Goal: Task Accomplishment & Management: Complete application form

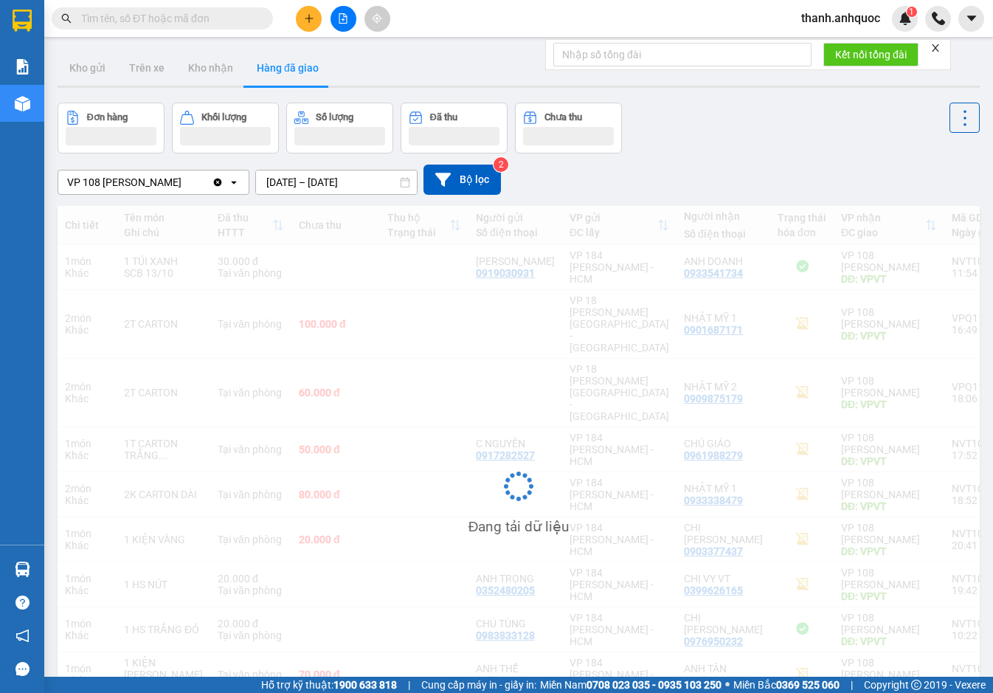
click at [222, 181] on icon "Clear value" at bounding box center [218, 182] width 8 height 8
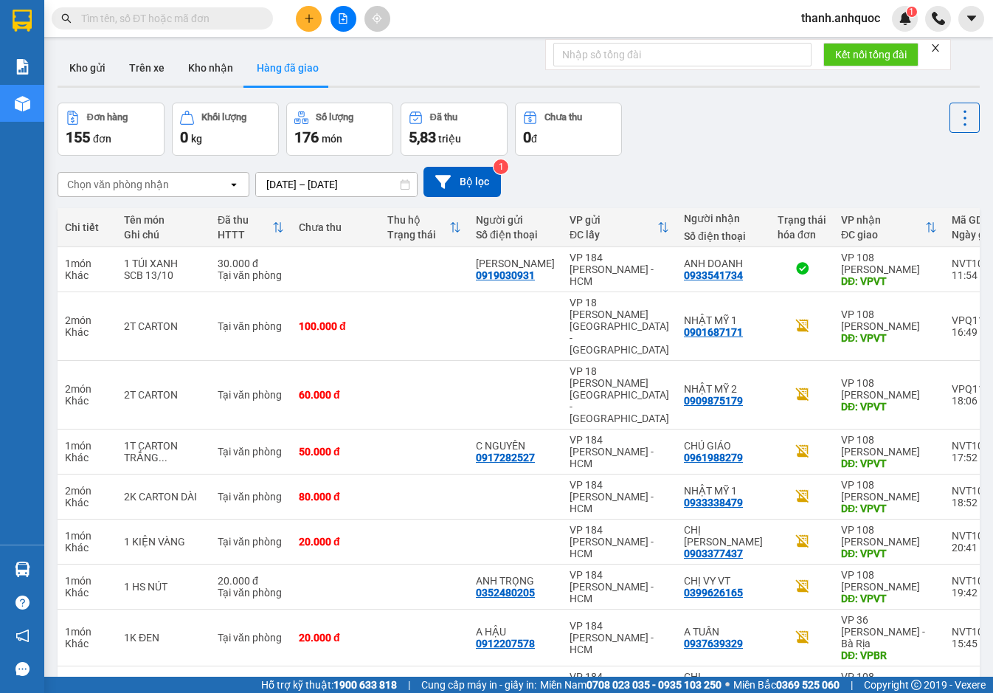
click at [209, 21] on input "text" at bounding box center [168, 18] width 174 height 16
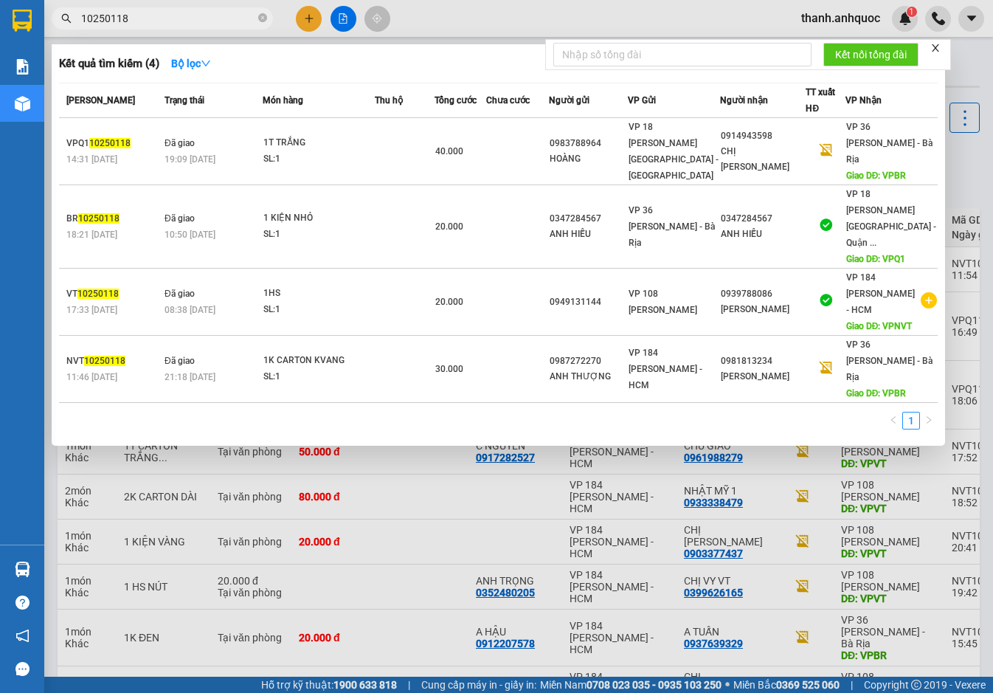
type input "10250118"
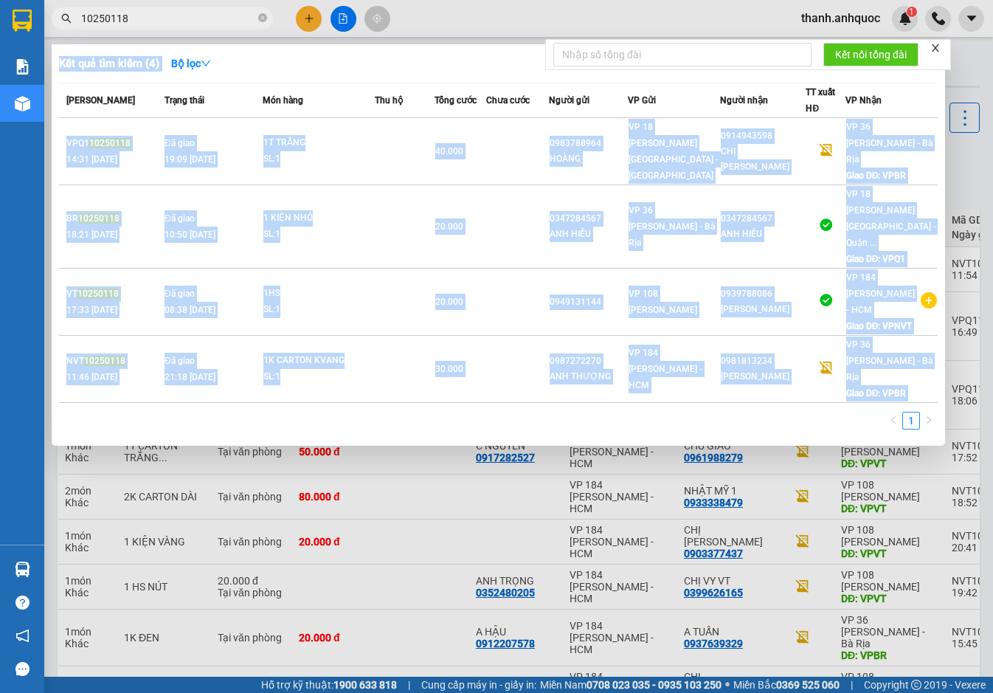
drag, startPoint x: 145, startPoint y: 7, endPoint x: 112, endPoint y: 15, distance: 34.3
click at [112, 15] on div "Kết quả tìm kiếm ( 4 ) Bộ lọc Mã ĐH Trạng thái Món hàng Thu hộ Tổng cước Chưa c…" at bounding box center [144, 19] width 288 height 26
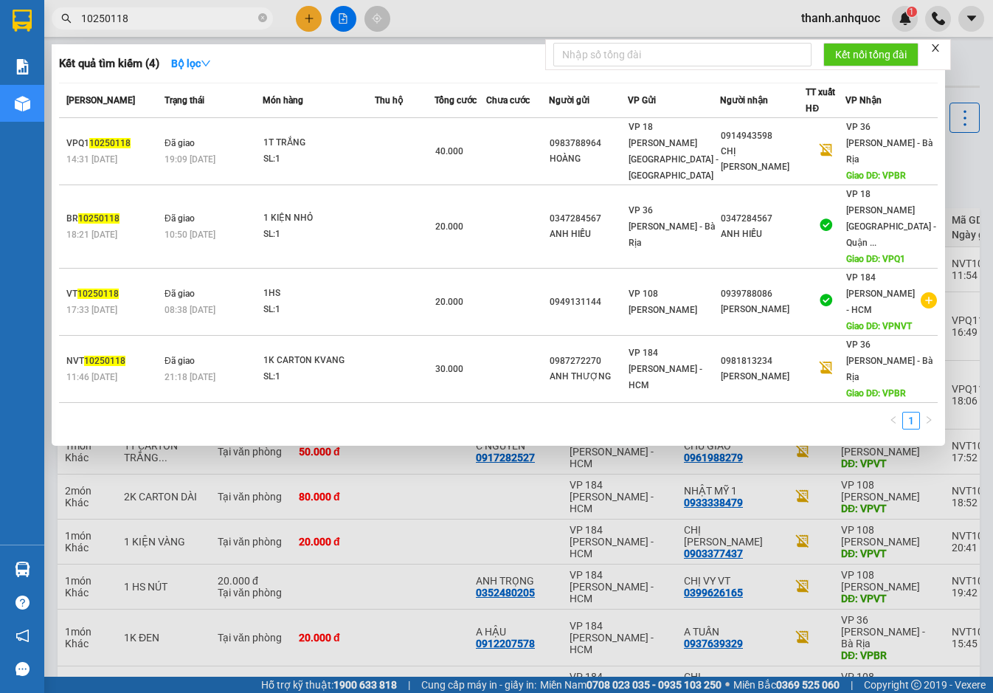
click at [159, 21] on input "10250118" at bounding box center [168, 18] width 174 height 16
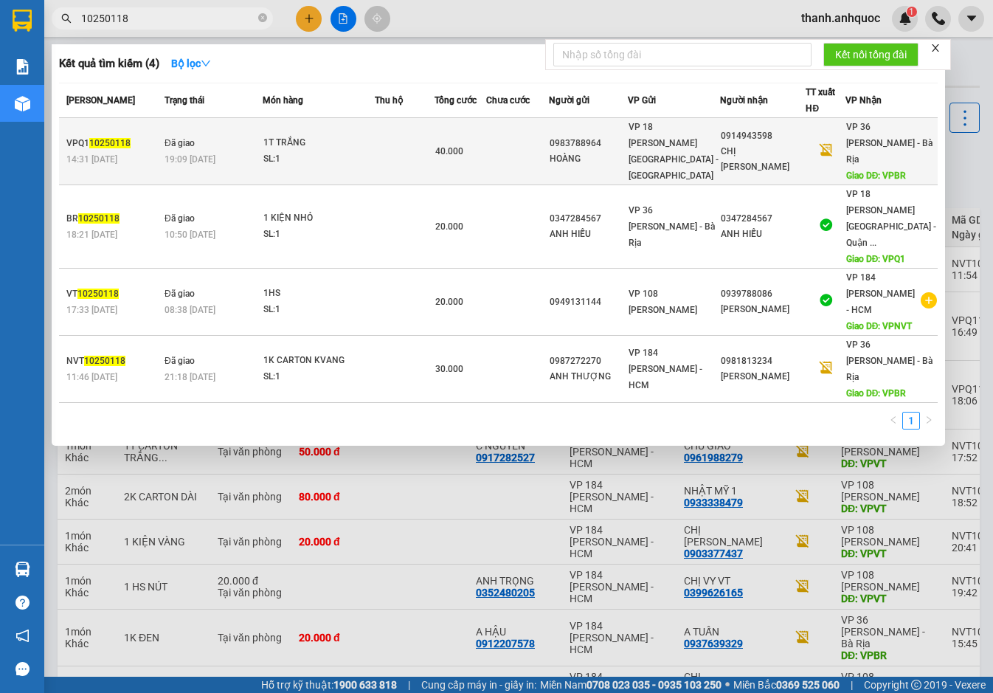
click at [179, 138] on span "Đã giao" at bounding box center [179, 143] width 30 height 10
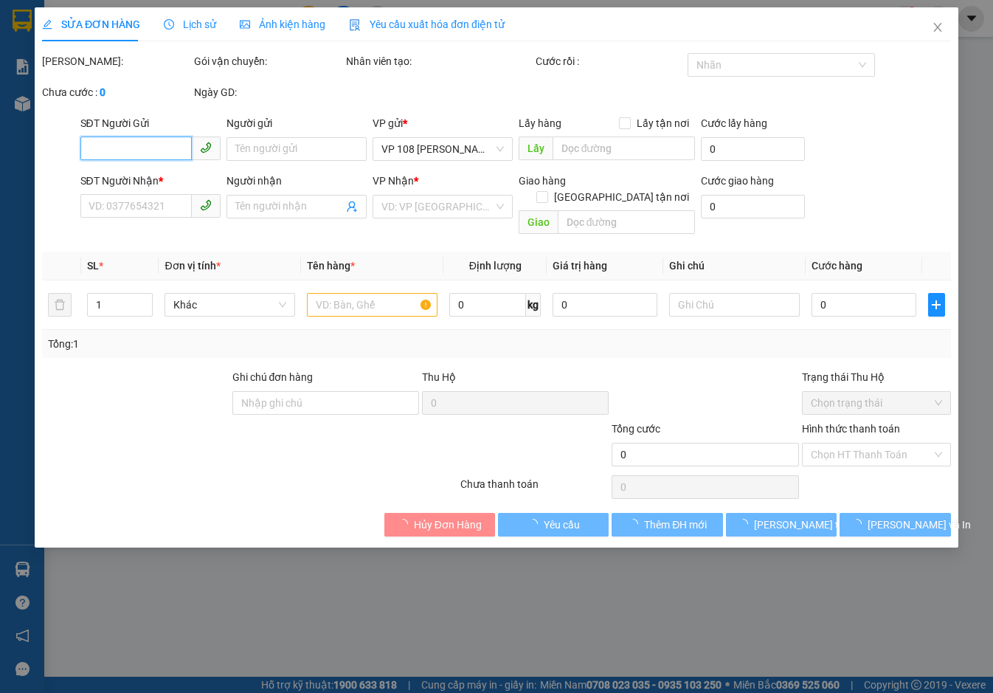
type input "0983788964"
type input "HOÀNG"
type input "0914943598"
type input "CHỊ LYNH"
type input "VPBR"
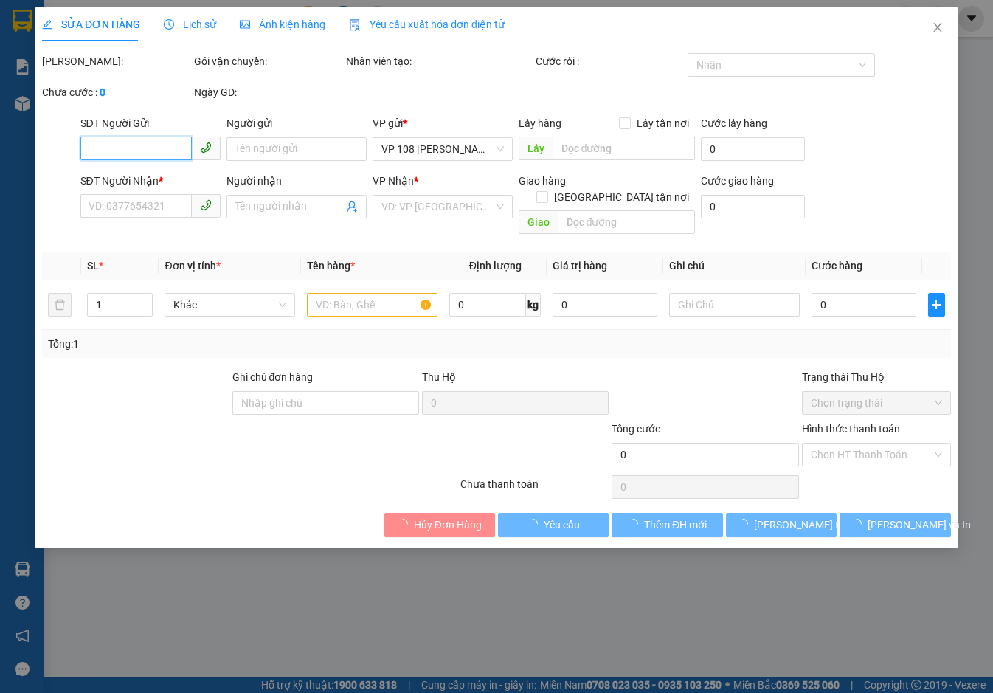
type input "40.000"
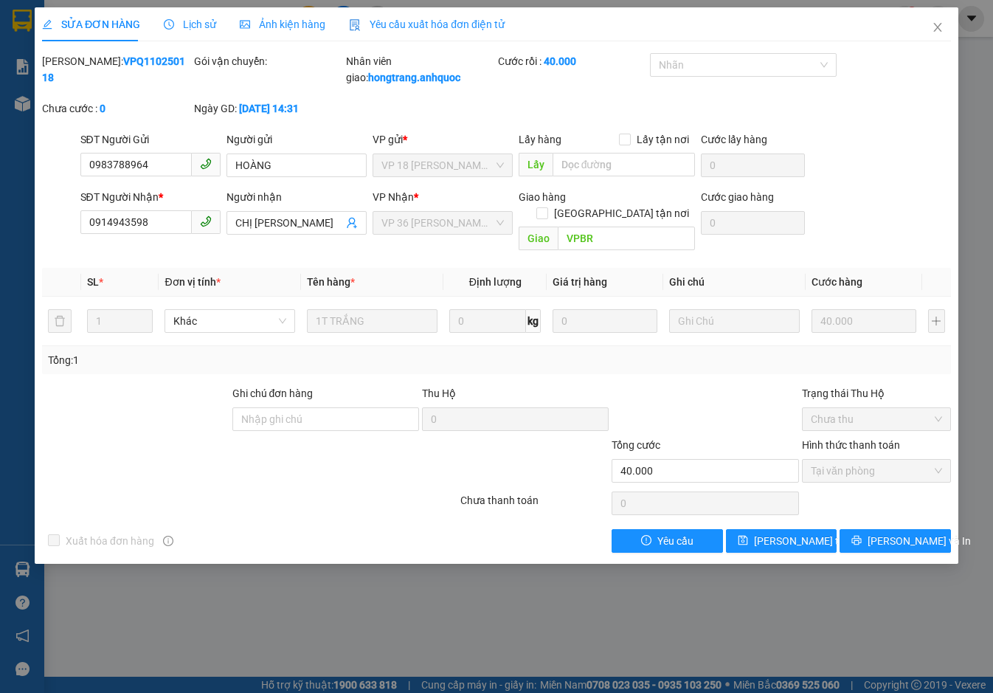
click at [195, 28] on span "Lịch sử" at bounding box center [190, 24] width 52 height 12
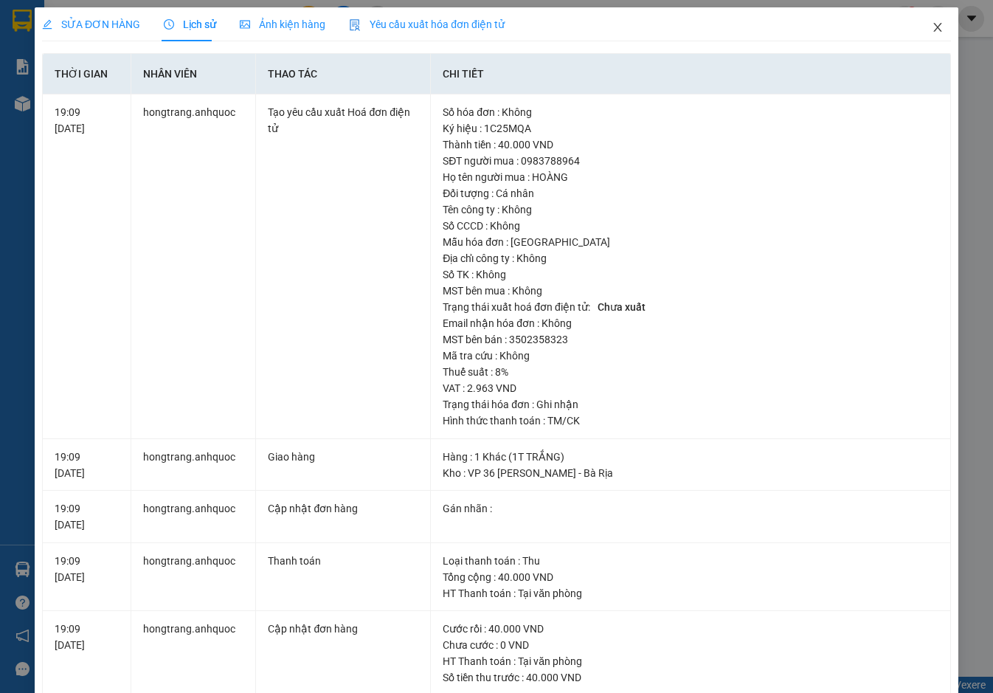
click at [931, 26] on icon "close" at bounding box center [937, 27] width 12 height 12
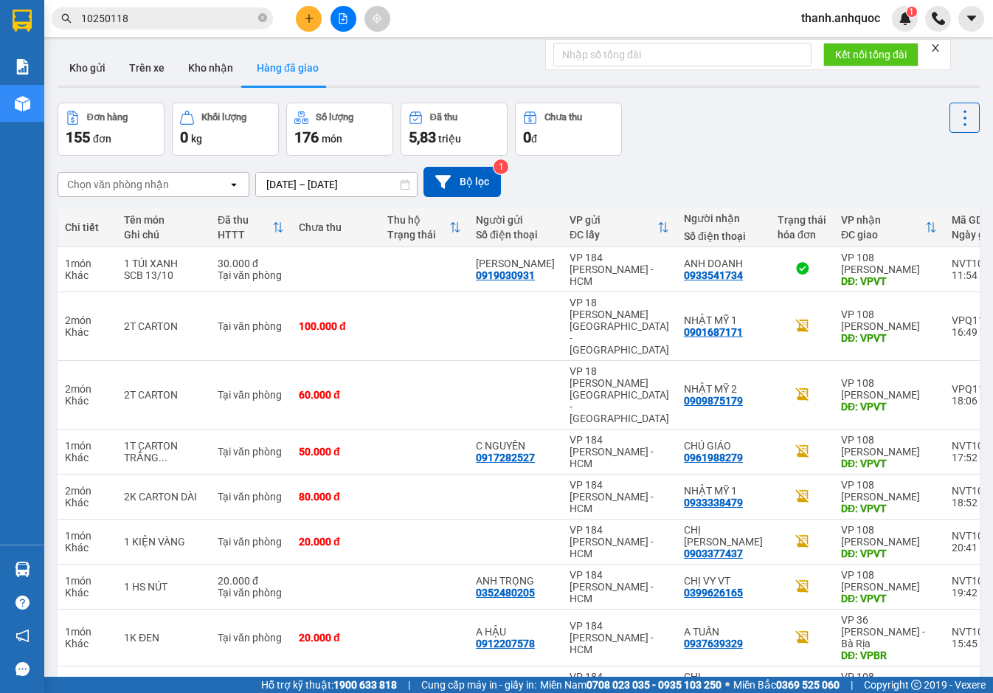
click at [388, 185] on input "12/10/2025 – 14/10/2025" at bounding box center [336, 185] width 161 height 24
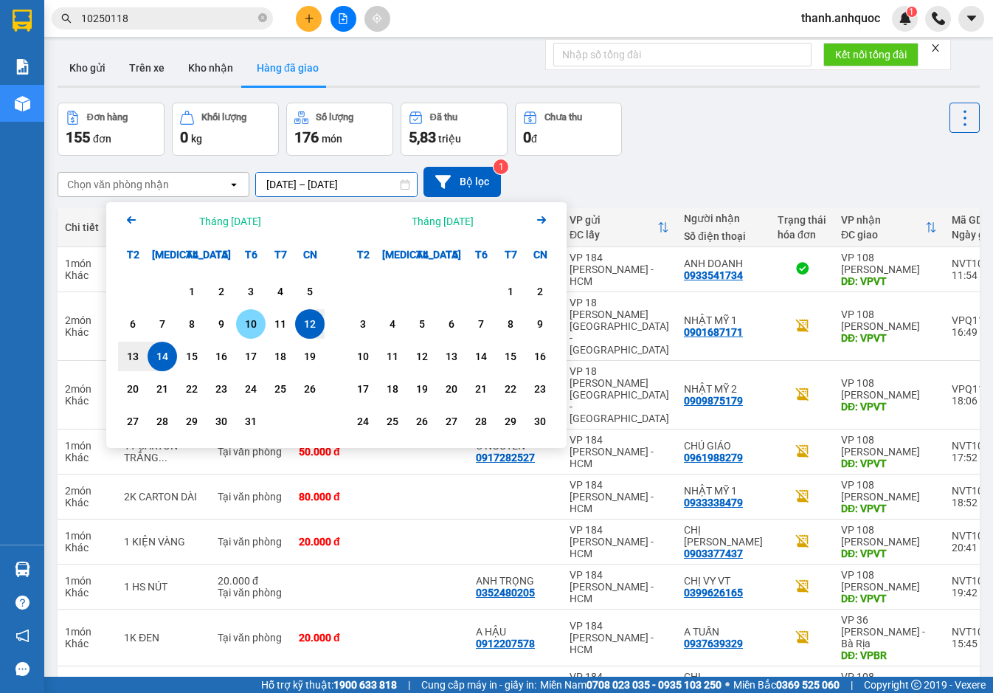
click at [247, 318] on div "10" at bounding box center [250, 324] width 21 height 18
click at [167, 354] on div "14" at bounding box center [162, 356] width 21 height 18
type input "10/10/2025 – 14/10/2025"
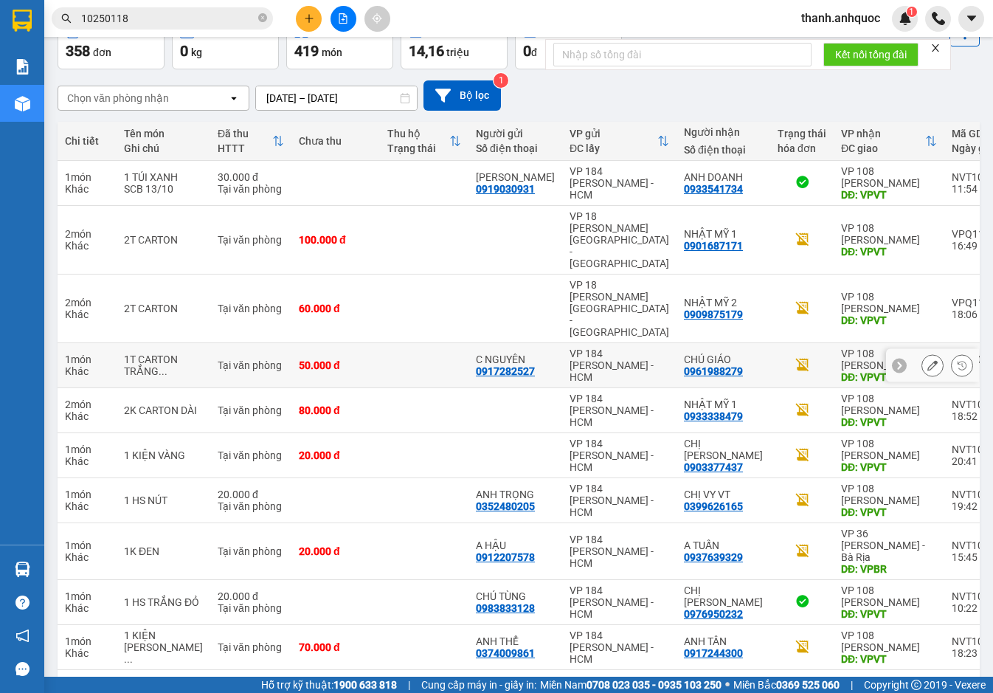
scroll to position [87, 0]
click at [732, 681] on button "4" at bounding box center [741, 692] width 22 height 22
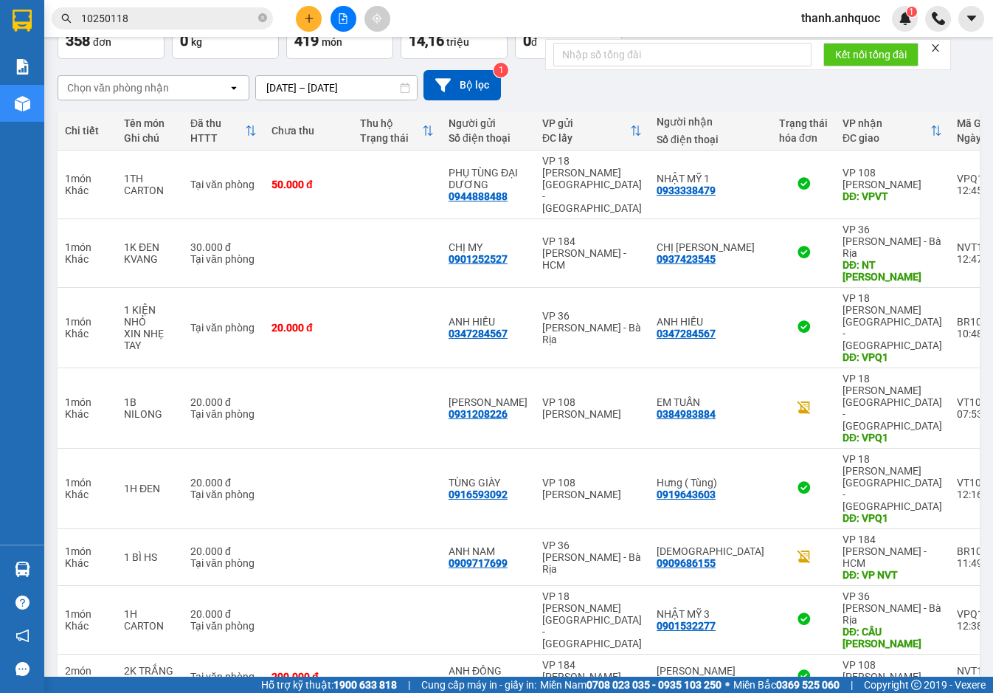
scroll to position [99, 0]
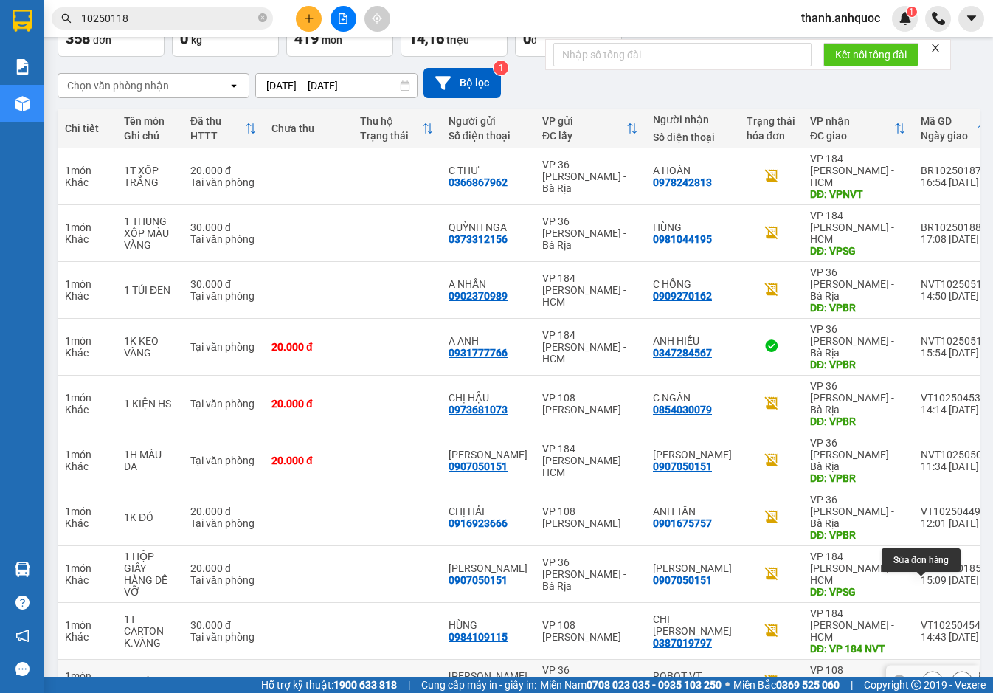
click at [927, 676] on icon at bounding box center [932, 681] width 10 height 10
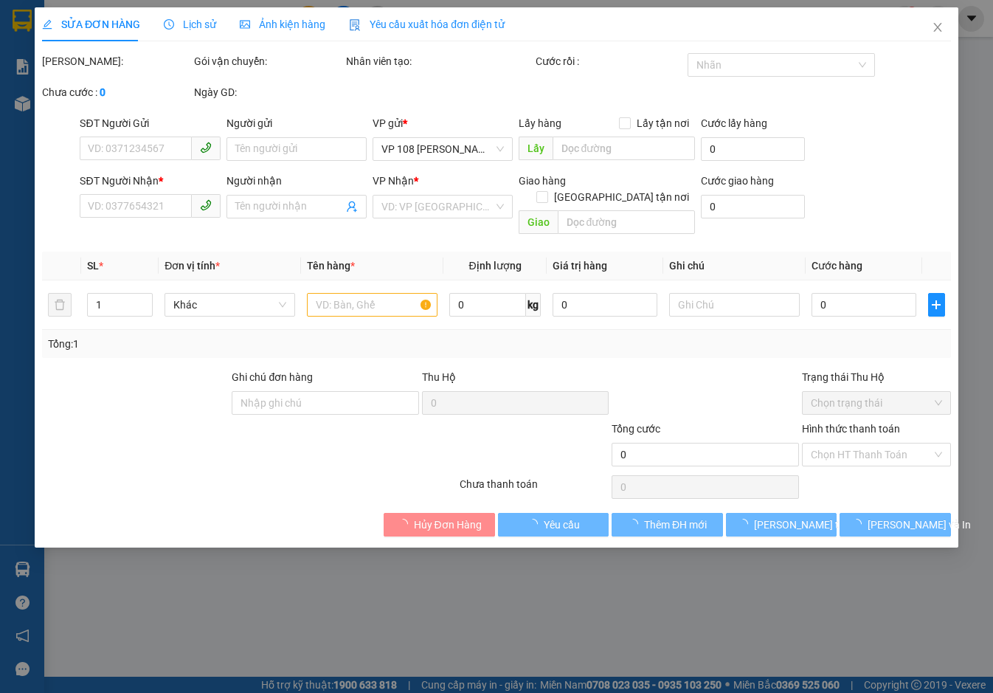
type input "0702972972"
type input "ANH MINH"
type input "0707197272"
type input "ROBOT VT"
type input "VPVT"
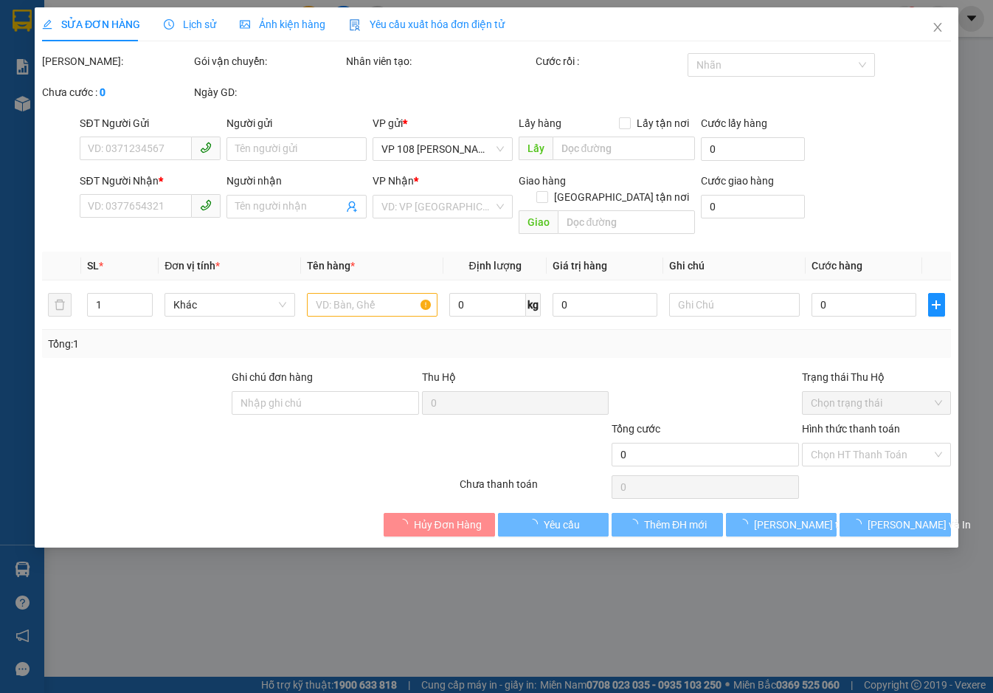
type input "TIỀN MẶT VP 13/10"
type input "80.000"
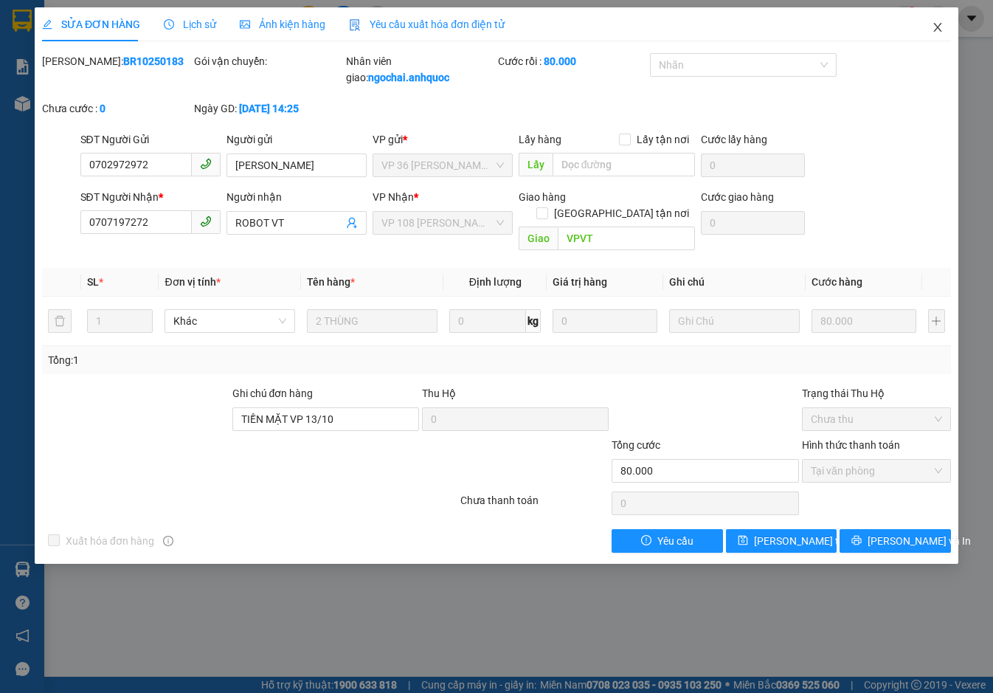
click at [937, 27] on icon "close" at bounding box center [937, 27] width 8 height 9
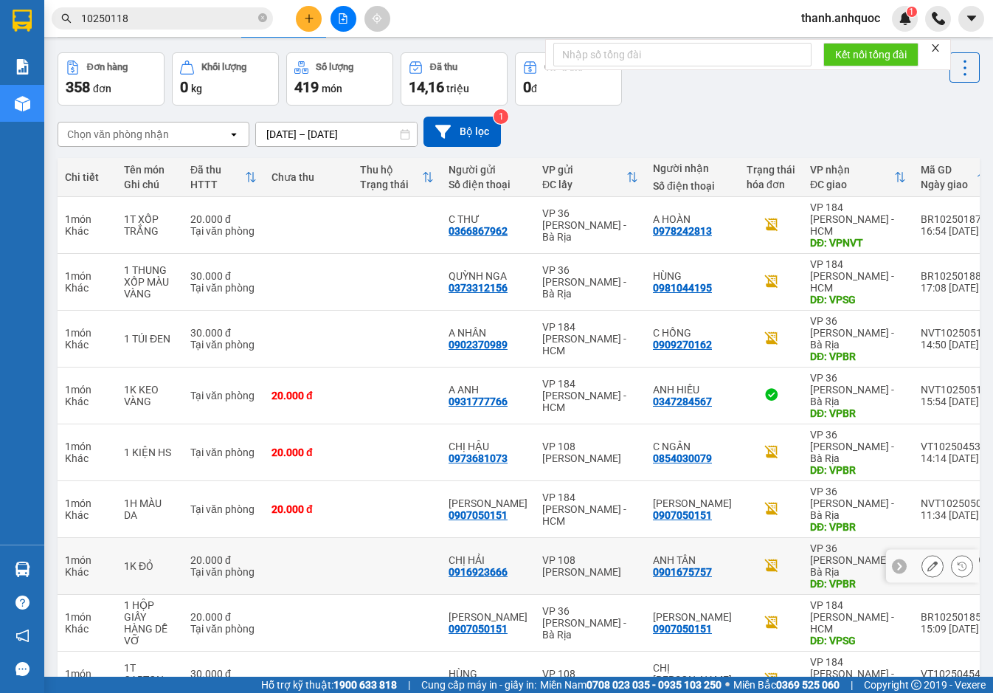
scroll to position [99, 0]
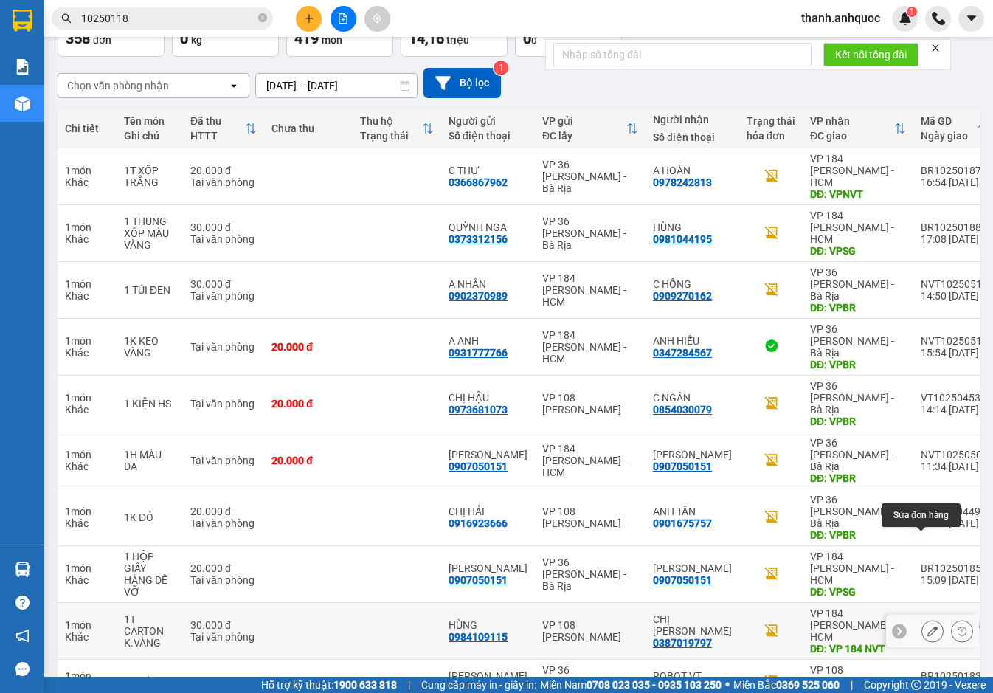
click at [927, 625] on icon at bounding box center [932, 630] width 10 height 10
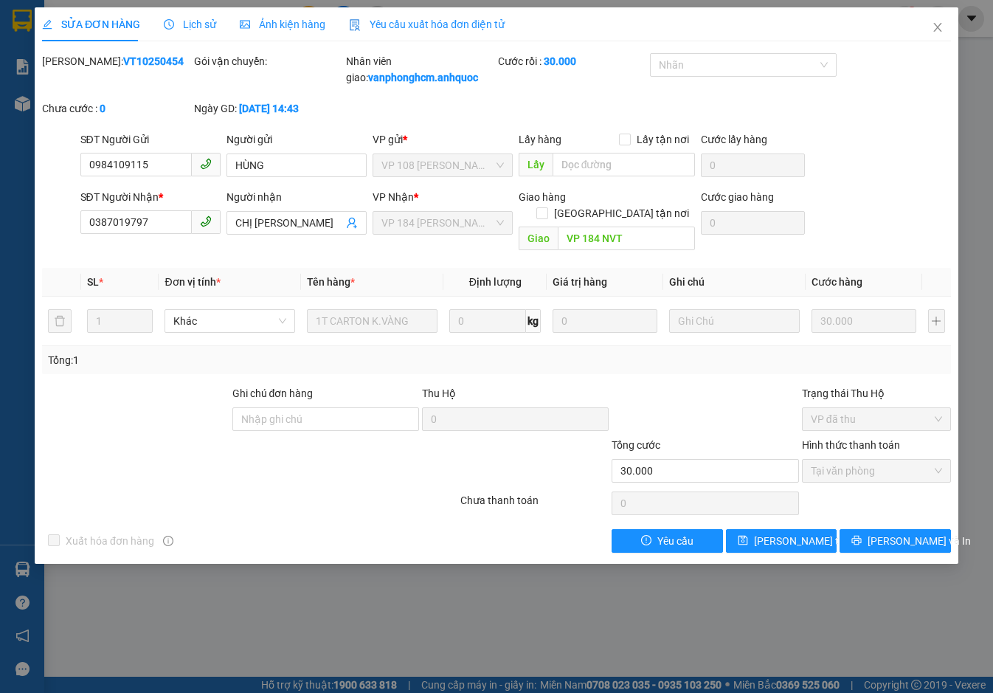
click at [409, 15] on div "Yêu cầu xuất hóa đơn điện tử" at bounding box center [427, 24] width 156 height 34
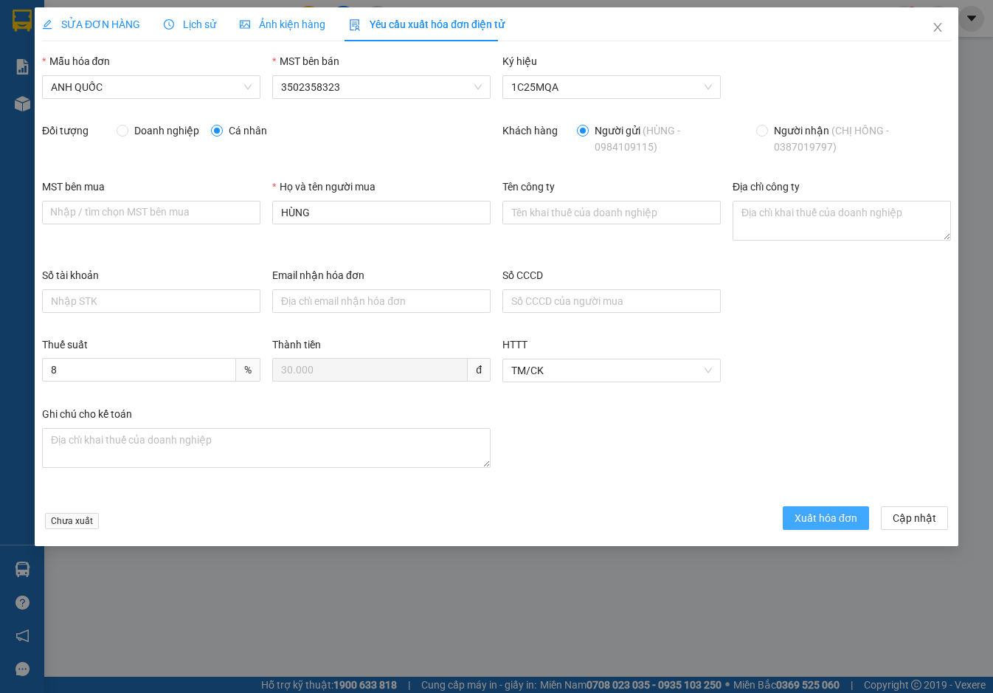
click at [811, 521] on span "Xuất hóa đơn" at bounding box center [825, 518] width 63 height 16
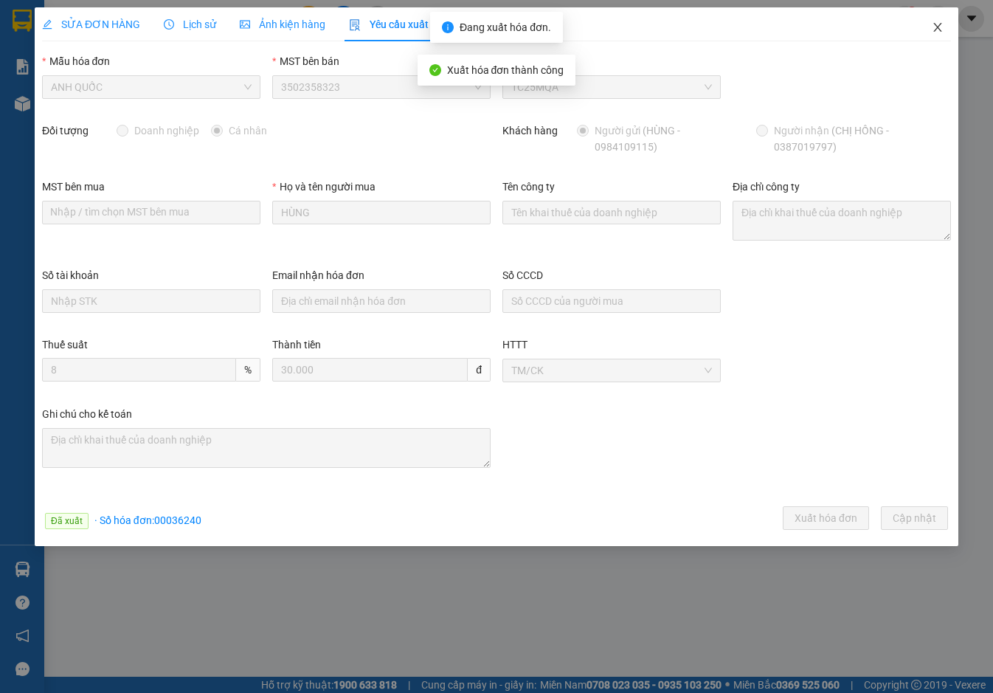
click at [937, 24] on icon "close" at bounding box center [937, 27] width 12 height 12
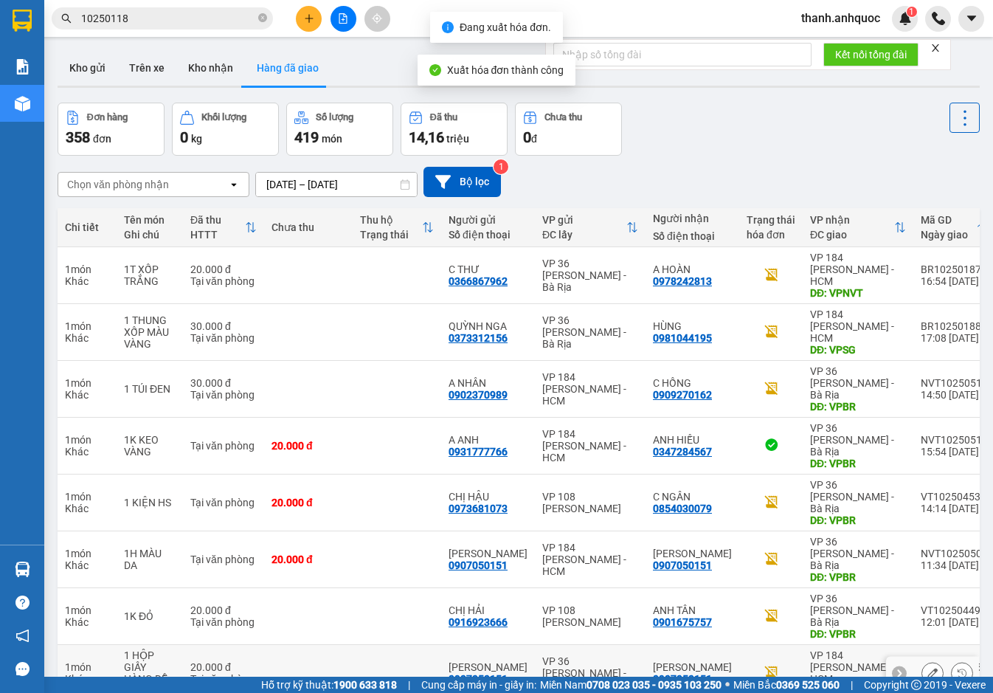
click at [927, 667] on icon at bounding box center [932, 672] width 10 height 10
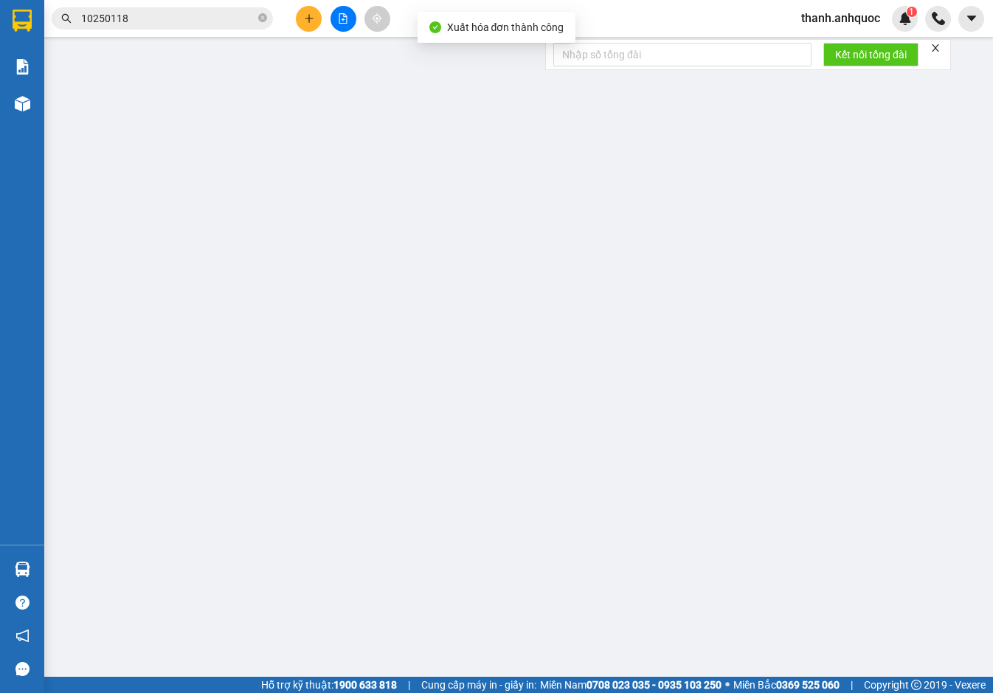
type input "0907050151"
type input "ANH MINH"
type input "0907050151"
type input "ANH MINH"
type input "VPSG"
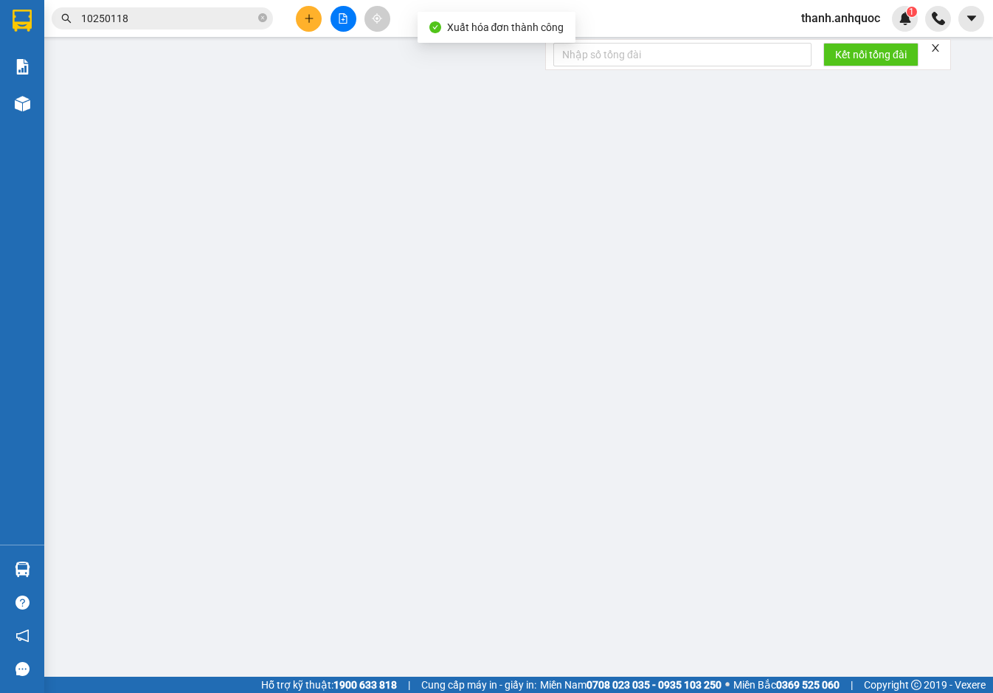
type input "20.000"
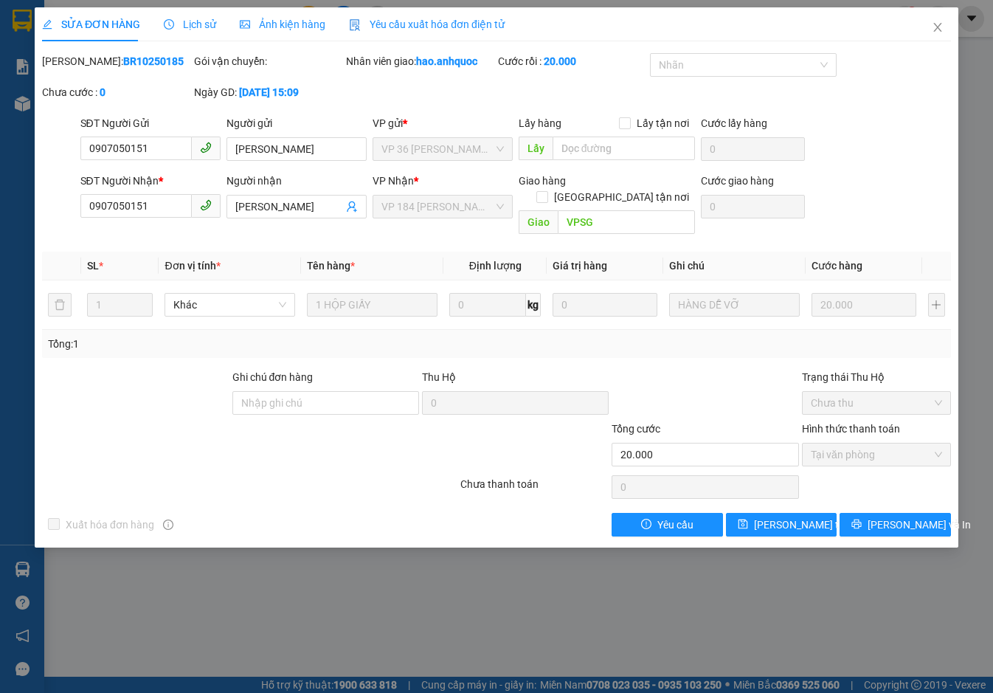
click at [399, 21] on span "Yêu cầu xuất hóa đơn điện tử" at bounding box center [427, 24] width 156 height 12
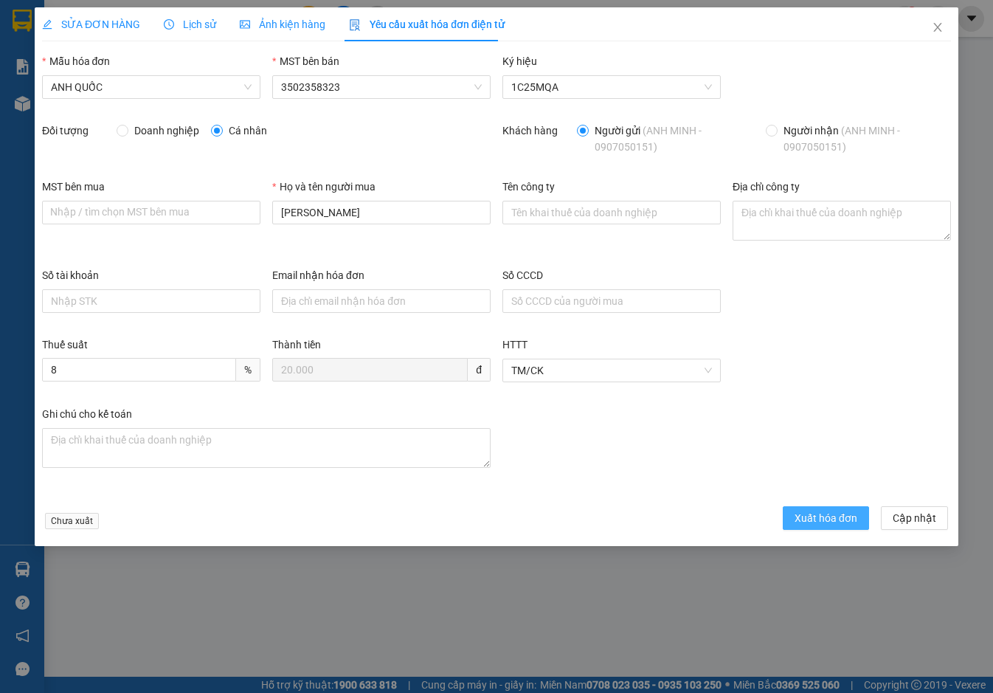
click at [816, 516] on span "Xuất hóa đơn" at bounding box center [825, 518] width 63 height 16
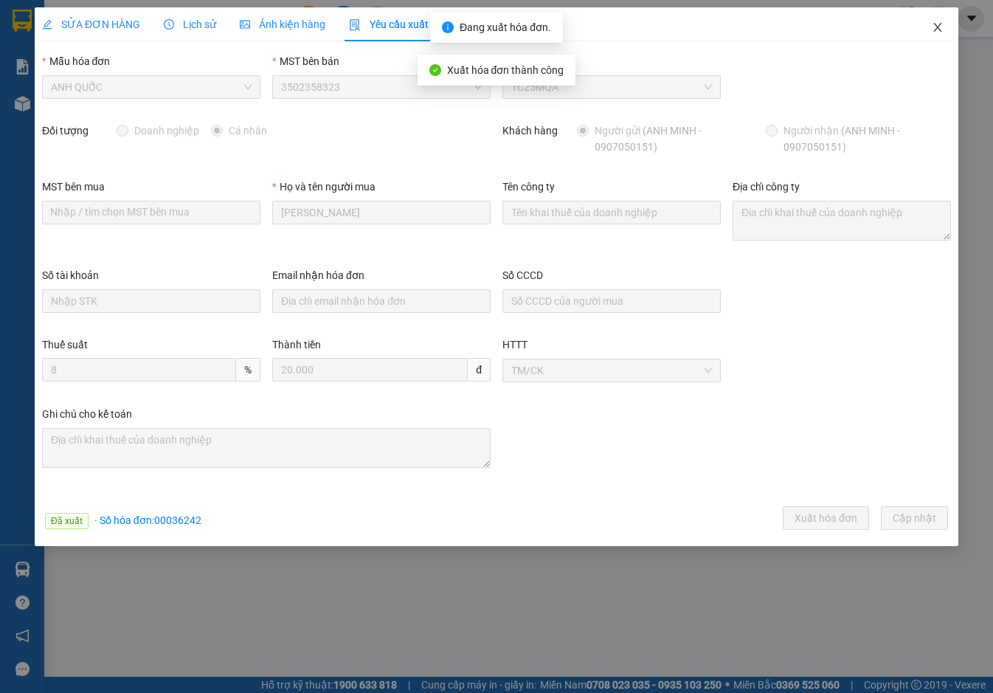
drag, startPoint x: 934, startPoint y: 29, endPoint x: 923, endPoint y: 35, distance: 12.9
click at [934, 29] on icon "close" at bounding box center [937, 27] width 12 height 12
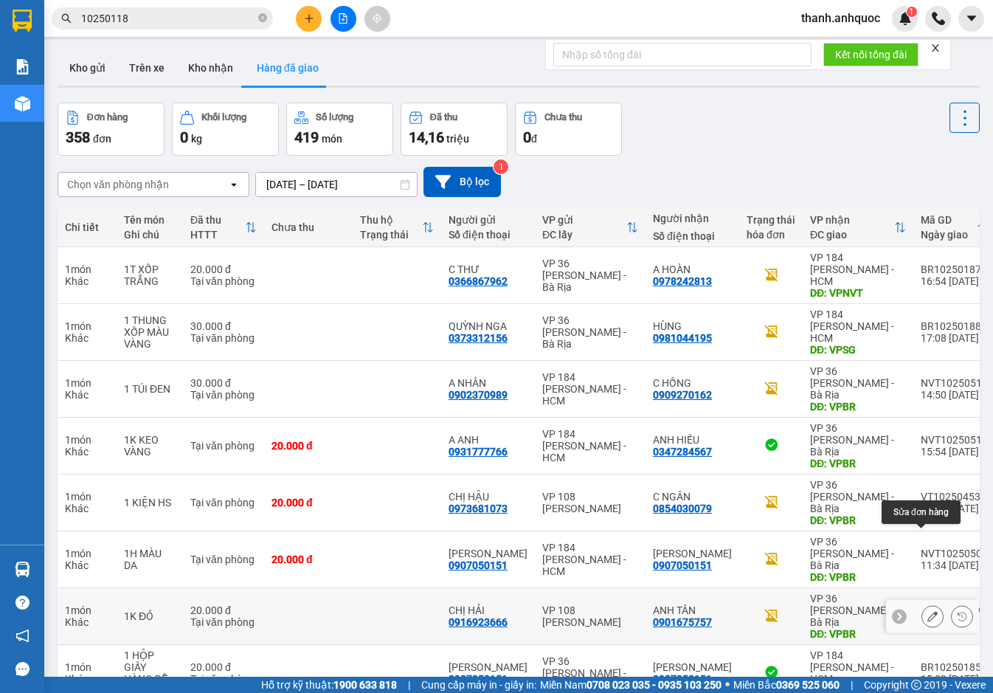
click at [927, 611] on icon at bounding box center [932, 616] width 10 height 10
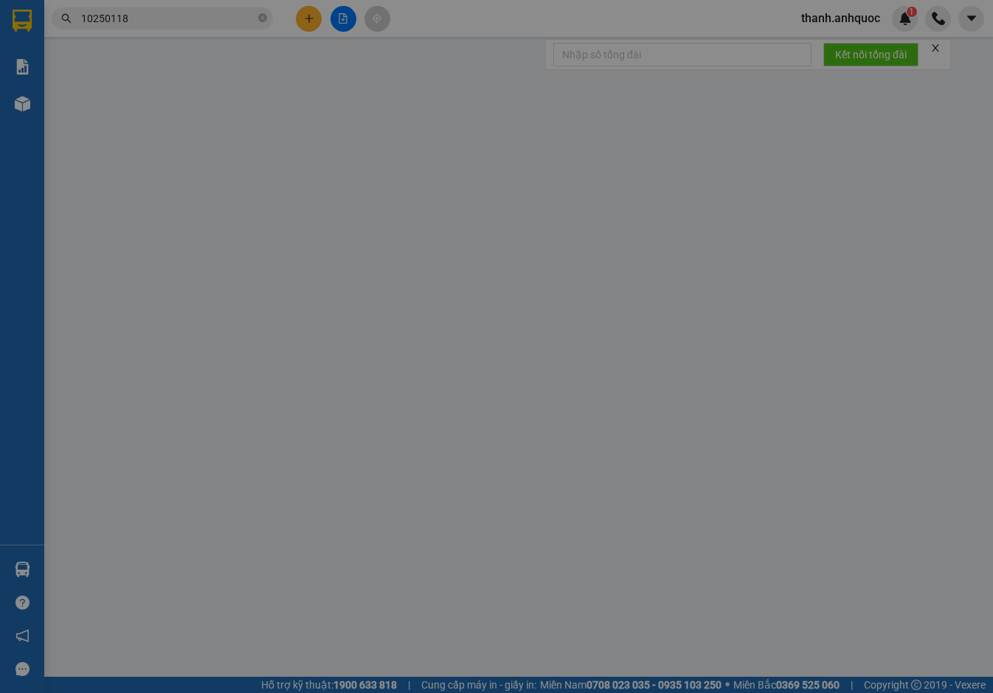
type input "0916923666"
type input "CHỊ HẢI"
type input "0901675757"
type input "ANH TÂN"
type input "VPBR"
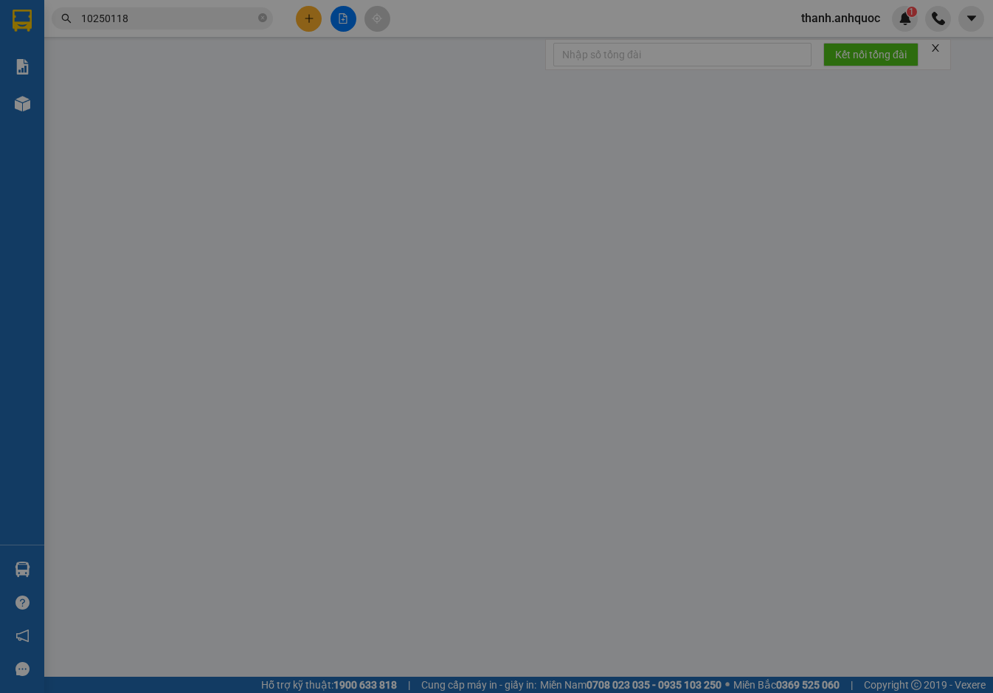
type input "20.000"
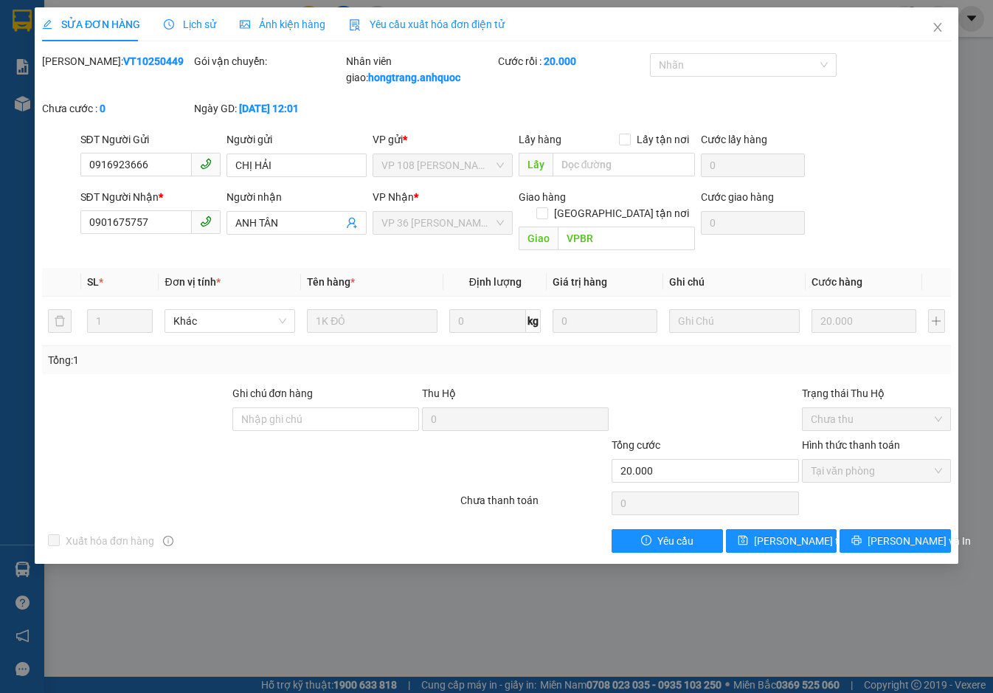
click at [449, 19] on span "Yêu cầu xuất hóa đơn điện tử" at bounding box center [427, 24] width 156 height 12
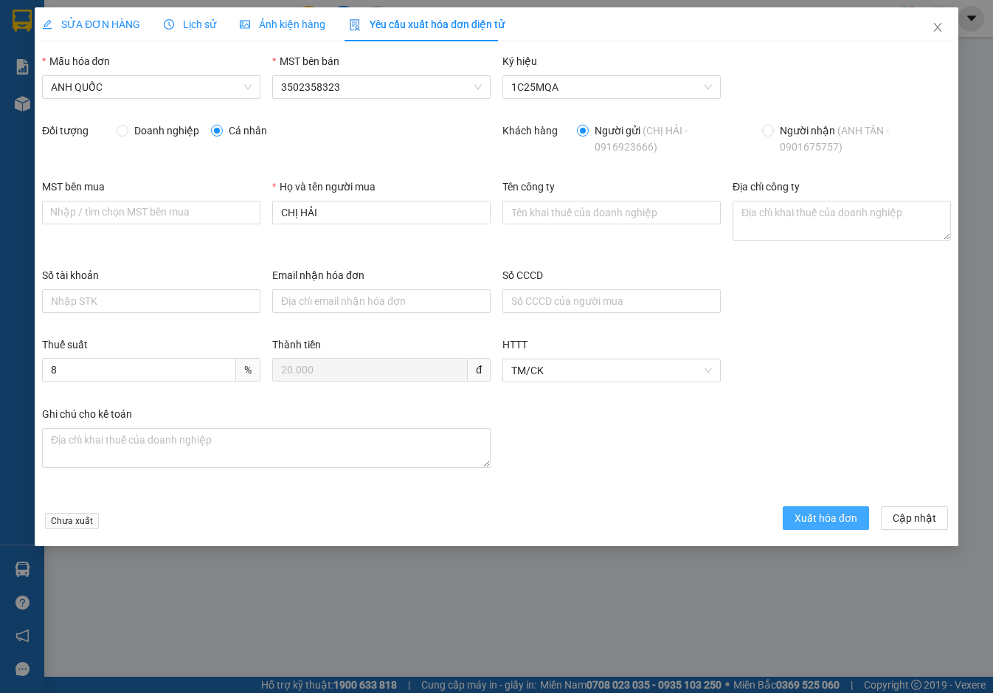
click at [847, 520] on span "Xuất hóa đơn" at bounding box center [825, 518] width 63 height 16
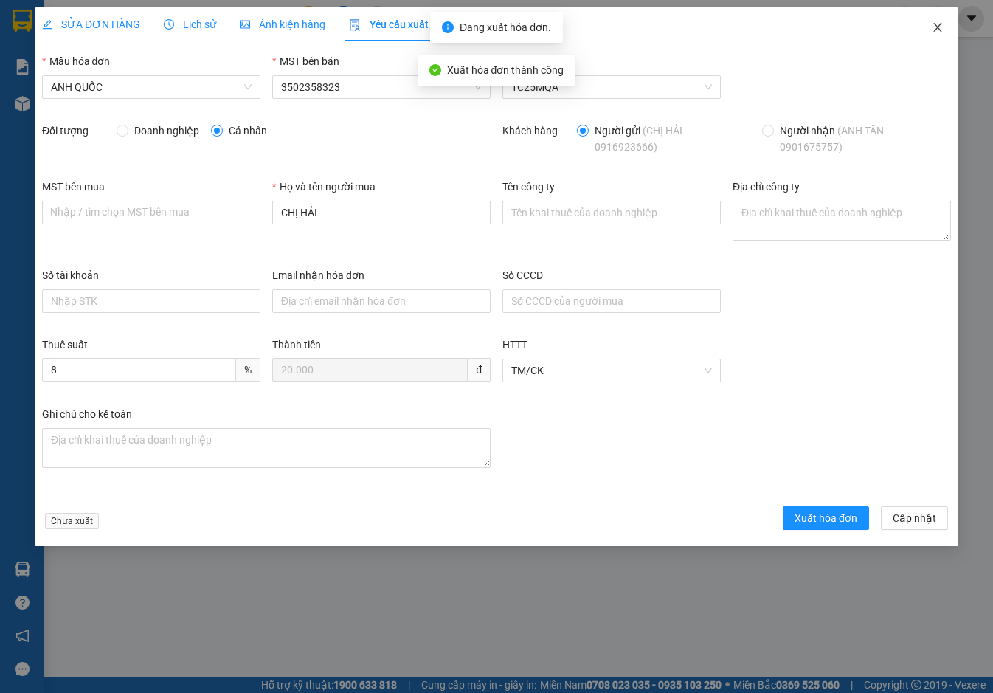
click at [937, 21] on span "Close" at bounding box center [937, 27] width 41 height 41
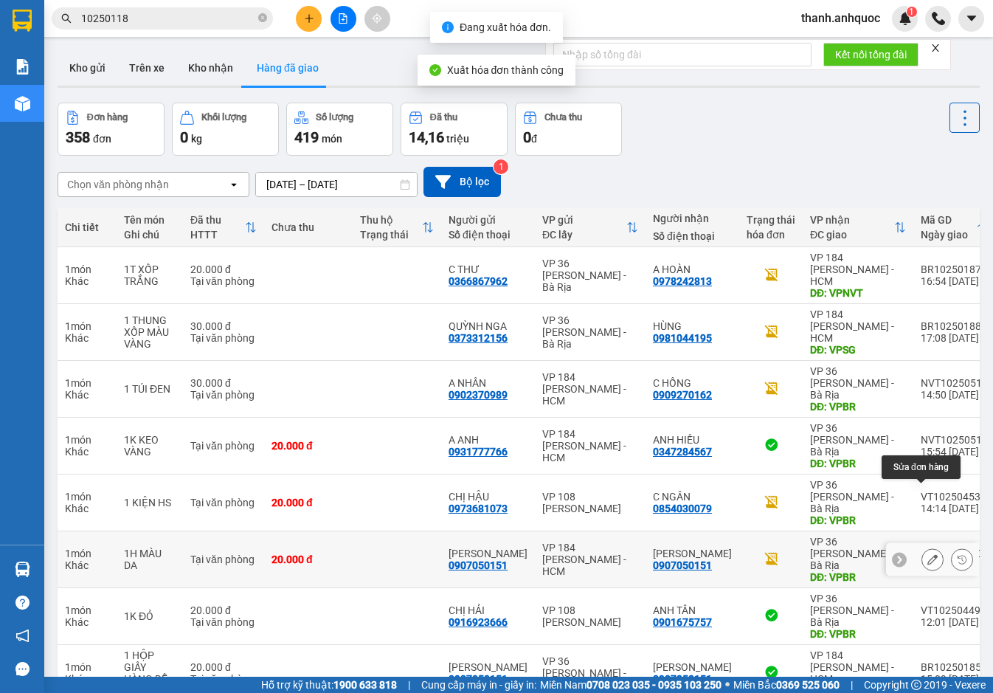
click at [927, 554] on icon at bounding box center [932, 559] width 10 height 10
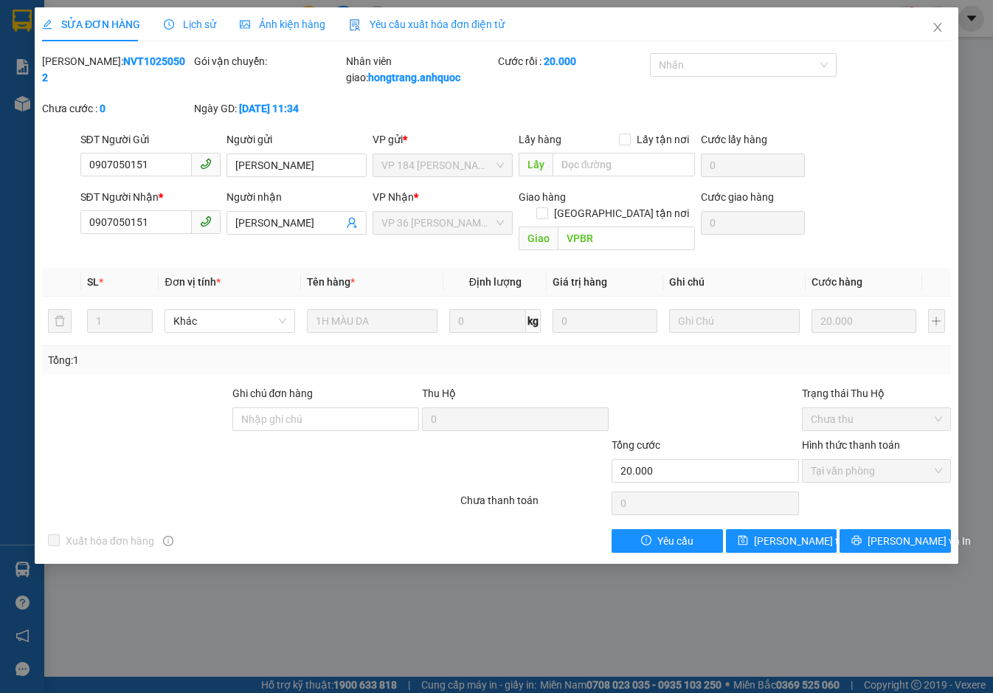
click at [452, 24] on span "Yêu cầu xuất hóa đơn điện tử" at bounding box center [427, 24] width 156 height 12
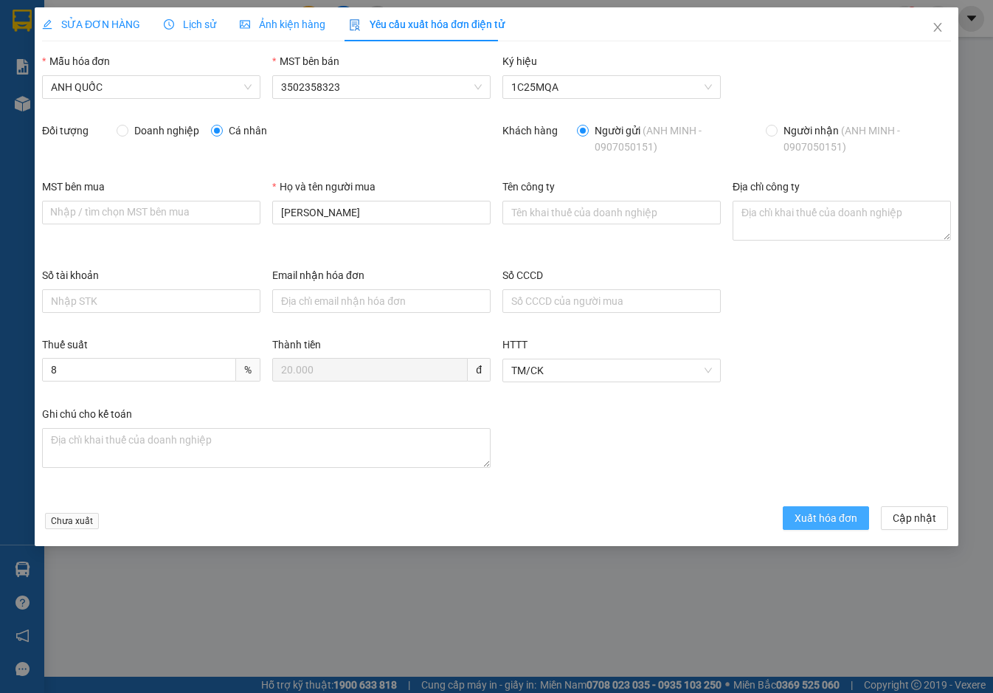
click at [822, 522] on span "Xuất hóa đơn" at bounding box center [825, 518] width 63 height 16
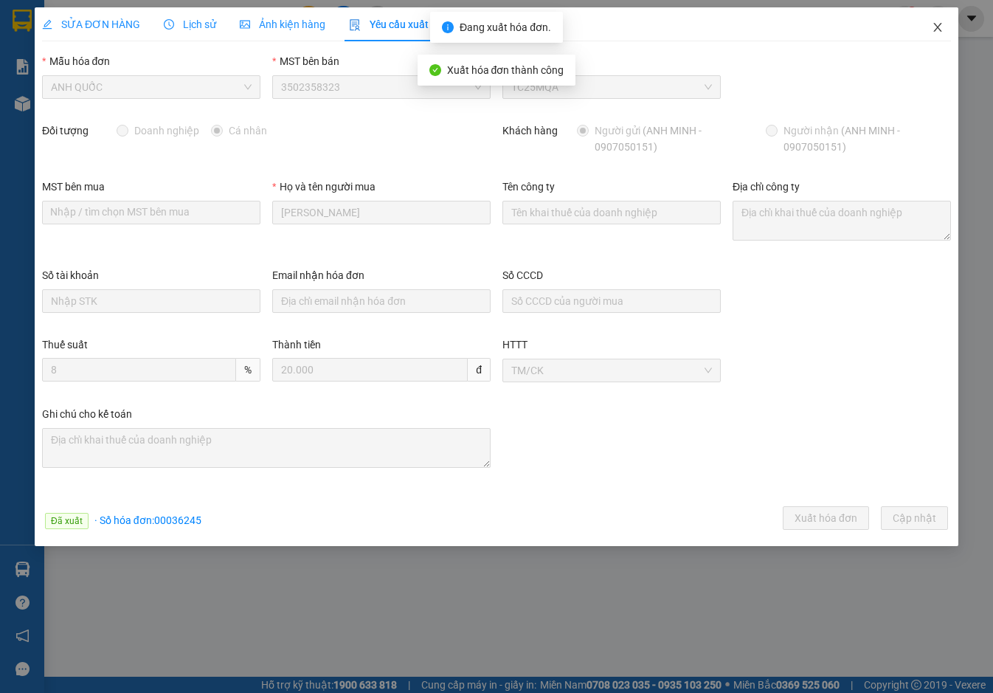
click at [934, 28] on icon "close" at bounding box center [937, 27] width 12 height 12
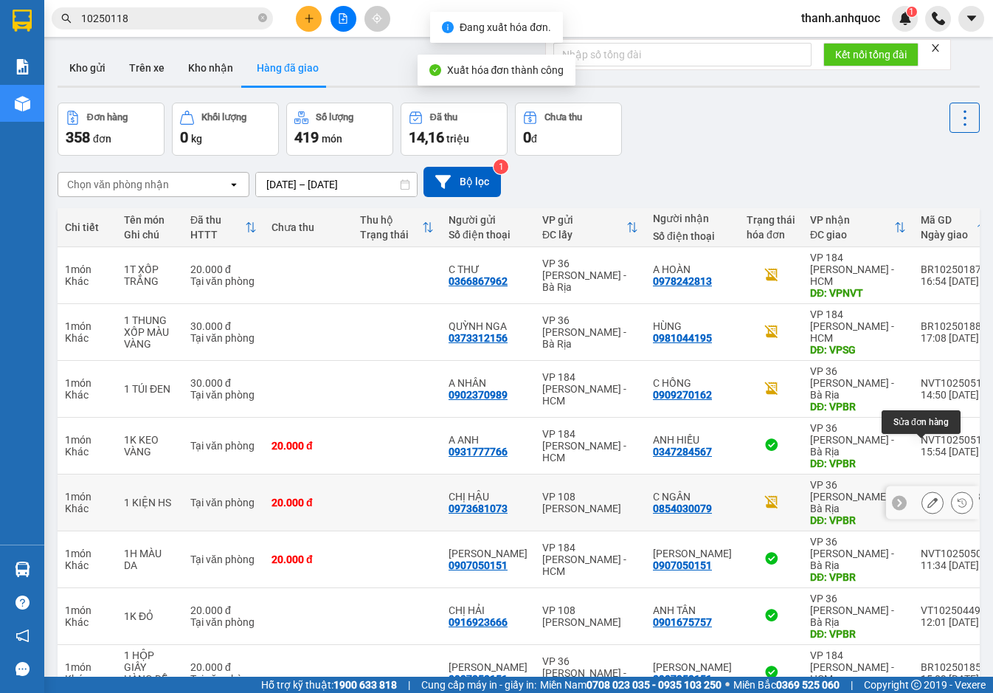
click at [927, 497] on icon at bounding box center [932, 502] width 10 height 10
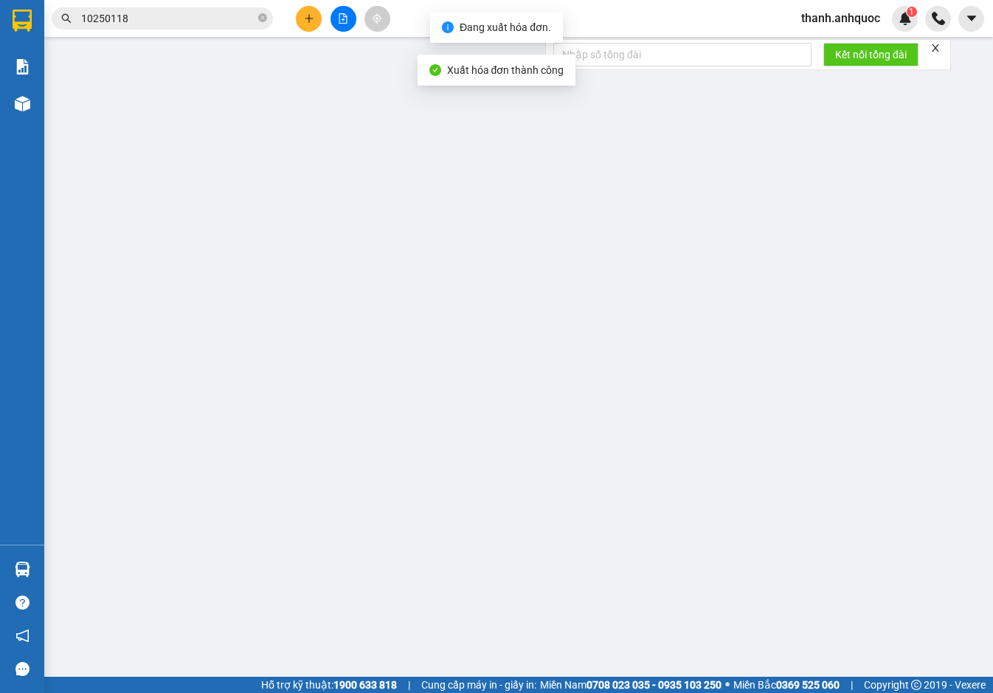
type input "0973681073"
type input "CHỊ HẬU"
type input "0854030079"
type input "C NGÂN"
type input "VPBR"
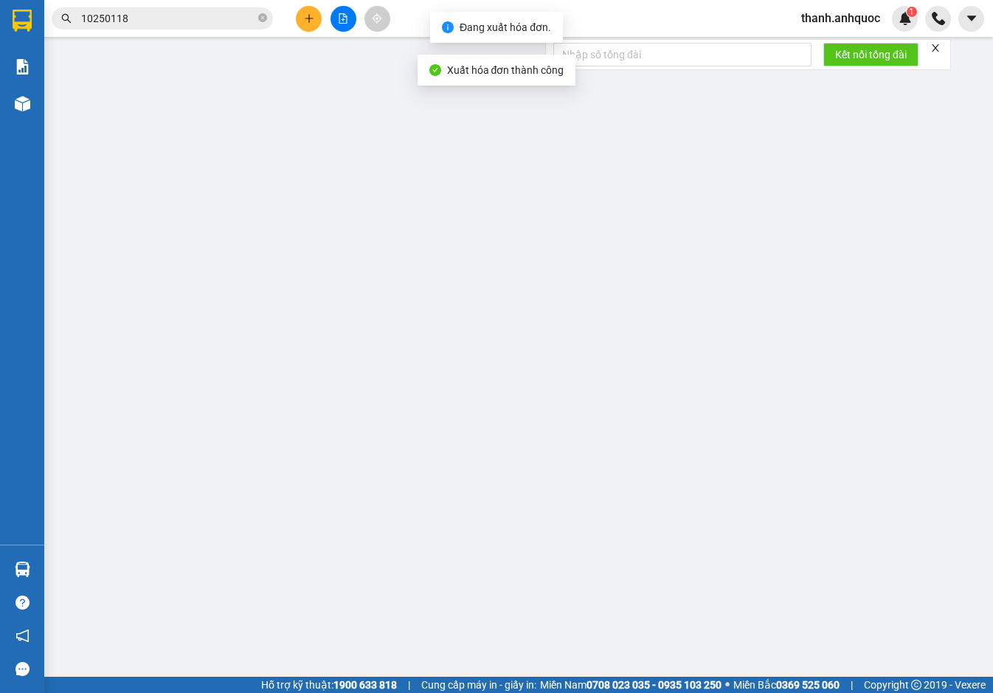
type input "20.000"
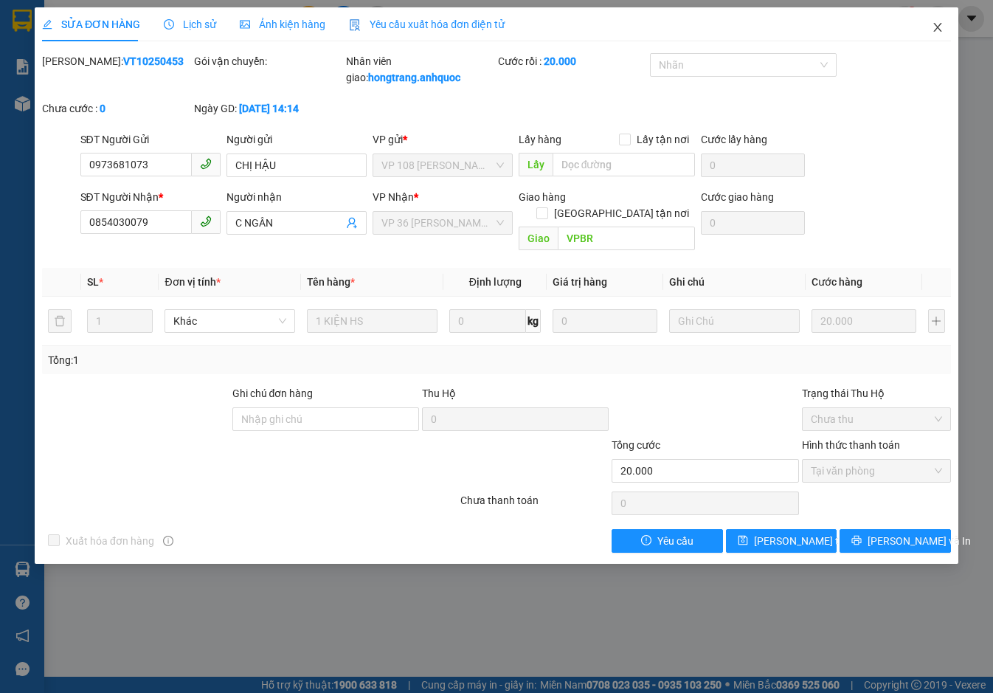
click at [941, 23] on icon "close" at bounding box center [937, 27] width 12 height 12
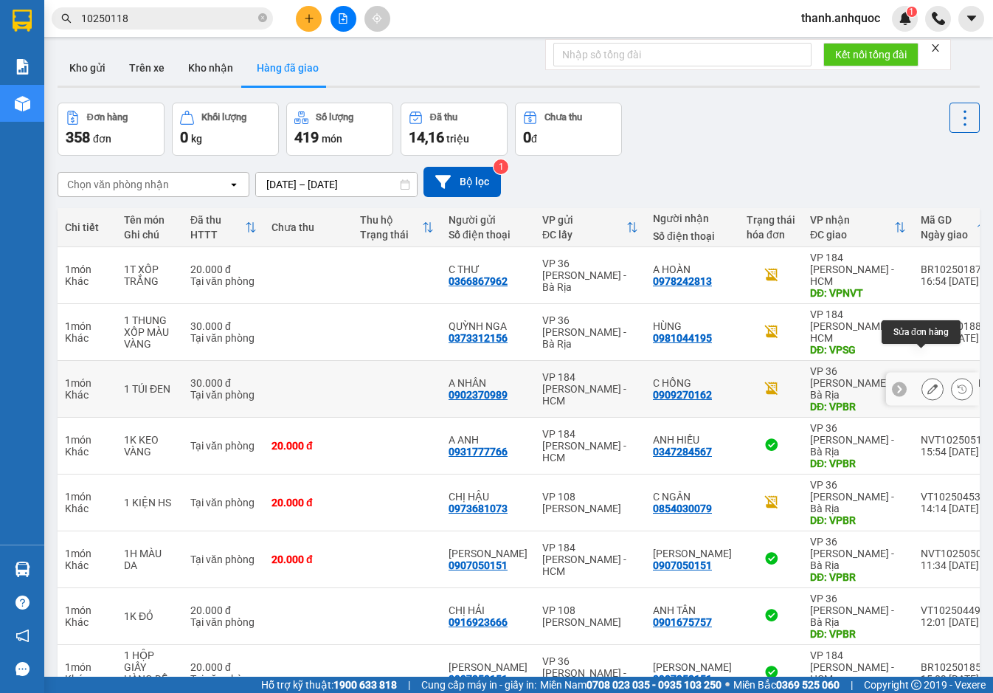
click at [927, 383] on icon at bounding box center [932, 388] width 10 height 10
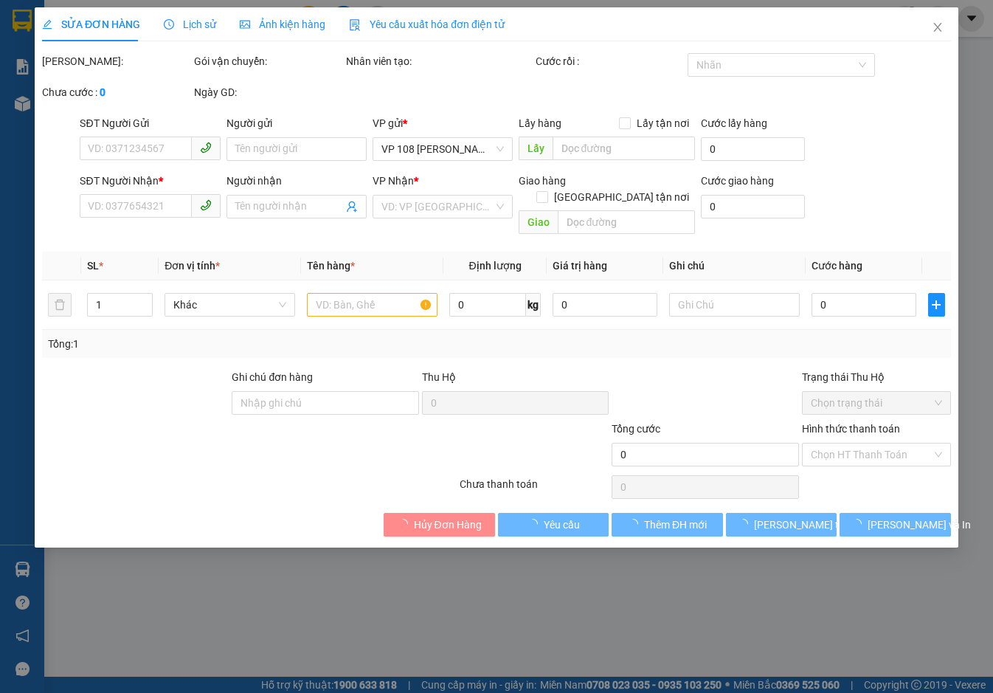
type input "0902370989"
type input "A NHÂN"
type input "0909270162"
type input "C HỒNG"
type input "VPBR"
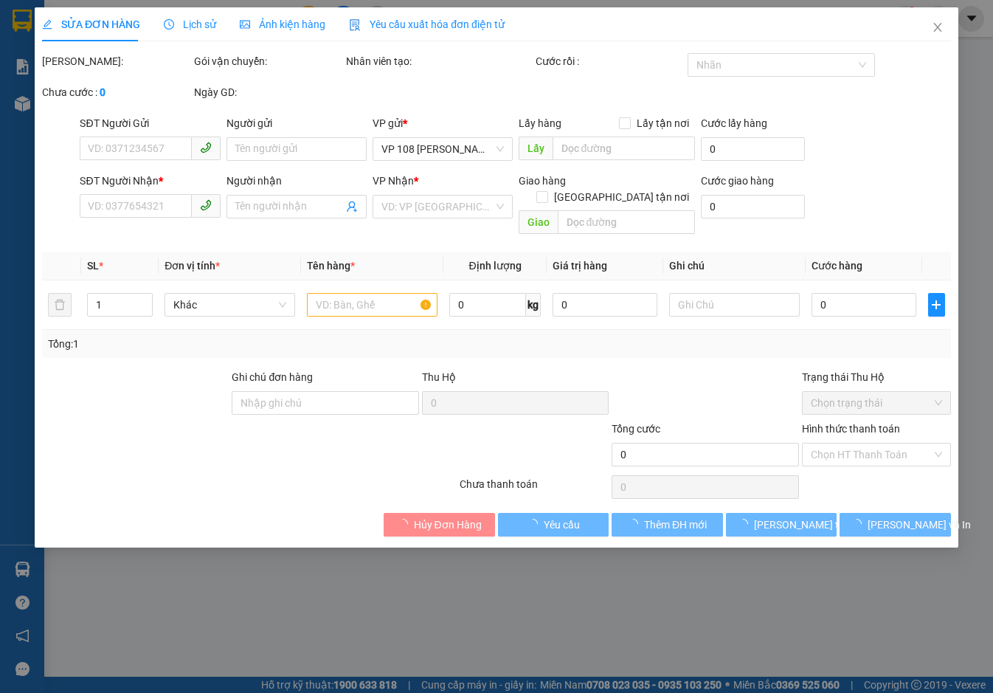
type input "TM 13/10 VP184 HẢO"
type input "30.000"
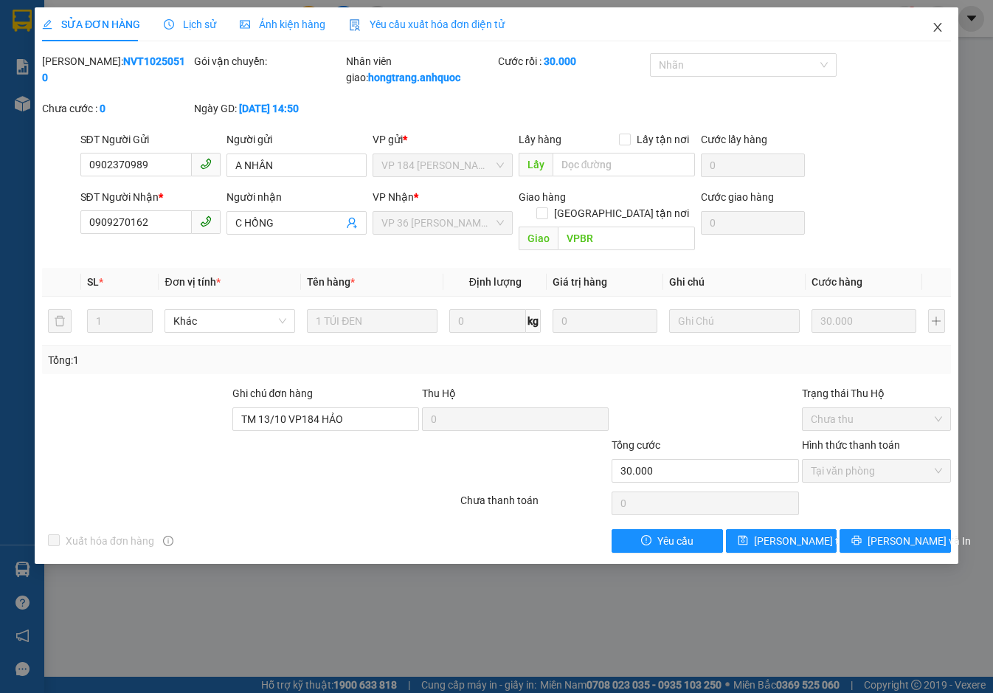
click at [943, 18] on span "Close" at bounding box center [937, 27] width 41 height 41
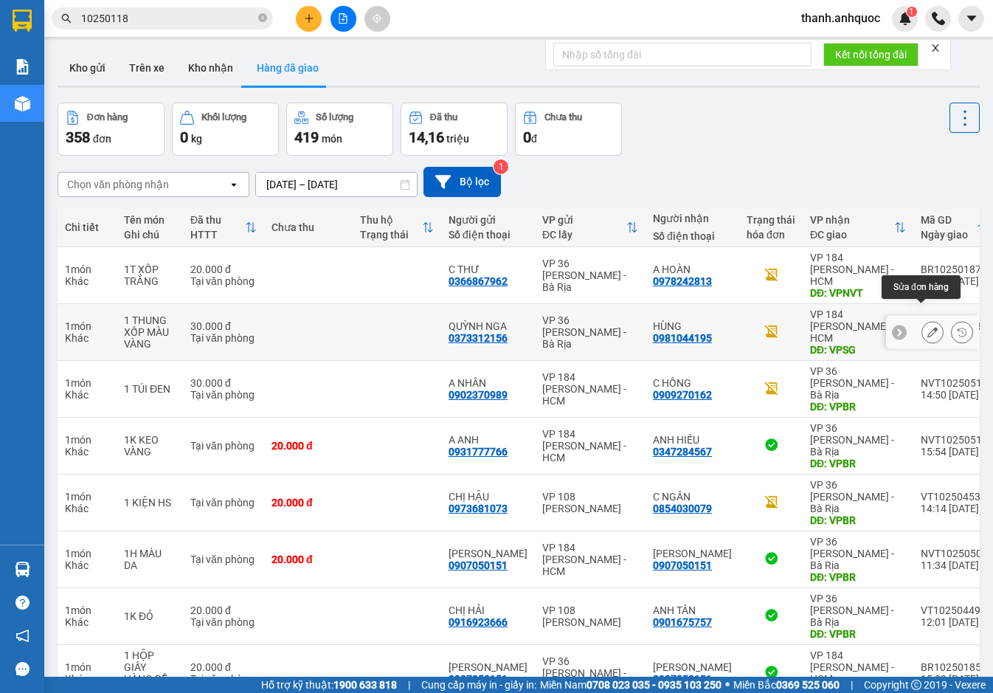
click at [927, 327] on icon at bounding box center [932, 332] width 10 height 10
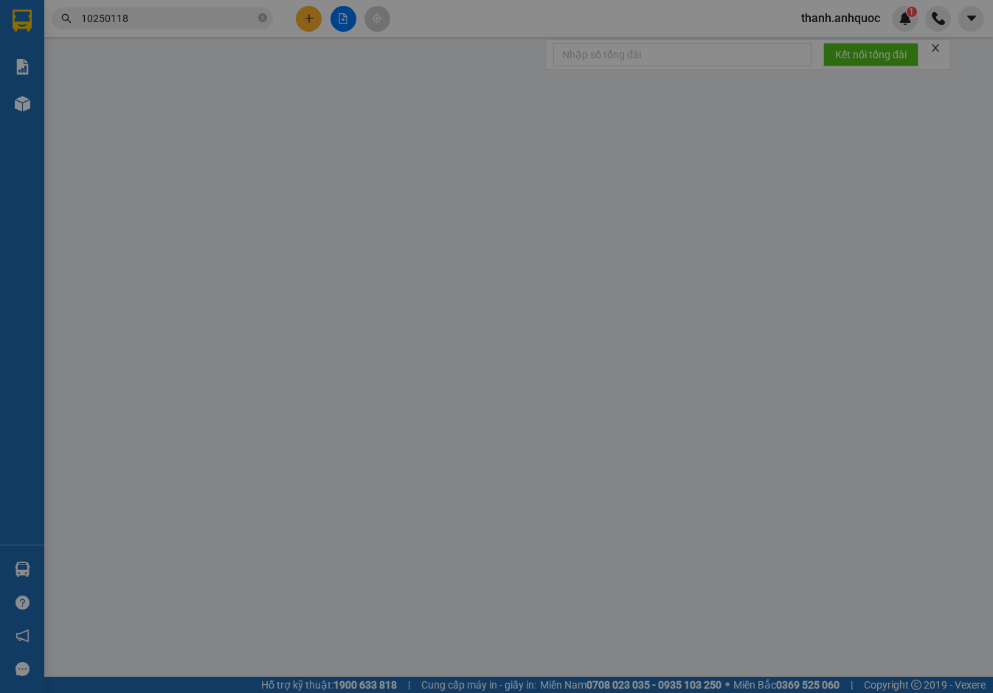
type input "0373312156"
type input "QUỲNH NGA"
type input "0981044195"
type input "HÙNG"
type input "VPSG"
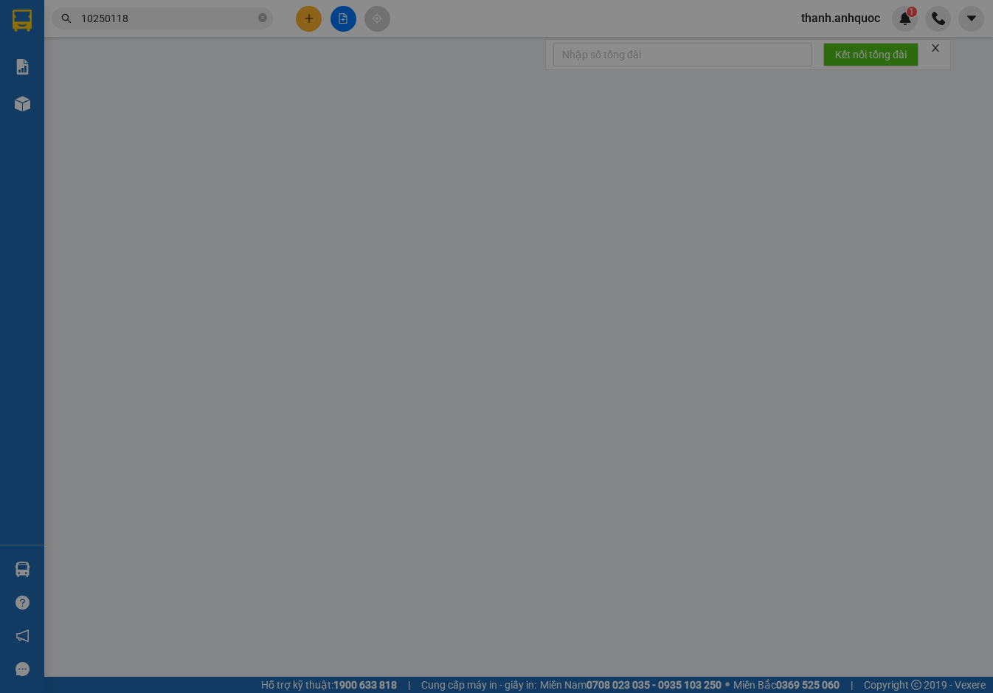
type input "30.000"
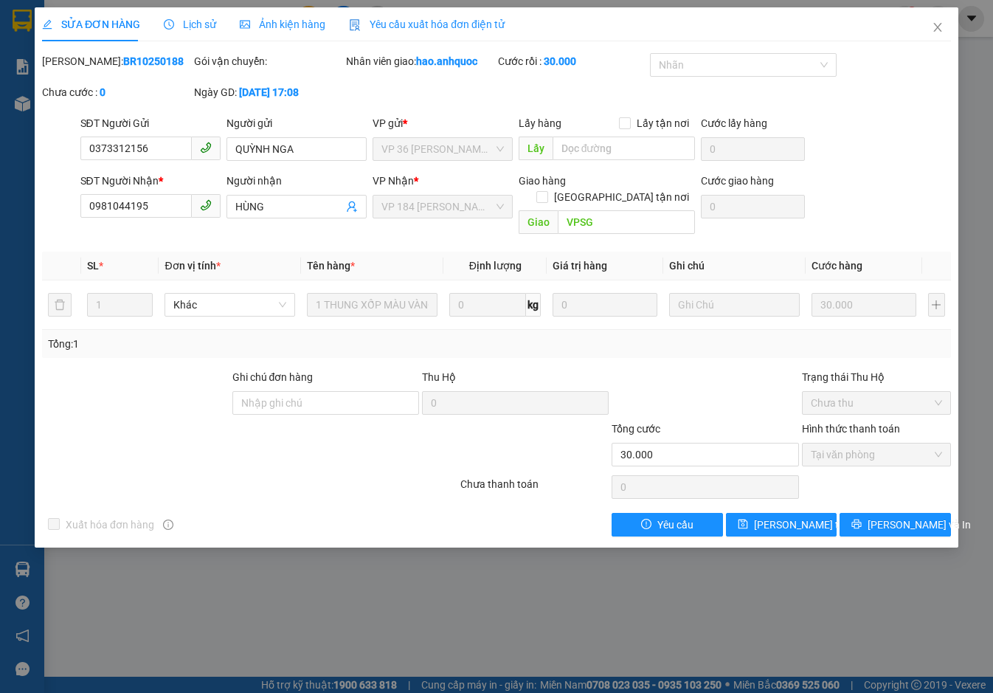
click at [476, 24] on span "Yêu cầu xuất hóa đơn điện tử" at bounding box center [427, 24] width 156 height 12
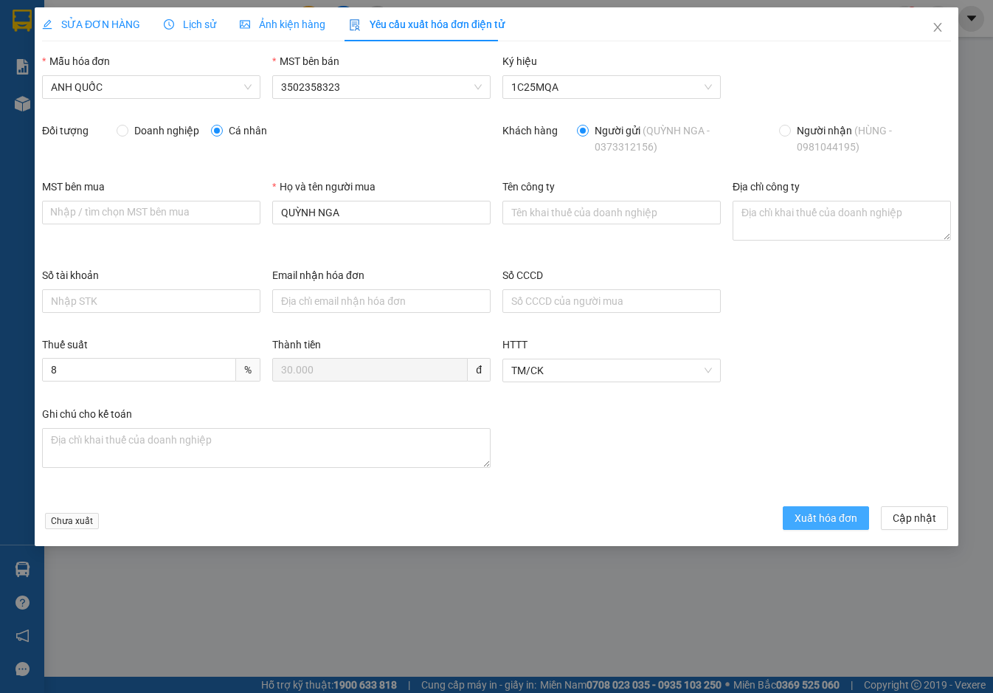
click at [839, 524] on span "Xuất hóa đơn" at bounding box center [825, 518] width 63 height 16
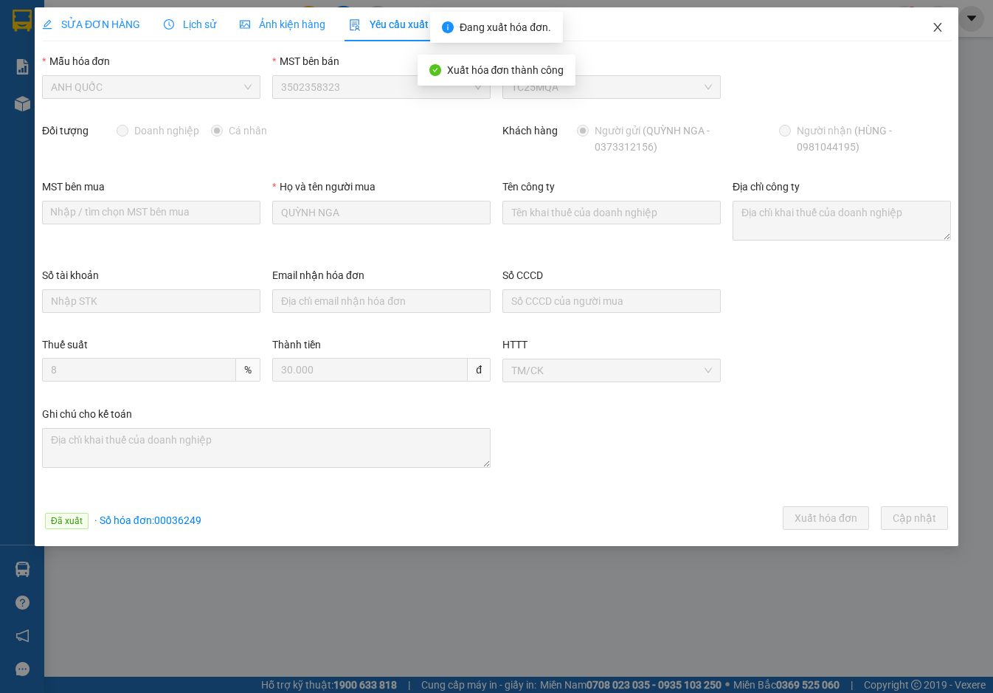
click at [940, 27] on icon "close" at bounding box center [937, 27] width 12 height 12
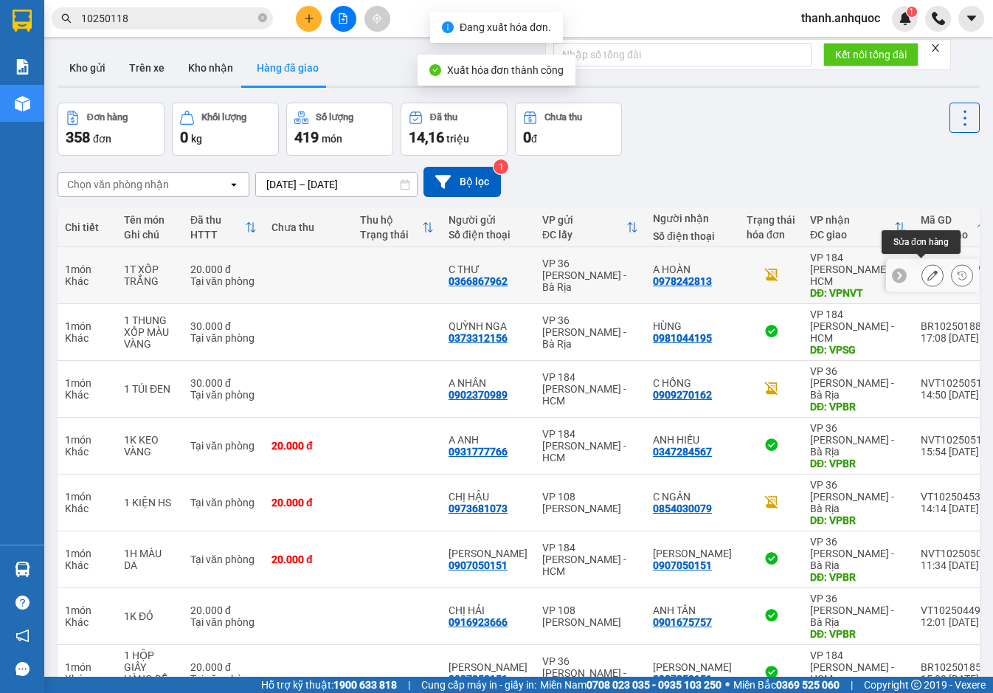
click at [927, 271] on icon at bounding box center [932, 275] width 10 height 10
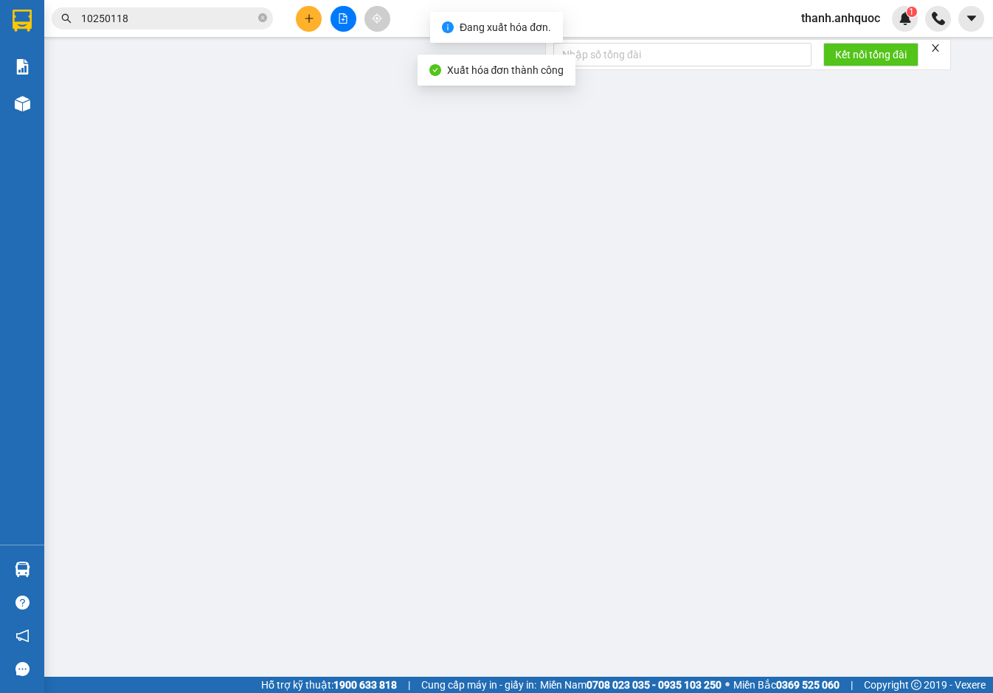
type input "0366867962"
type input "C THƯ"
type input "0978242813"
type input "A HOÀN"
type input "VPNVT"
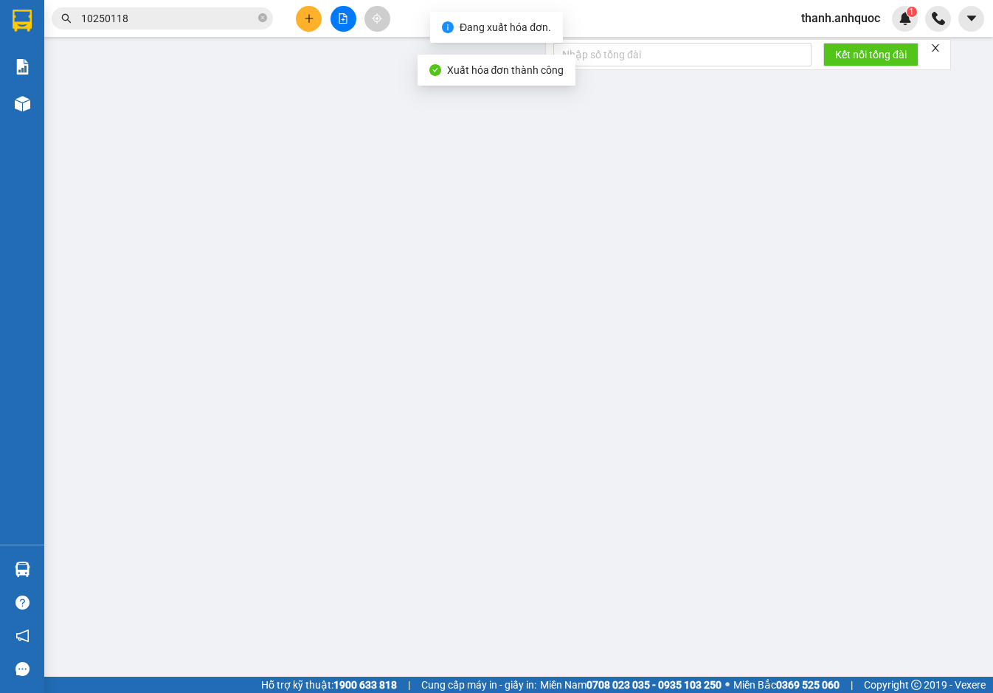
type input "20.000"
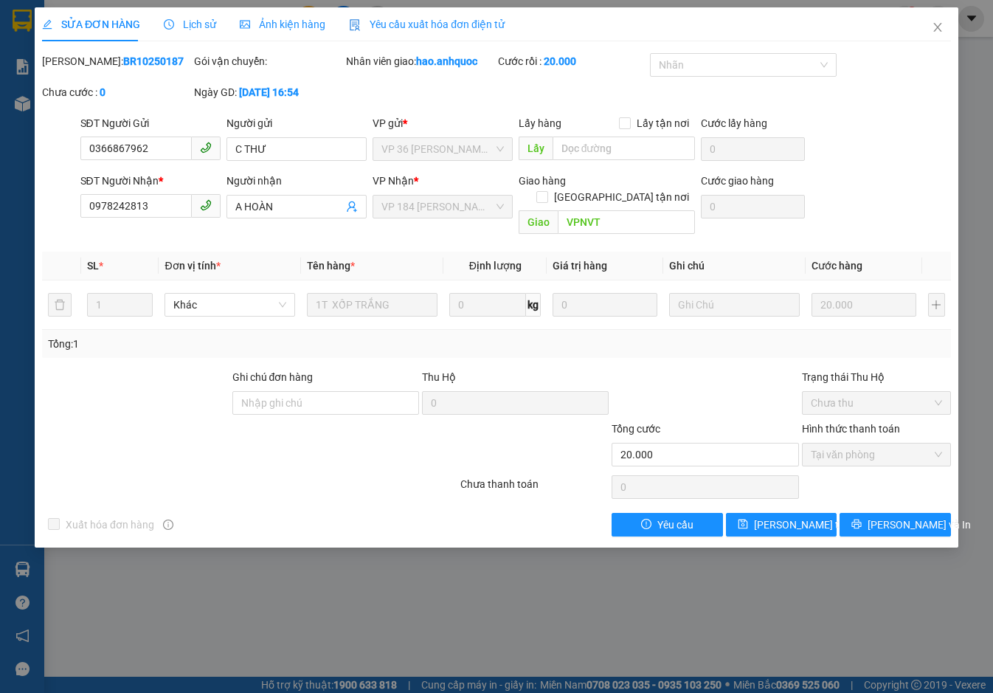
click at [450, 23] on span "Yêu cầu xuất hóa đơn điện tử" at bounding box center [427, 24] width 156 height 12
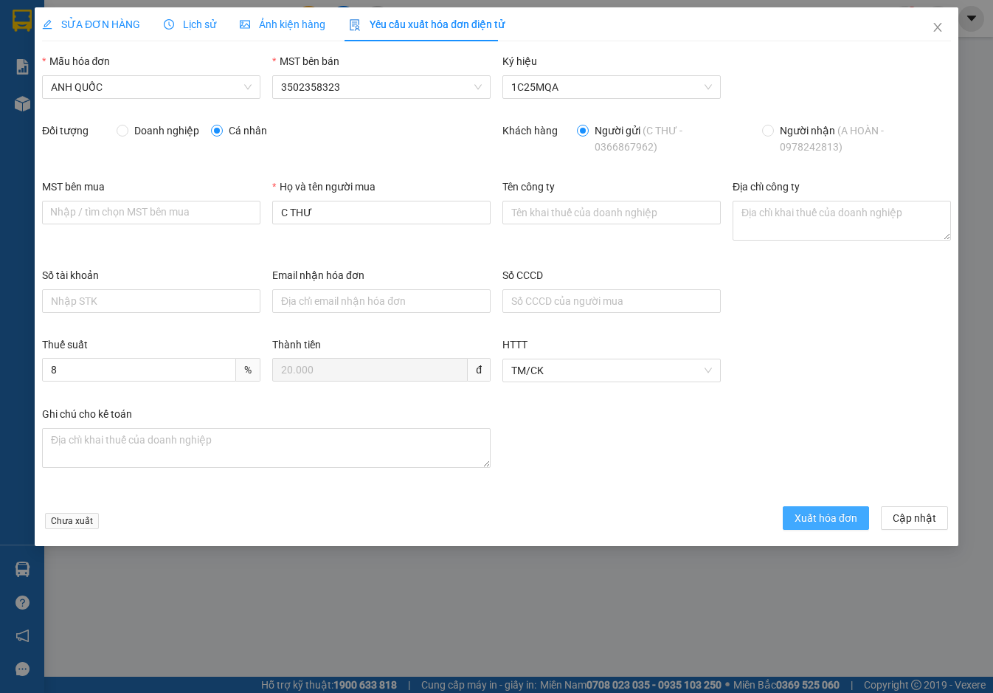
click at [824, 518] on span "Xuất hóa đơn" at bounding box center [825, 518] width 63 height 16
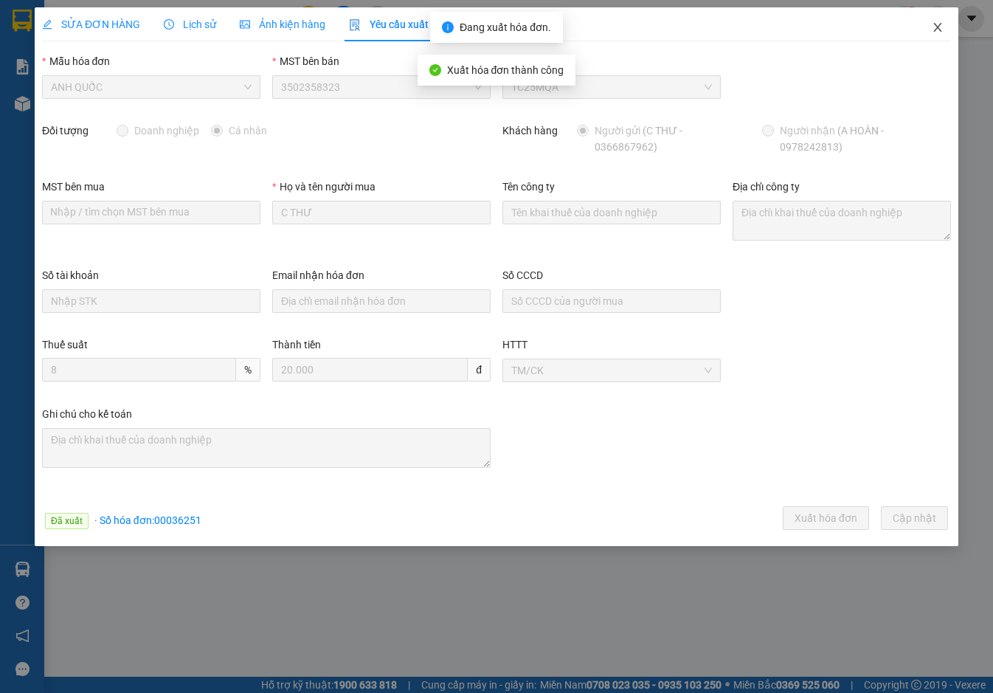
click at [940, 22] on icon "close" at bounding box center [937, 27] width 12 height 12
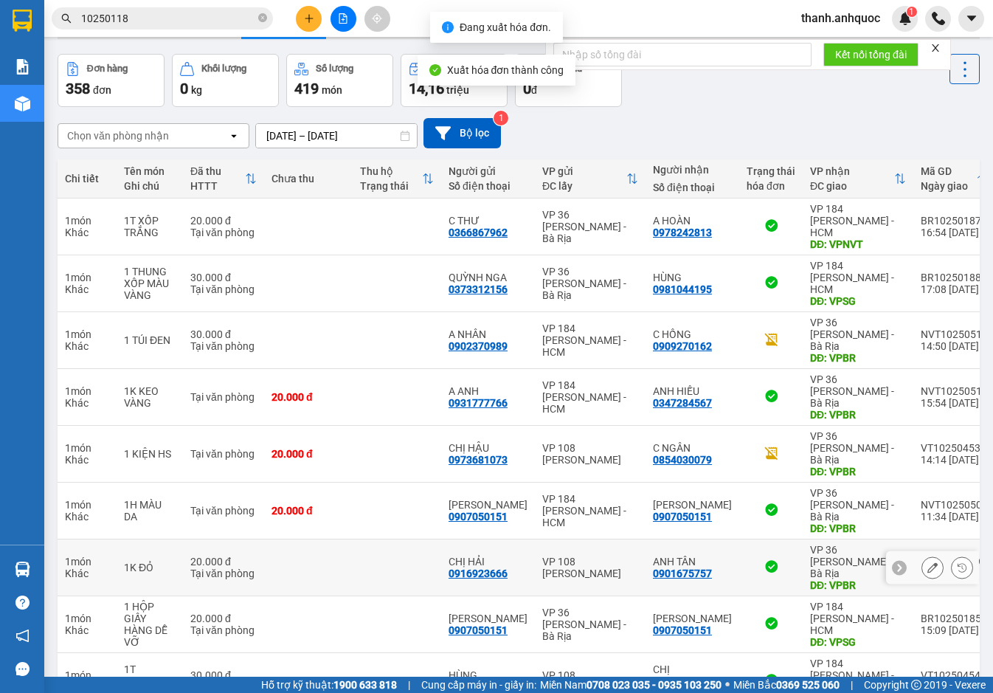
scroll to position [99, 0]
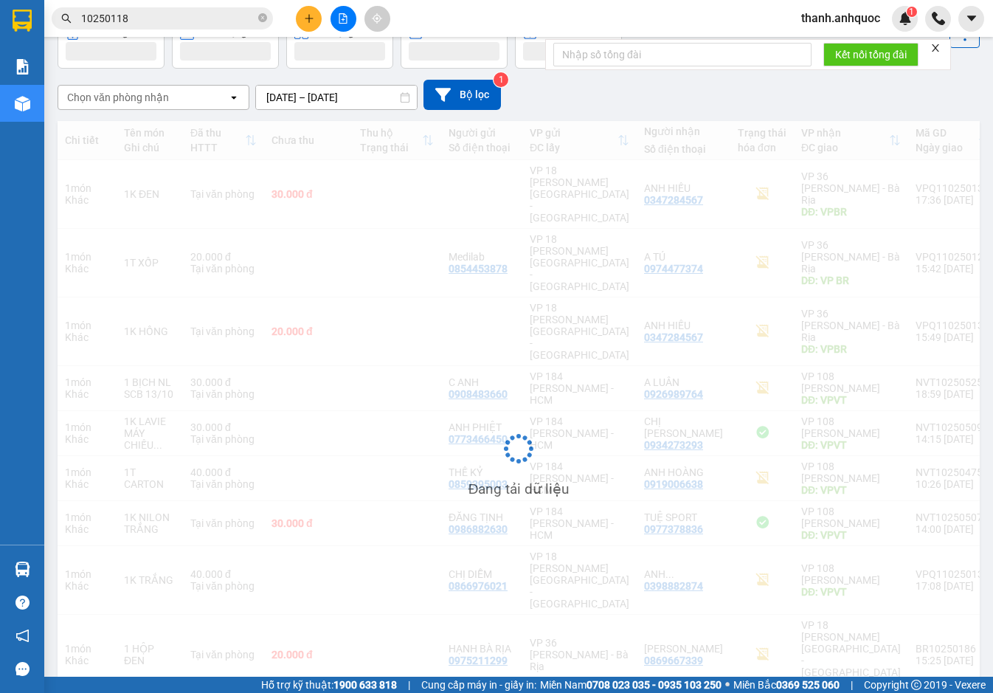
scroll to position [87, 0]
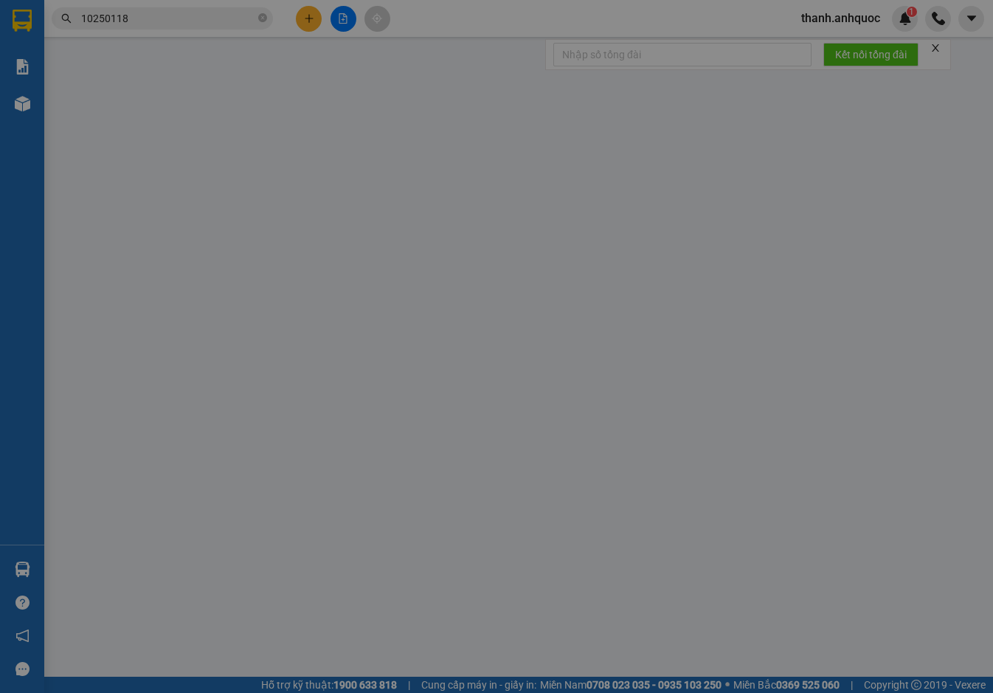
type input "0932343491"
type input "TRƯỜNG BR"
type input "0902804718"
type input "ANH TRÍ( TRƯỜNG)"
type input "vpsg"
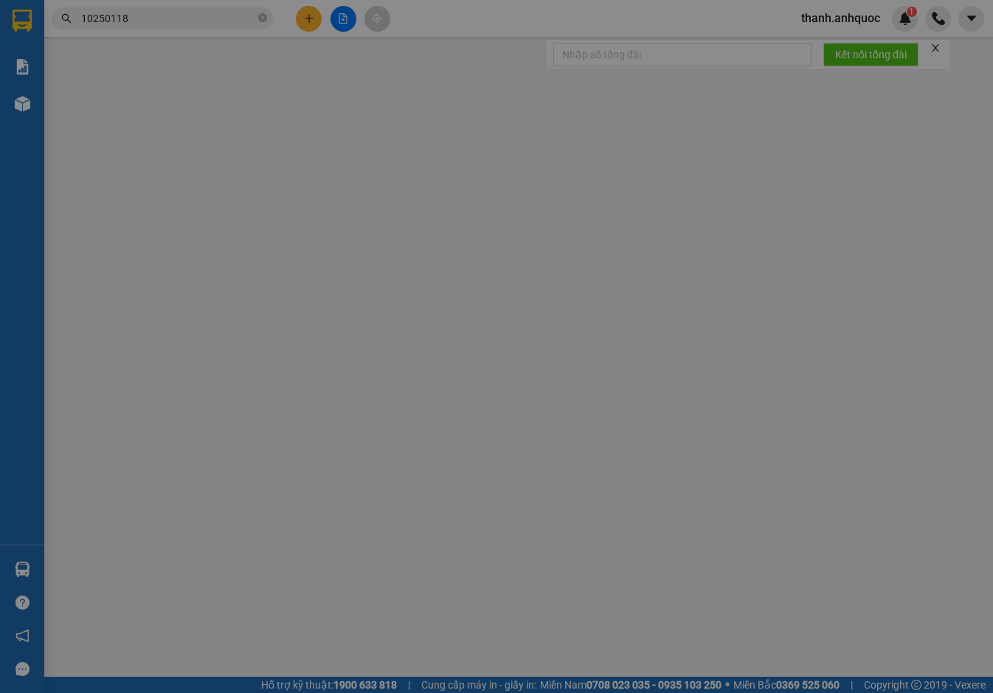
type input "20.000"
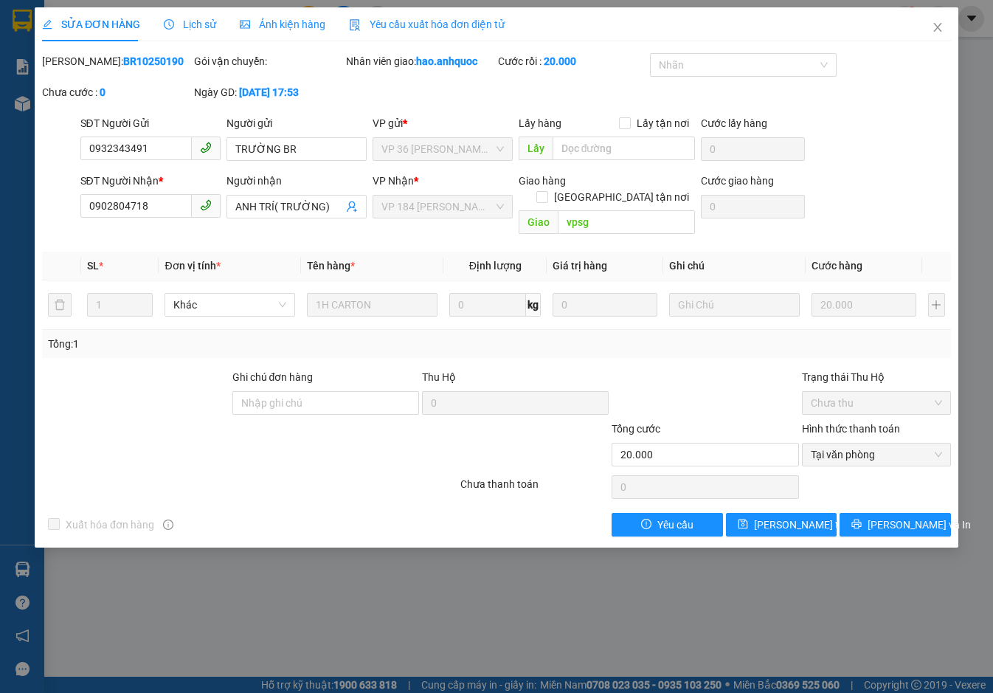
click at [406, 27] on span "Yêu cầu xuất hóa đơn điện tử" at bounding box center [427, 24] width 156 height 12
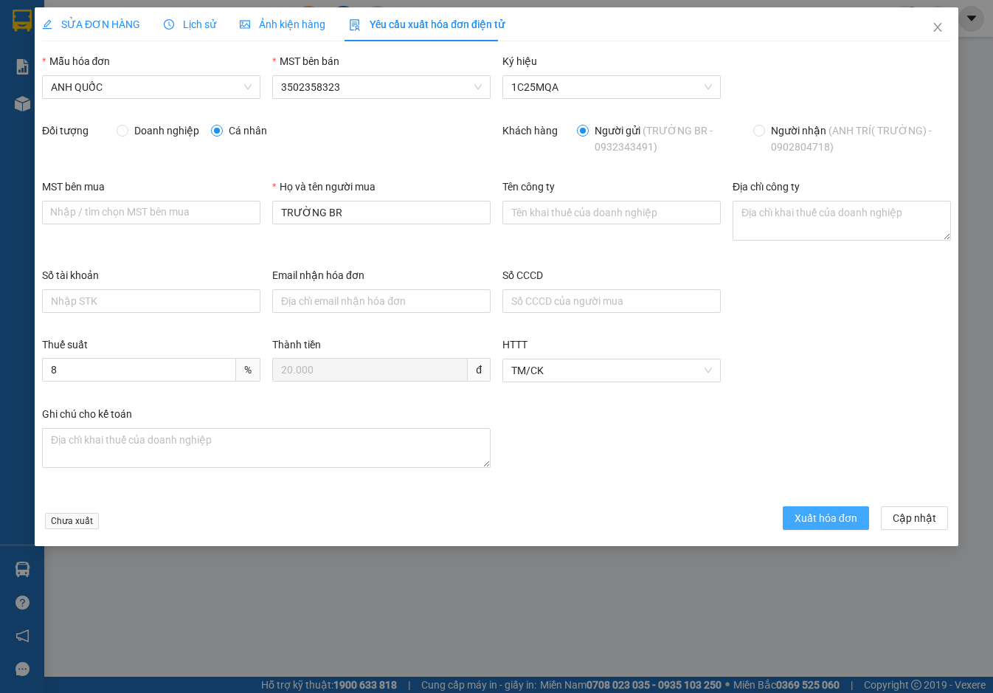
click at [829, 513] on span "Xuất hóa đơn" at bounding box center [825, 518] width 63 height 16
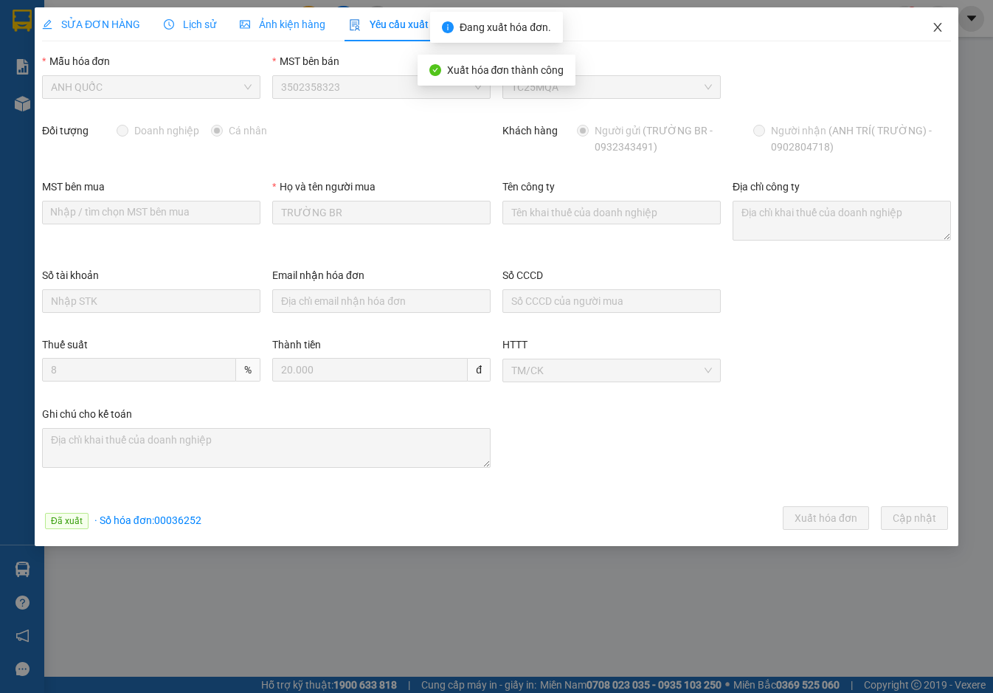
click at [940, 26] on icon "close" at bounding box center [937, 27] width 12 height 12
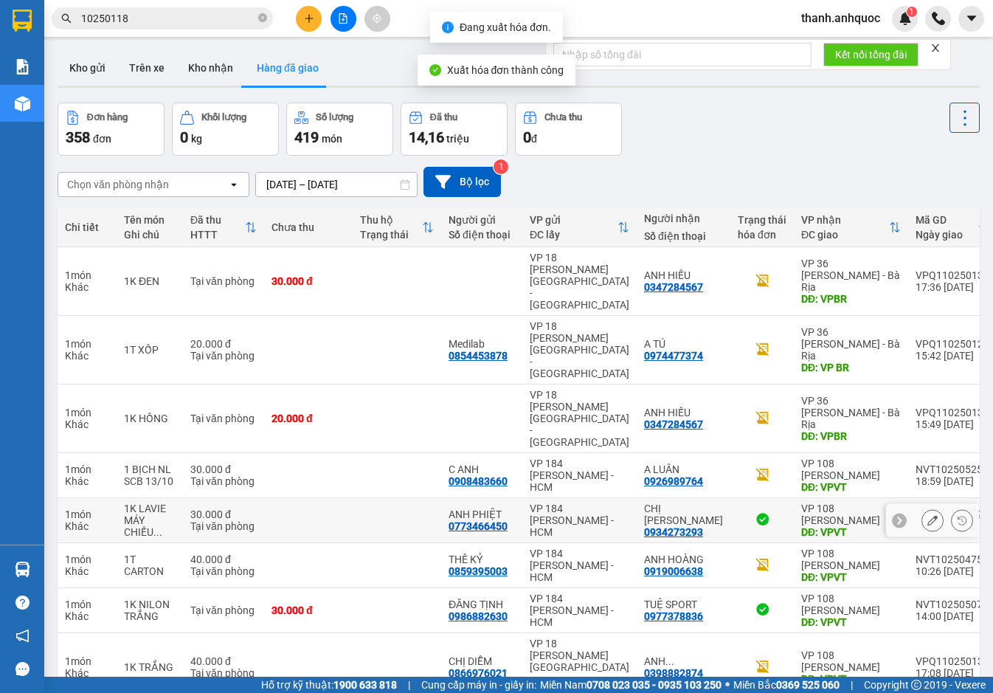
scroll to position [87, 0]
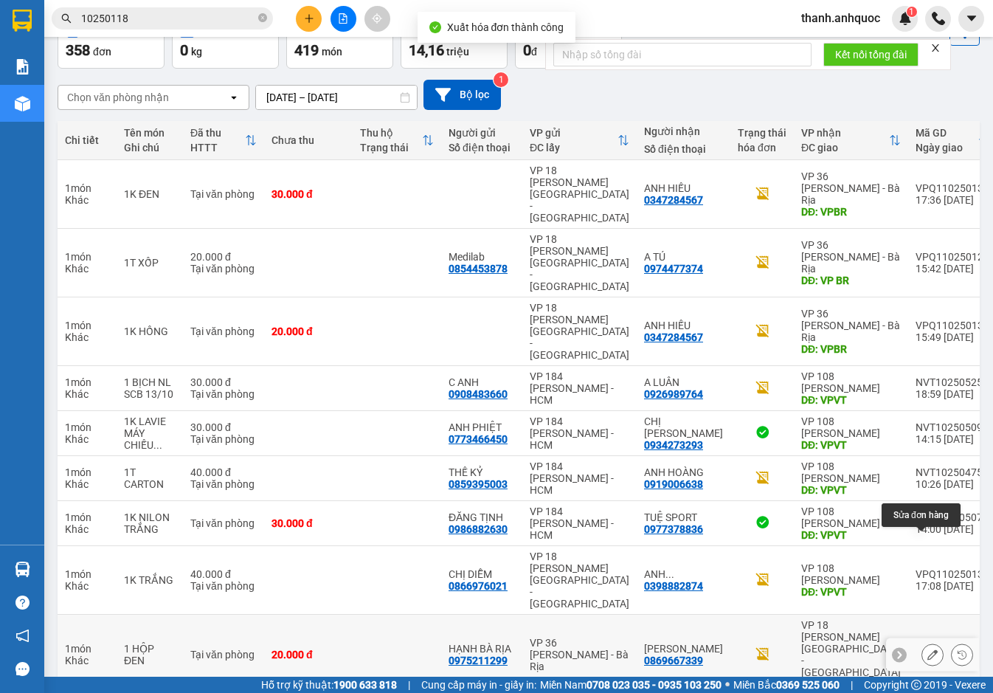
click at [927, 649] on icon at bounding box center [932, 654] width 10 height 10
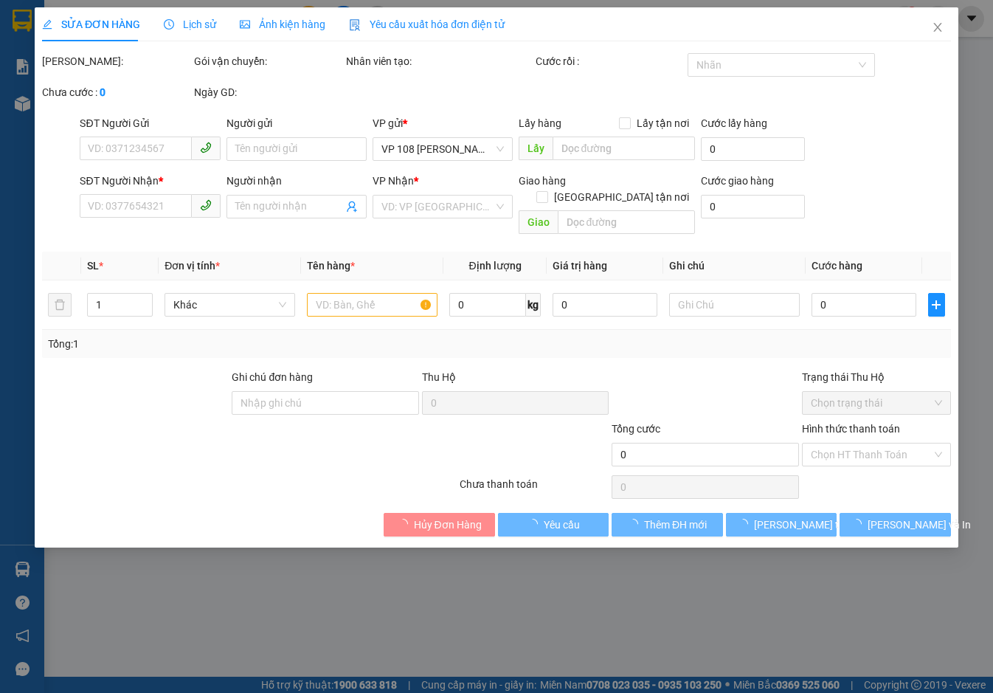
type input "0975211299"
type input "HẠNH BÀ RỊA"
type input "0869667339"
type input "XUÂN CẢNH"
type input "VPQ1"
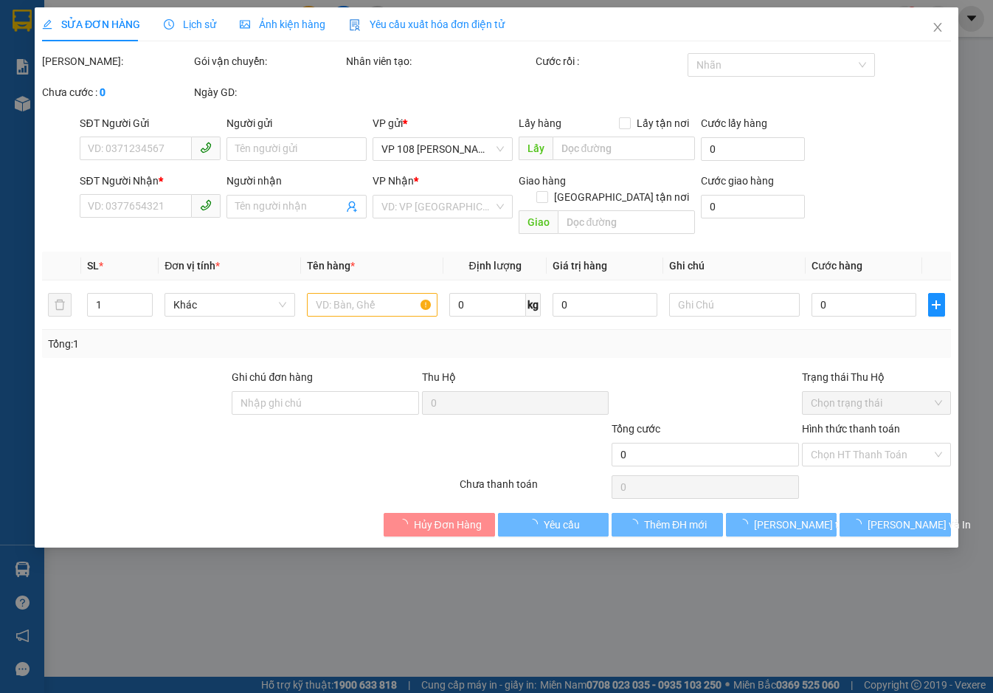
type input "SCB 13/10 THANH"
type input "20.000"
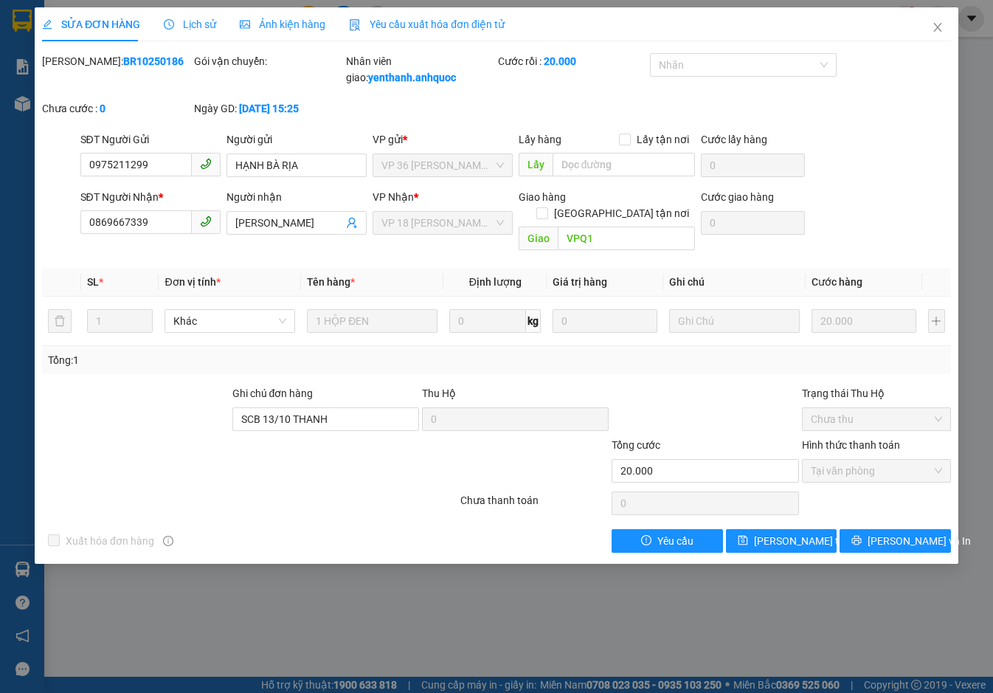
click at [464, 16] on div "Yêu cầu xuất hóa đơn điện tử" at bounding box center [427, 24] width 156 height 16
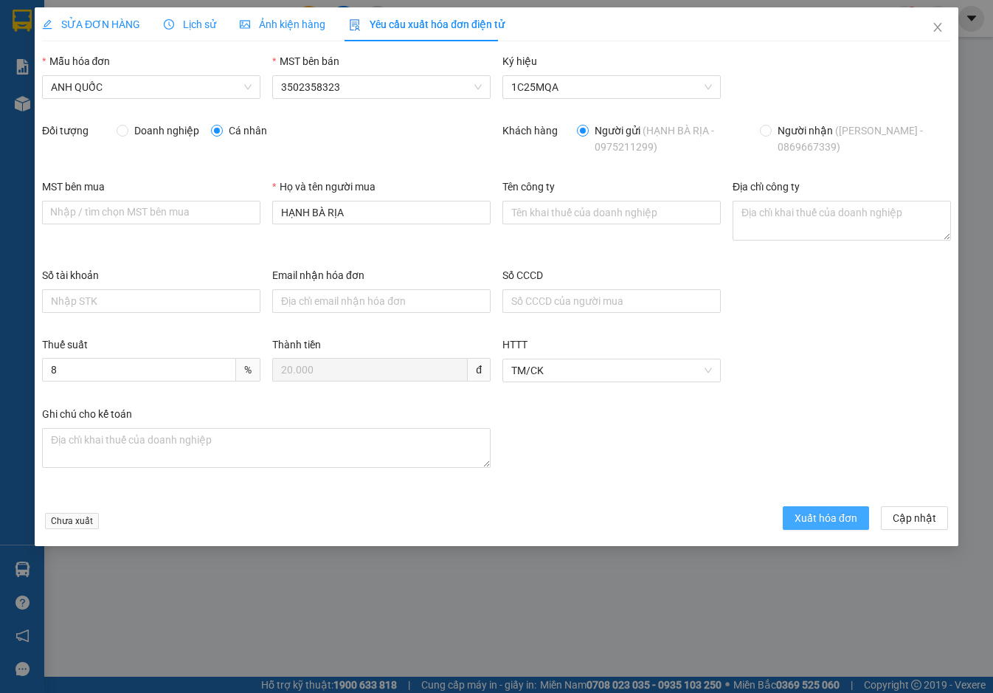
click at [826, 507] on button "Xuất hóa đơn" at bounding box center [825, 518] width 86 height 24
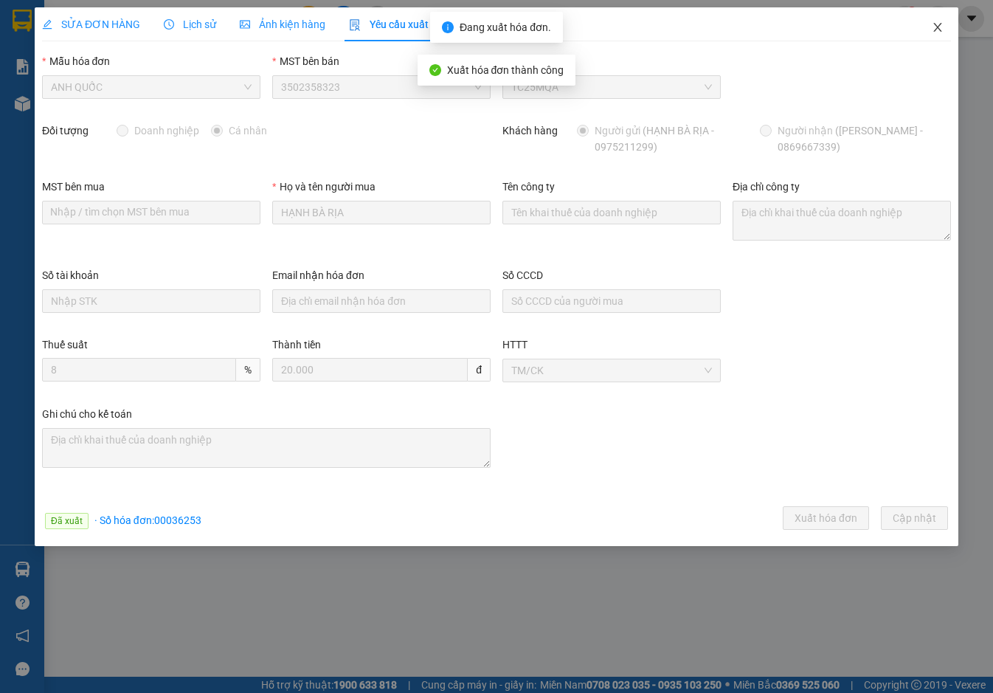
click at [936, 28] on icon "close" at bounding box center [937, 27] width 12 height 12
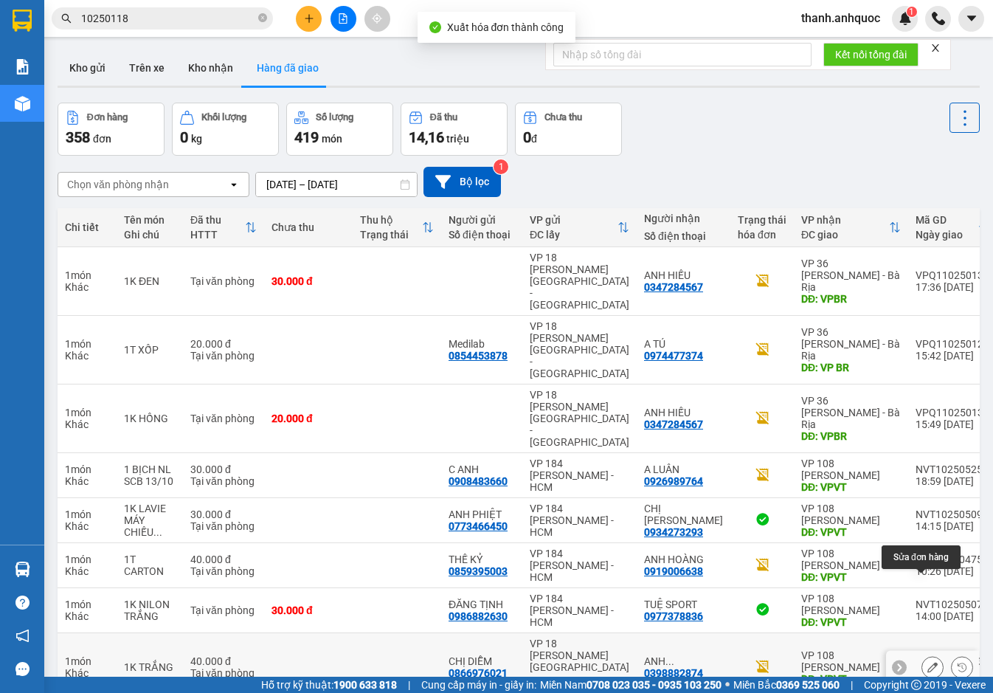
click at [927, 654] on button at bounding box center [932, 667] width 21 height 26
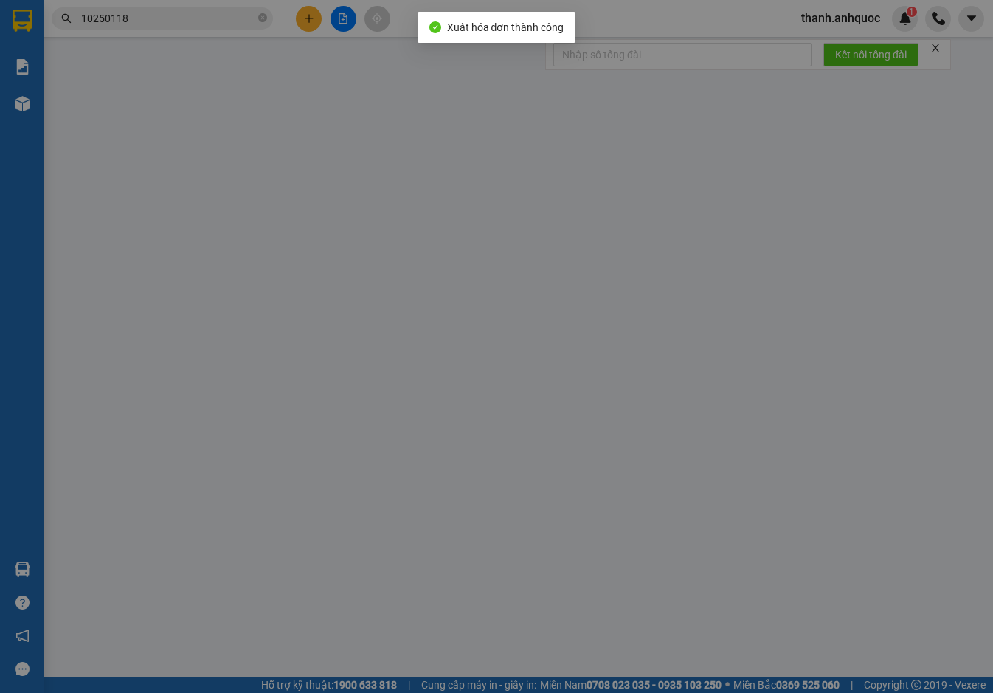
type input "0866976021"
type input "CHỊ DIỄM"
type input "0398882874"
type input "ANH THƯỜNG"
type input "VPVT"
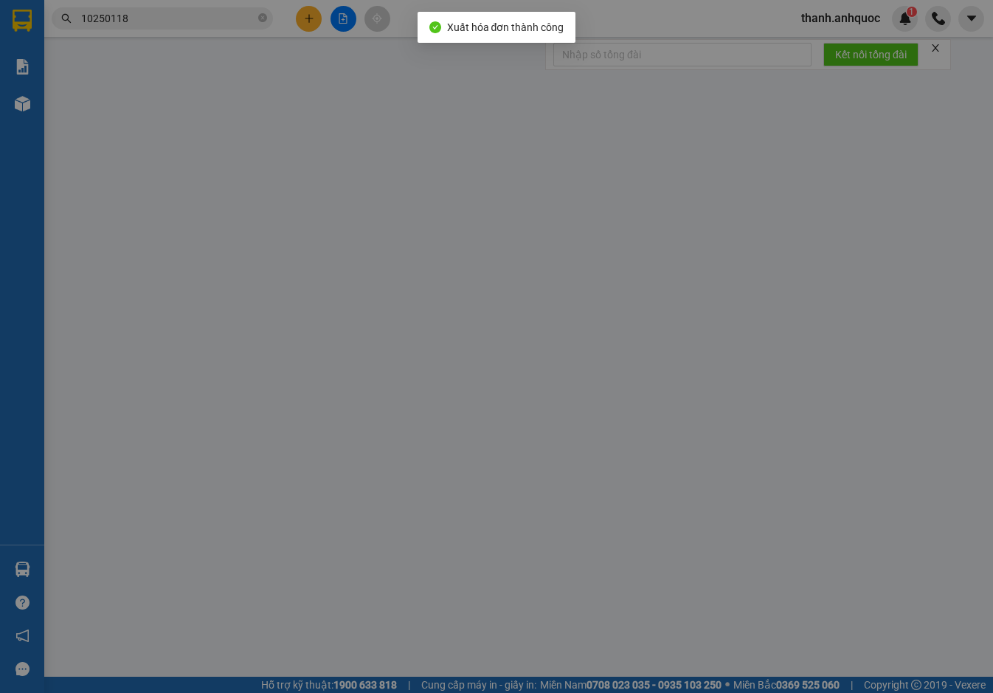
type input "TM 13/10 THANH"
type input "40.000"
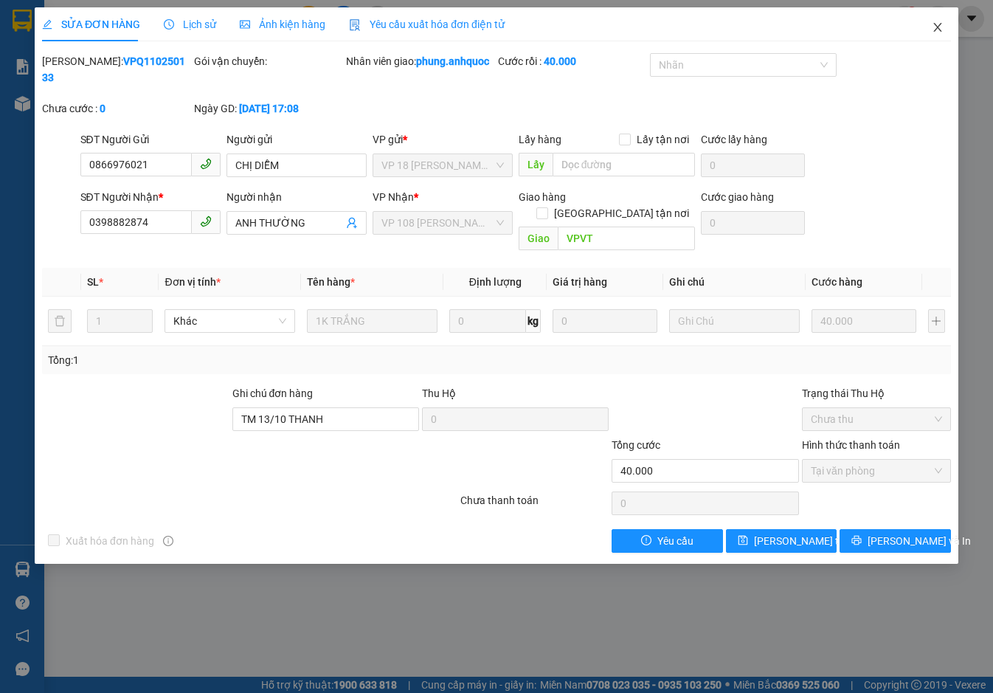
click at [938, 29] on icon "close" at bounding box center [937, 27] width 8 height 9
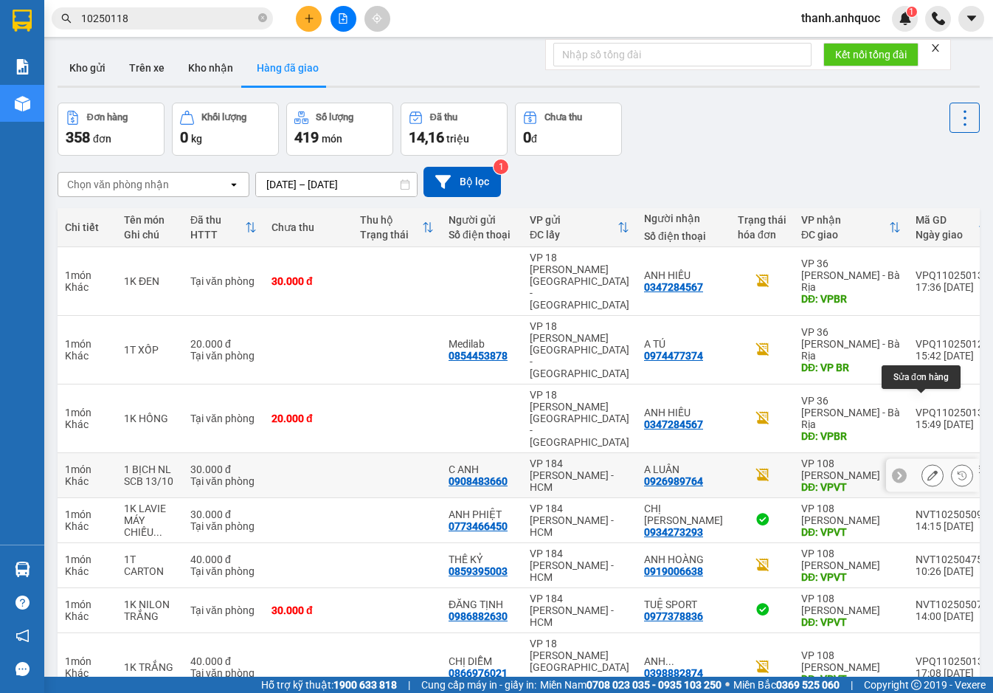
click at [927, 470] on icon at bounding box center [932, 475] width 10 height 10
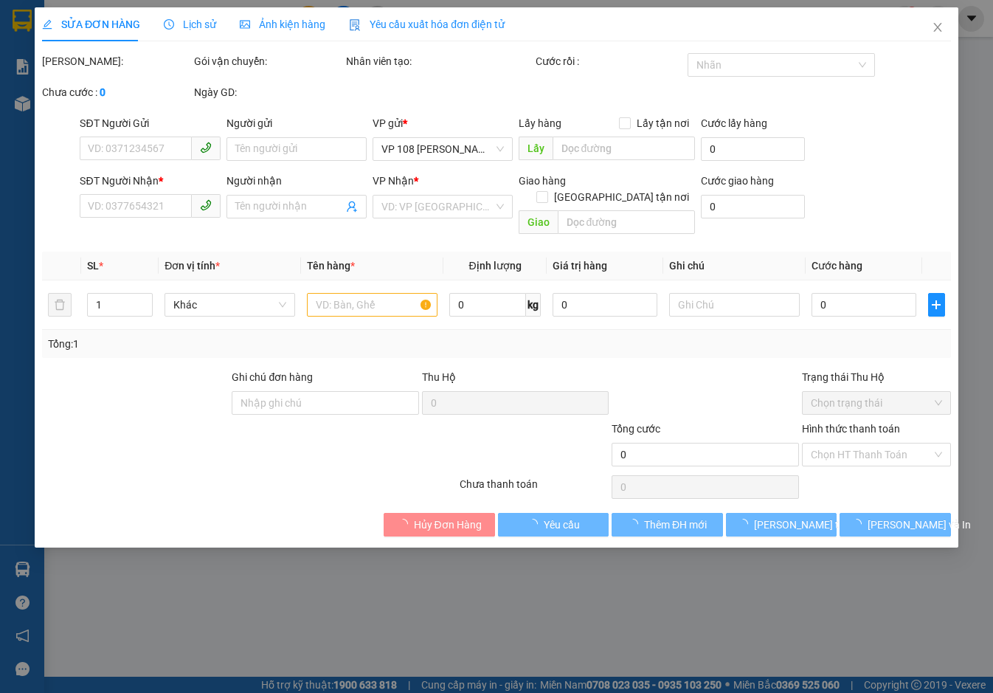
type input "0908483660"
type input "C ANH"
type input "0926989764"
type input "A LUÂN"
type input "VPVT"
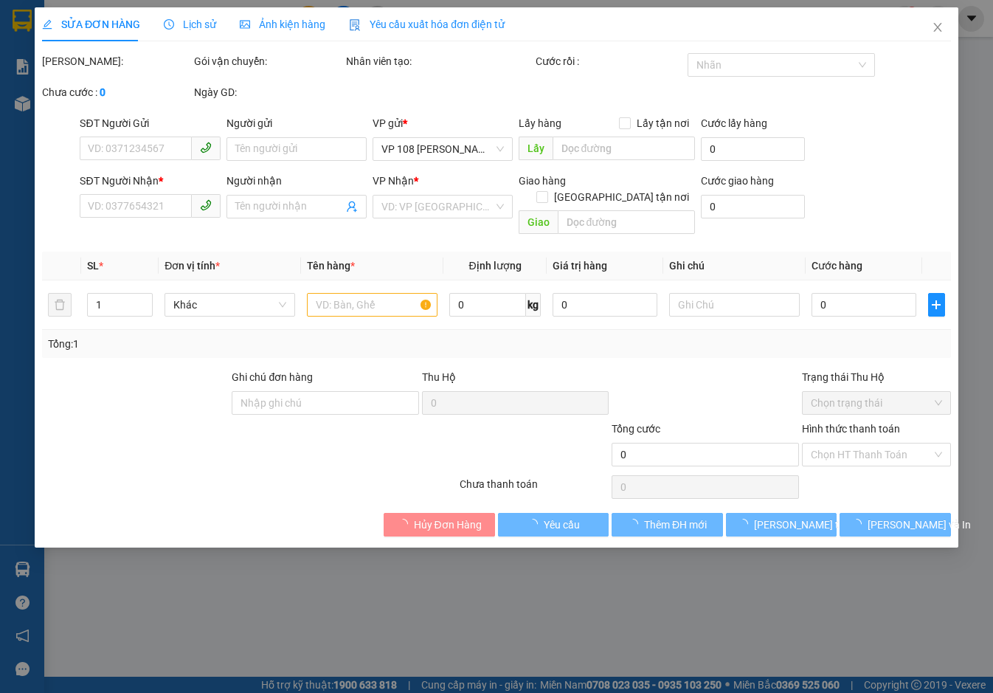
type input "30.000"
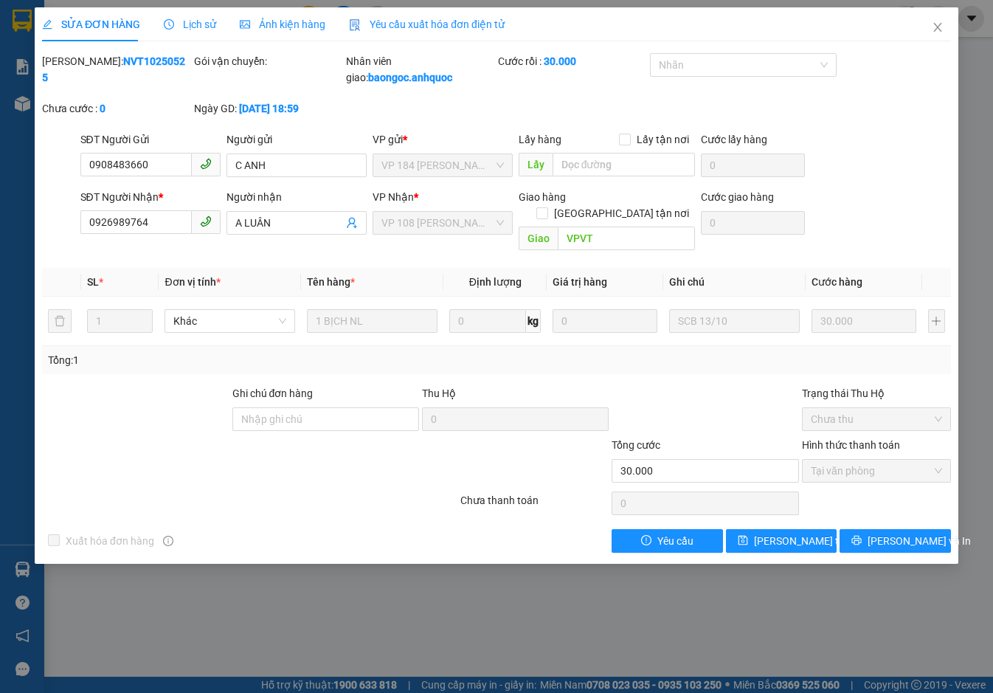
click at [372, 24] on span "Yêu cầu xuất hóa đơn điện tử" at bounding box center [427, 24] width 156 height 12
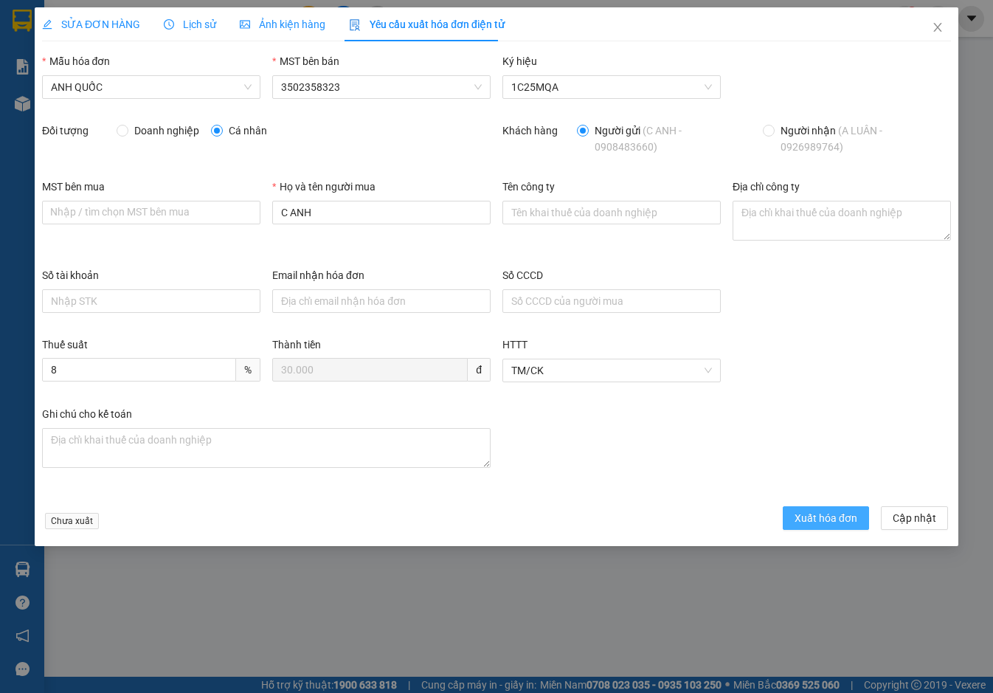
click at [820, 513] on span "Xuất hóa đơn" at bounding box center [825, 518] width 63 height 16
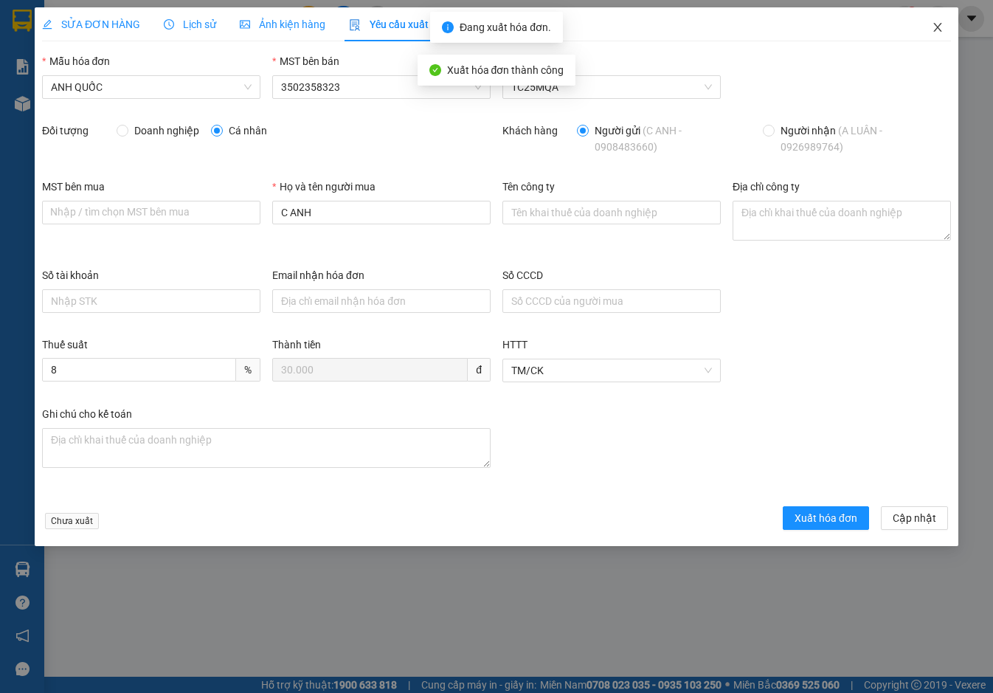
click at [941, 28] on icon "close" at bounding box center [937, 27] width 12 height 12
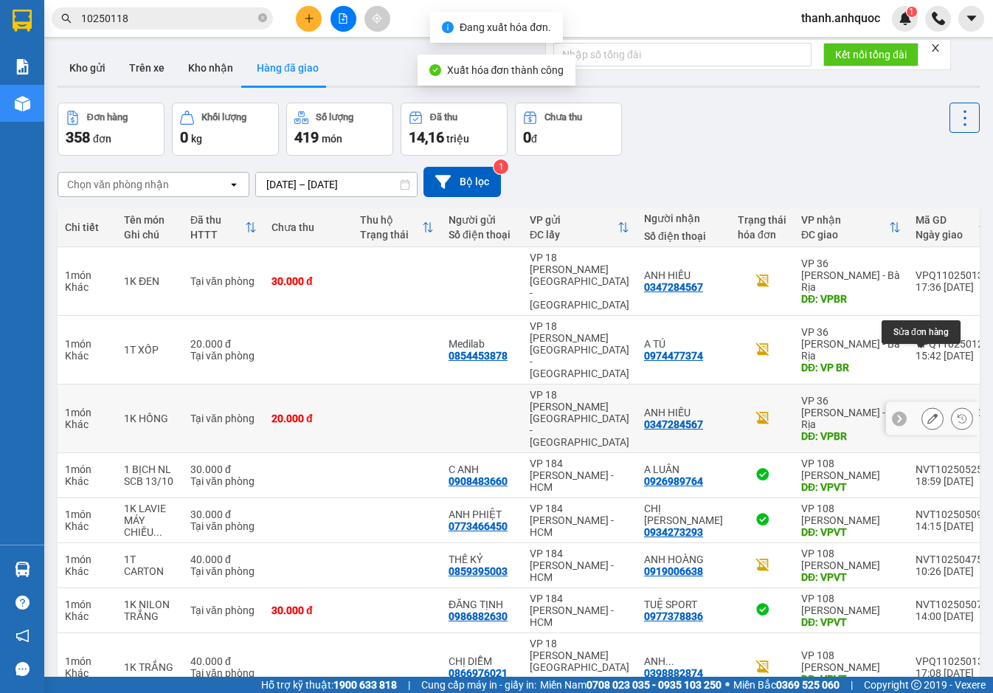
click at [927, 413] on icon at bounding box center [932, 418] width 10 height 10
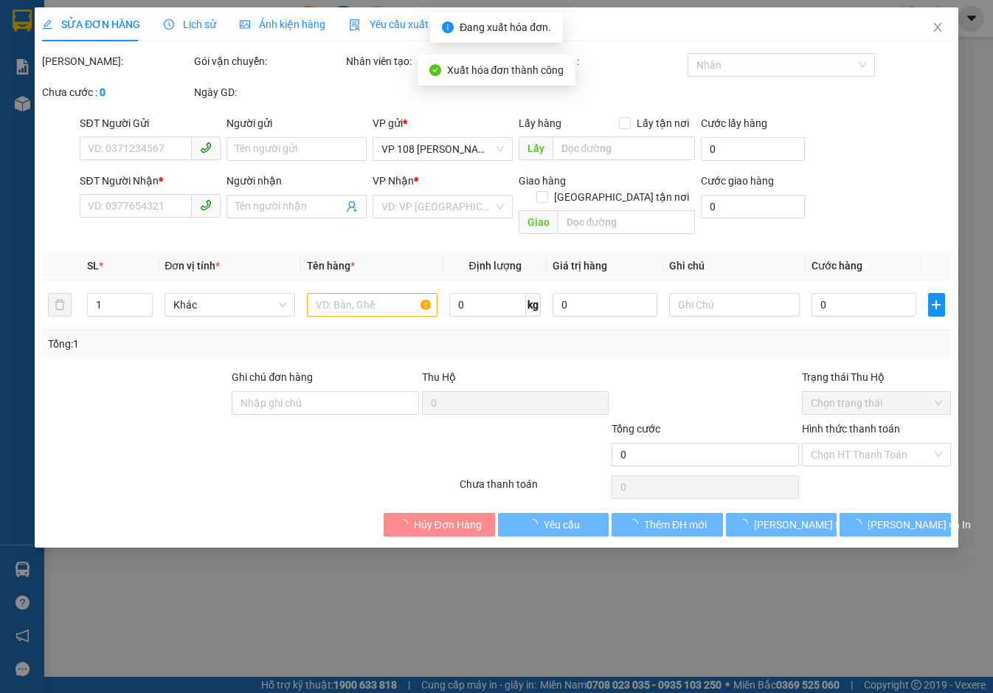
type input "0347284567"
type input "ANH HIẾU"
type input "VPBR"
type input "TTTM VP"
type input "20.000"
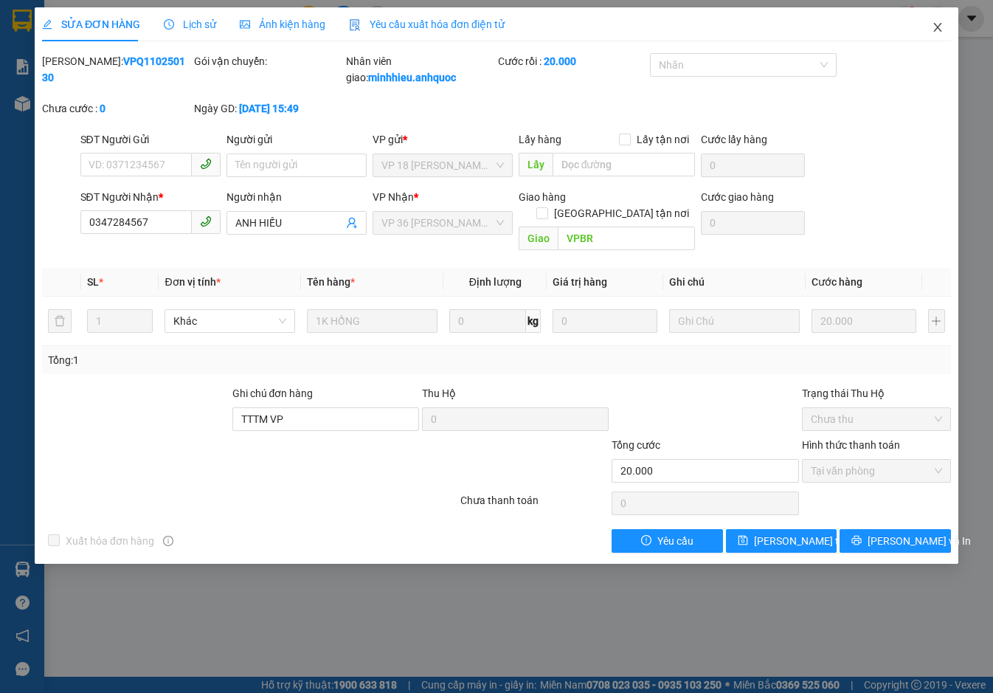
click at [937, 25] on icon "close" at bounding box center [937, 27] width 12 height 12
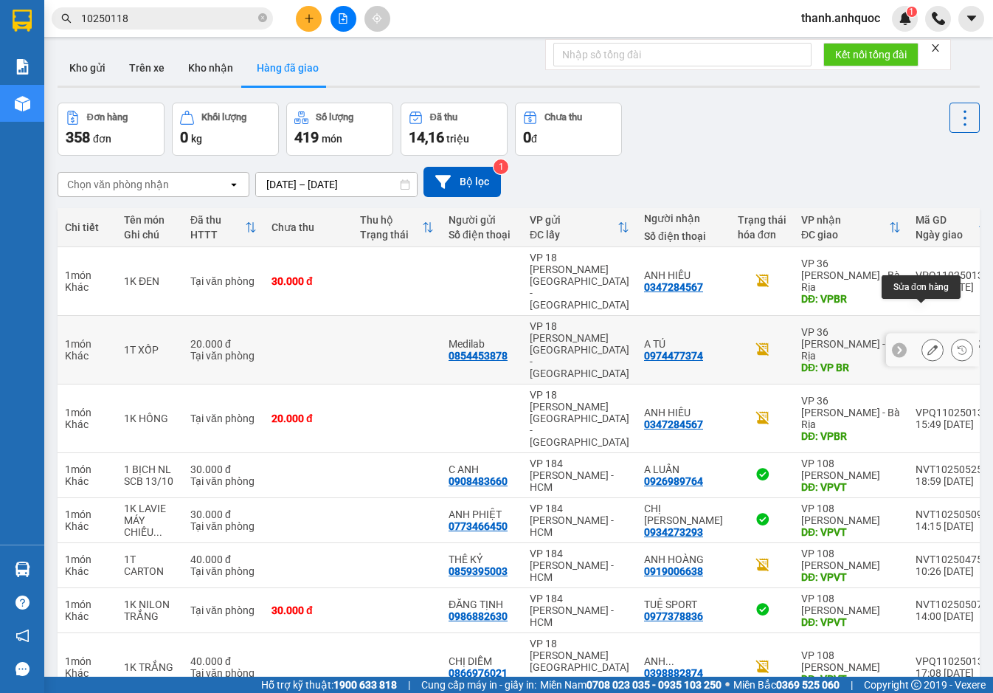
click at [924, 337] on button at bounding box center [932, 350] width 21 height 26
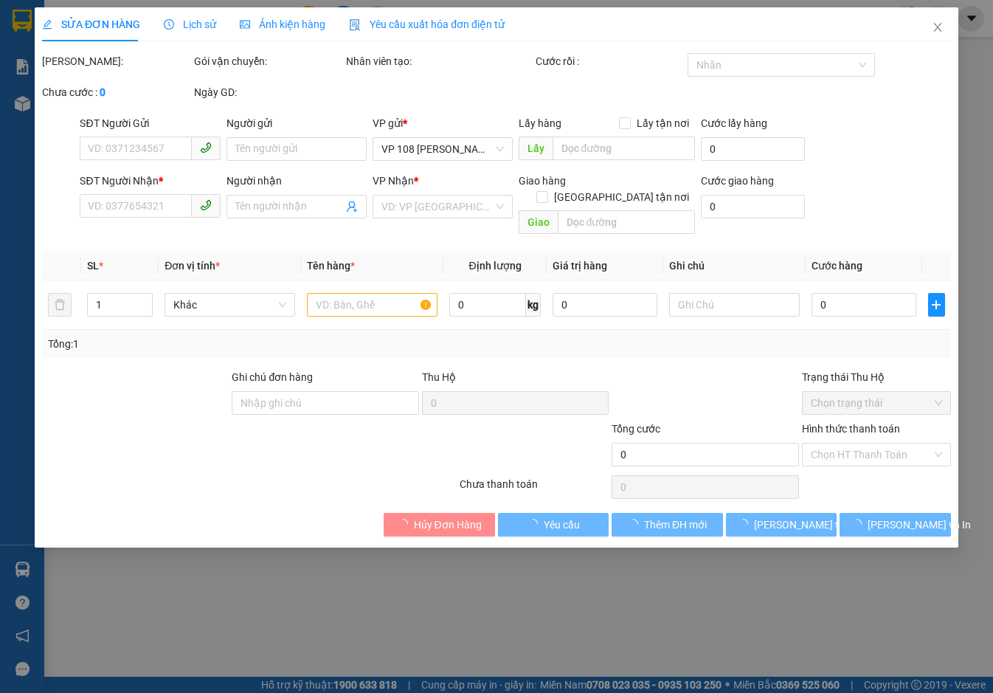
type input "0854453878"
type input "Medilab"
type input "0974477374"
type input "A TÚ"
type input "VP BR"
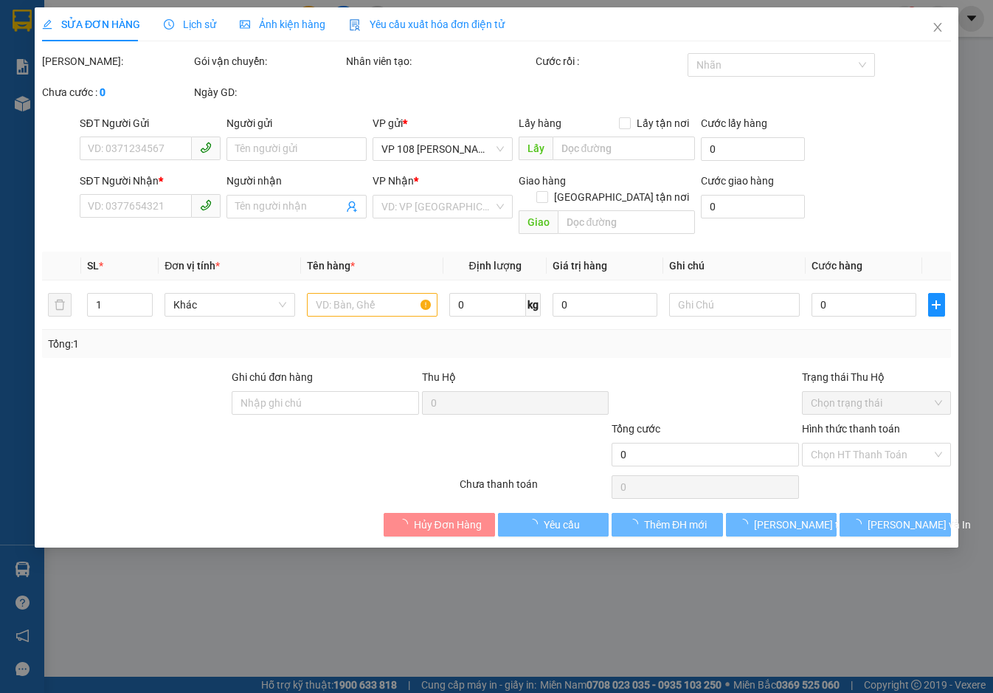
type input "TM 13/10 THANH"
type input "20.000"
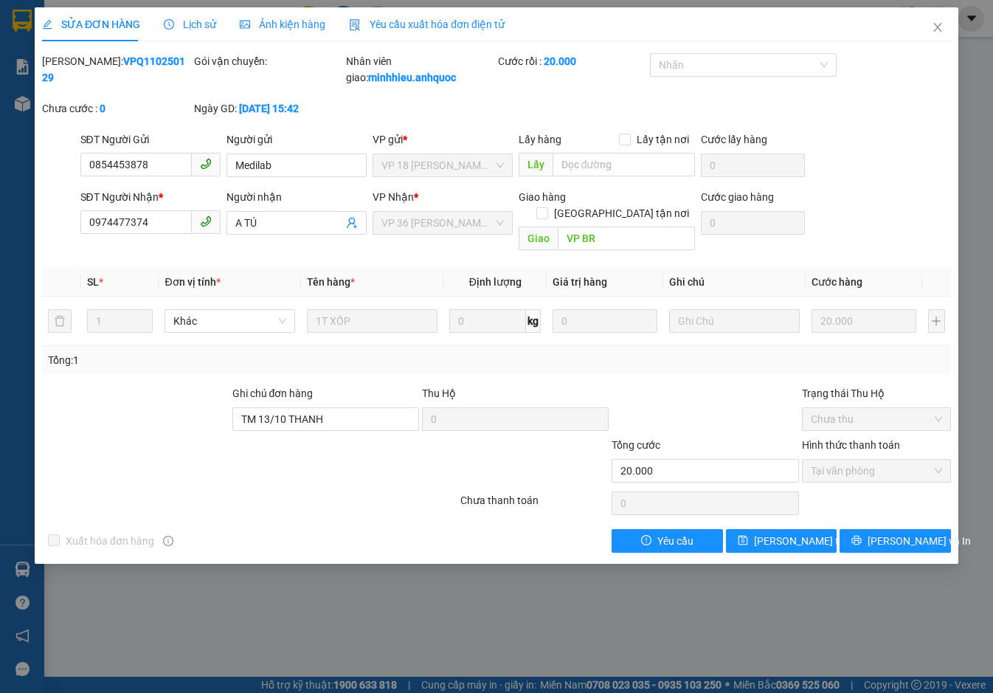
click at [473, 23] on span "Yêu cầu xuất hóa đơn điện tử" at bounding box center [427, 24] width 156 height 12
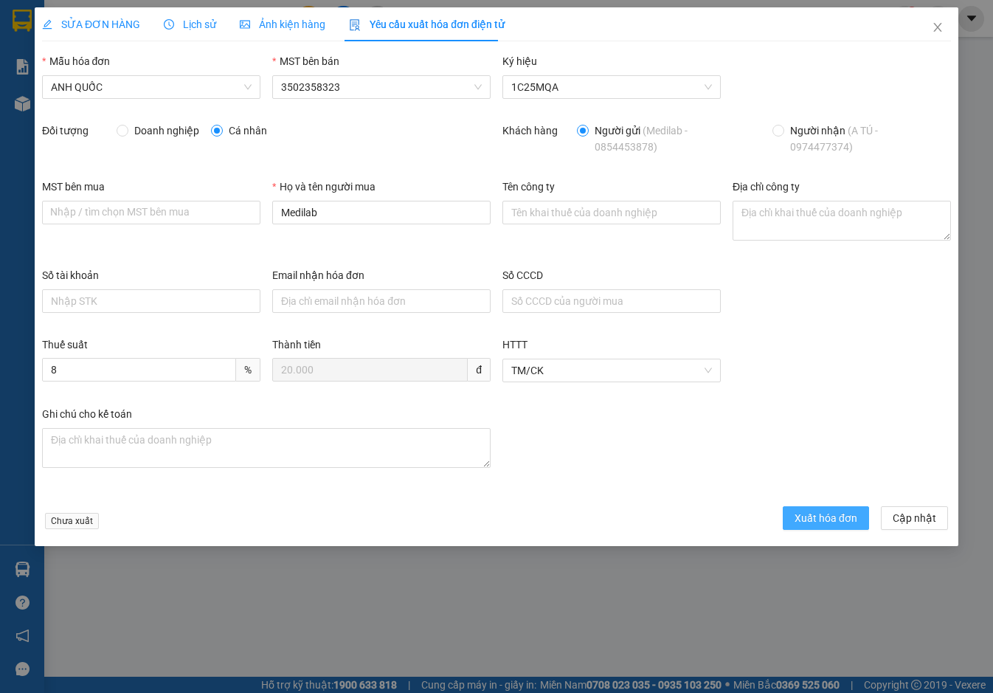
click at [807, 518] on span "Xuất hóa đơn" at bounding box center [825, 518] width 63 height 16
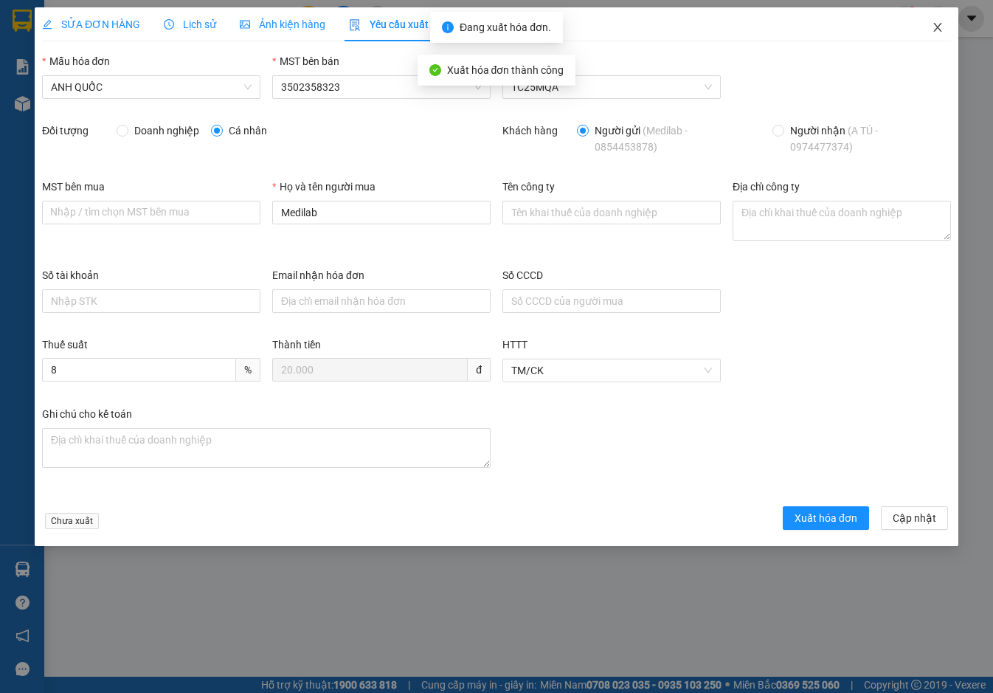
click at [939, 27] on icon "close" at bounding box center [937, 27] width 12 height 12
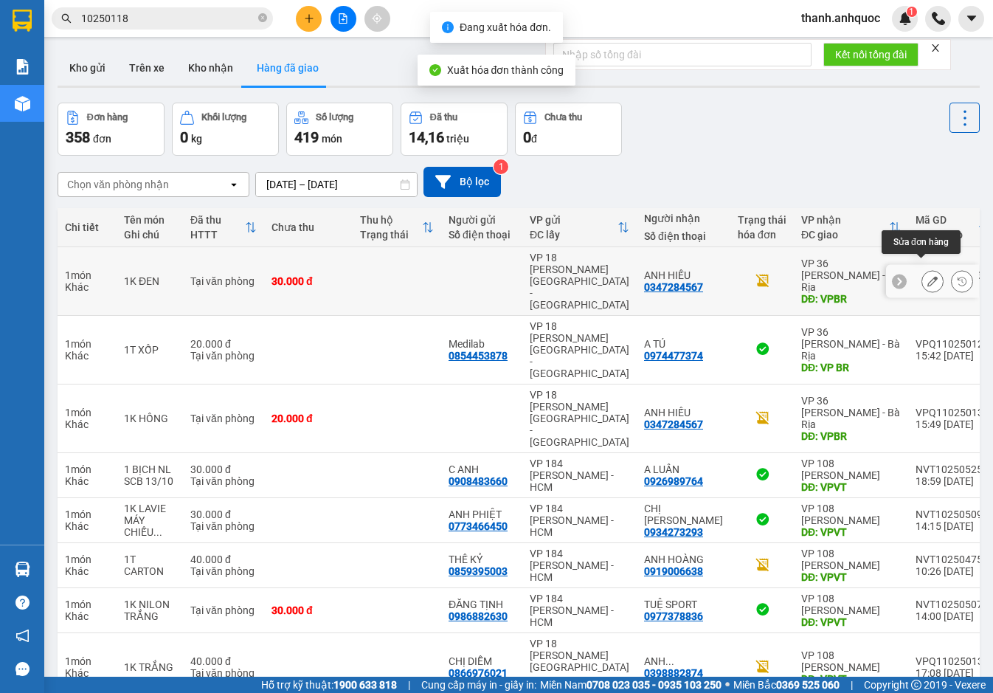
click at [927, 276] on icon at bounding box center [932, 281] width 10 height 10
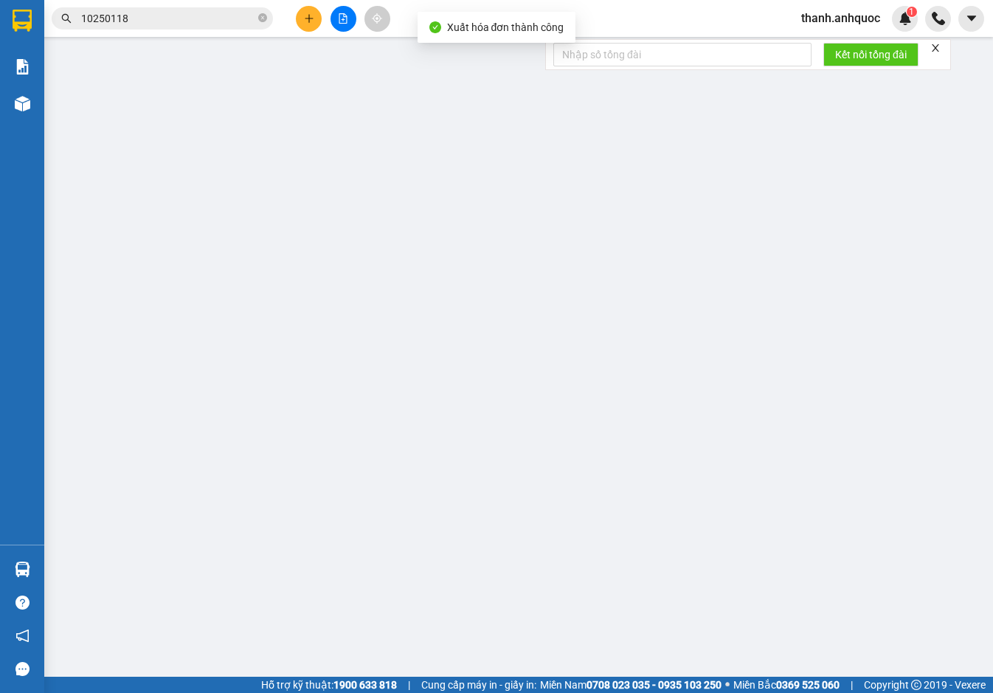
type input "0347284567"
type input "ANH HIẾU"
type input "VPBR"
type input "TTTM VP"
type input "30.000"
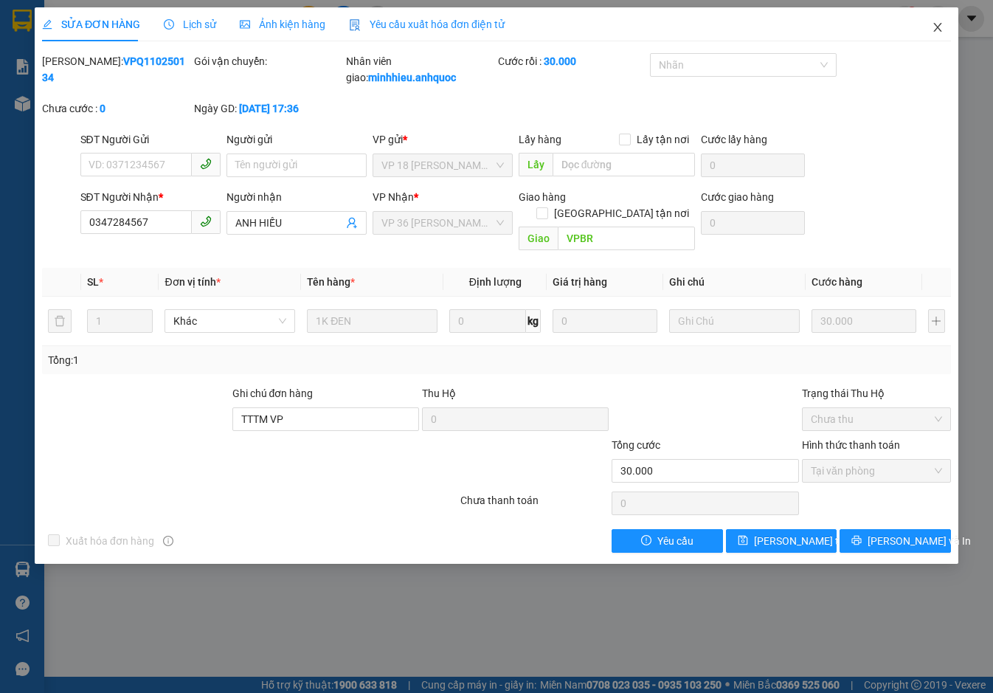
click at [938, 28] on icon "close" at bounding box center [937, 27] width 12 height 12
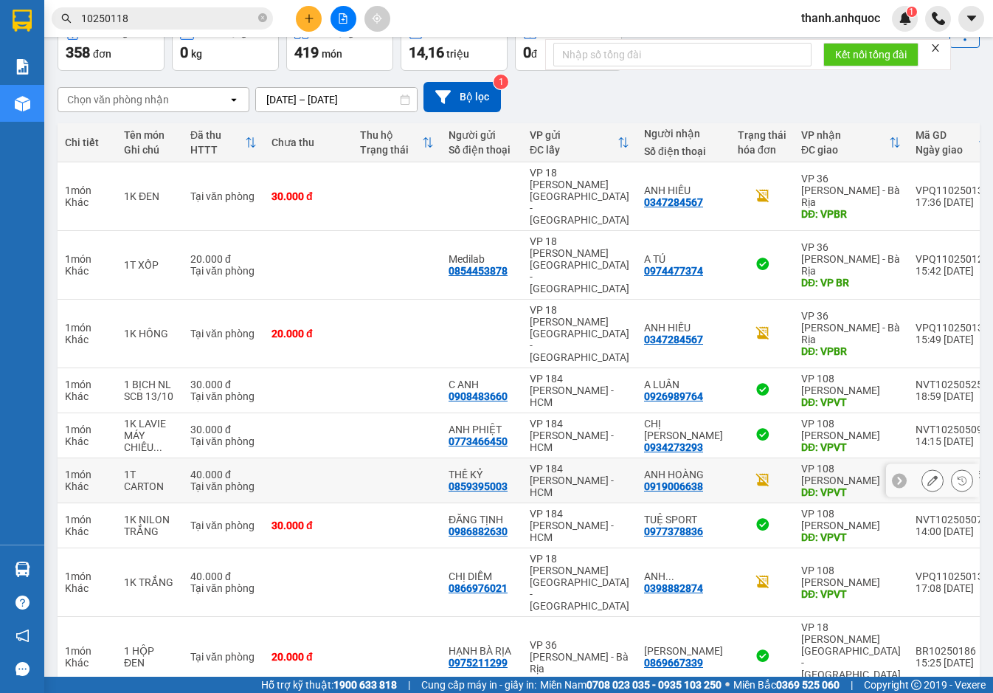
scroll to position [87, 0]
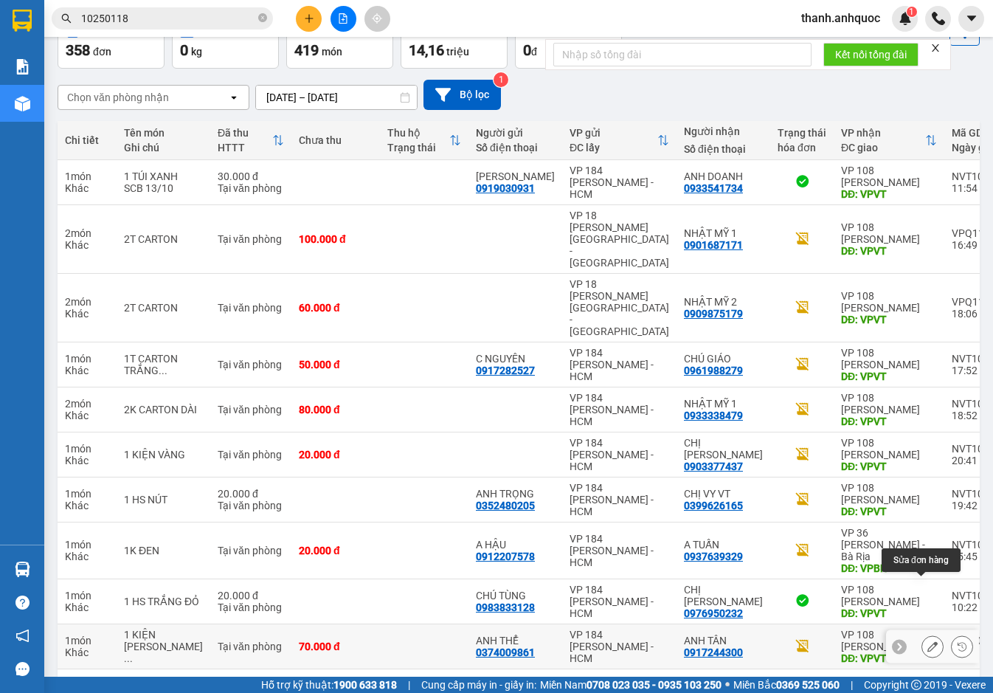
click at [927, 641] on icon at bounding box center [932, 646] width 10 height 10
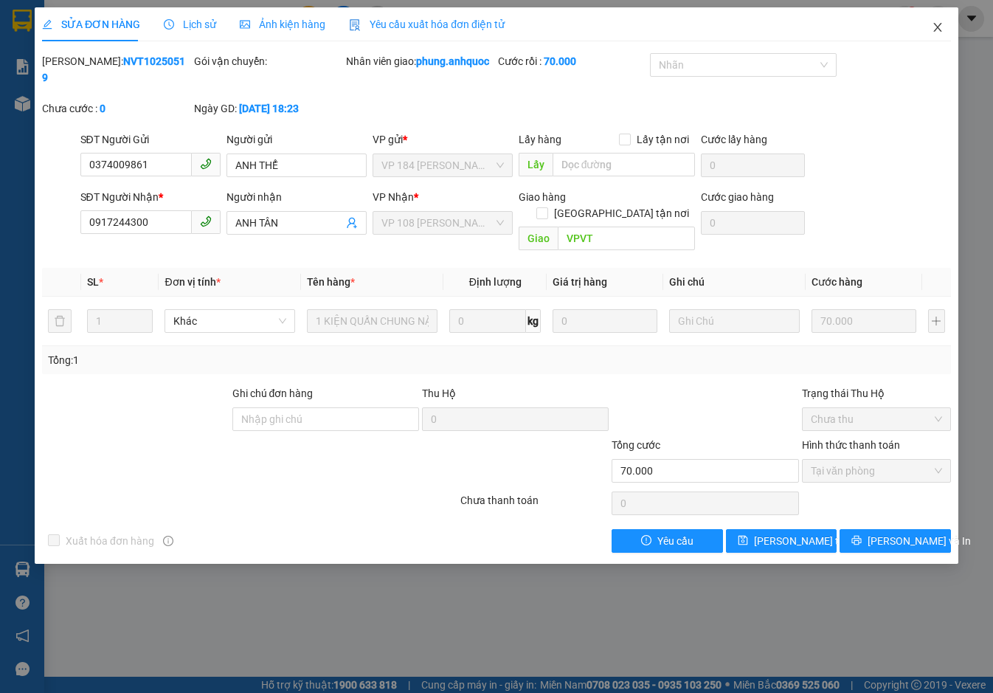
click at [937, 23] on icon "close" at bounding box center [937, 27] width 12 height 12
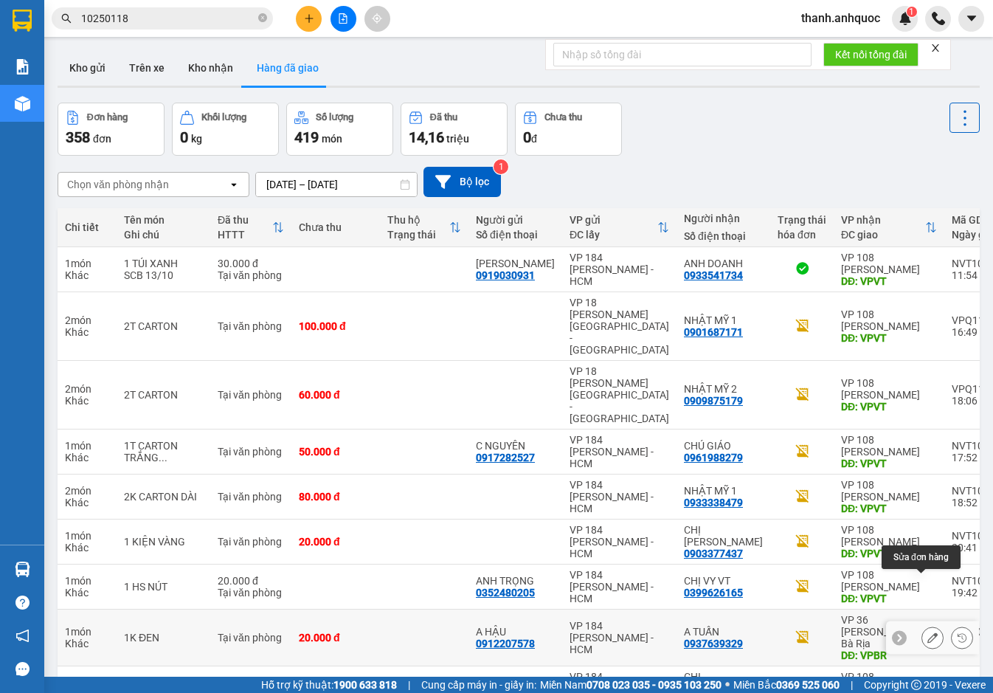
click at [922, 625] on button at bounding box center [932, 638] width 21 height 26
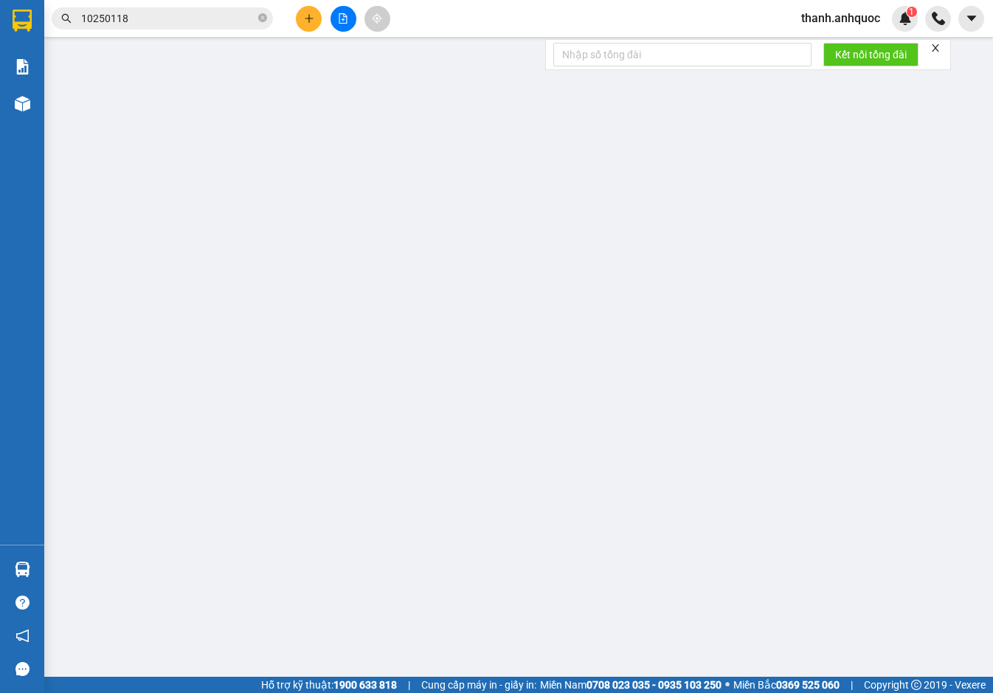
type input "0912207578"
type input "A HẬU"
type input "0937639329"
type input "A TUẤN"
type input "VPBR"
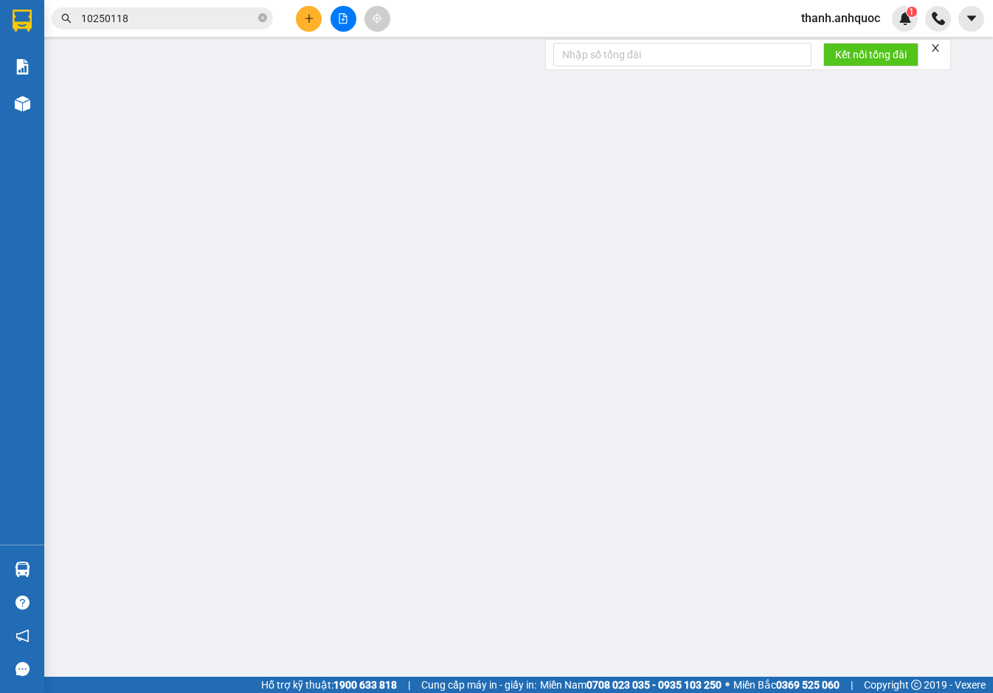
type input "TTTM VP"
type input "20.000"
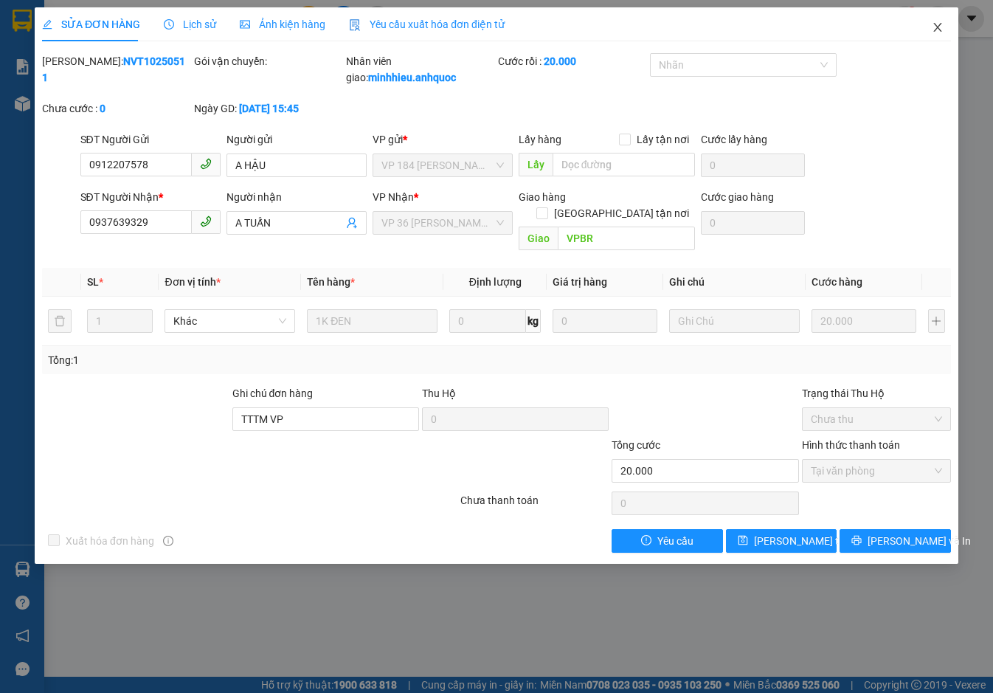
click at [936, 27] on icon "close" at bounding box center [937, 27] width 12 height 12
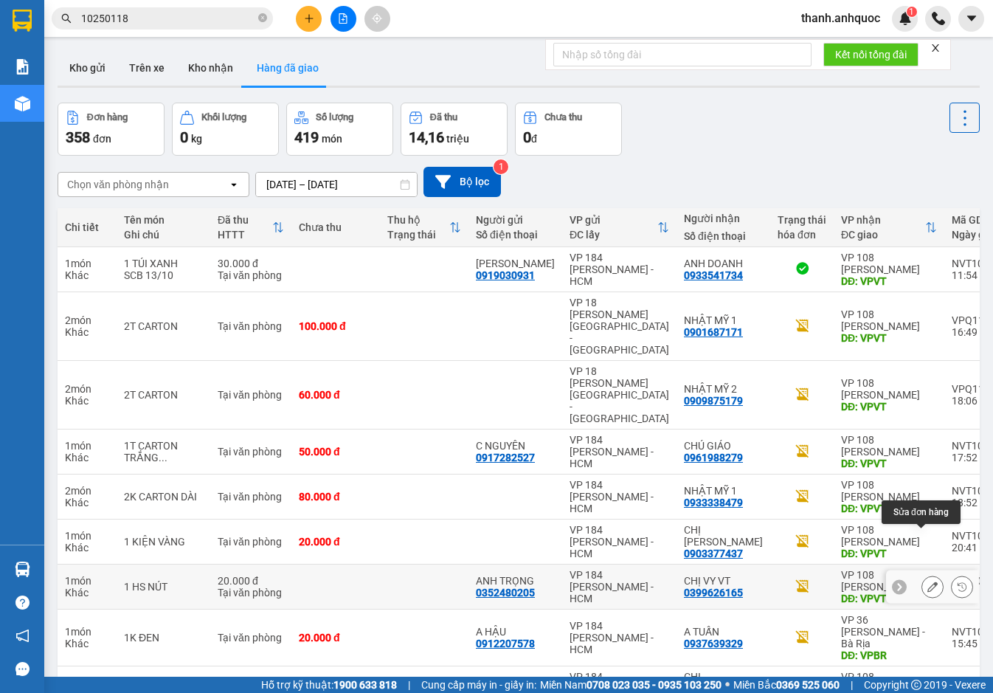
click at [927, 581] on icon at bounding box center [932, 586] width 10 height 10
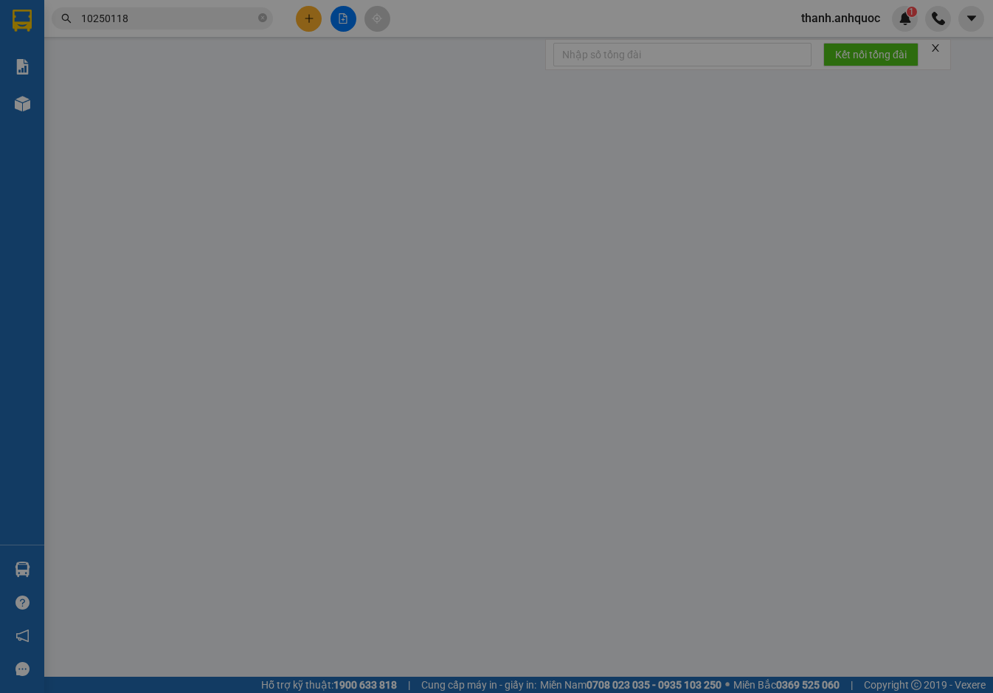
type input "0352480205"
type input "ANH TRỌNG"
type input "0399626165"
type input "CHỊ VY VT"
type input "VPVT"
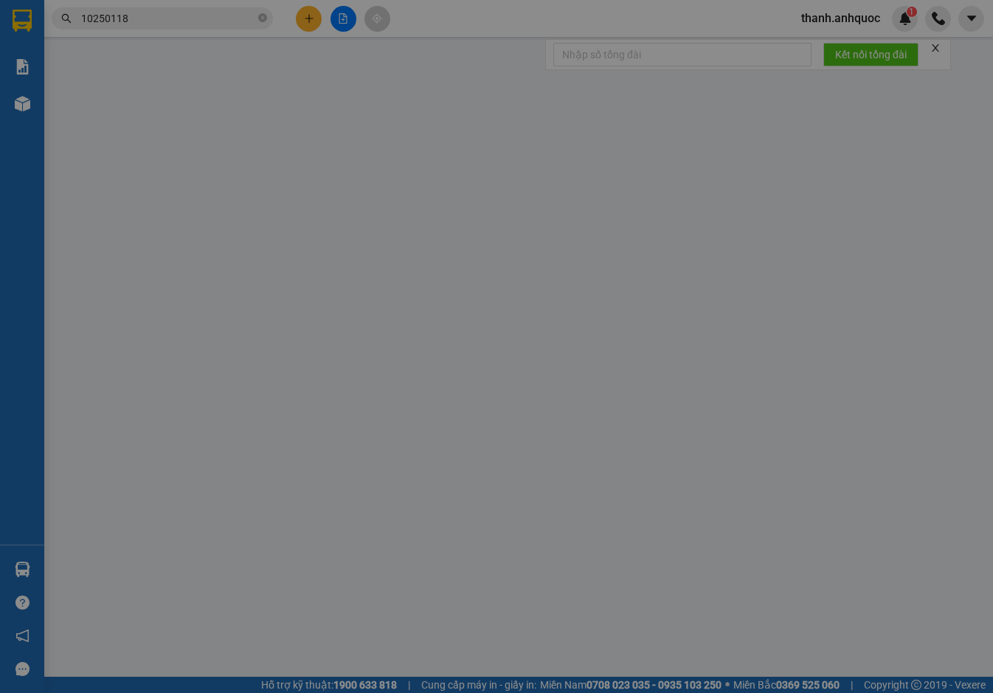
type input "TM 13/10 VP184 HẢO"
type input "20.000"
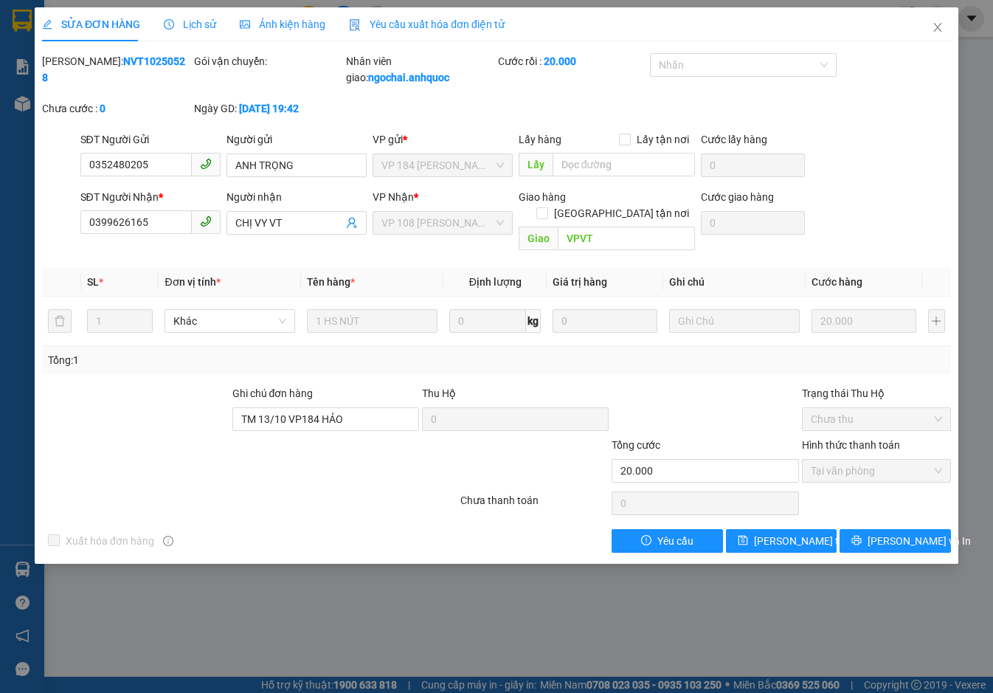
click at [450, 20] on span "Yêu cầu xuất hóa đơn điện tử" at bounding box center [427, 24] width 156 height 12
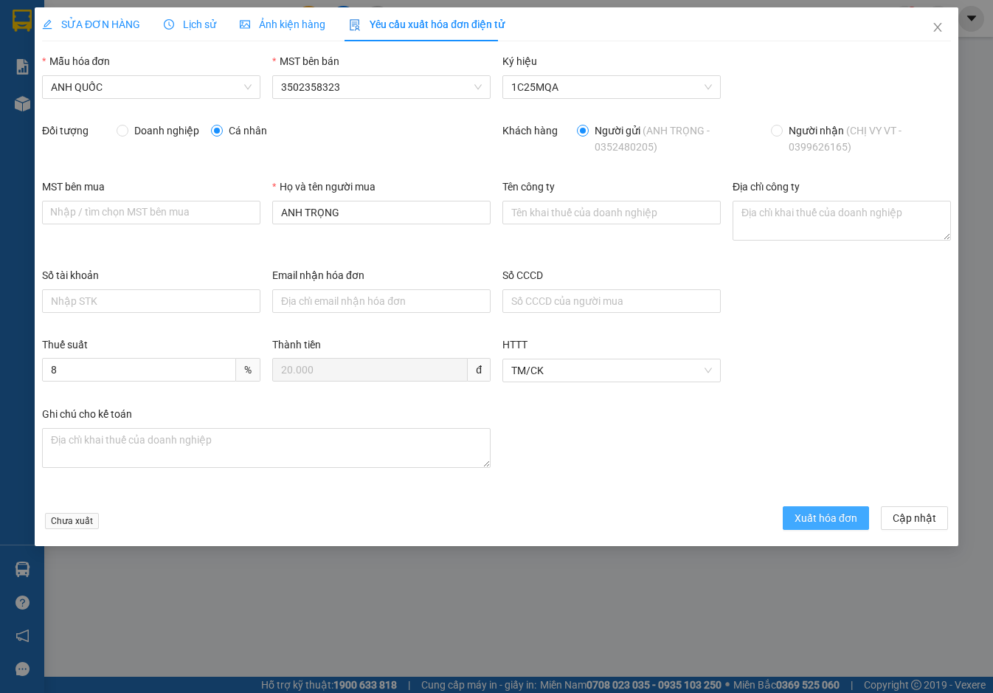
click at [820, 513] on span "Xuất hóa đơn" at bounding box center [825, 518] width 63 height 16
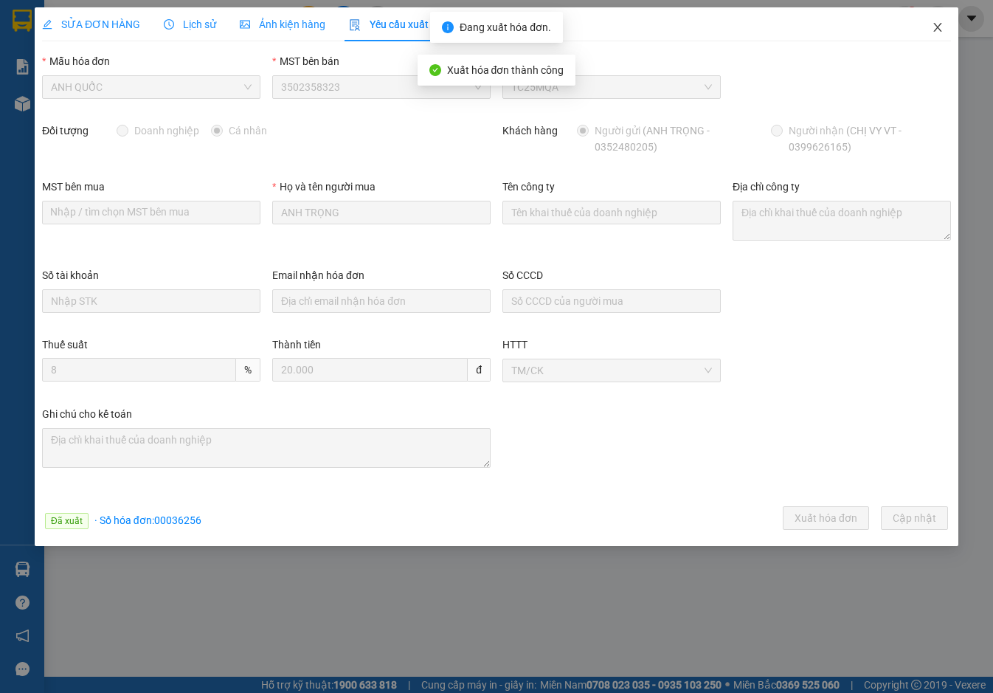
click at [934, 26] on icon "close" at bounding box center [937, 27] width 12 height 12
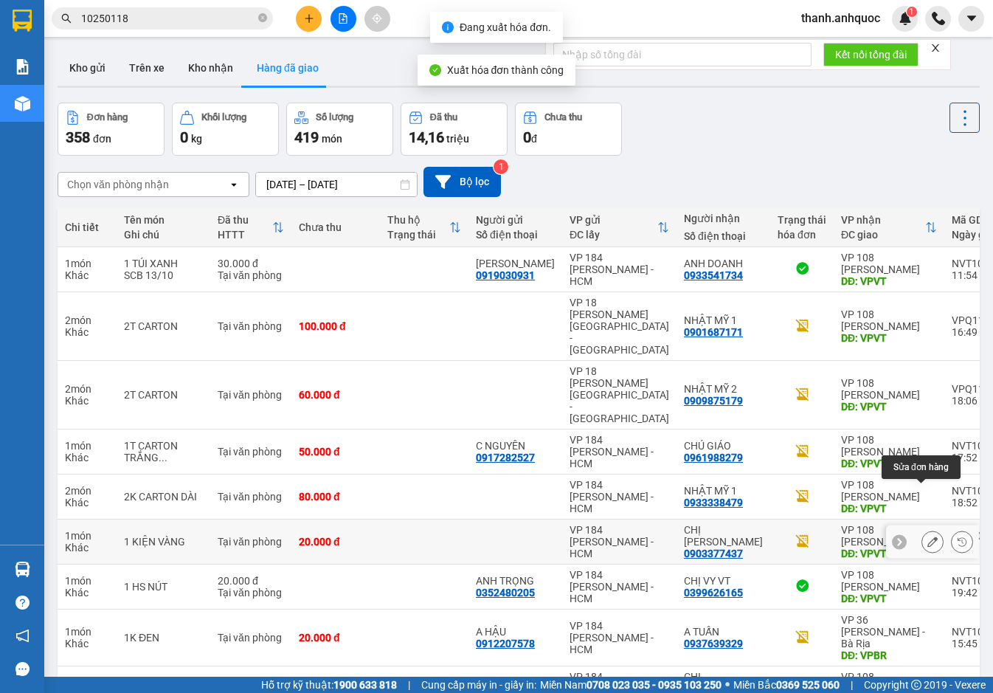
click at [927, 536] on icon at bounding box center [932, 541] width 10 height 10
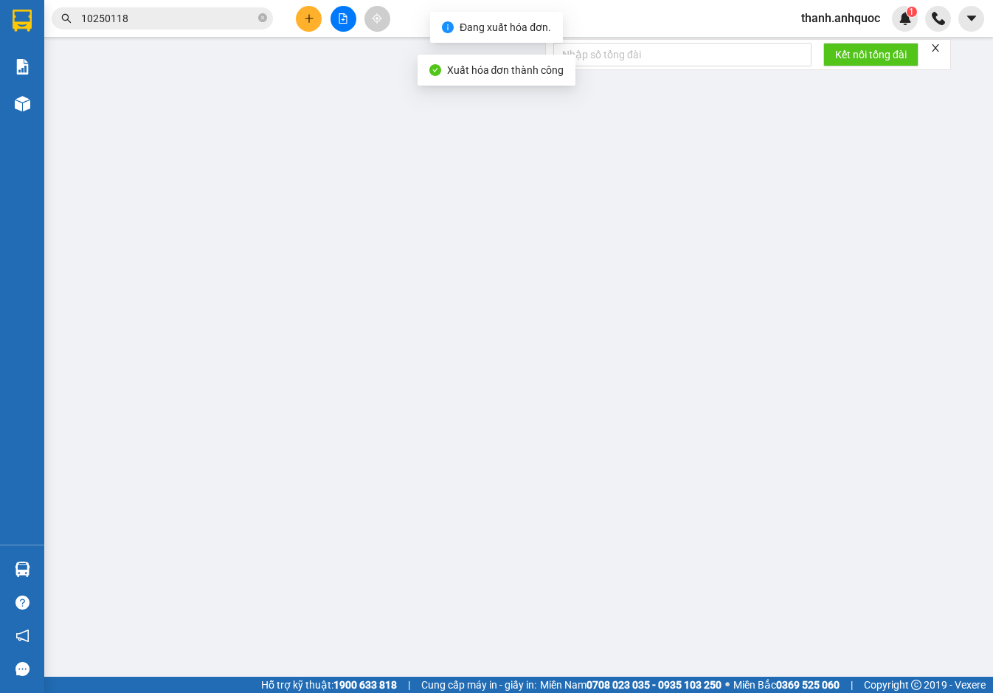
type input "0903377437"
type input "CHỊ DUNG"
type input "VPVT"
type input "20.000"
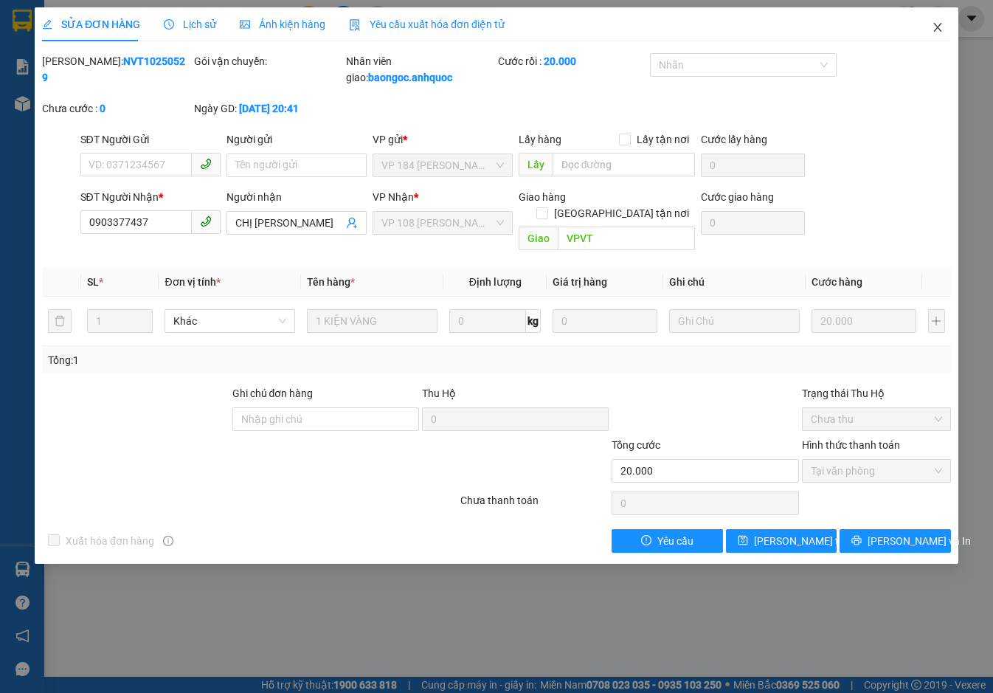
click at [937, 29] on icon "close" at bounding box center [937, 27] width 8 height 9
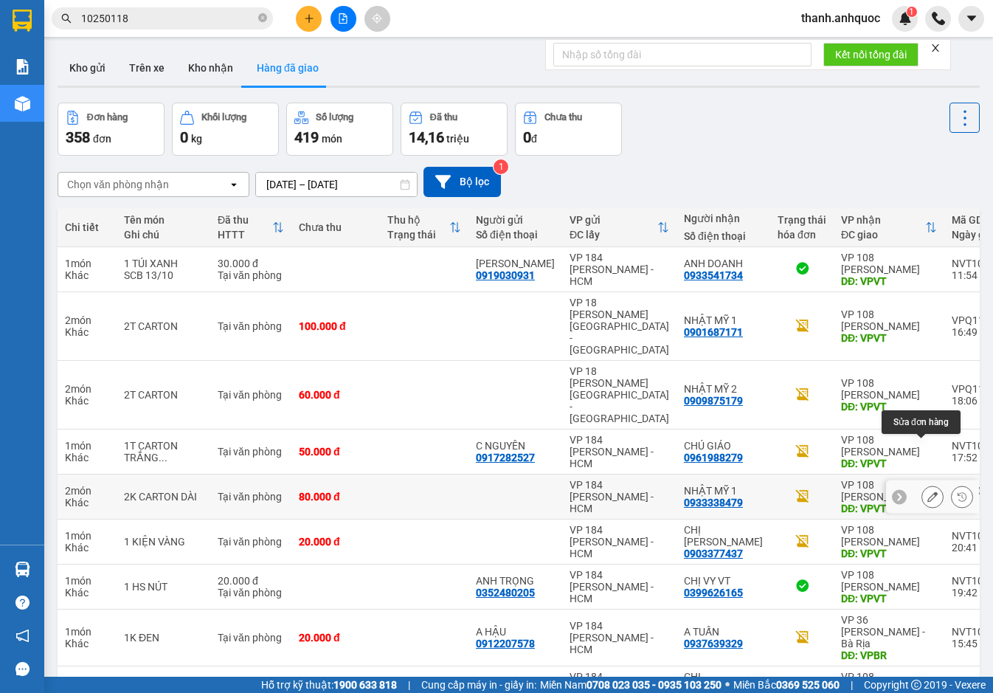
click at [927, 491] on icon at bounding box center [932, 496] width 10 height 10
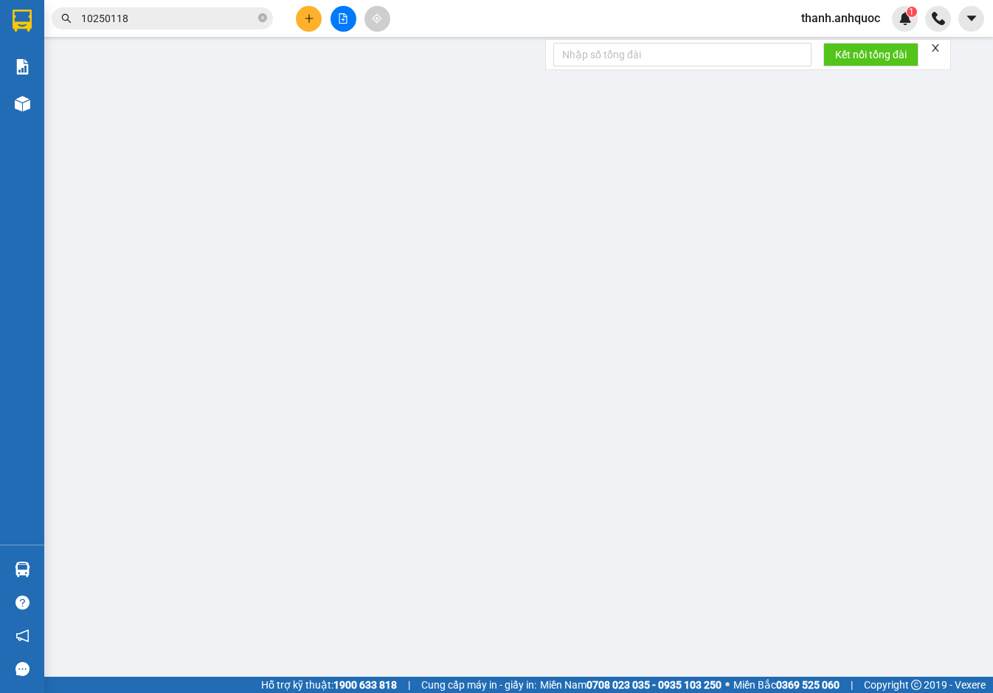
type input "0933338479"
type input "NHẬT MỸ 1"
type input "VPVT"
type input "TIỀN MẶT VP 14/10"
type input "80.000"
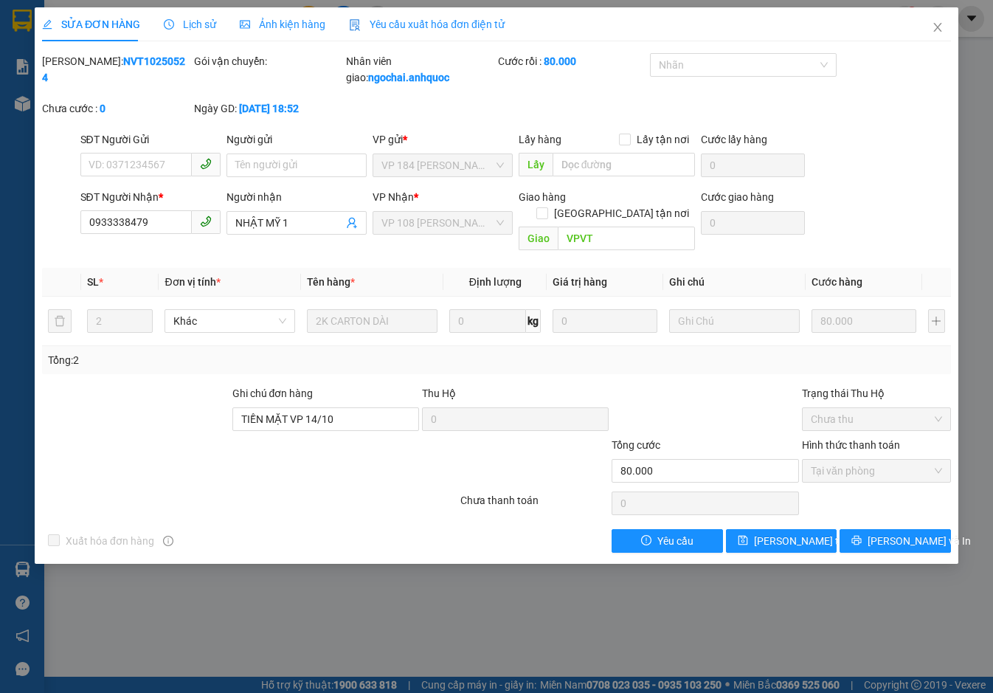
click at [412, 19] on span "Yêu cầu xuất hóa đơn điện tử" at bounding box center [427, 24] width 156 height 12
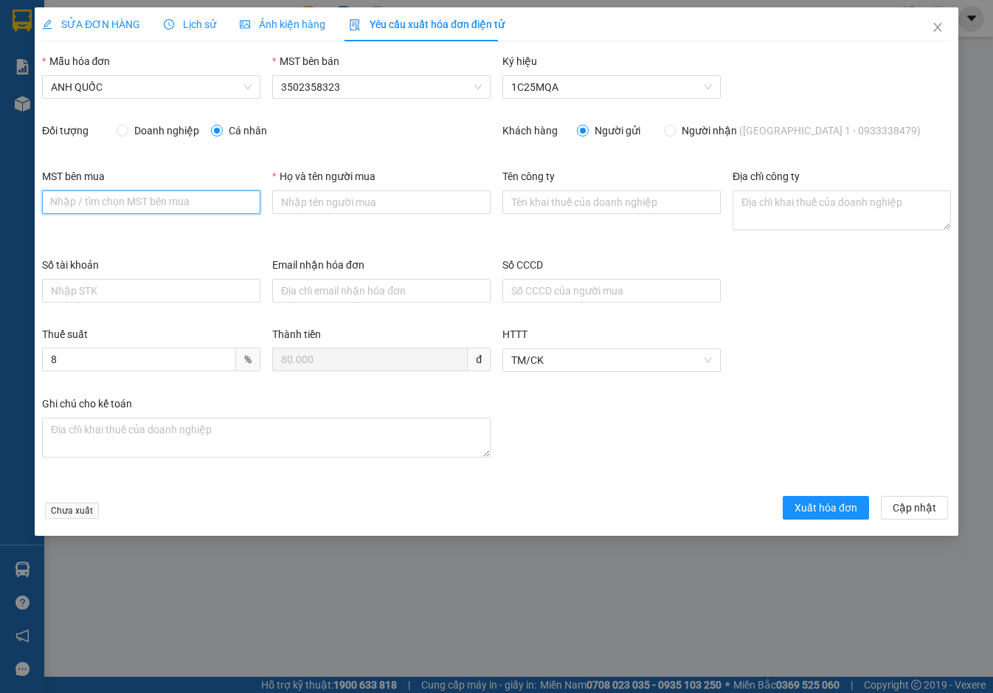
click at [92, 210] on input "MST bên mua" at bounding box center [151, 202] width 218 height 24
paste input "3502206708"
type input "3502206708"
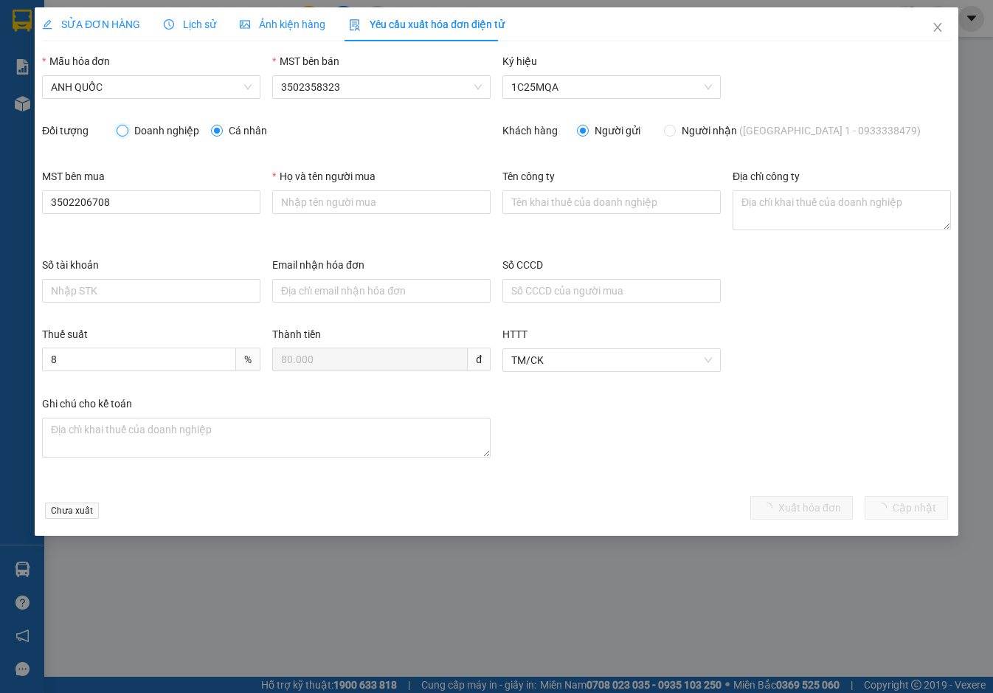
click at [124, 128] on input "Doanh nghiệp" at bounding box center [122, 130] width 10 height 10
radio input "true"
radio input "false"
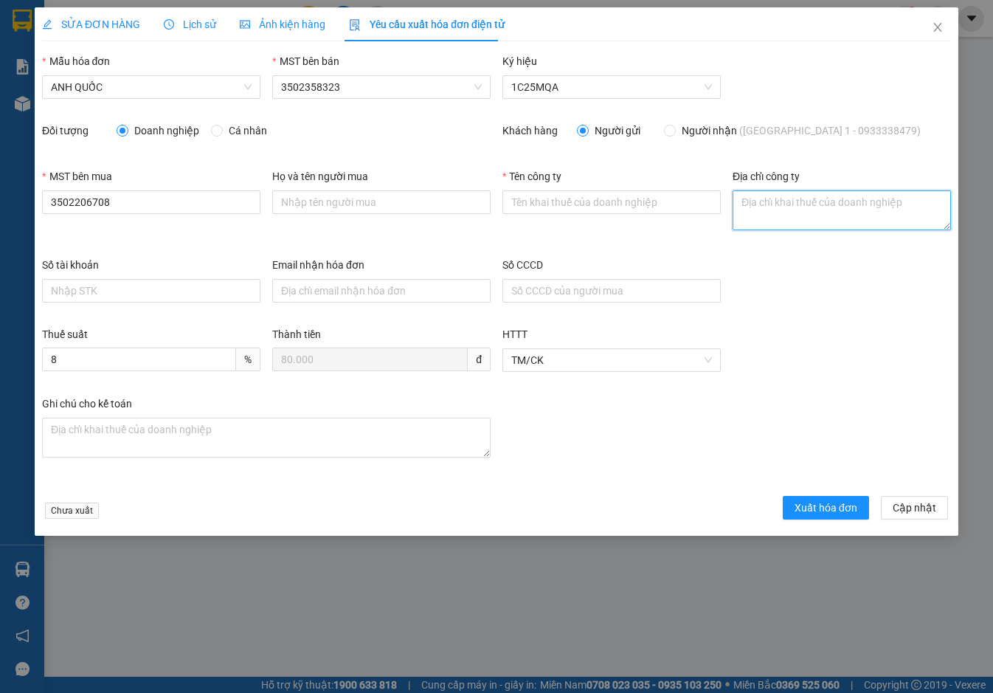
click at [829, 218] on textarea "Địa chỉ công ty" at bounding box center [841, 210] width 218 height 40
paste textarea "219B Võ Thị Sáu, Phường Vũng Tàu, Thành phố Hồ Chí Minh, Việt Nam"
type textarea "219B Võ Thị Sáu, Phường Vũng Tàu, Thành phố Hồ Chí Minh, Việt Nam"
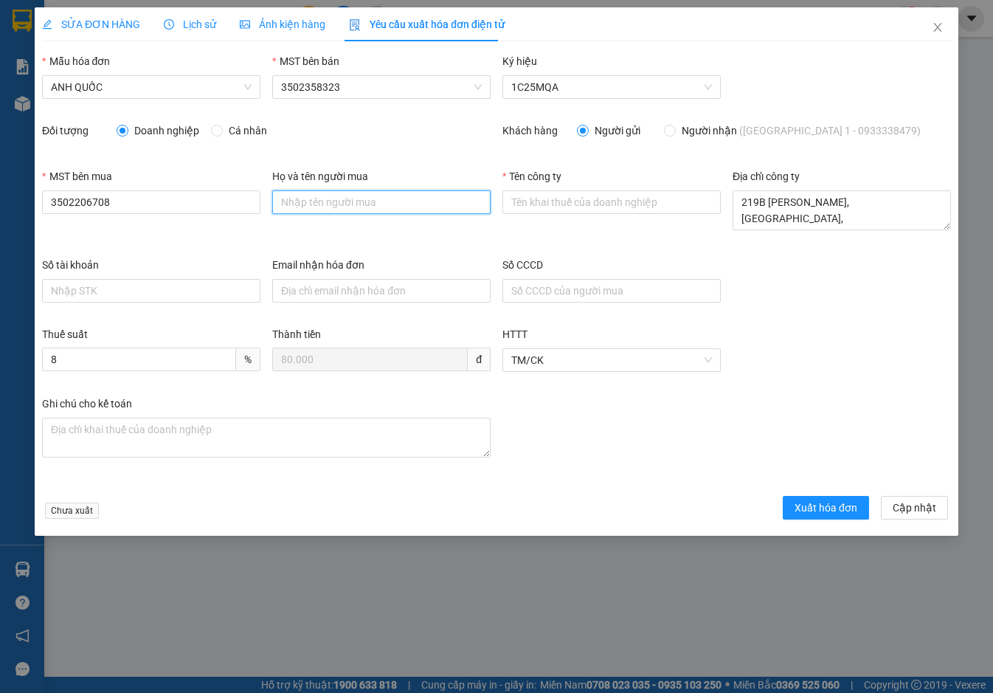
click at [304, 201] on input "Họ và tên người mua" at bounding box center [381, 202] width 218 height 24
type input "."
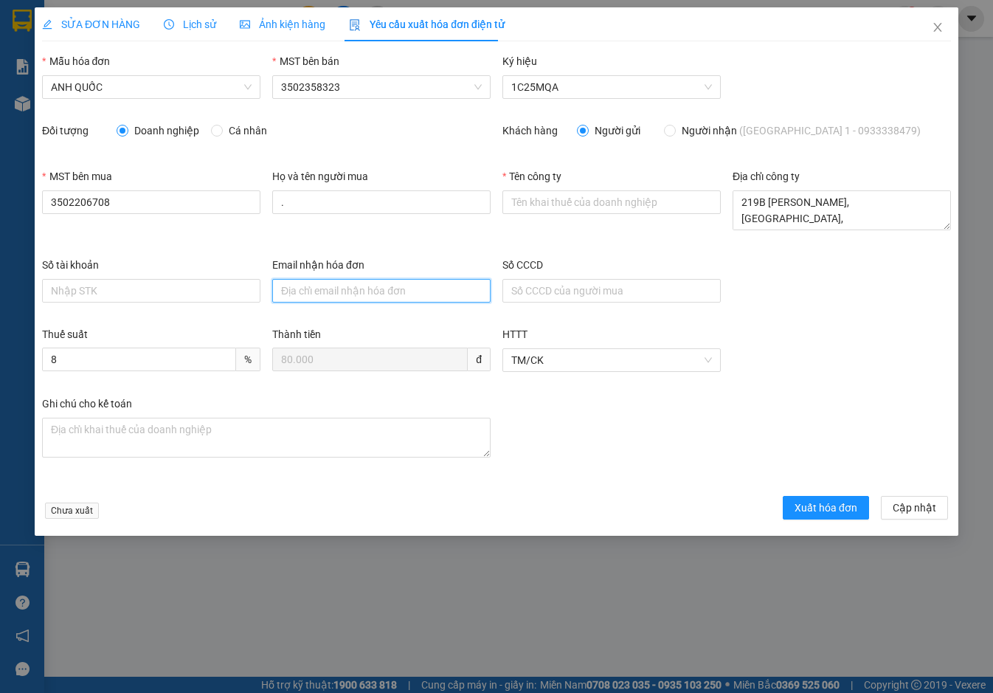
drag, startPoint x: 324, startPoint y: 294, endPoint x: 327, endPoint y: 302, distance: 7.9
click at [324, 295] on input "Email nhận hóa đơn" at bounding box center [381, 291] width 218 height 24
type input "otonhatmy@gmail.com"
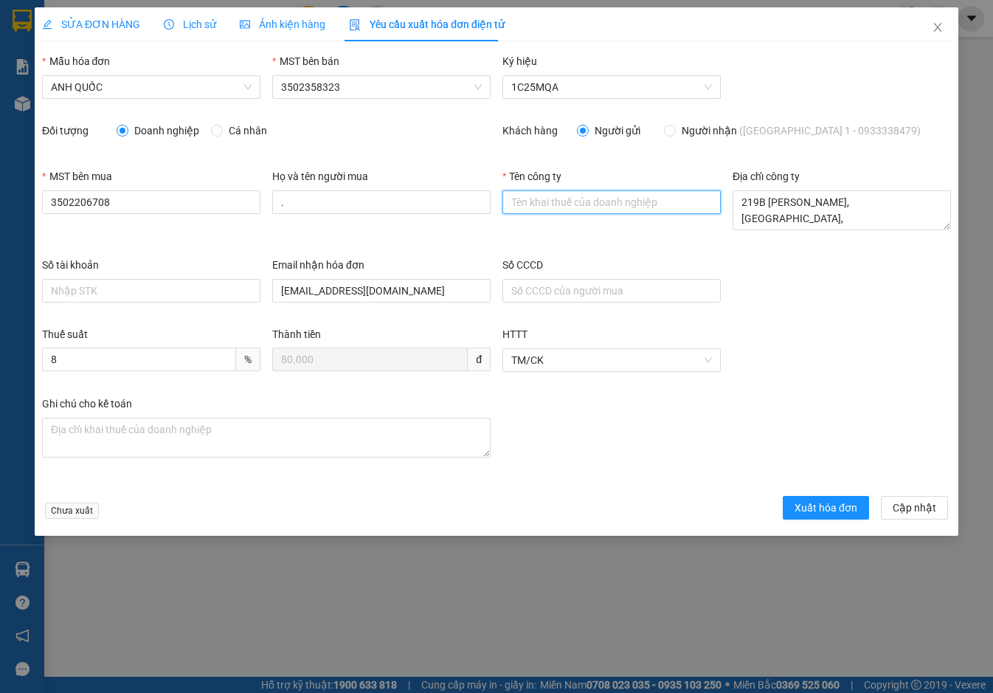
click at [541, 200] on input "Tên công ty" at bounding box center [611, 202] width 218 height 24
type input "Công Ty TNHH Thương Mại Dịch Vụ Ô Tô Nhật Mỹ"
click at [817, 506] on span "Xuất hóa đơn" at bounding box center [825, 507] width 63 height 16
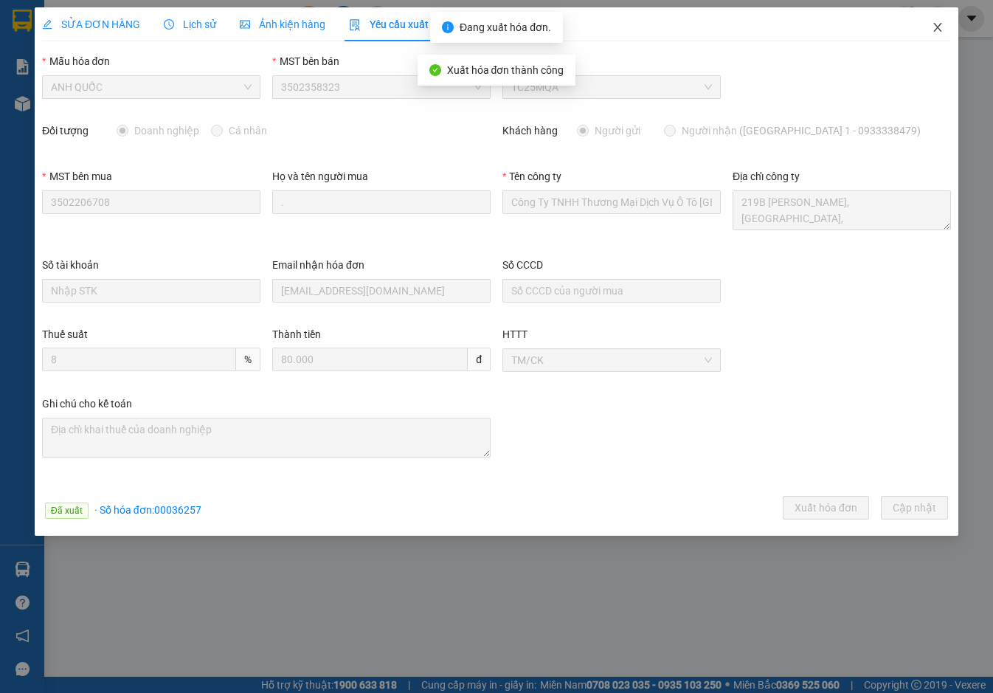
click at [941, 25] on icon "close" at bounding box center [937, 27] width 12 height 12
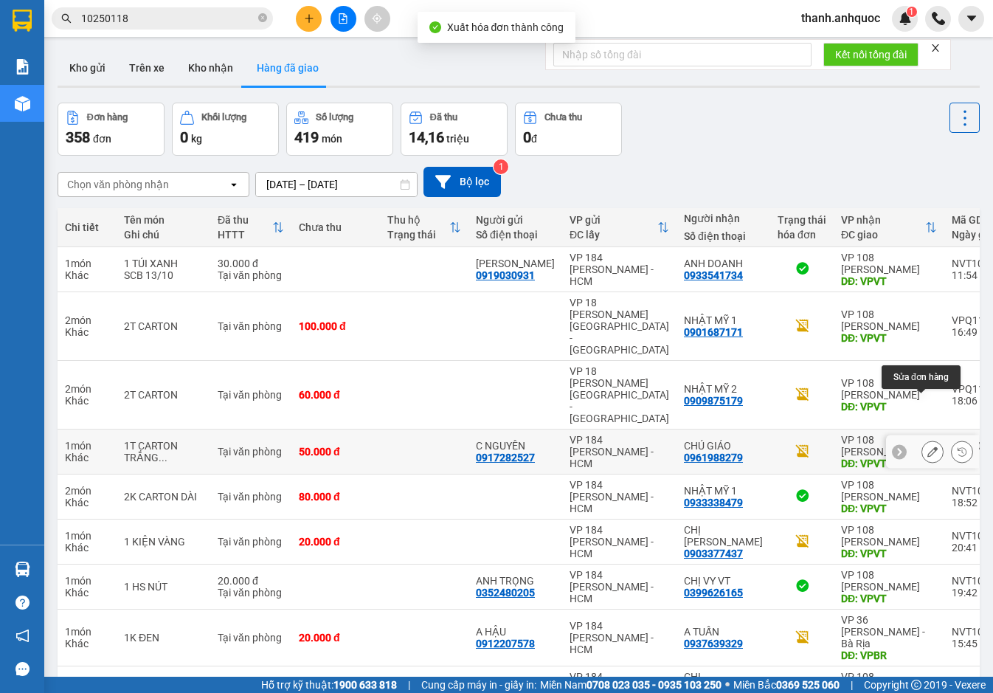
click at [927, 446] on icon at bounding box center [932, 451] width 10 height 10
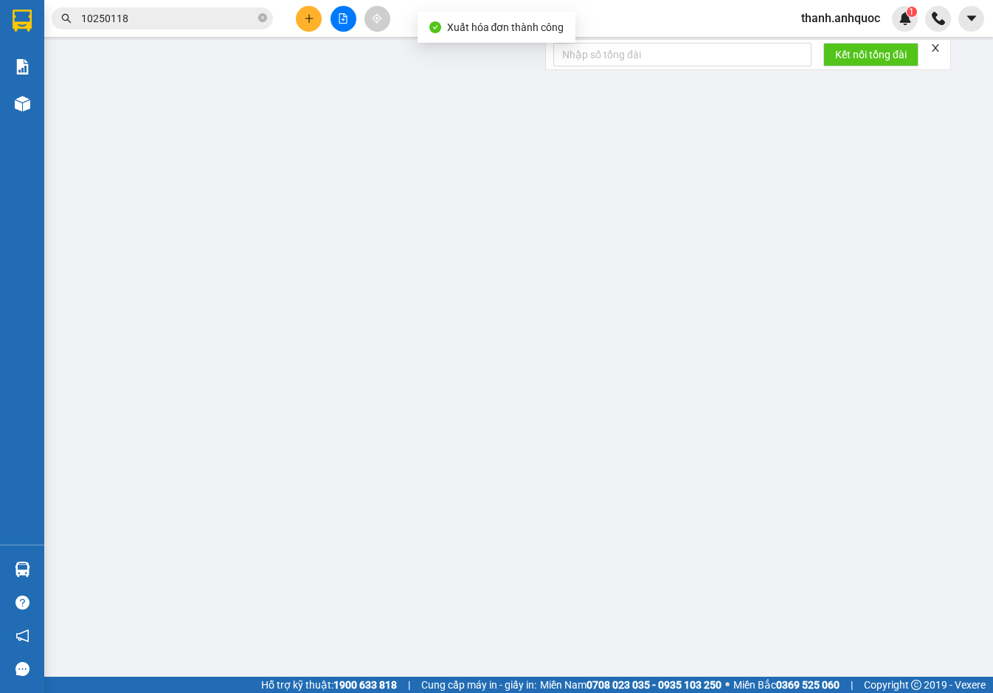
type input "0917282527"
type input "C NGUYÊN"
type input "0961988279"
type input "CHÚ GIÁO"
type input "VPVT"
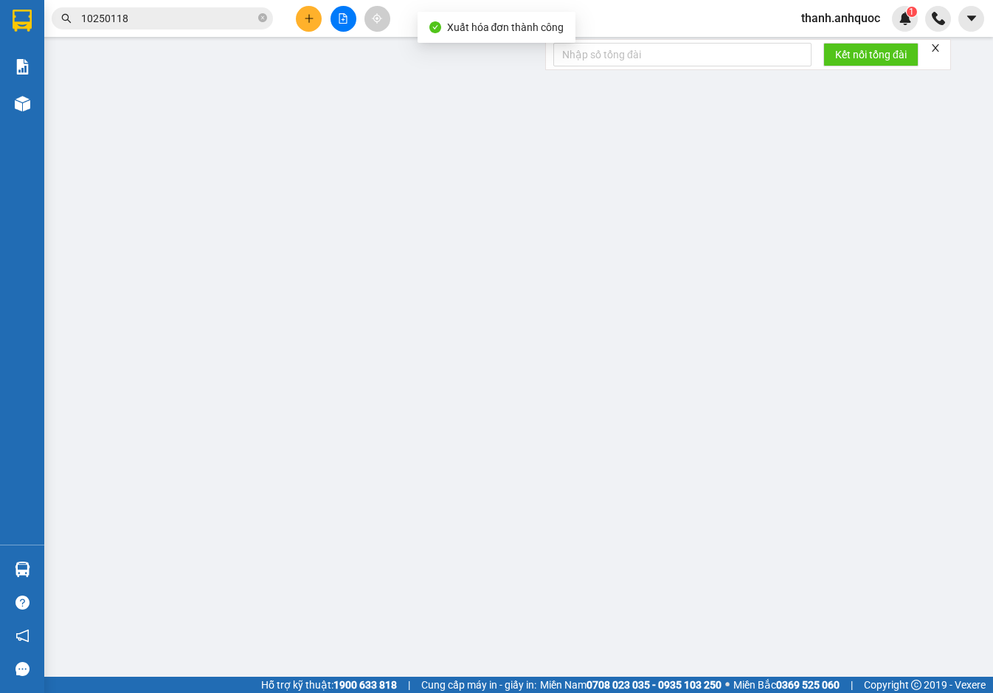
type input "50.000"
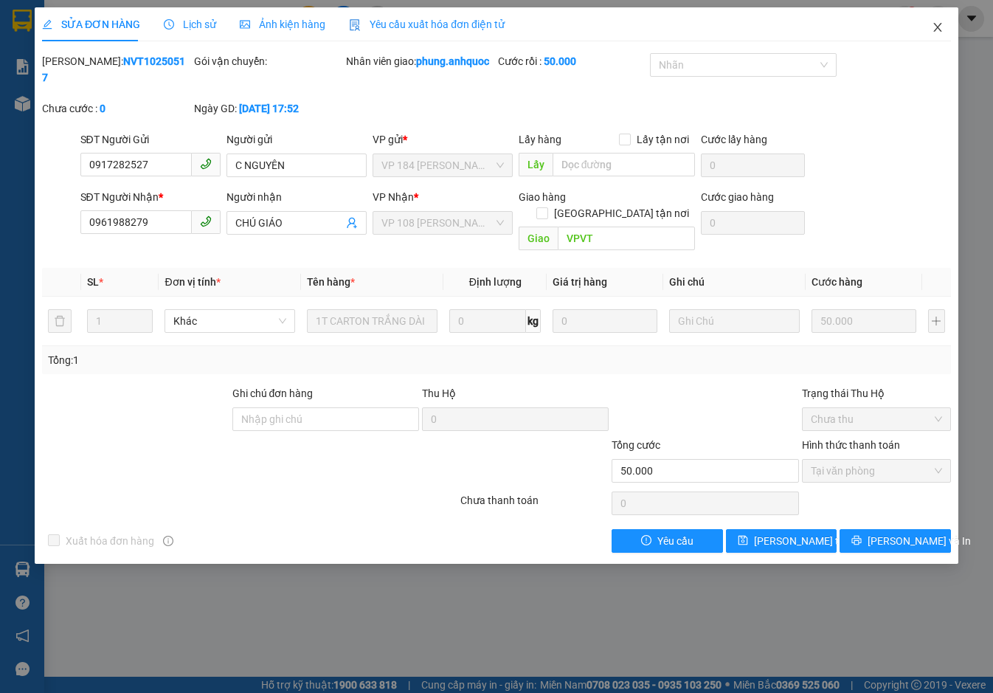
click at [941, 21] on span "Close" at bounding box center [937, 27] width 41 height 41
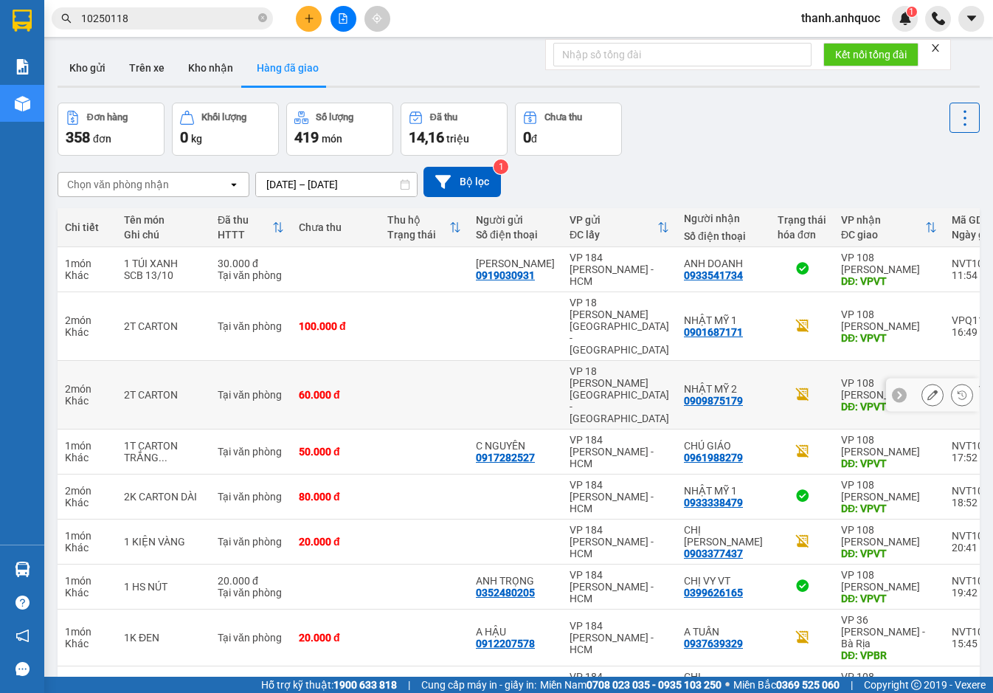
click at [926, 382] on button at bounding box center [932, 395] width 21 height 26
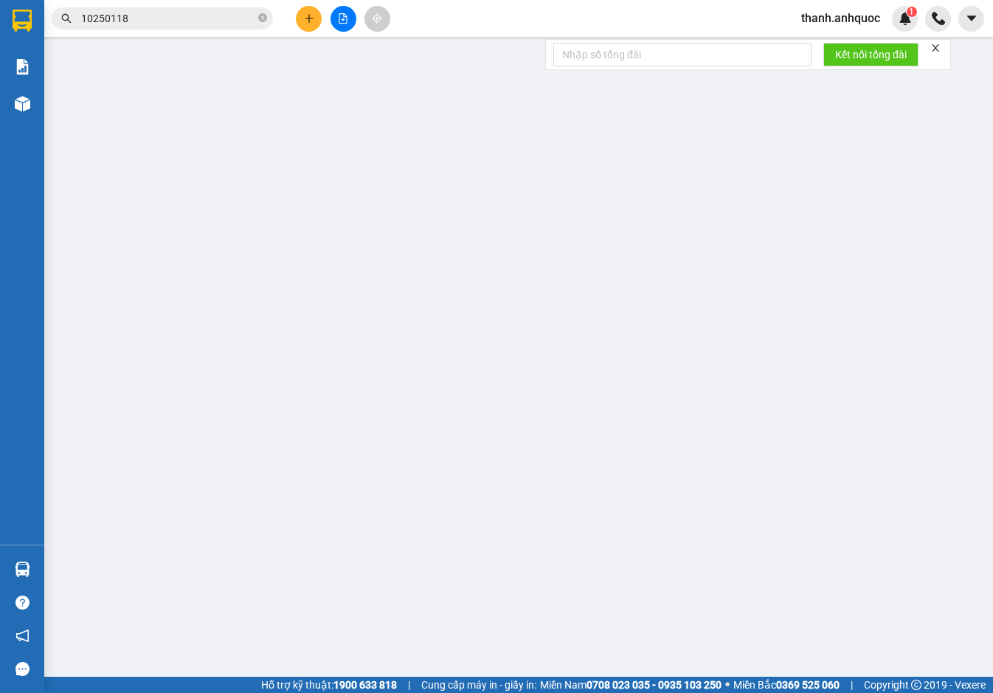
type input "0909875179"
type input "NHẬT MỸ 2"
type input "VPVT"
type input "TIỀN MẶT VP 14/10"
type input "60.000"
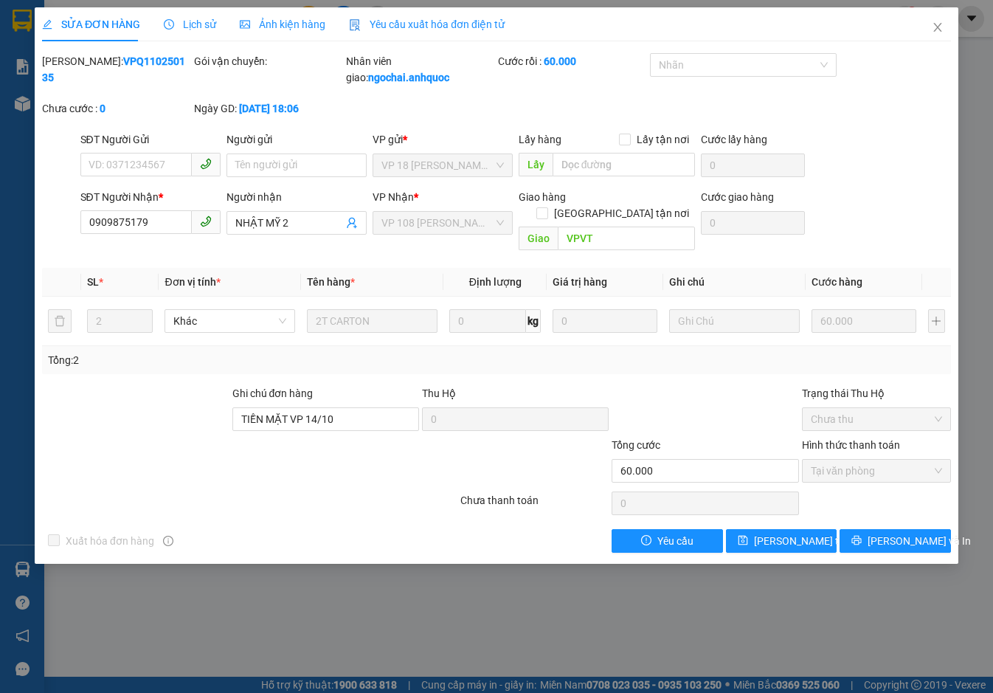
click at [428, 24] on span "Yêu cầu xuất hóa đơn điện tử" at bounding box center [427, 24] width 156 height 12
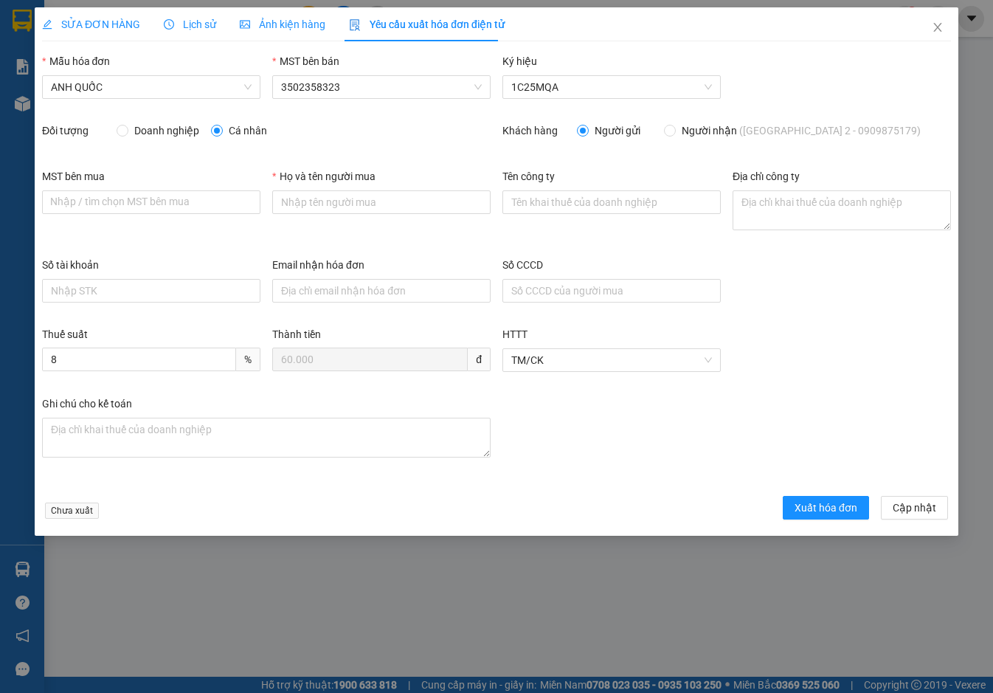
click at [145, 134] on span "Doanh nghiệp" at bounding box center [166, 130] width 77 height 16
click at [127, 134] on input "Doanh nghiệp" at bounding box center [122, 130] width 10 height 10
radio input "true"
radio input "false"
click at [808, 200] on textarea "Địa chỉ công ty" at bounding box center [841, 210] width 218 height 40
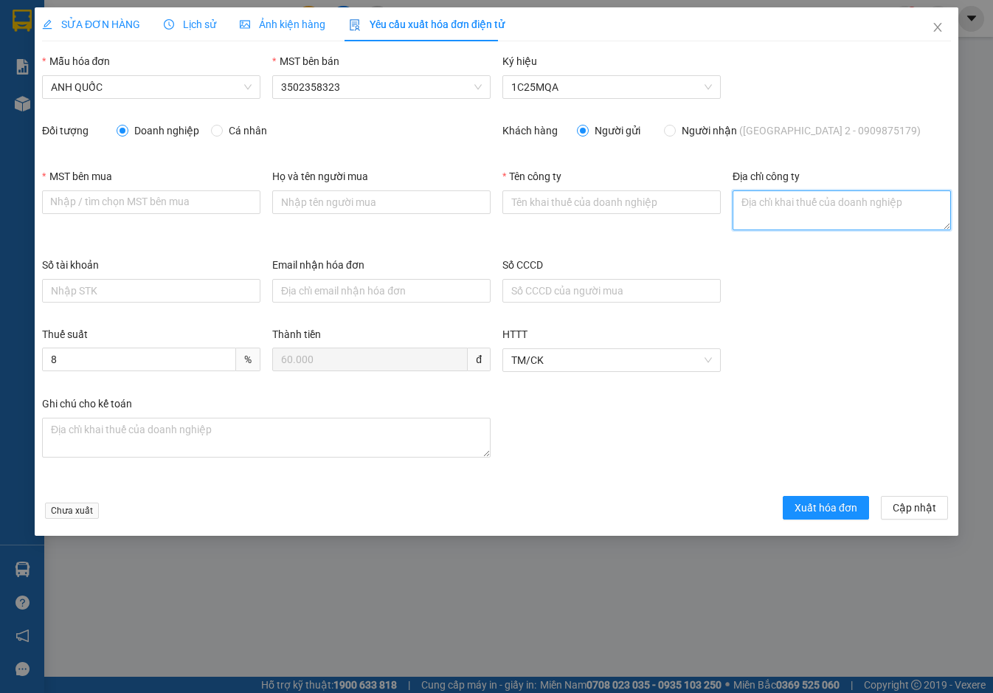
paste textarea "219B Võ Thị Sáu, Phường Vũng Tàu, Thành phố Hồ Chí Minh, Việt Nam"
type textarea "219B Võ Thị Sáu, Phường Vũng Tàu, Thành phố Hồ Chí Minh, Việt Nam"
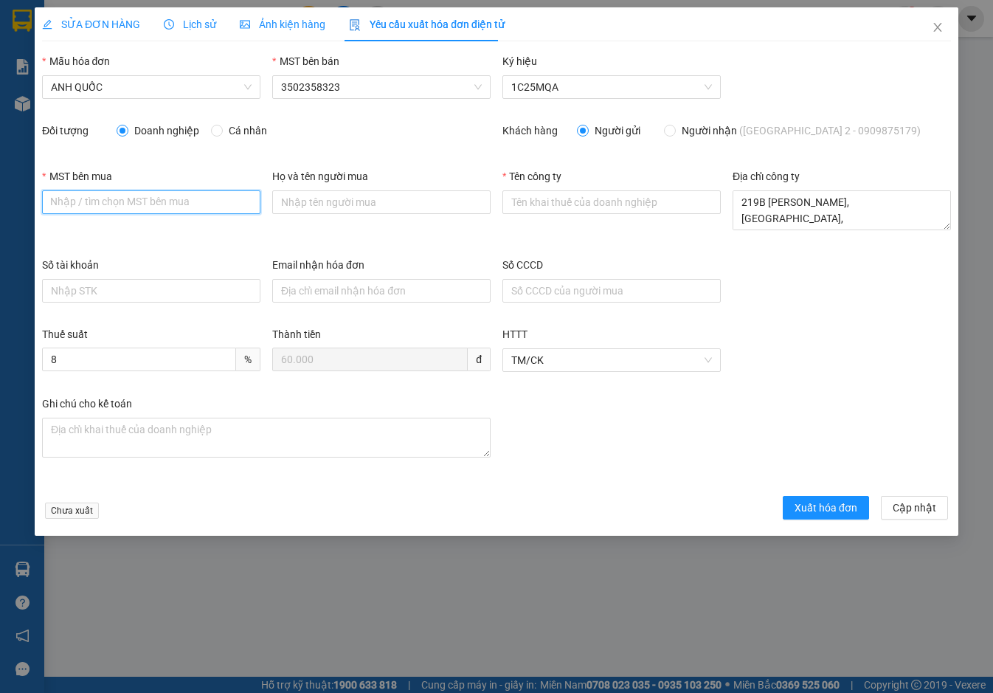
click at [162, 205] on input "MST bên mua" at bounding box center [151, 202] width 218 height 24
paste input "3502206708"
type input "3502206708"
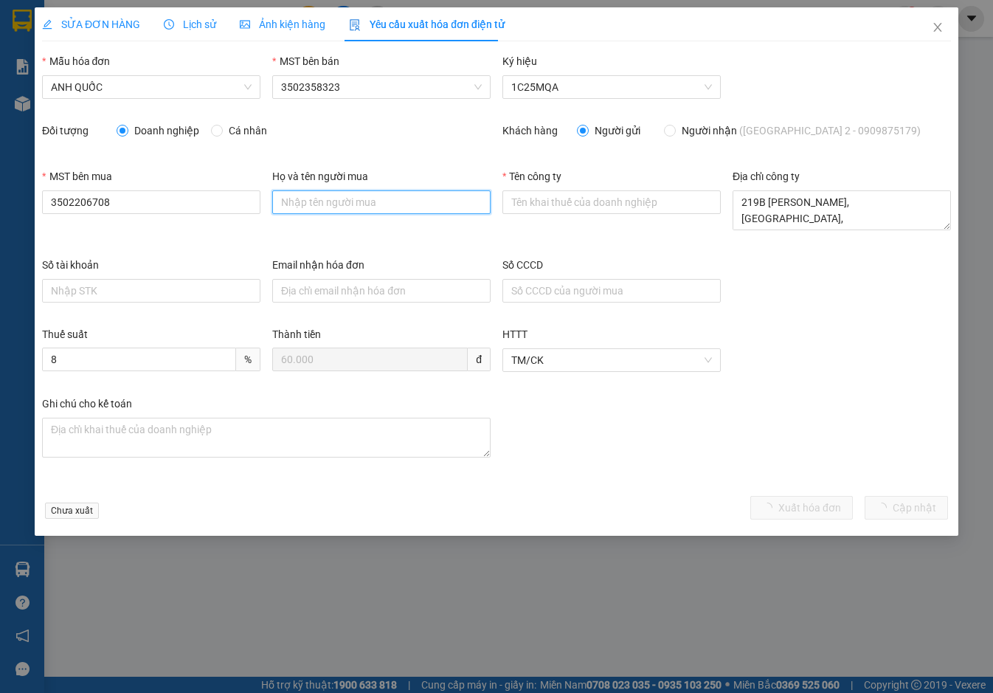
click at [351, 201] on input "Họ và tên người mua" at bounding box center [381, 202] width 218 height 24
type input "."
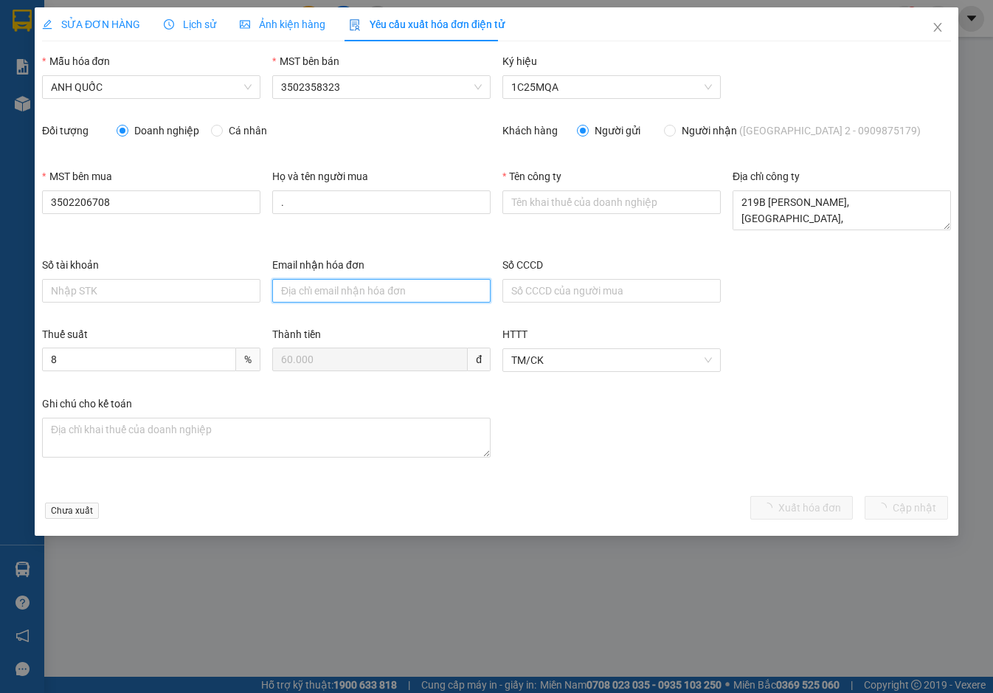
click at [322, 288] on input "Email nhận hóa đơn" at bounding box center [381, 291] width 218 height 24
type input "otonhatmy@gmail.com"
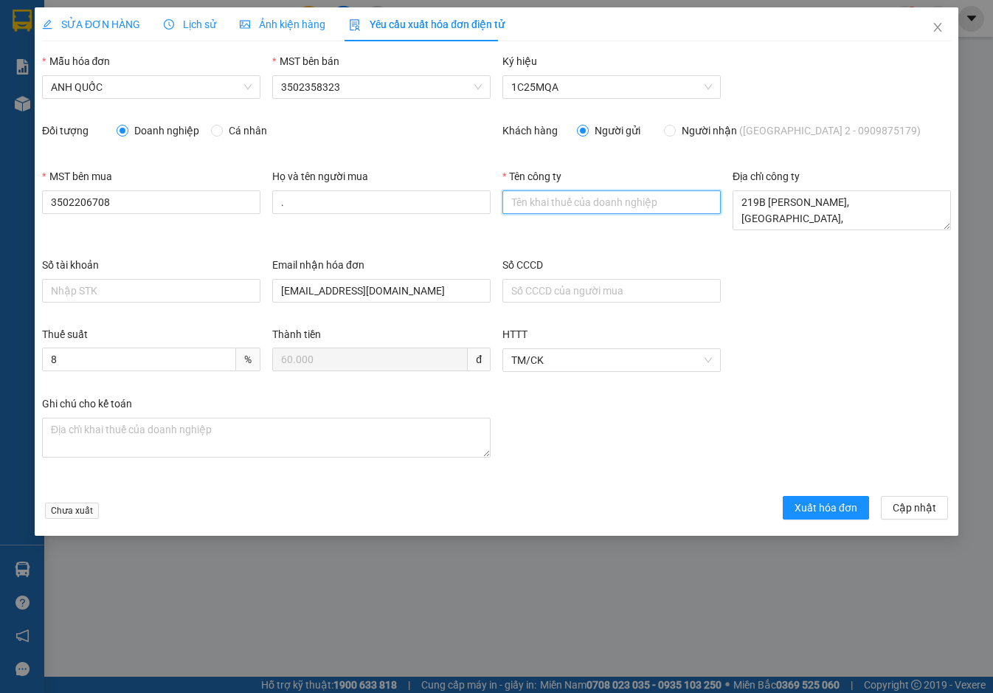
click at [526, 203] on input "Tên công ty" at bounding box center [611, 202] width 218 height 24
type input "Công Ty TNHH Thương Mại Dịch Vụ Ô Tô Nhật Mỹ"
click at [820, 507] on span "Xuất hóa đơn" at bounding box center [825, 507] width 63 height 16
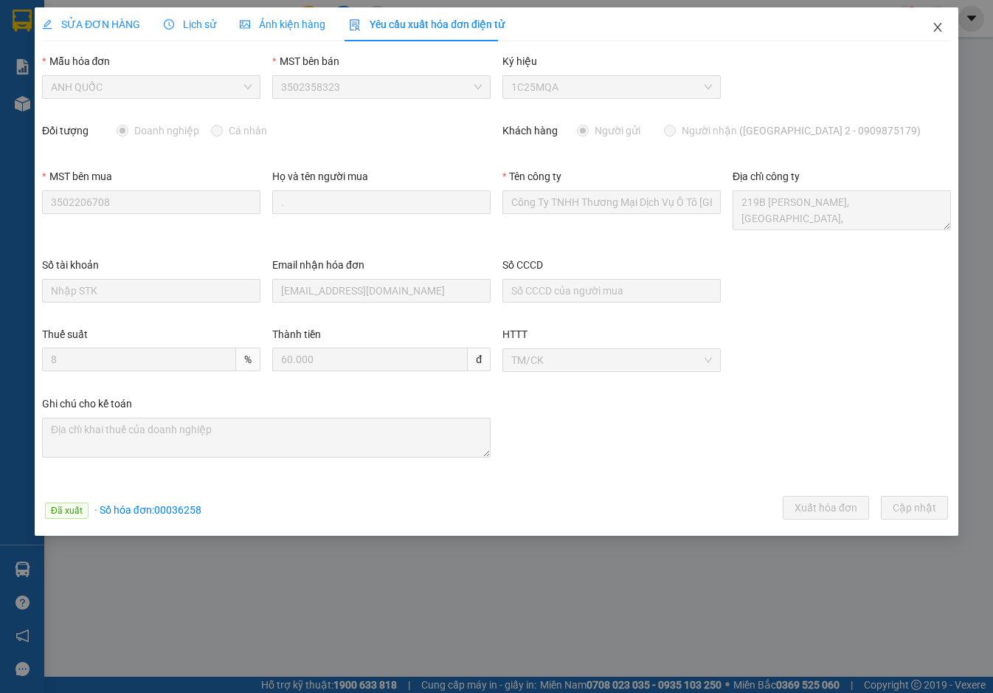
click at [935, 29] on icon "close" at bounding box center [937, 27] width 12 height 12
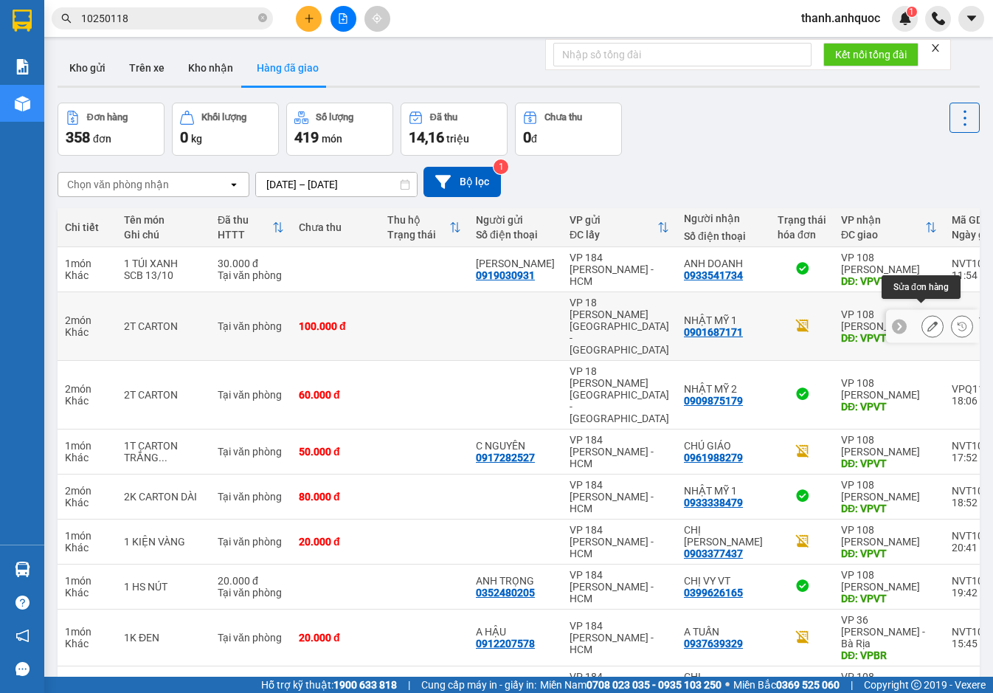
click at [927, 321] on icon at bounding box center [932, 326] width 10 height 10
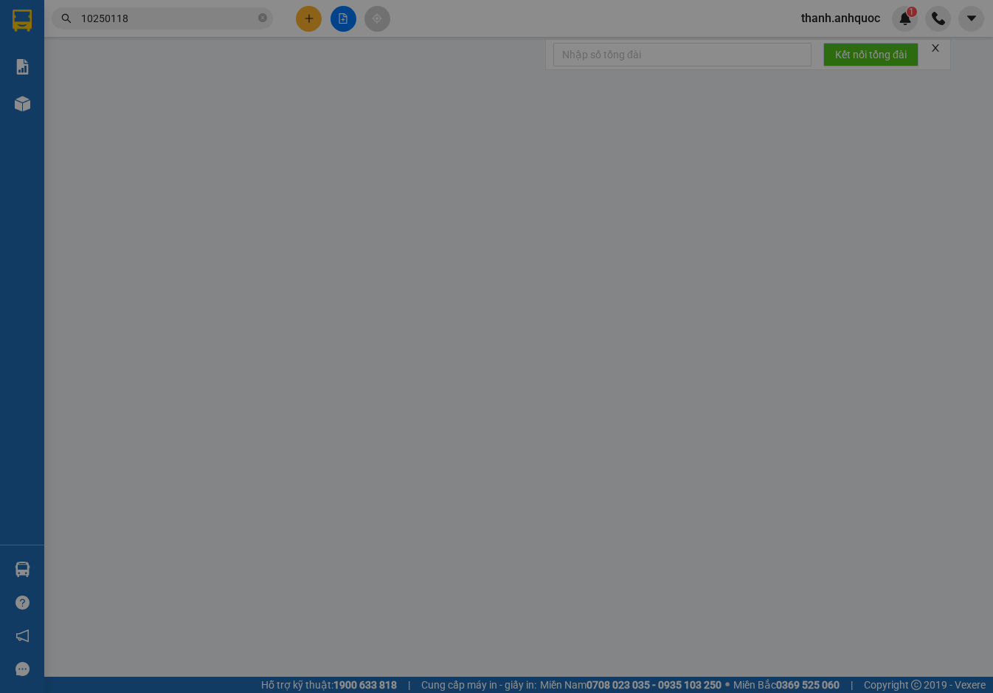
type input "0901687171"
type input "NHẬT MỸ 1"
type input "VPVT"
type input "TIỀN MẶT VP 14/10"
type input "100.000"
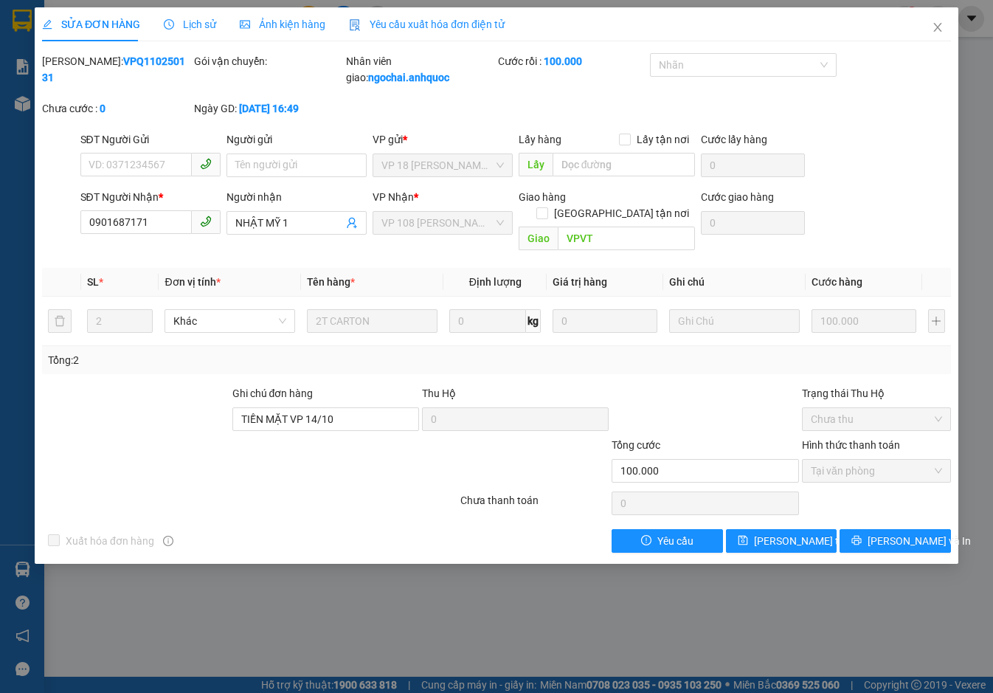
click at [392, 15] on div "Yêu cầu xuất hóa đơn điện tử" at bounding box center [427, 24] width 156 height 34
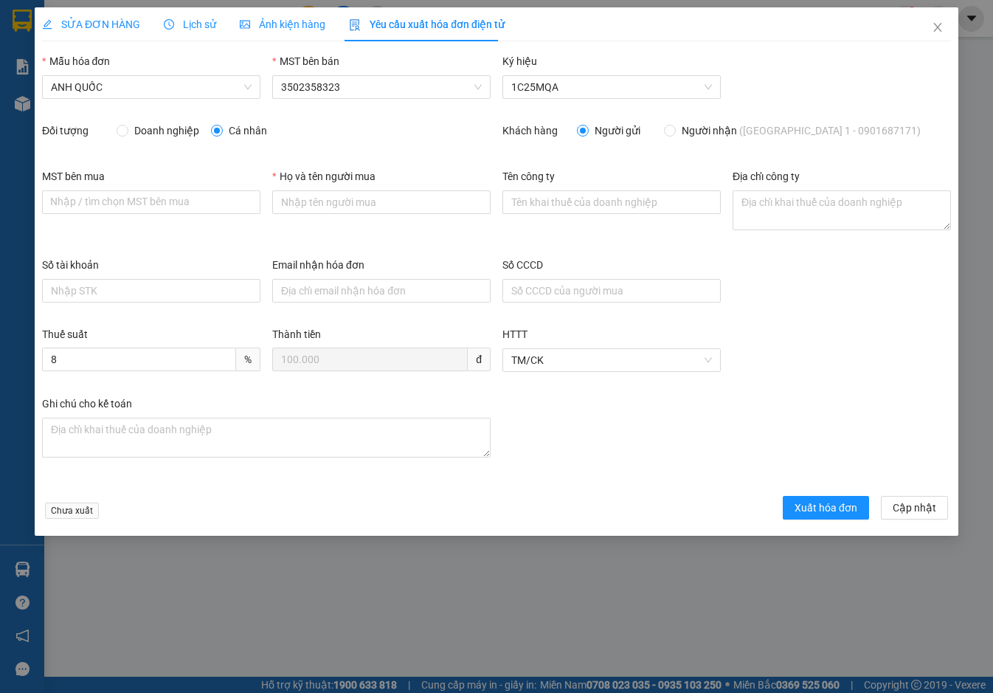
click at [114, 186] on div "MST bên mua" at bounding box center [151, 179] width 218 height 22
click at [108, 195] on input "MST bên mua" at bounding box center [151, 202] width 218 height 24
paste input "3502206708"
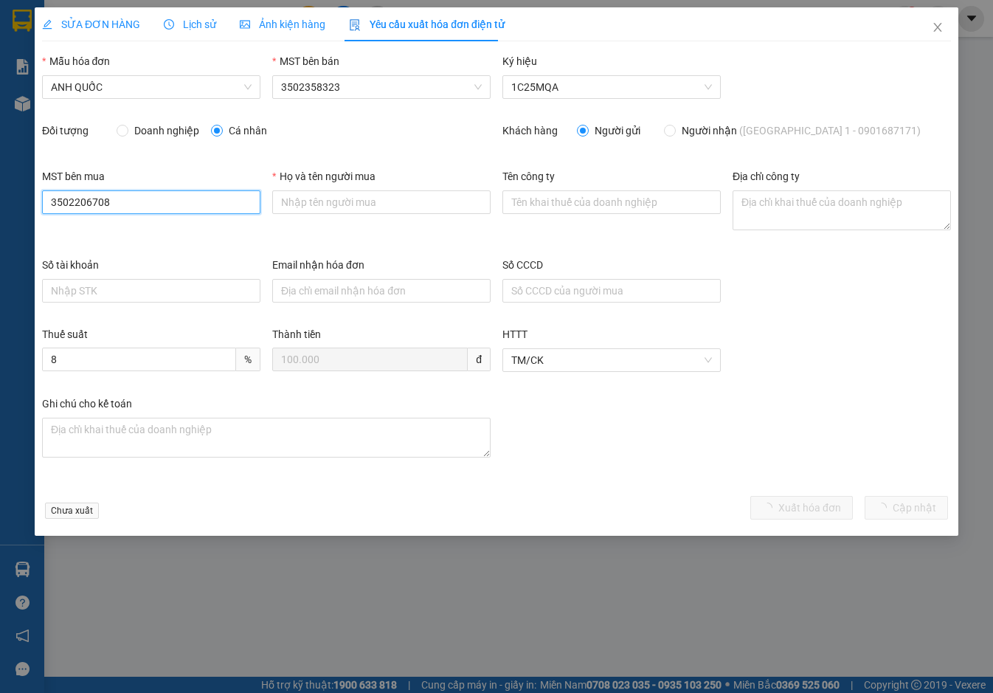
type input "3502206708"
click at [159, 133] on span "Doanh nghiệp" at bounding box center [166, 130] width 77 height 16
click at [127, 133] on input "Doanh nghiệp" at bounding box center [122, 130] width 10 height 10
radio input "true"
radio input "false"
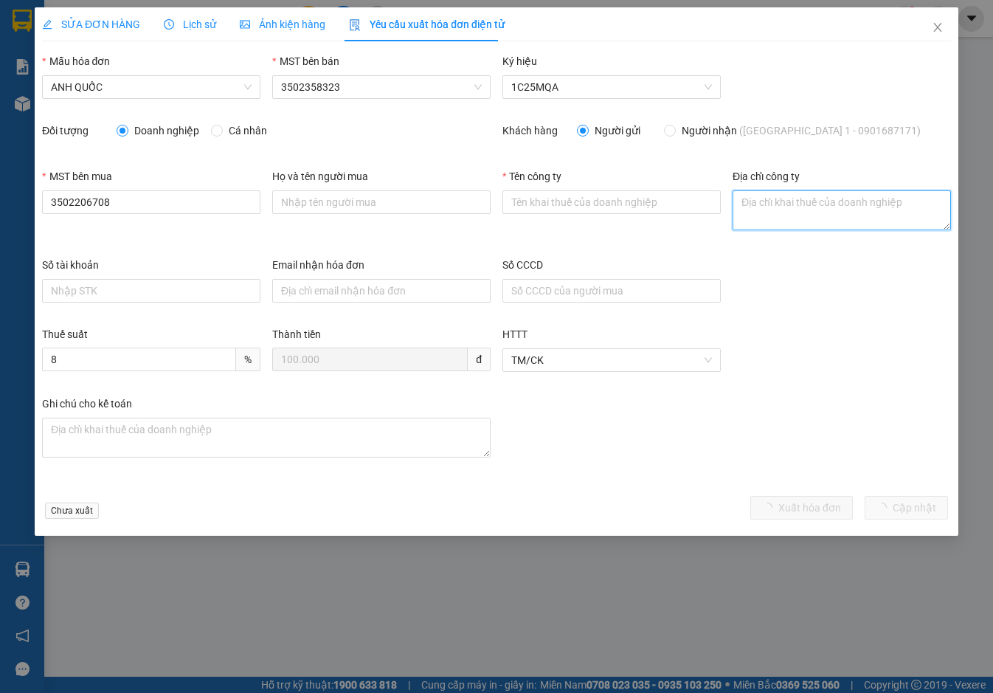
click at [773, 199] on textarea "Địa chỉ công ty" at bounding box center [841, 210] width 218 height 40
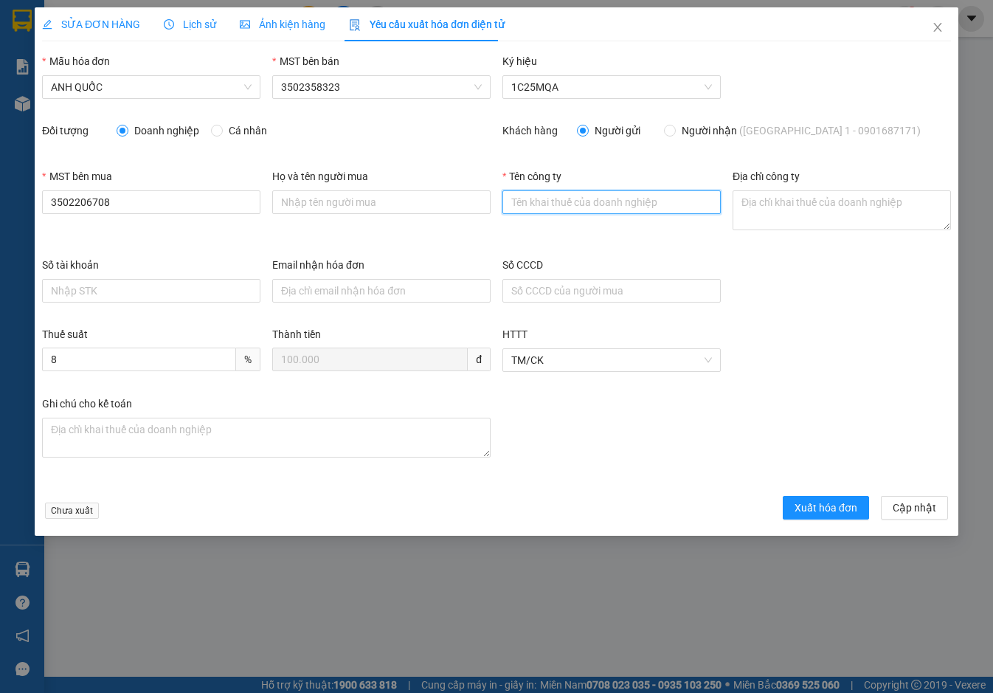
click at [507, 204] on input "Tên công ty" at bounding box center [611, 202] width 218 height 24
type input "Công Ty TNHH Thương Mại Dịch Vụ Ô Tô Nhật Mỹ"
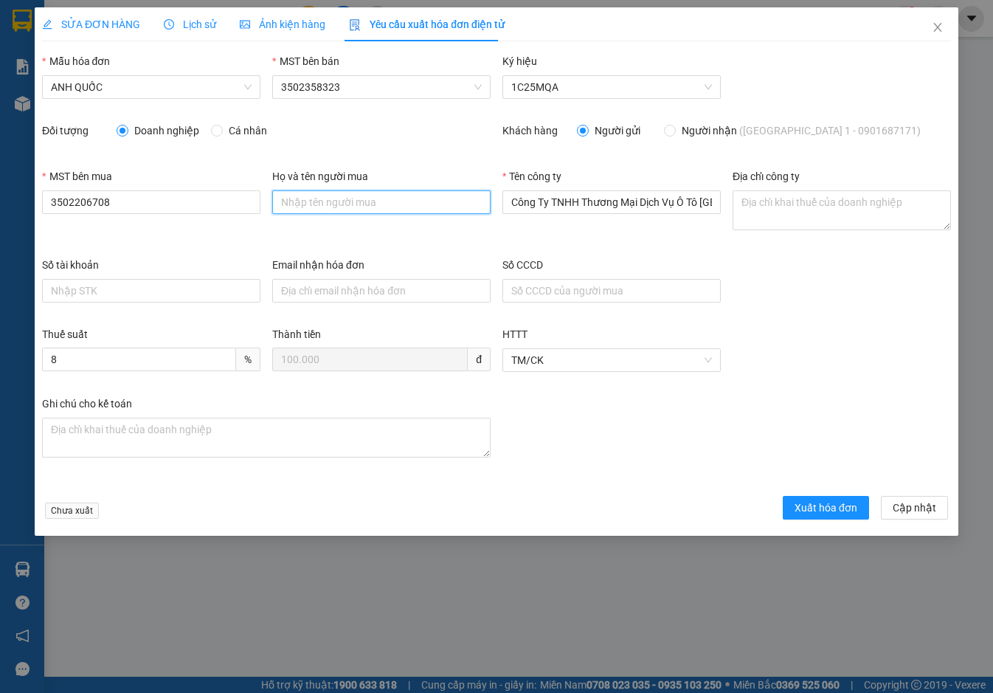
click at [370, 204] on input "Họ và tên người mua" at bounding box center [381, 202] width 218 height 24
type input "."
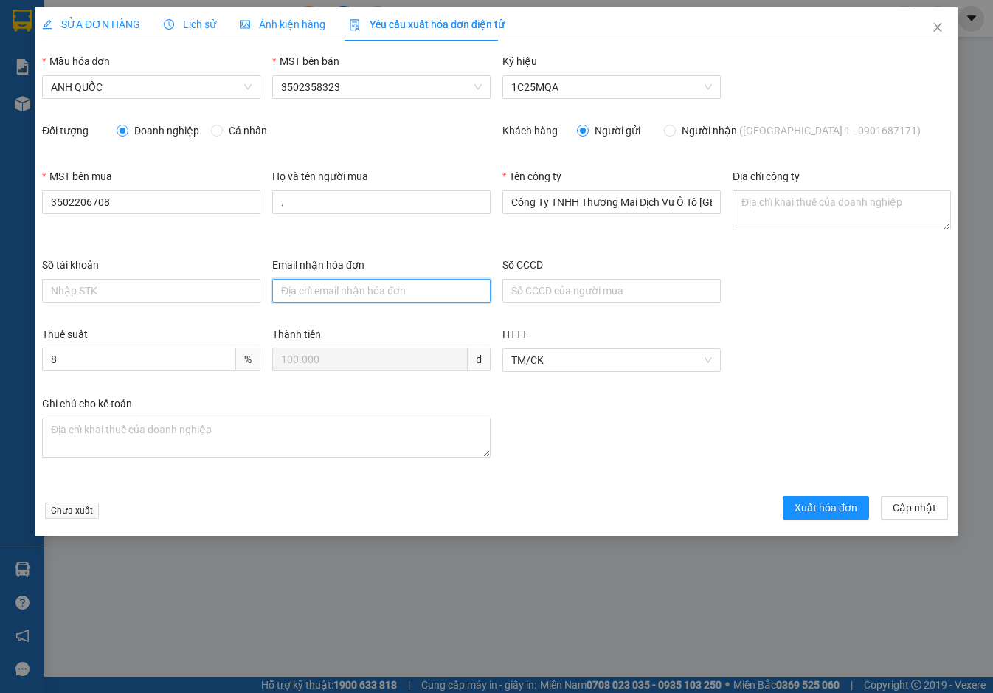
drag, startPoint x: 339, startPoint y: 287, endPoint x: 343, endPoint y: 296, distance: 9.9
click at [339, 288] on input "Email nhận hóa đơn" at bounding box center [381, 291] width 218 height 24
type input "otonhatmy@gmail.com"
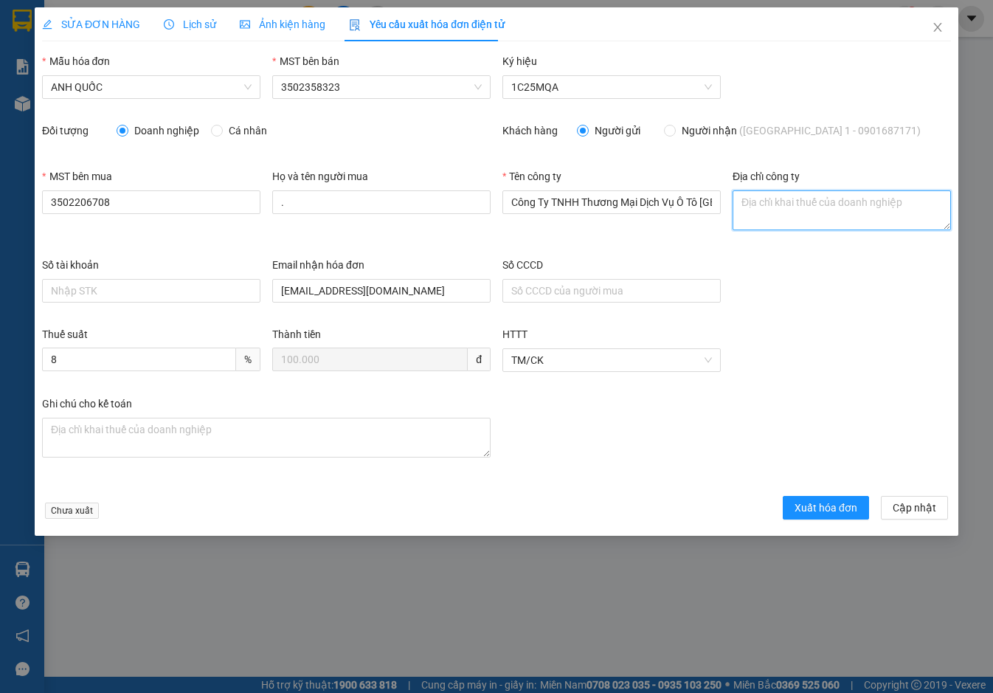
click at [762, 195] on textarea "Địa chỉ công ty" at bounding box center [841, 210] width 218 height 40
paste textarea "219B Võ Thị Sáu, Phường Vũng Tàu, Thành phố Hồ Chí Minh, Việt Nam"
type textarea "219B Võ Thị Sáu, Phường Vũng Tàu, Thành phố Hồ Chí Minh, Việt Nam"
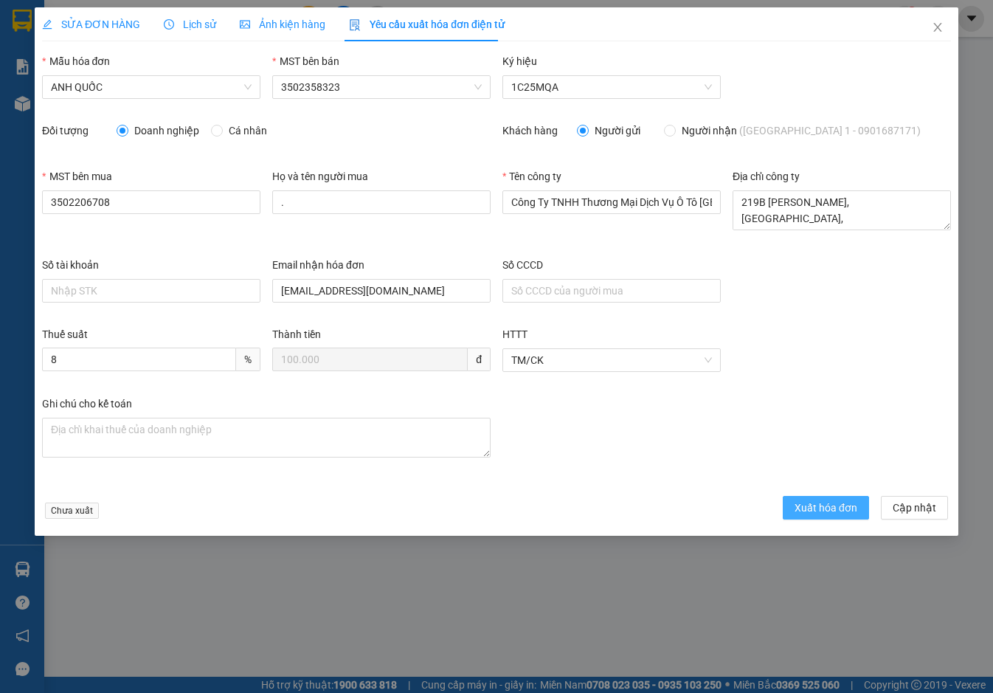
click at [834, 505] on span "Xuất hóa đơn" at bounding box center [825, 507] width 63 height 16
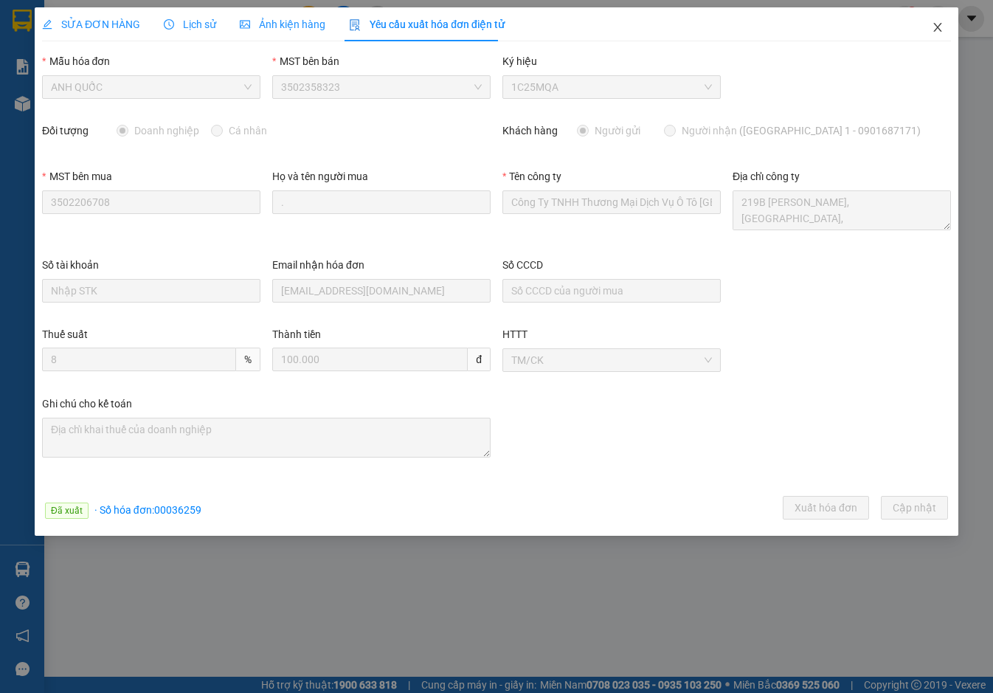
click at [936, 29] on icon "close" at bounding box center [937, 27] width 8 height 9
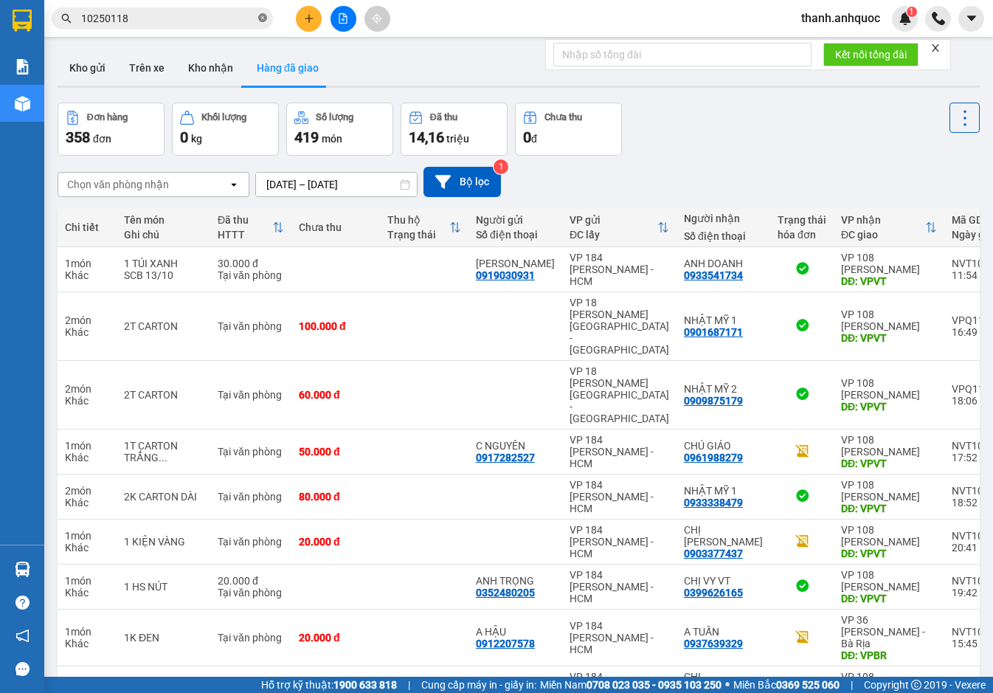
click at [263, 18] on icon "close-circle" at bounding box center [262, 17] width 9 height 9
click at [206, 71] on button "Kho nhận" at bounding box center [210, 67] width 69 height 35
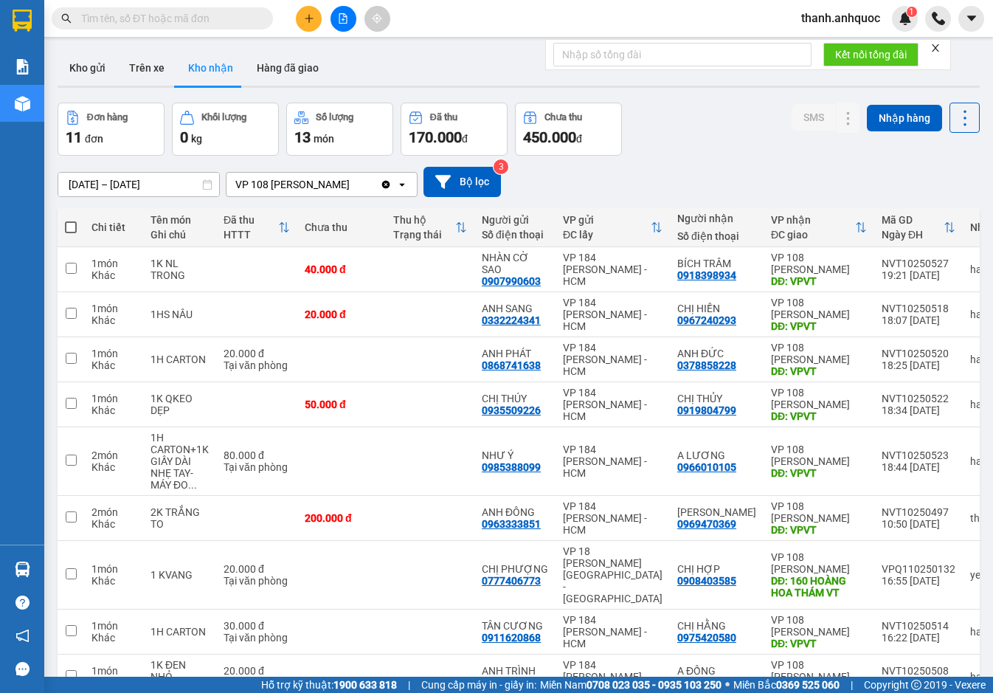
click at [390, 183] on icon "Clear value" at bounding box center [386, 184] width 8 height 8
click at [196, 182] on input "12/10/2025 – 14/10/2025" at bounding box center [138, 185] width 161 height 24
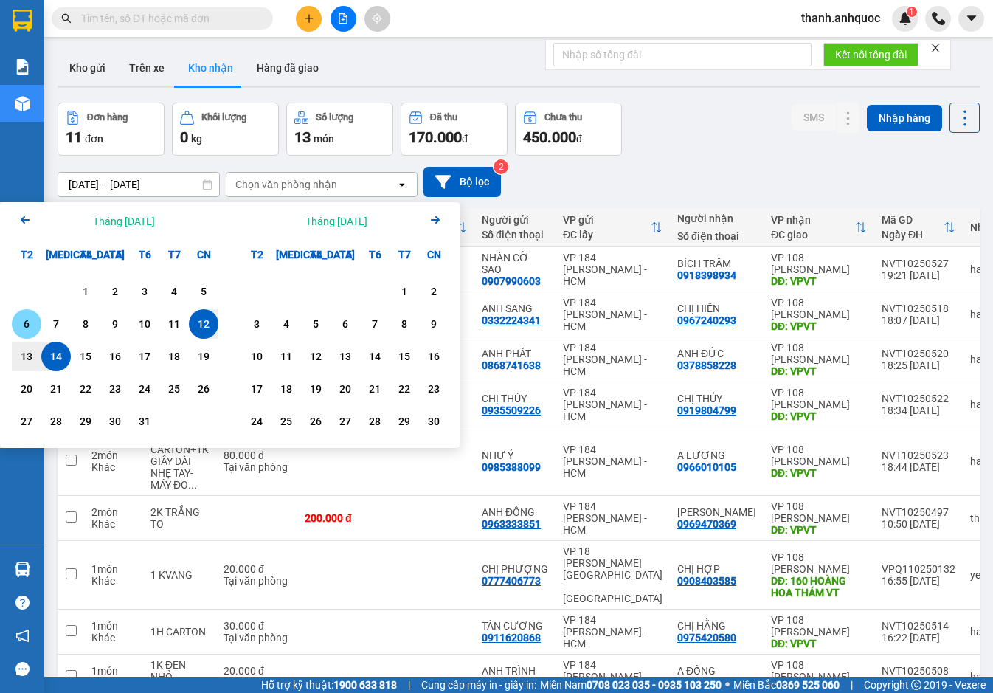
click at [33, 323] on div "6" at bounding box center [26, 324] width 21 height 18
click at [55, 353] on div "14" at bounding box center [56, 356] width 21 height 18
type input "06/10/2025 – 14/10/2025"
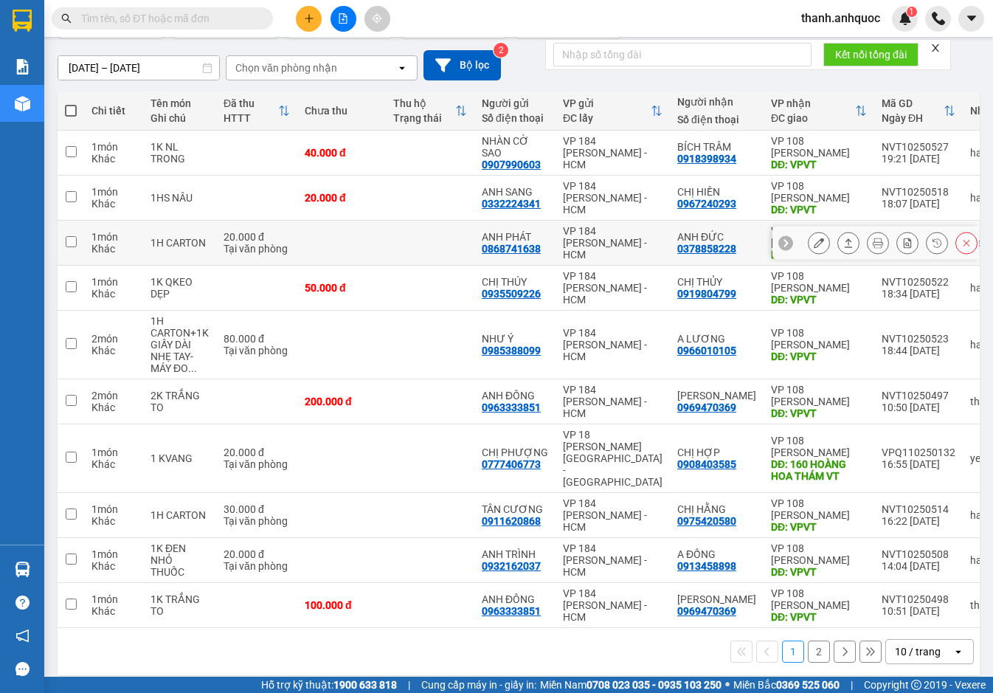
scroll to position [122, 0]
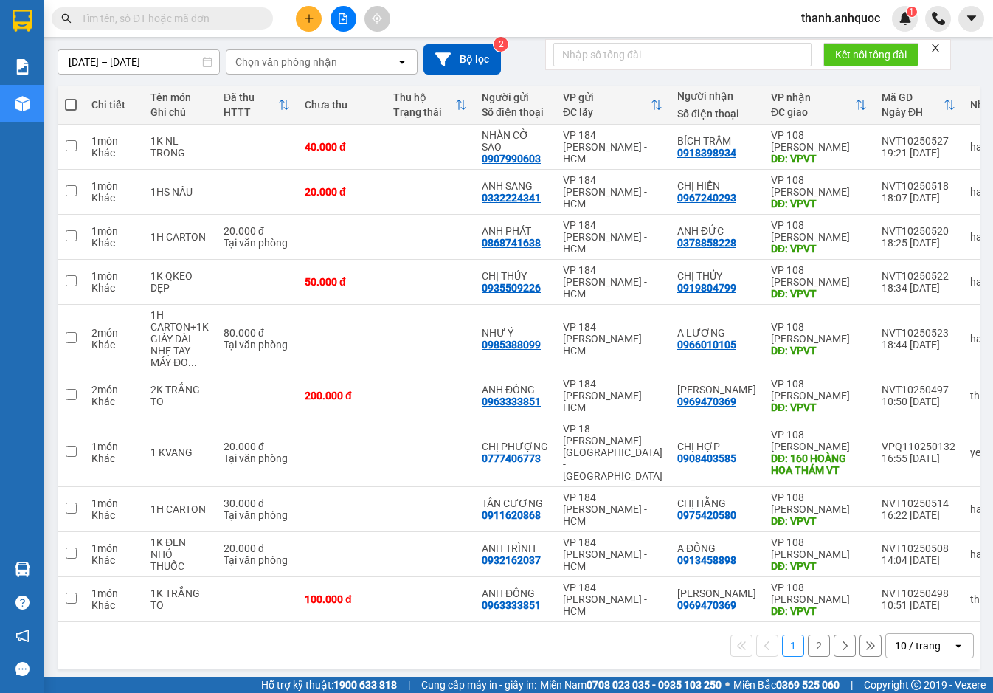
click at [808, 644] on button "2" at bounding box center [819, 645] width 22 height 22
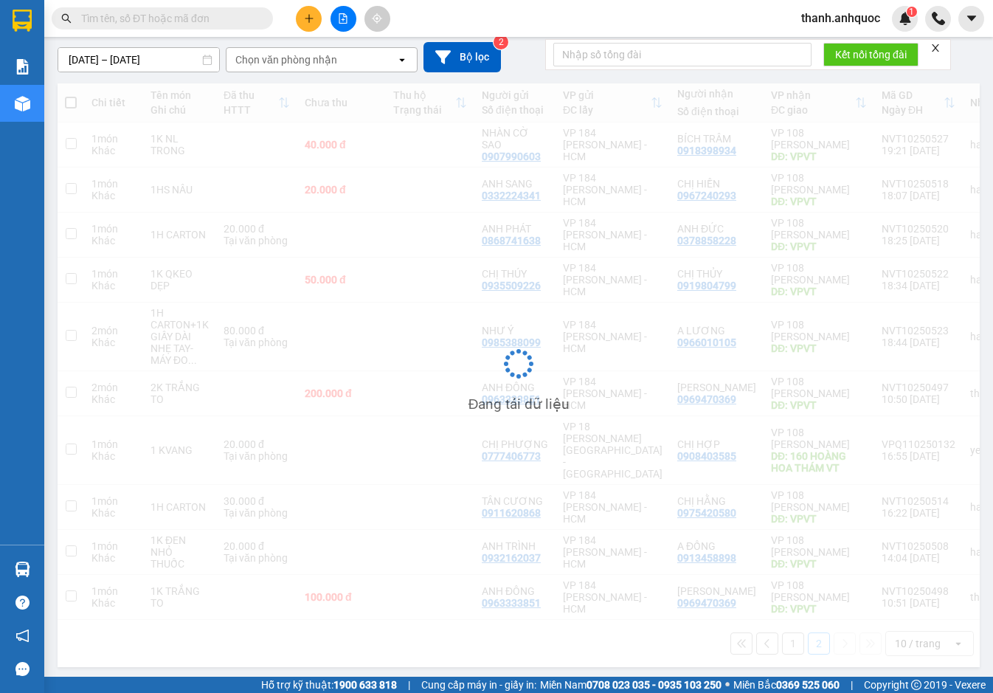
scroll to position [68, 0]
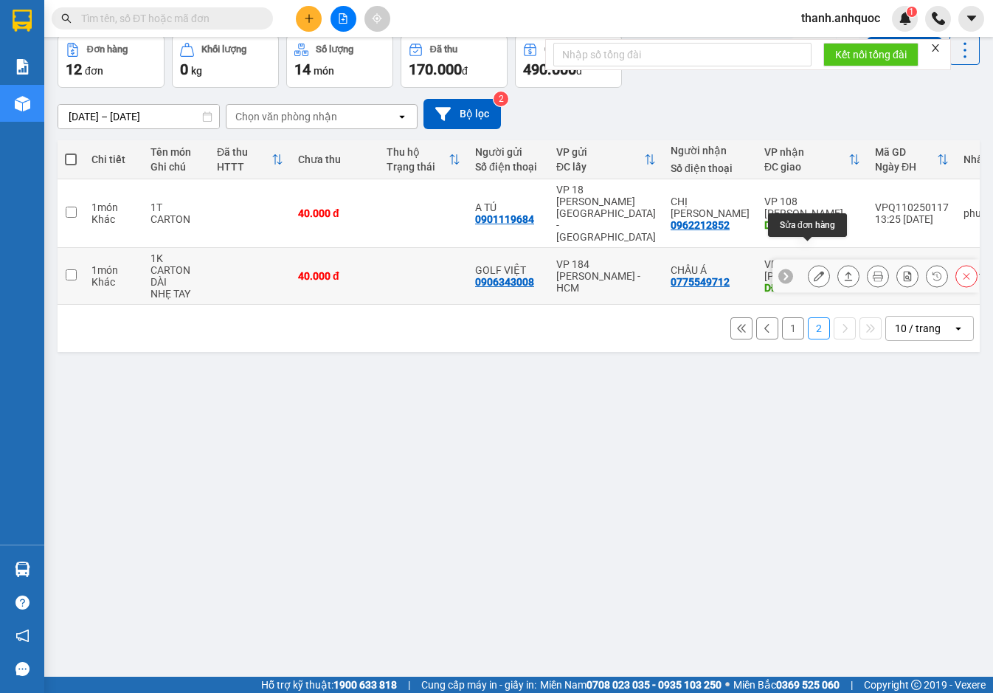
click at [813, 271] on icon at bounding box center [818, 276] width 10 height 10
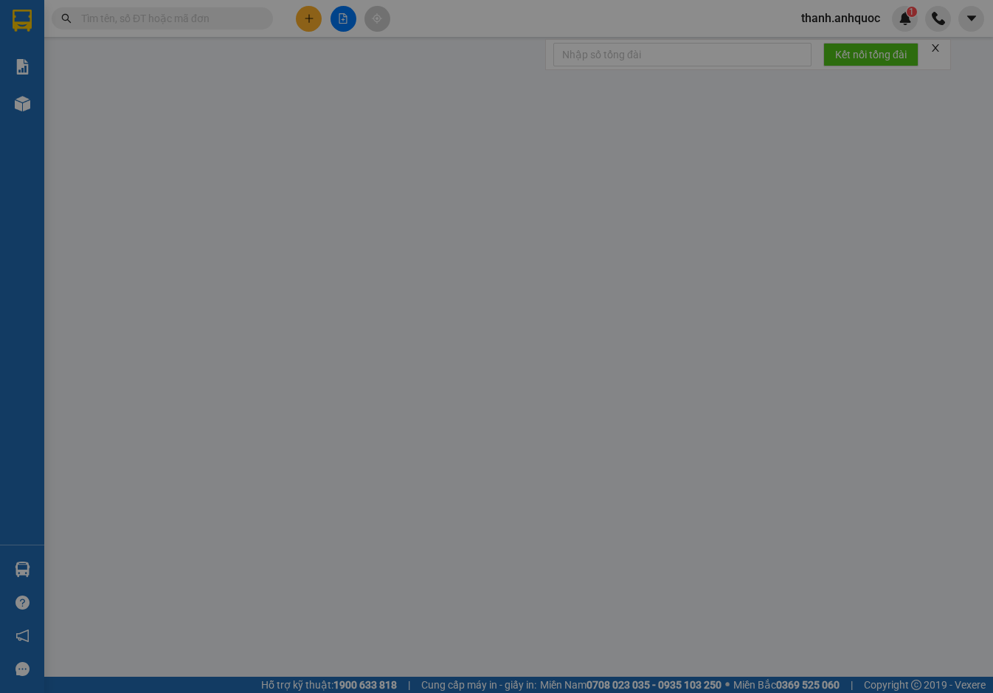
type input "0906343008"
type input "GOLF VIỆT"
type input "0775549712"
type input "CHÂU Á"
type input "VPVT"
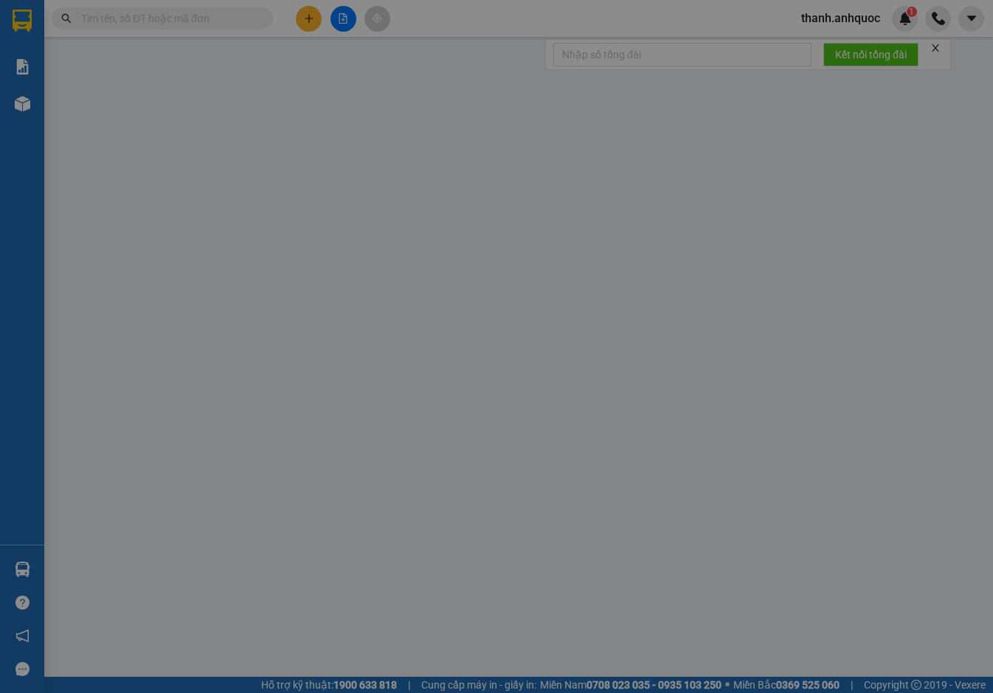
type input "40.000"
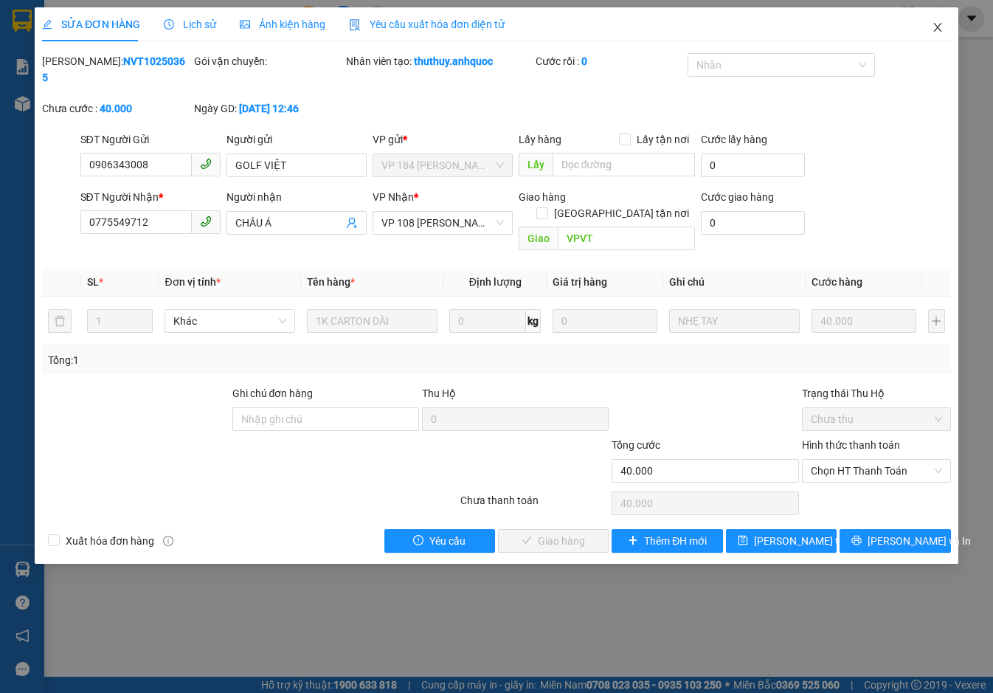
click at [937, 24] on icon "close" at bounding box center [937, 27] width 12 height 12
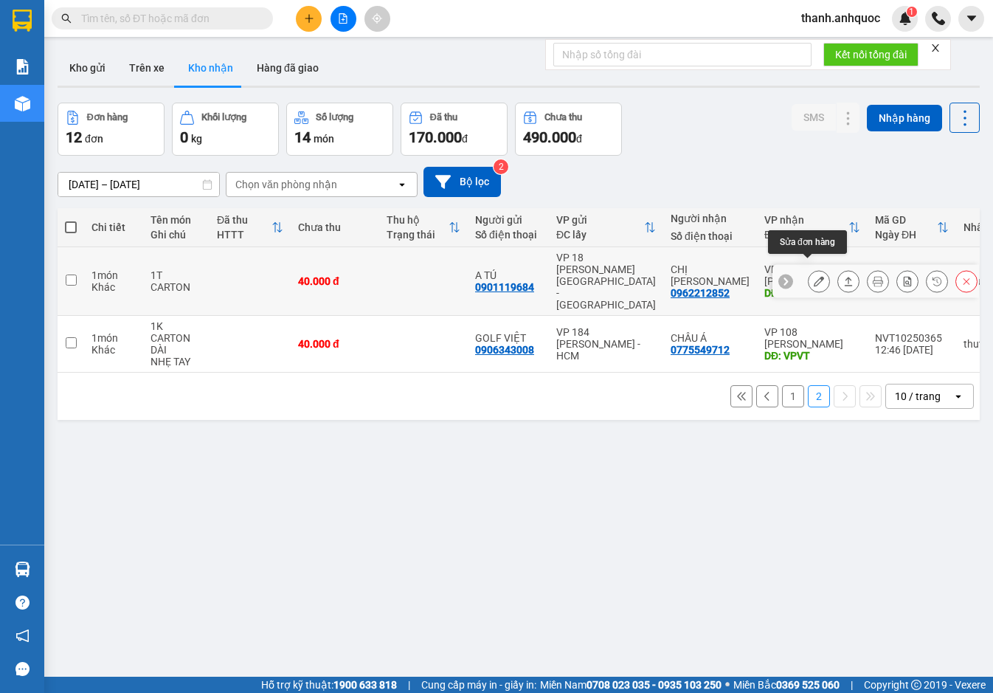
click at [813, 276] on icon at bounding box center [818, 281] width 10 height 10
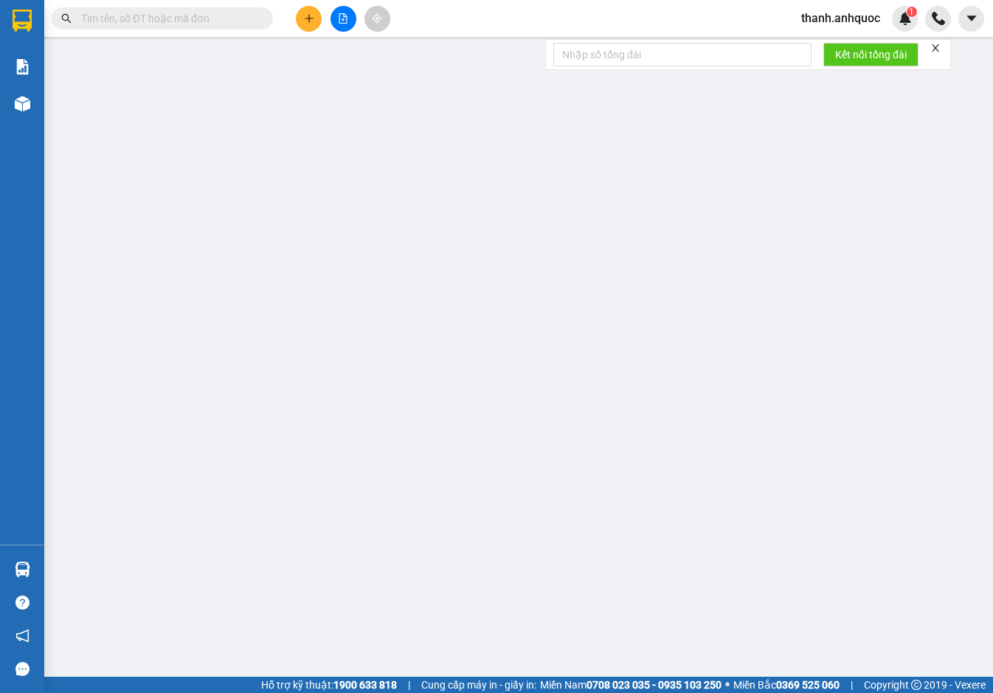
type input "0901119684"
type input "A TÚ"
type input "0962212852"
type input "CHỊ UYÊN"
type input "VPVT"
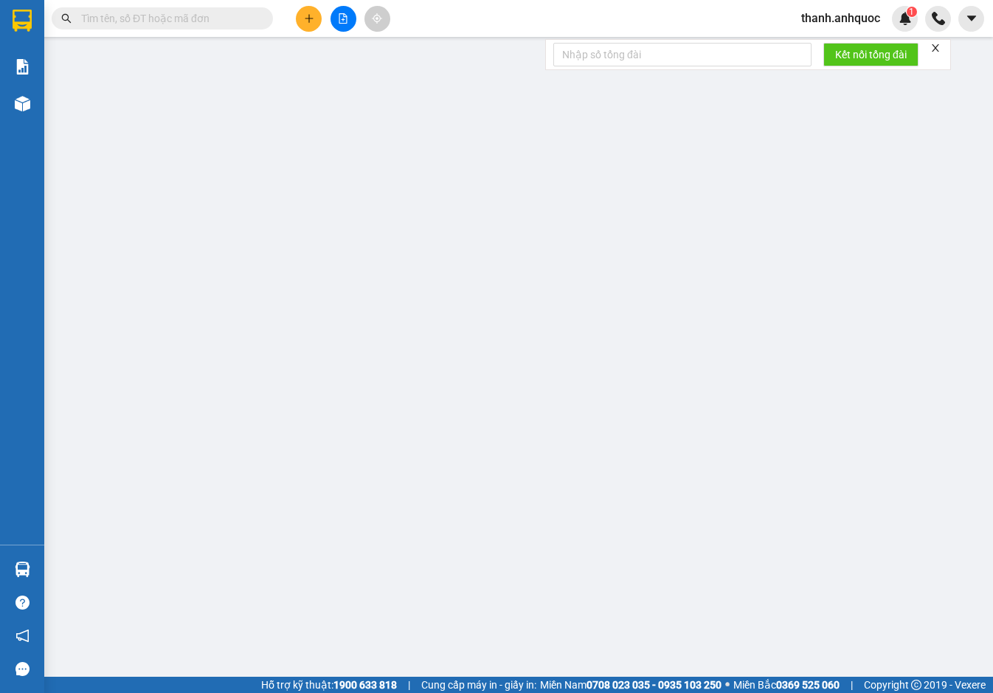
type input "40.000"
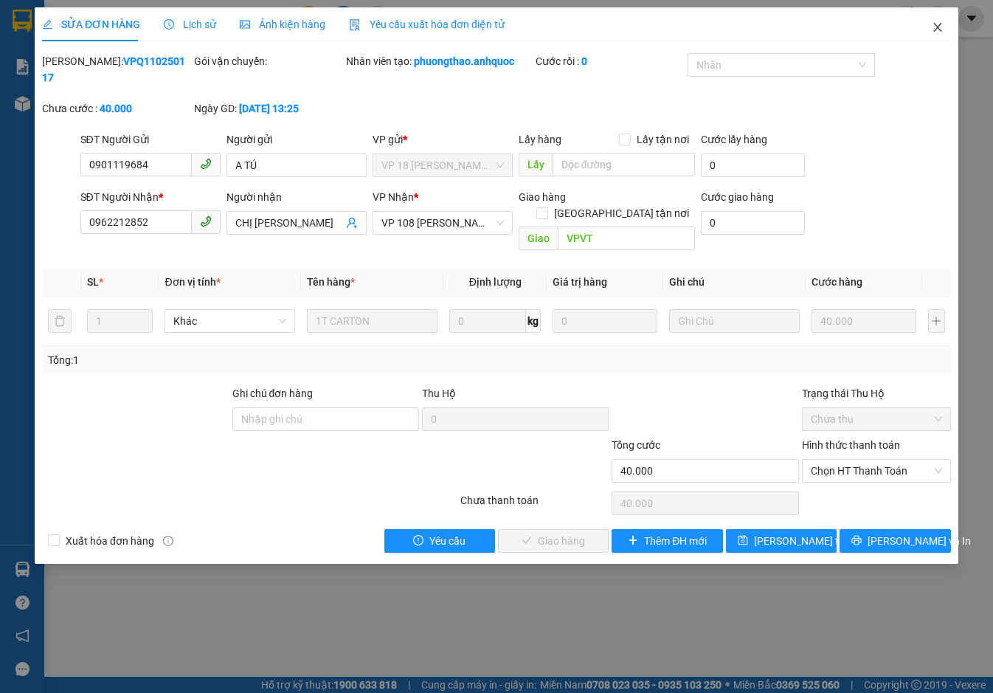
click at [940, 22] on icon "close" at bounding box center [937, 27] width 12 height 12
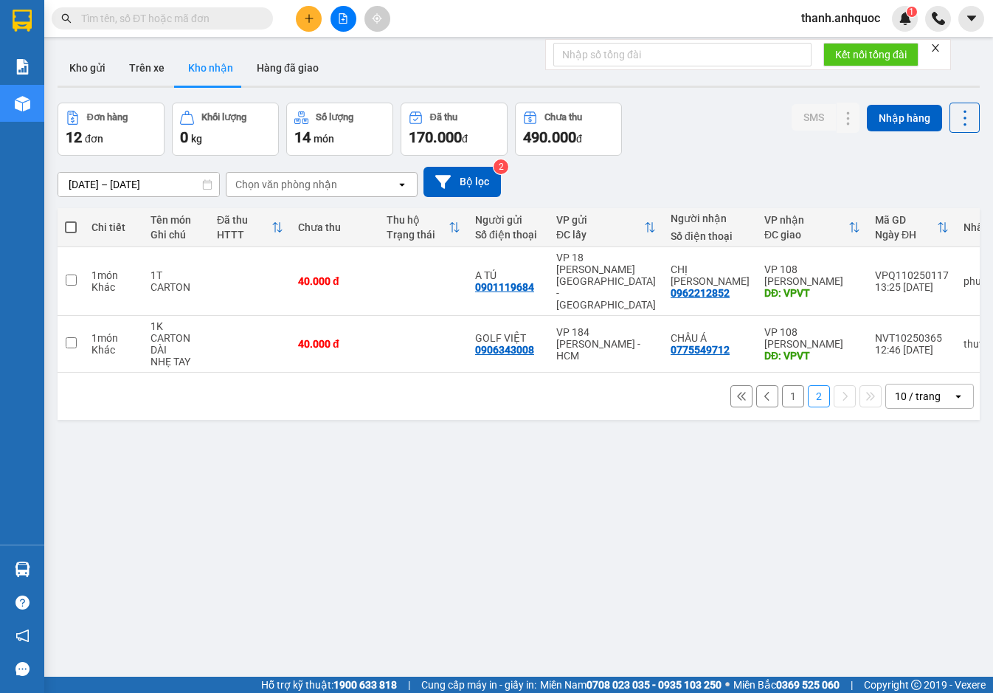
click at [784, 385] on button "1" at bounding box center [793, 396] width 22 height 22
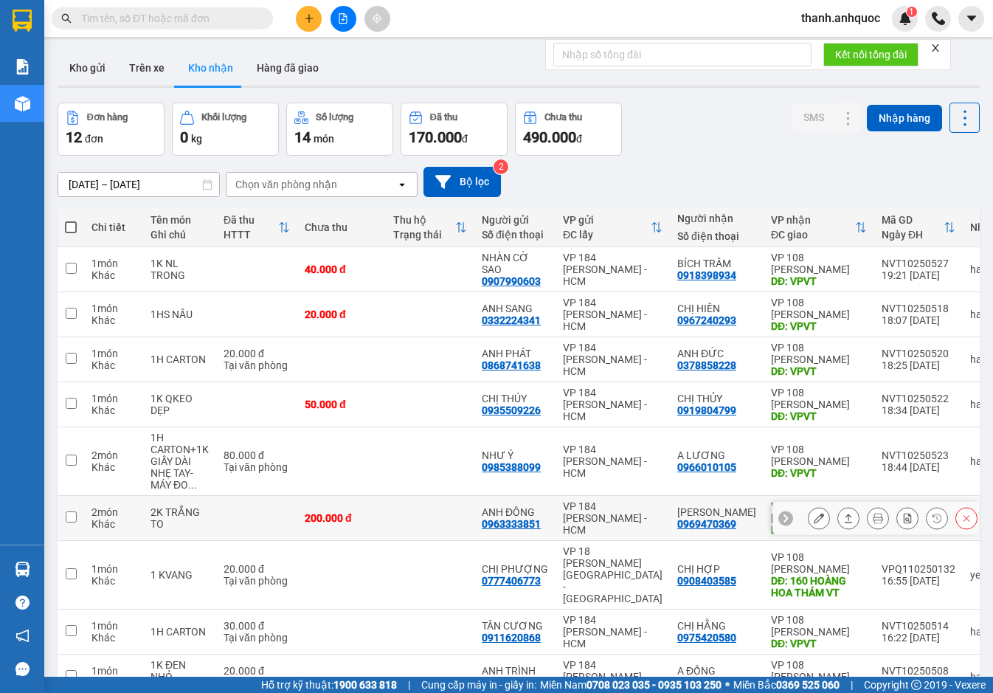
scroll to position [122, 0]
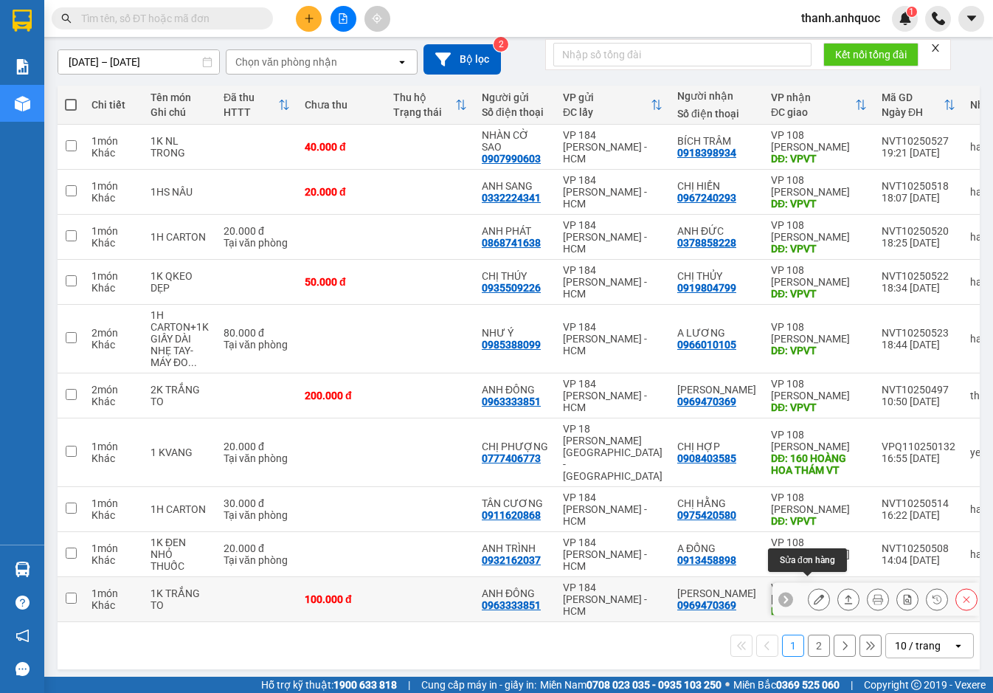
click at [813, 594] on icon at bounding box center [818, 599] width 10 height 10
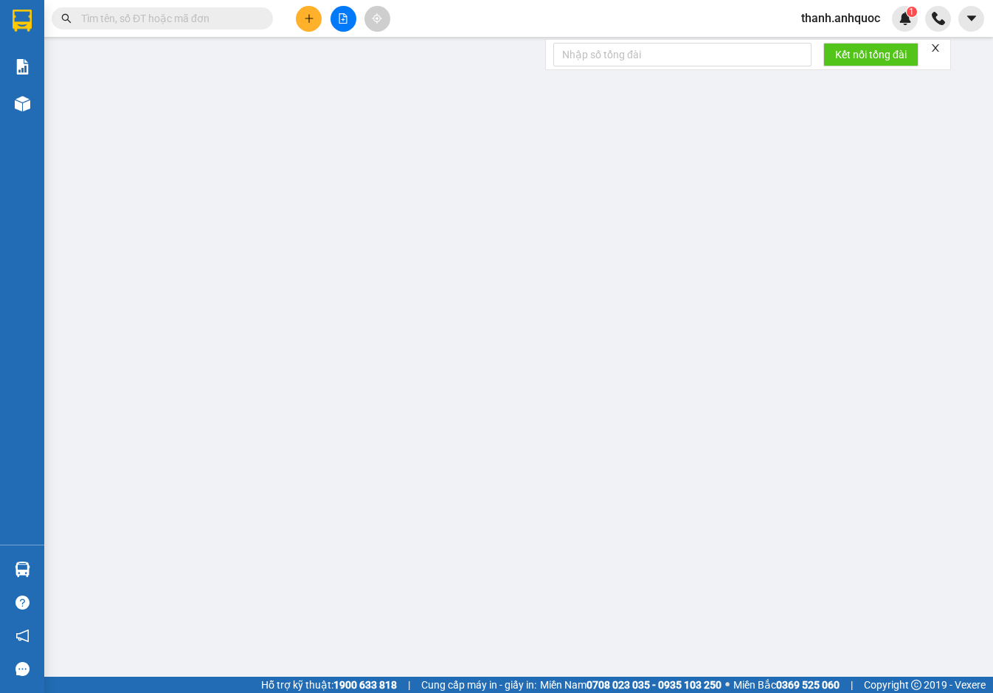
type input "0963333851"
type input "ANH ĐÔNG"
type input "0969470369"
type input "ANH CƯỜNG"
type input "VPVT"
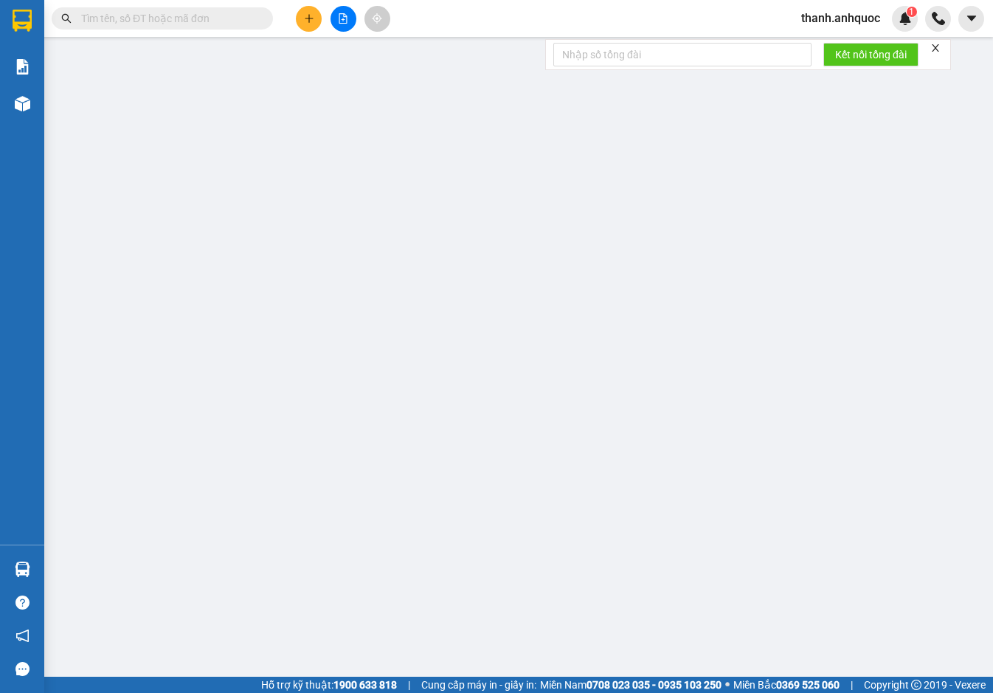
type input "100.000"
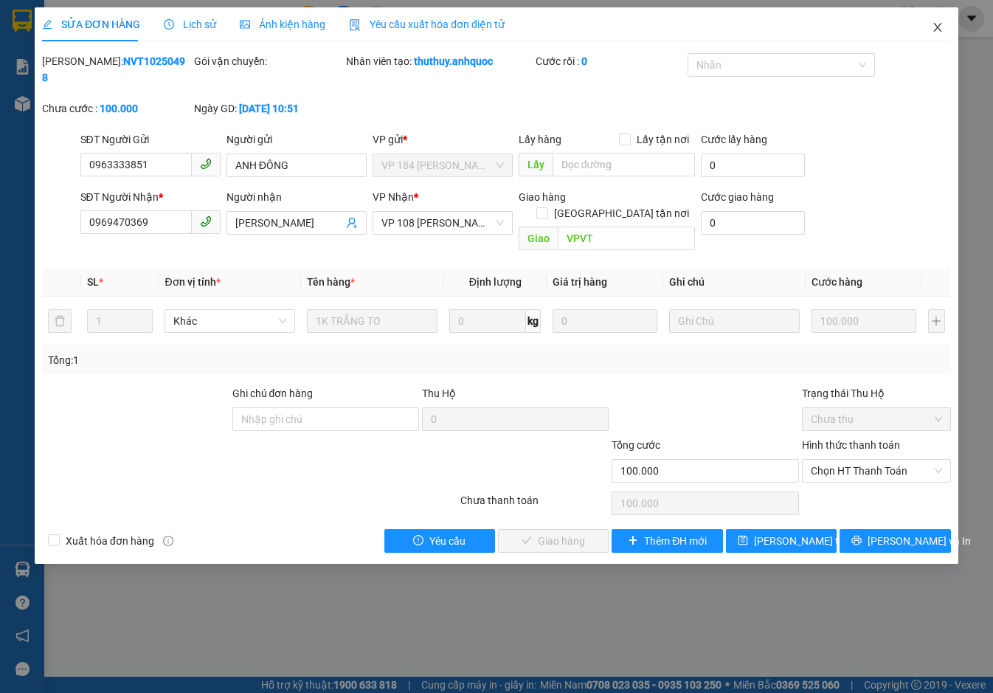
click at [938, 21] on span "Close" at bounding box center [937, 27] width 41 height 41
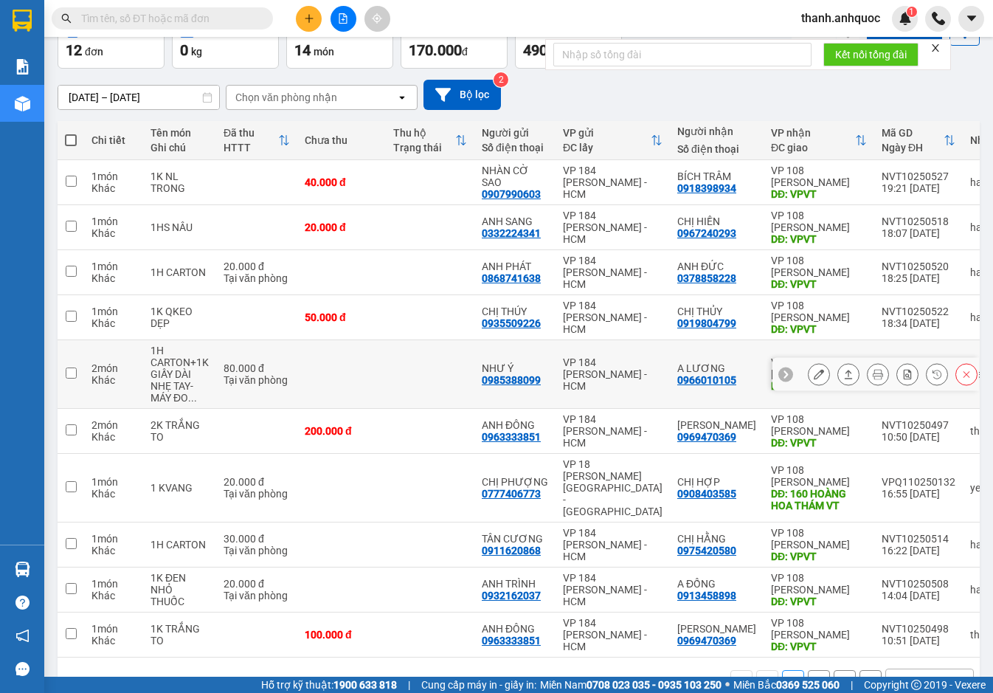
scroll to position [122, 0]
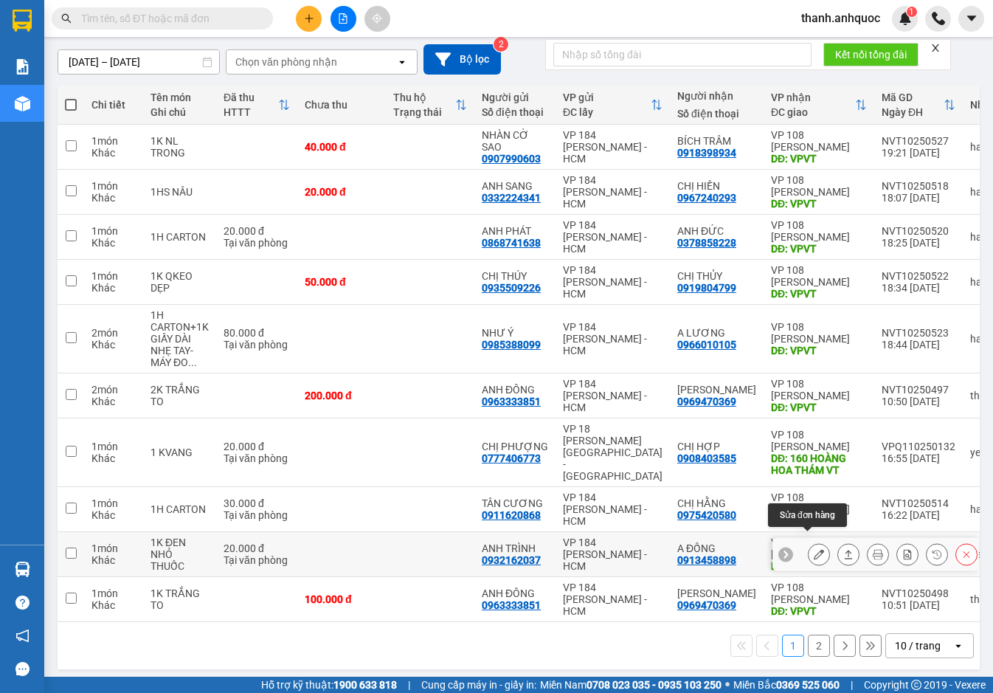
click at [813, 549] on icon at bounding box center [818, 554] width 10 height 10
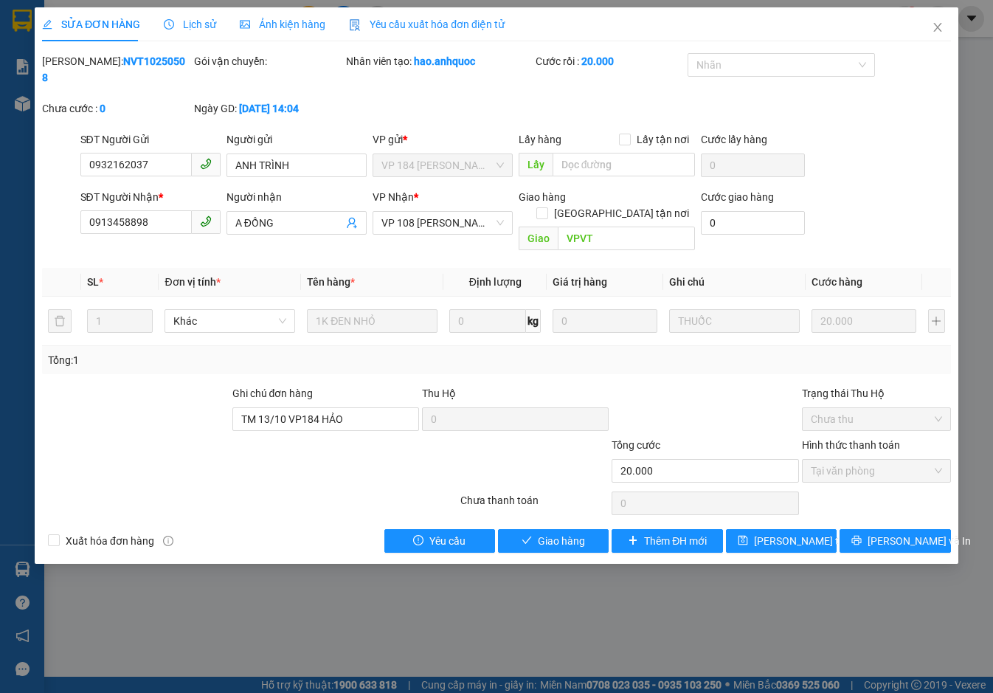
click at [406, 19] on span "Yêu cầu xuất hóa đơn điện tử" at bounding box center [427, 24] width 156 height 12
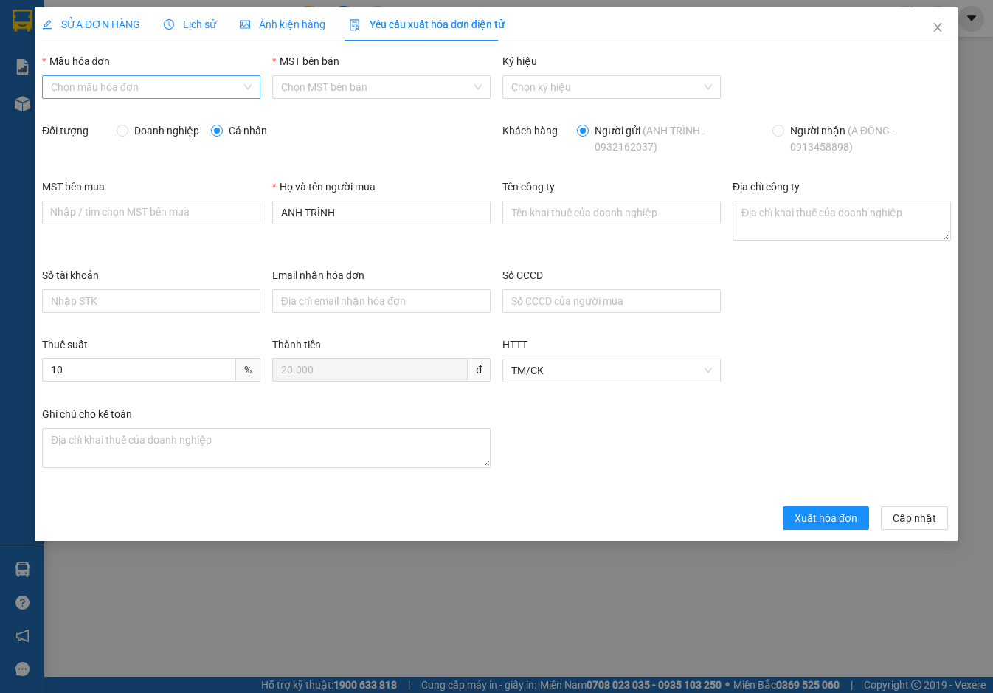
click at [150, 83] on input "Mẫu hóa đơn" at bounding box center [146, 87] width 190 height 22
click at [139, 111] on div "ANH QUỐC" at bounding box center [151, 116] width 201 height 16
type input "8"
click at [827, 520] on span "Xuất hóa đơn" at bounding box center [825, 518] width 63 height 16
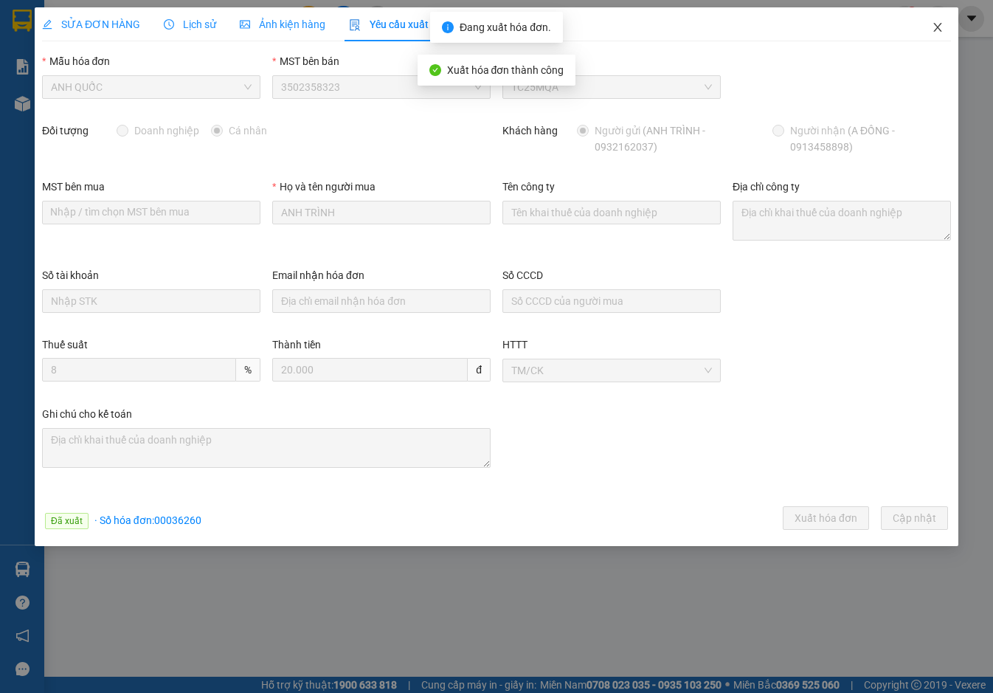
click at [940, 27] on icon "close" at bounding box center [937, 27] width 12 height 12
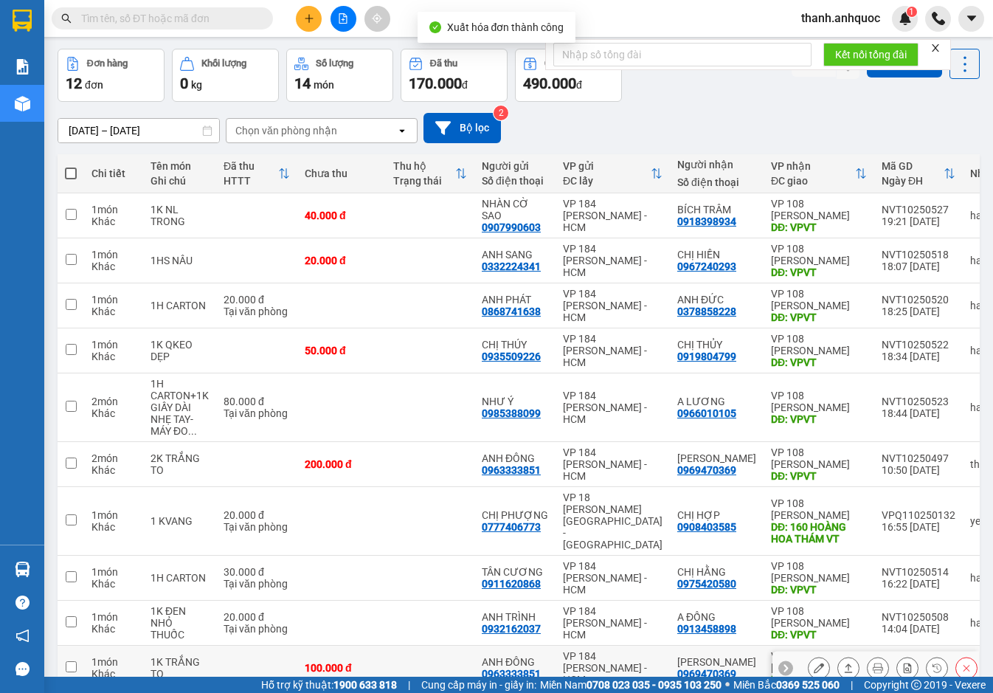
scroll to position [122, 0]
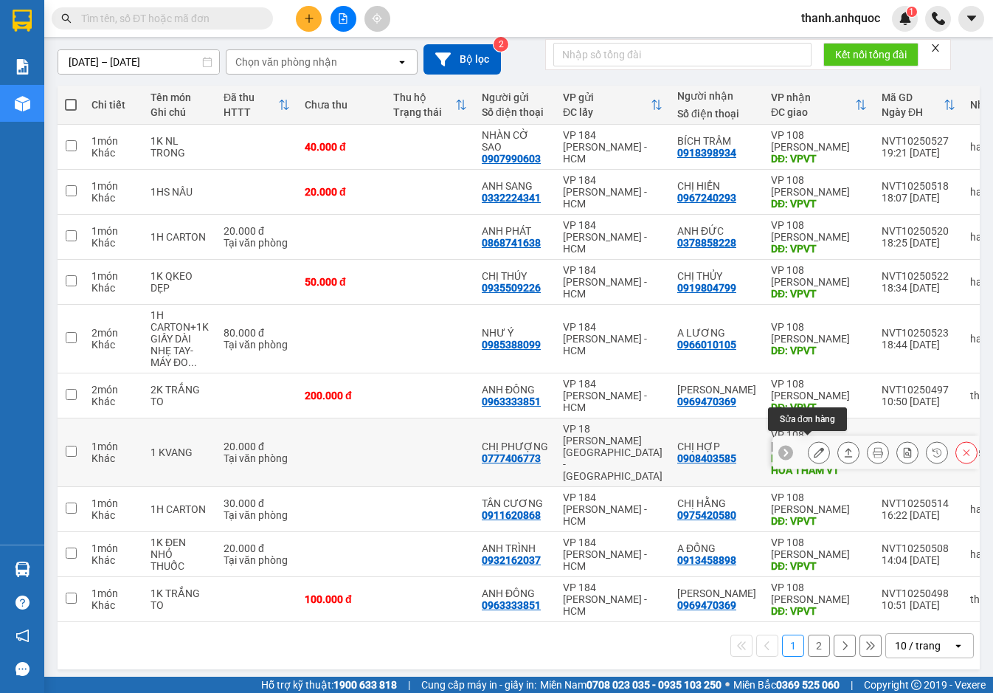
click at [813, 447] on icon at bounding box center [818, 452] width 10 height 10
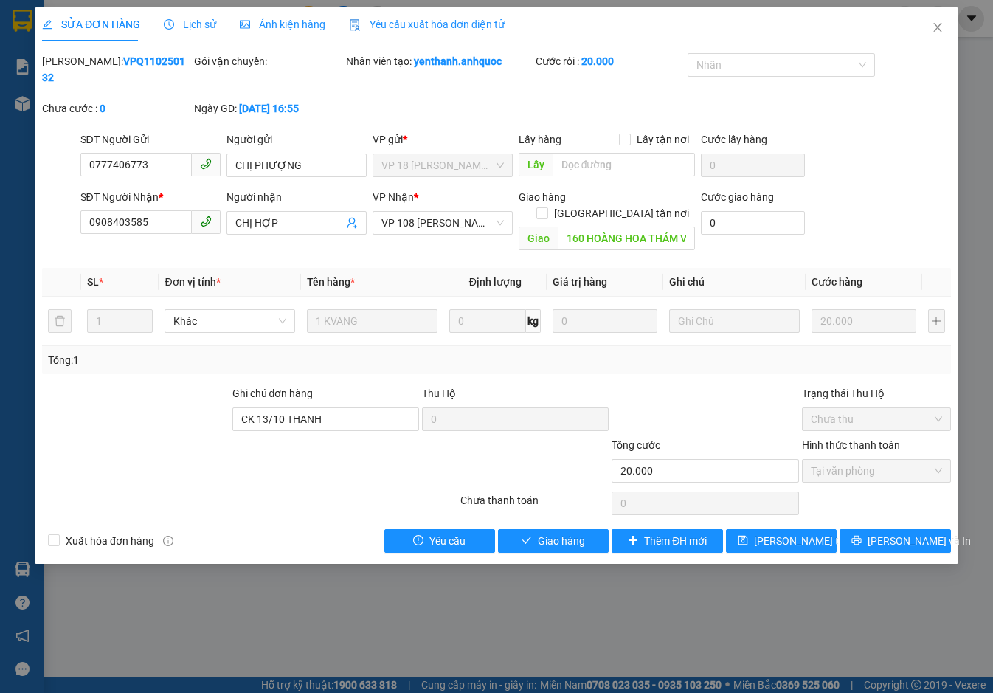
click at [438, 22] on span "Yêu cầu xuất hóa đơn điện tử" at bounding box center [427, 24] width 156 height 12
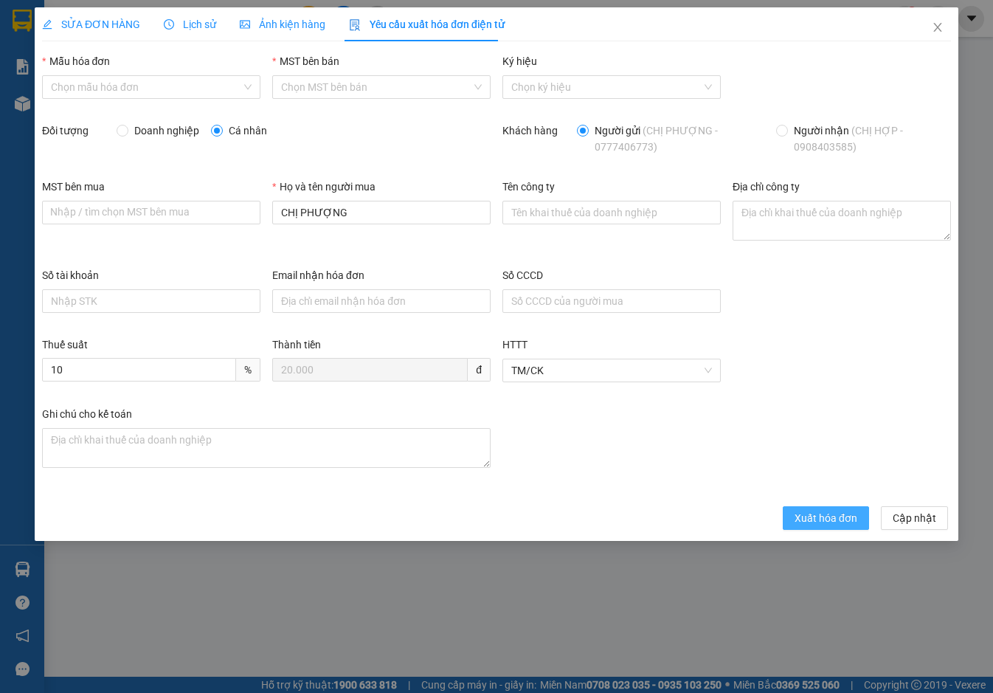
click at [816, 510] on span "Xuất hóa đơn" at bounding box center [825, 518] width 63 height 16
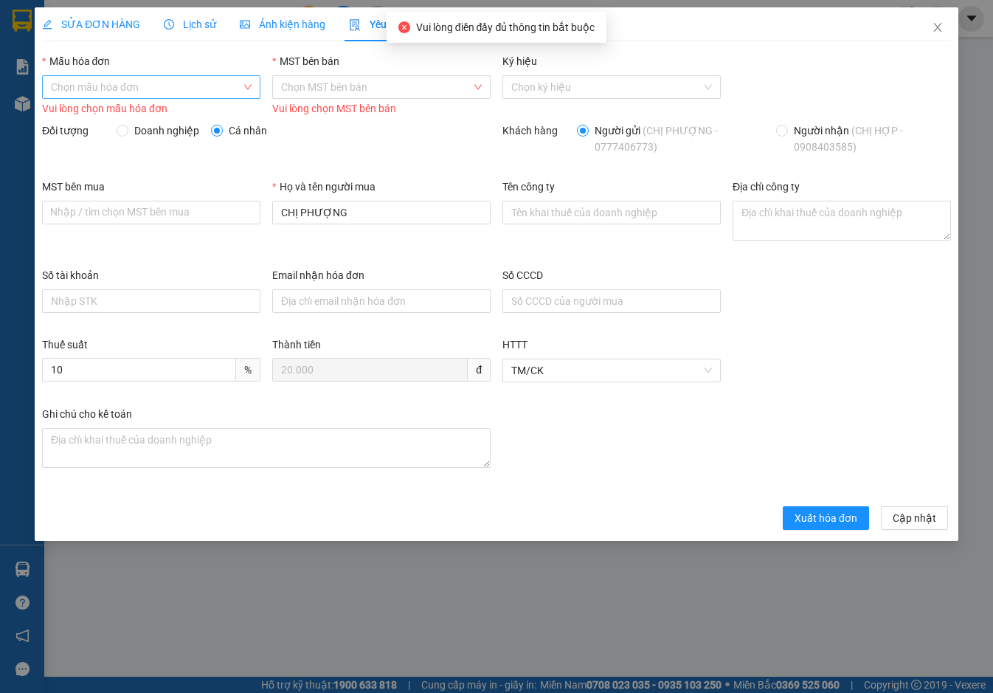
click at [195, 83] on input "Mẫu hóa đơn" at bounding box center [146, 87] width 190 height 22
click at [190, 121] on div "ANH QUỐC" at bounding box center [151, 116] width 201 height 16
type input "8"
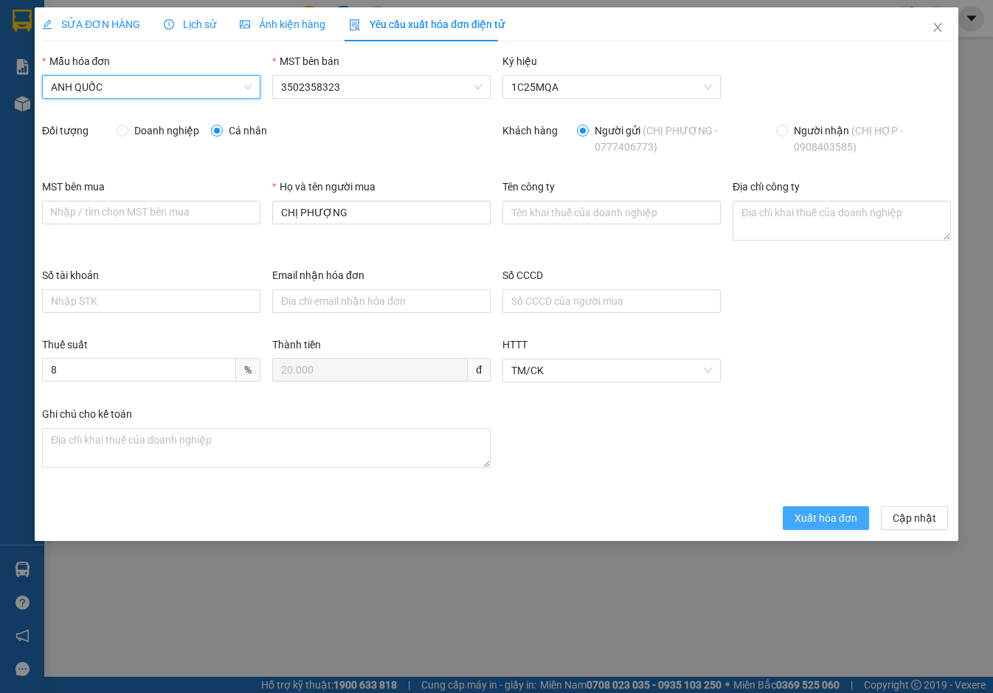
click at [813, 507] on button "Xuất hóa đơn" at bounding box center [825, 518] width 86 height 24
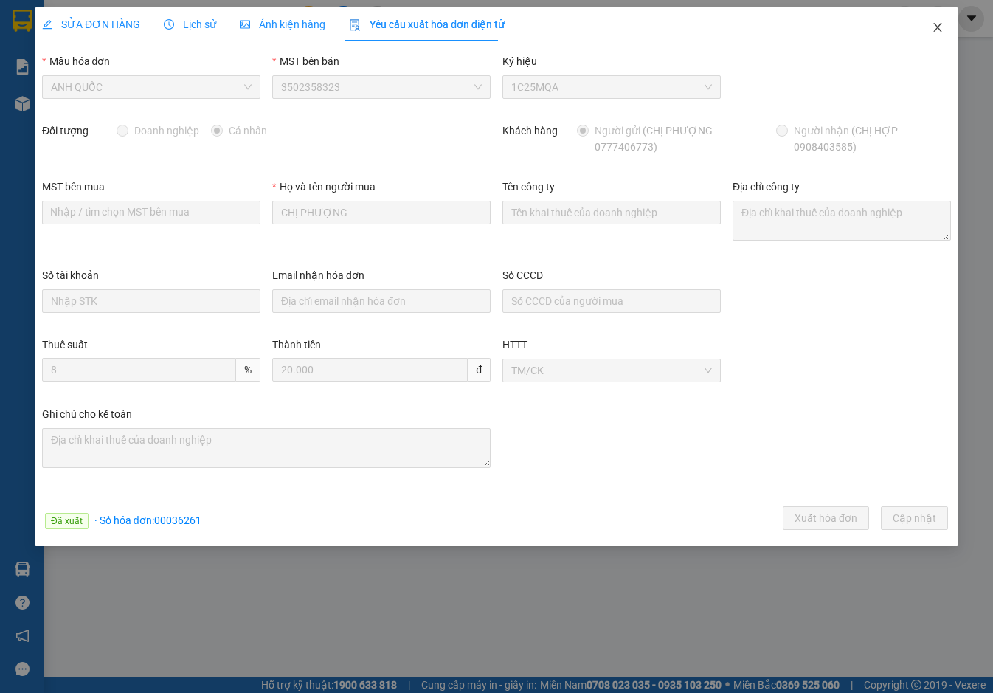
click at [940, 24] on icon "close" at bounding box center [937, 27] width 12 height 12
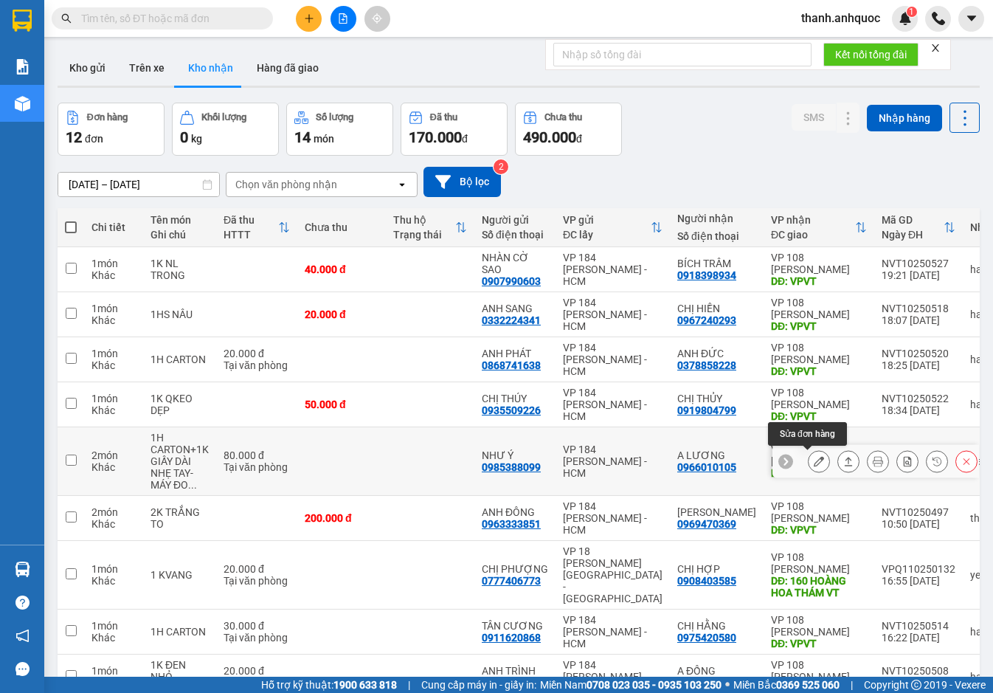
click at [813, 461] on button at bounding box center [818, 461] width 21 height 26
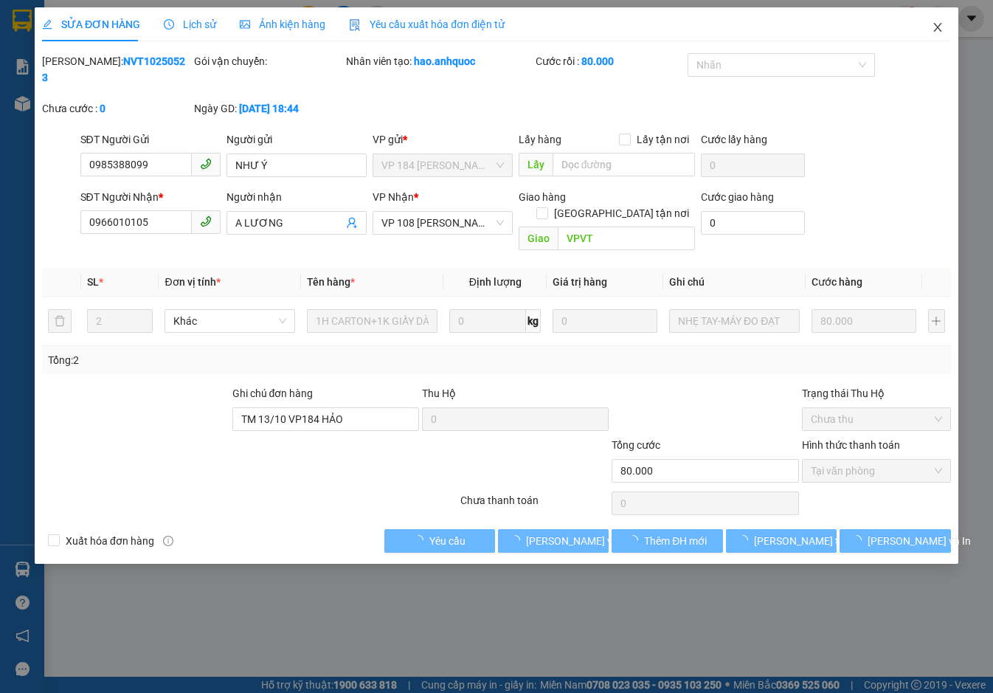
click at [937, 31] on icon "close" at bounding box center [937, 27] width 12 height 12
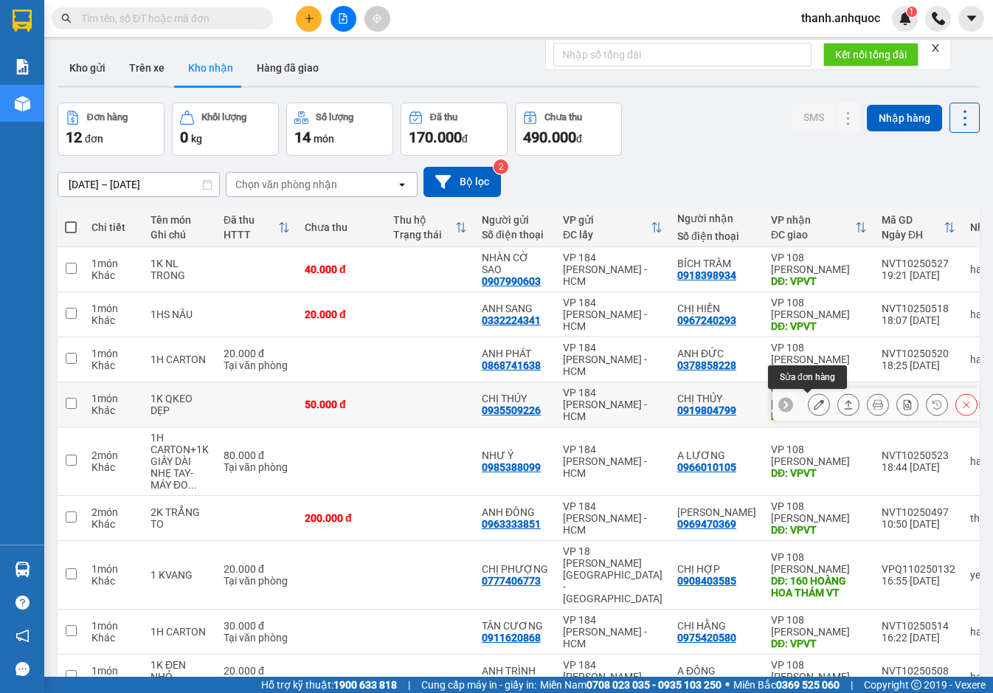
click at [813, 405] on icon at bounding box center [818, 404] width 10 height 10
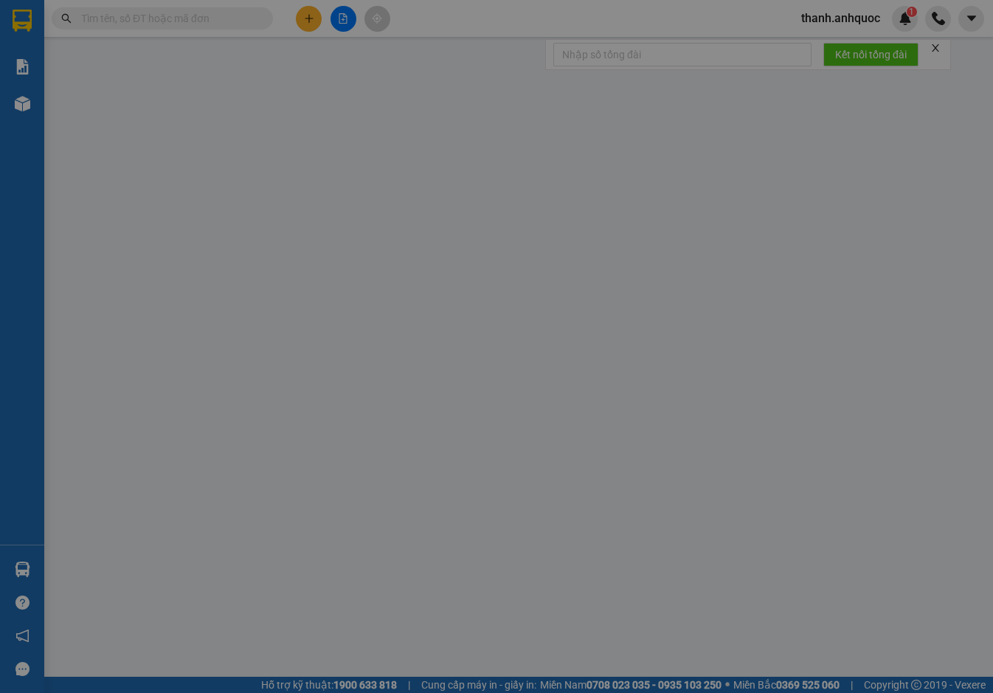
type input "0935509226"
type input "CHỊ THÚY"
type input "0919804799"
type input "CHỊ THỦY"
type input "VPVT"
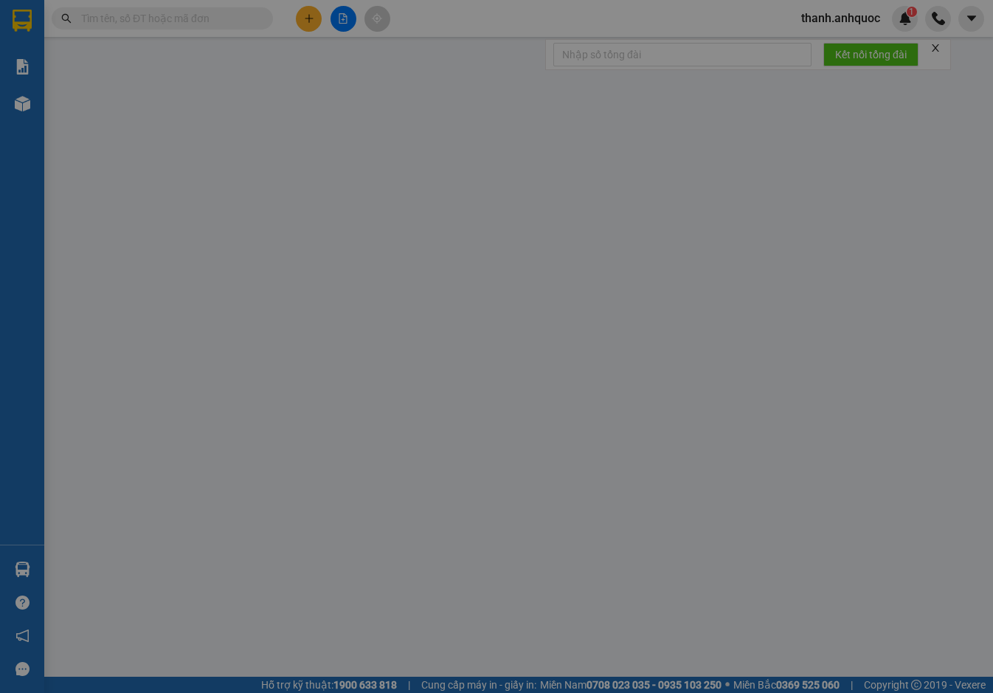
type input "50.000"
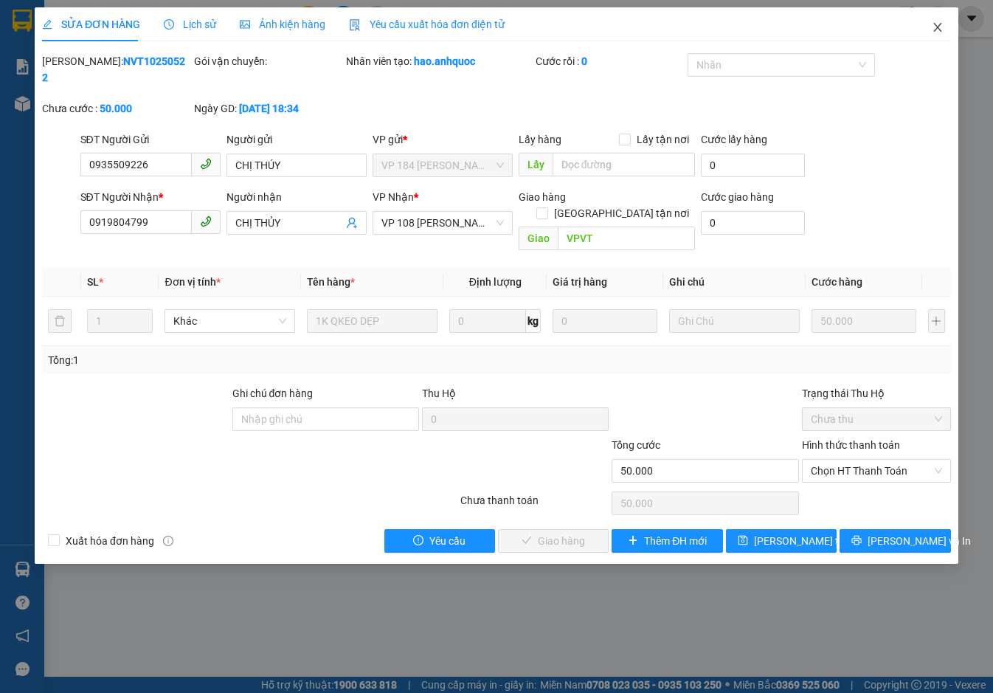
click at [935, 24] on icon "close" at bounding box center [937, 27] width 12 height 12
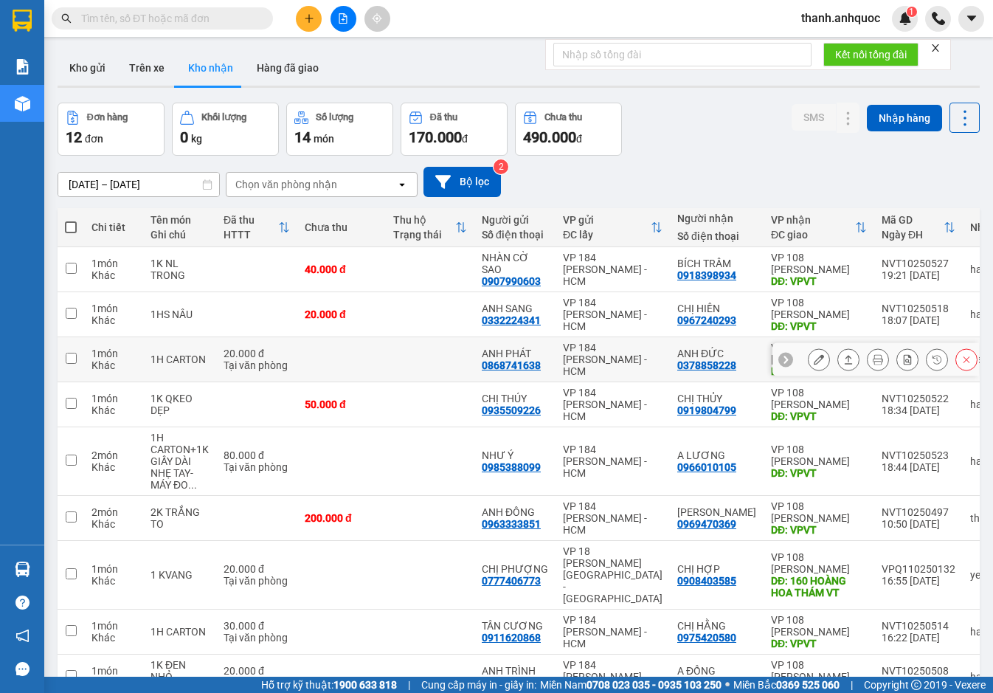
click at [813, 361] on icon at bounding box center [818, 359] width 10 height 10
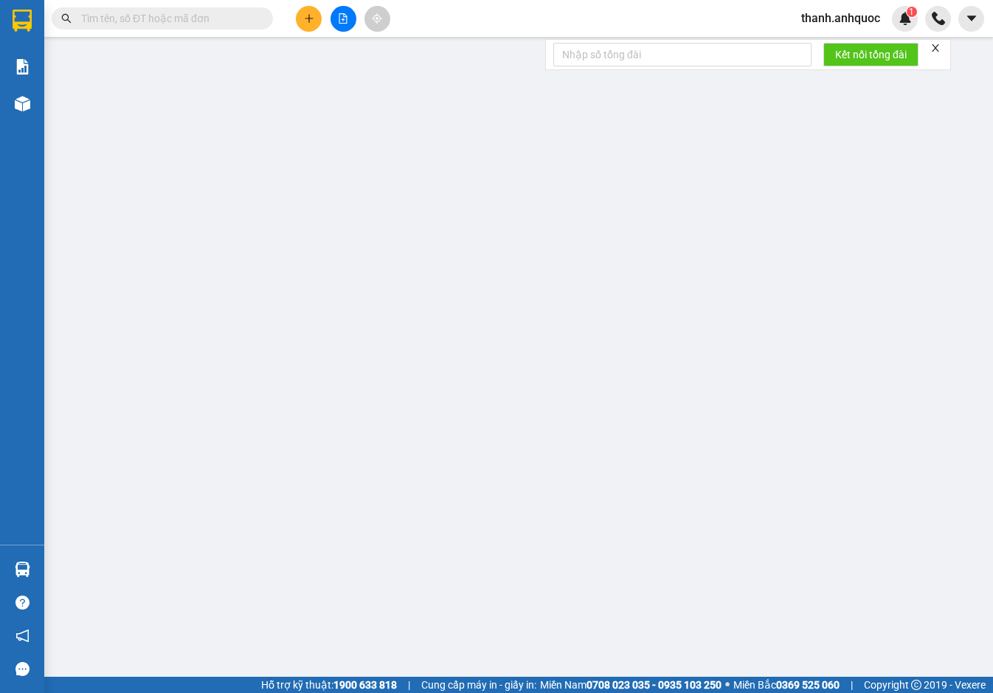
type input "0868741638"
type input "ANH PHÁT"
type input "0378858228"
type input "ANH ĐỨC"
type input "VPVT"
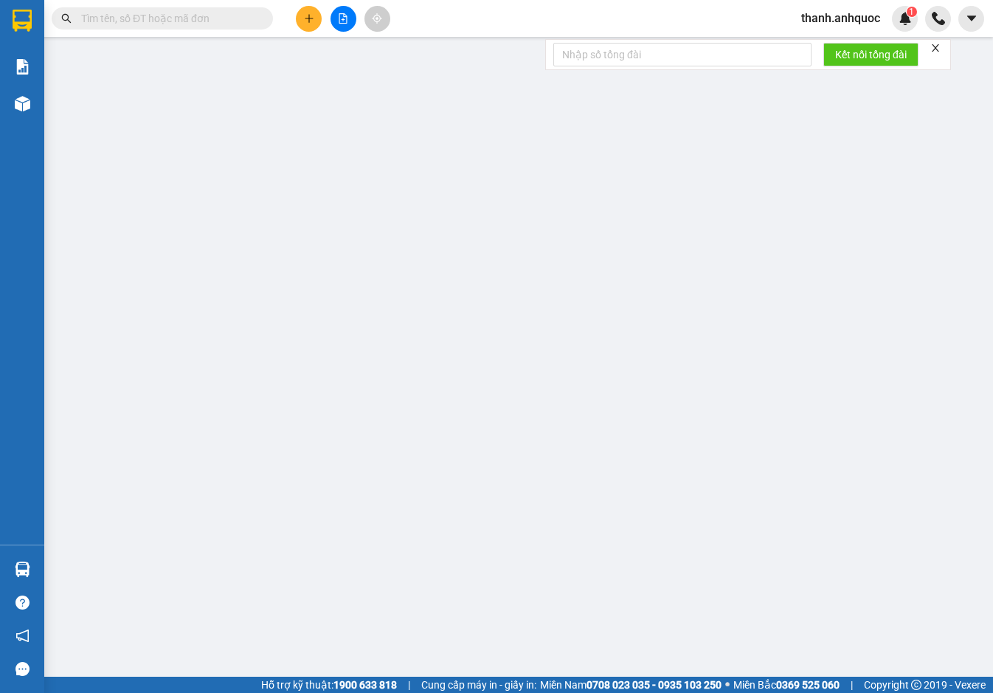
type input "TM 13/10 VP184 HẢO"
type input "20.000"
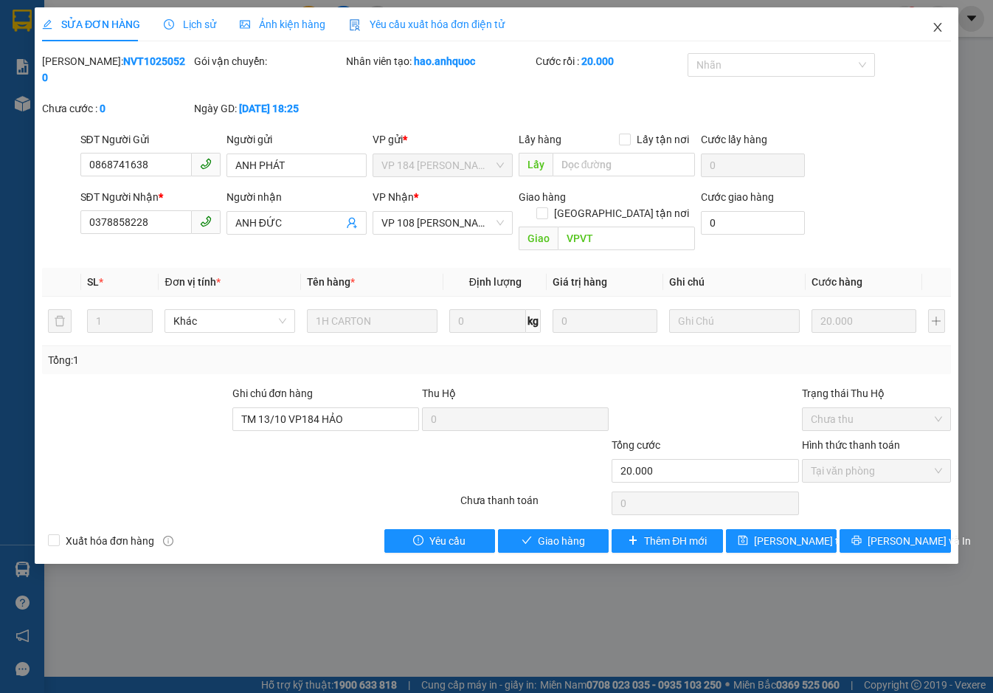
click at [940, 26] on icon "close" at bounding box center [937, 27] width 12 height 12
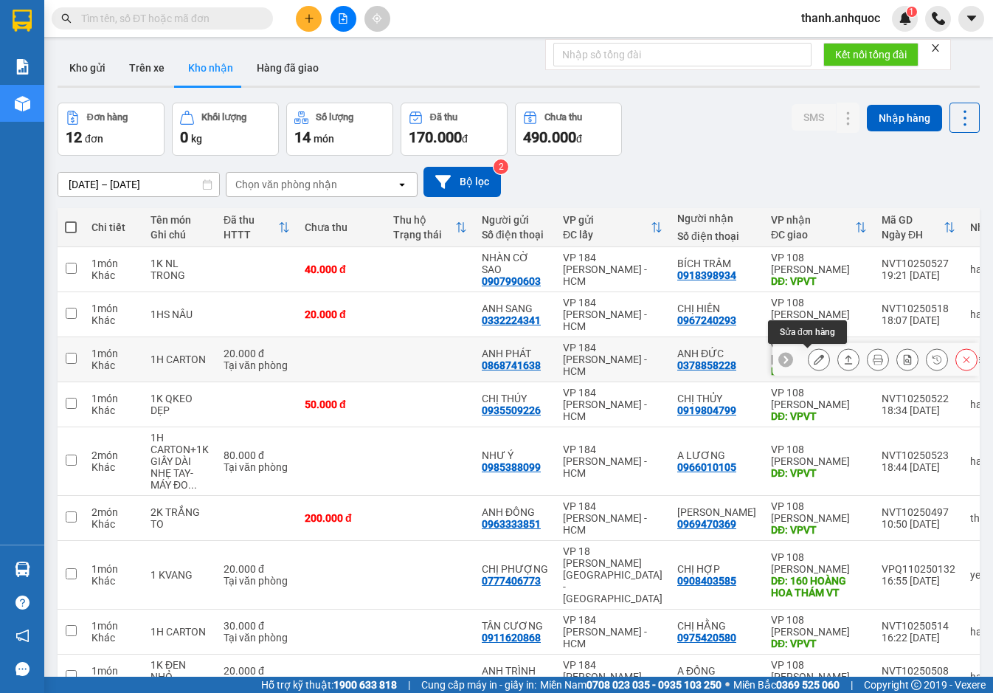
click at [813, 357] on icon at bounding box center [818, 359] width 10 height 10
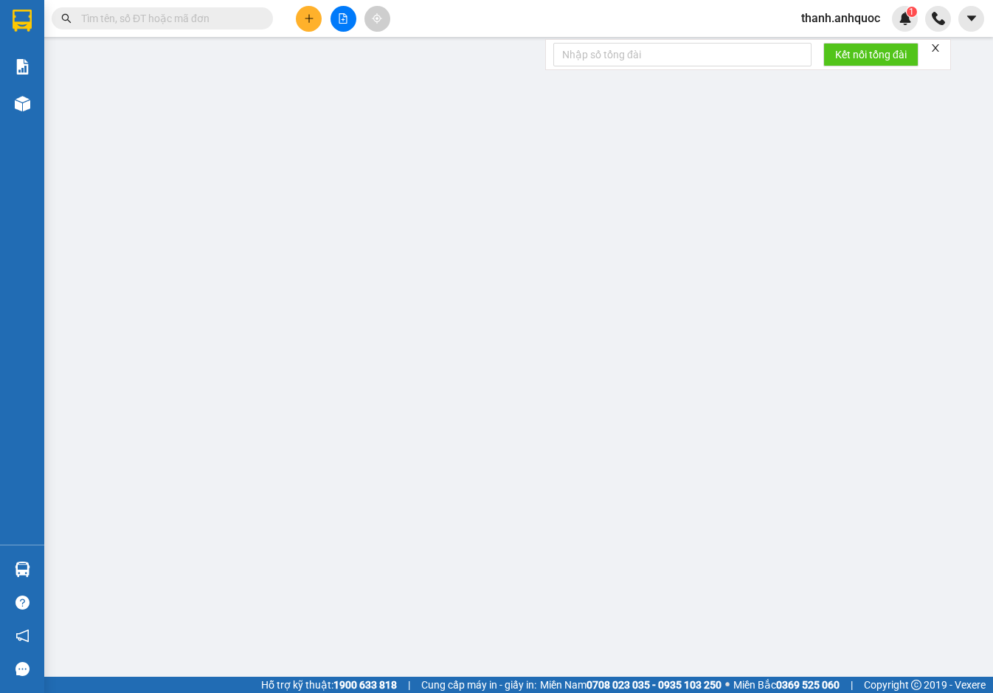
type input "0868741638"
type input "ANH PHÁT"
type input "0378858228"
type input "ANH ĐỨC"
type input "VPVT"
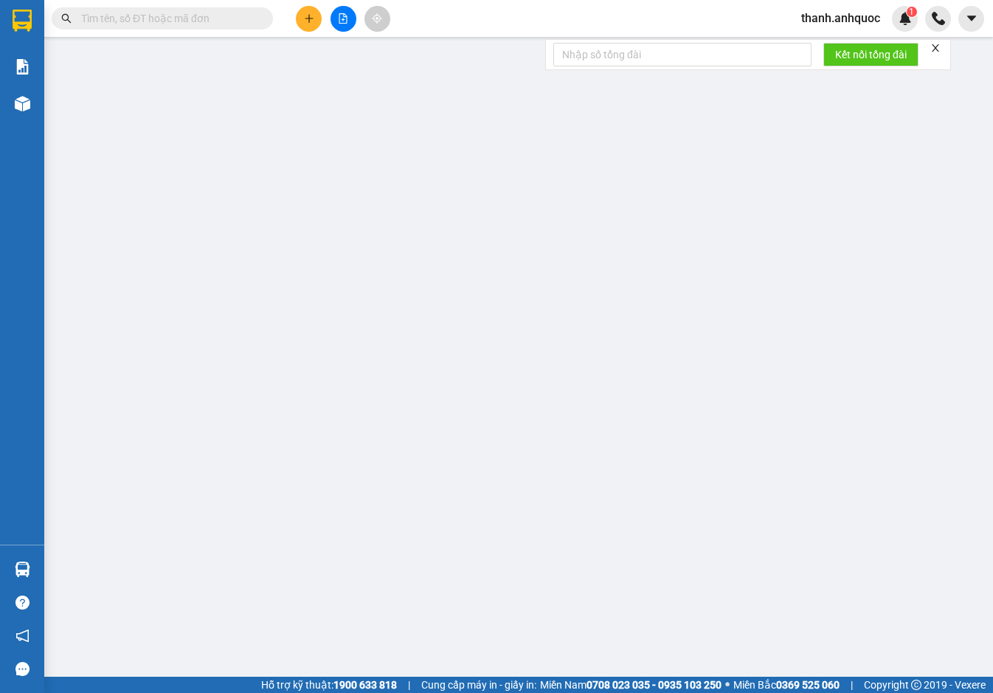
type input "TM 13/10 VP184 HẢO"
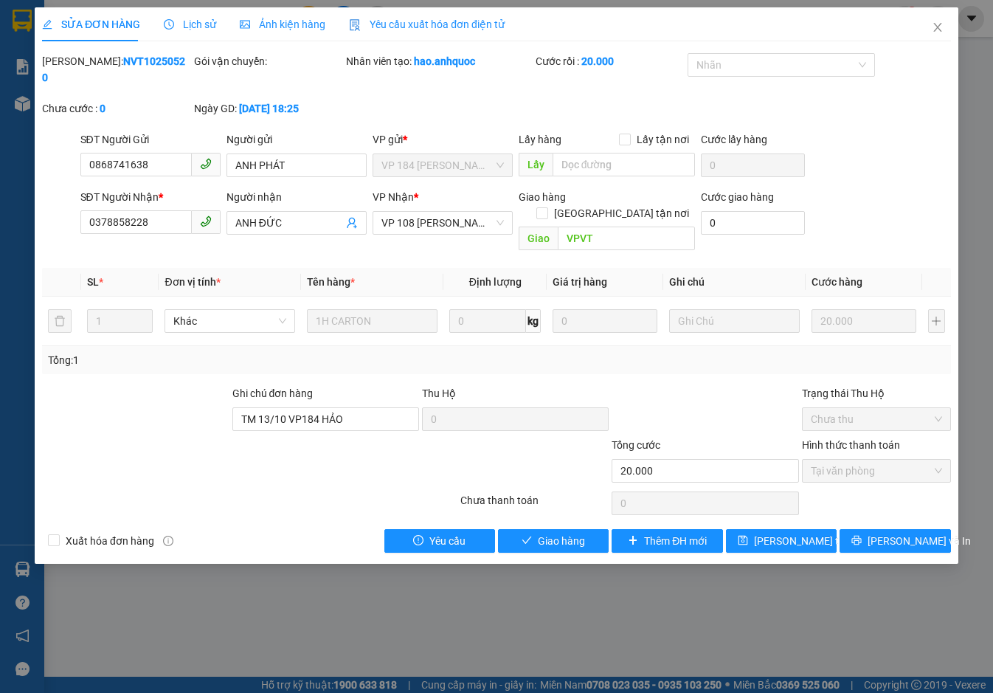
click at [454, 18] on span "Yêu cầu xuất hóa đơn điện tử" at bounding box center [427, 24] width 156 height 12
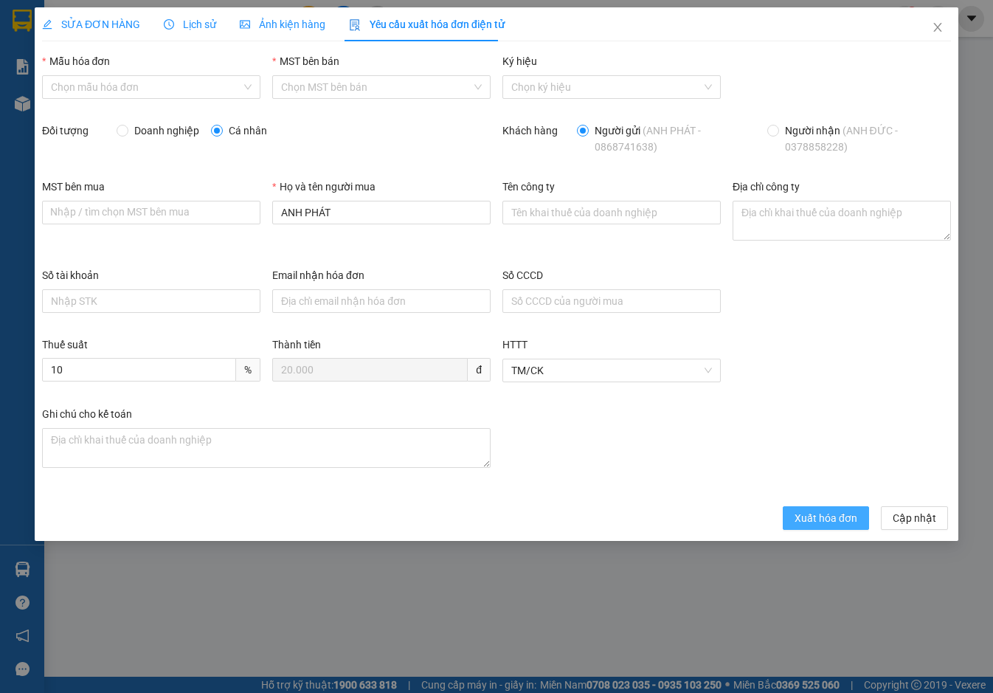
click at [818, 518] on span "Xuất hóa đơn" at bounding box center [825, 518] width 63 height 16
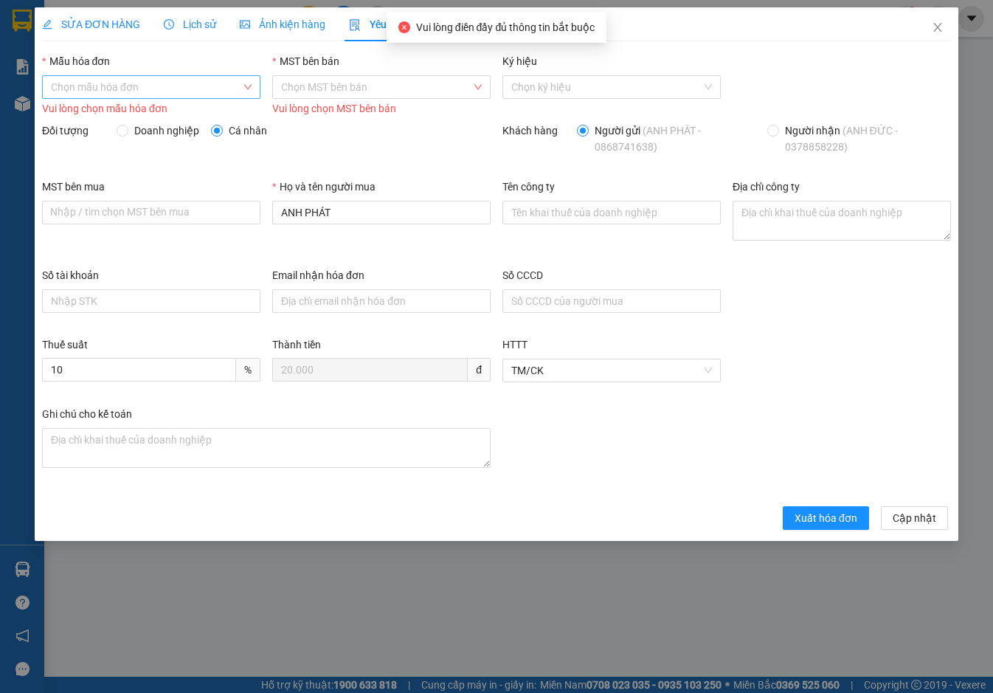
click at [123, 85] on input "Mẫu hóa đơn" at bounding box center [146, 87] width 190 height 22
click at [119, 111] on div "ANH QUỐC" at bounding box center [151, 116] width 201 height 16
type input "8"
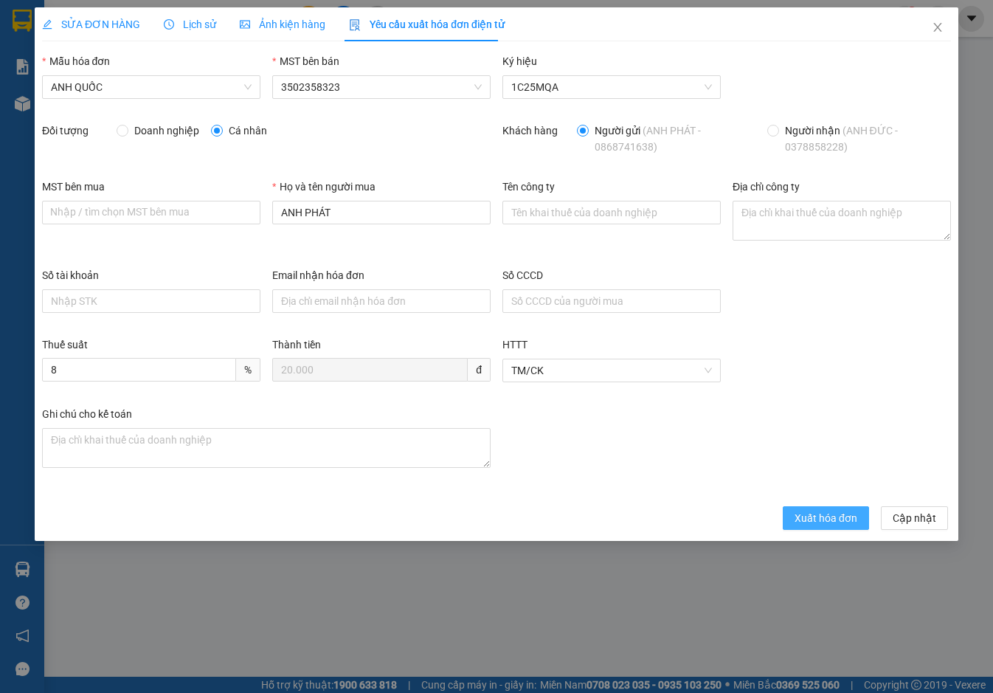
click at [812, 516] on span "Xuất hóa đơn" at bounding box center [825, 518] width 63 height 16
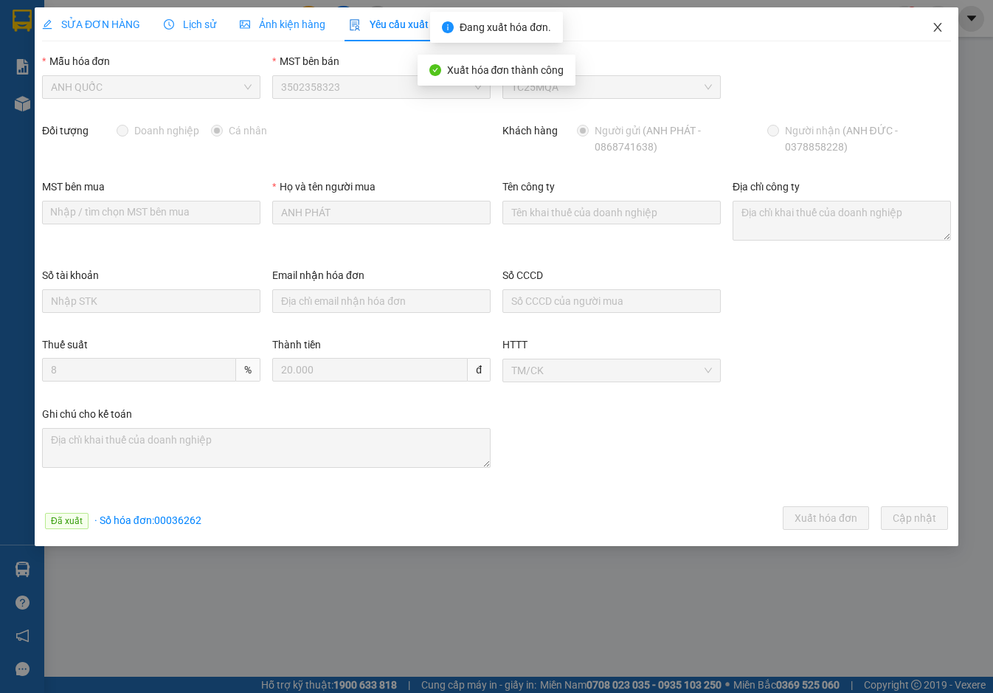
click at [941, 22] on icon "close" at bounding box center [937, 27] width 12 height 12
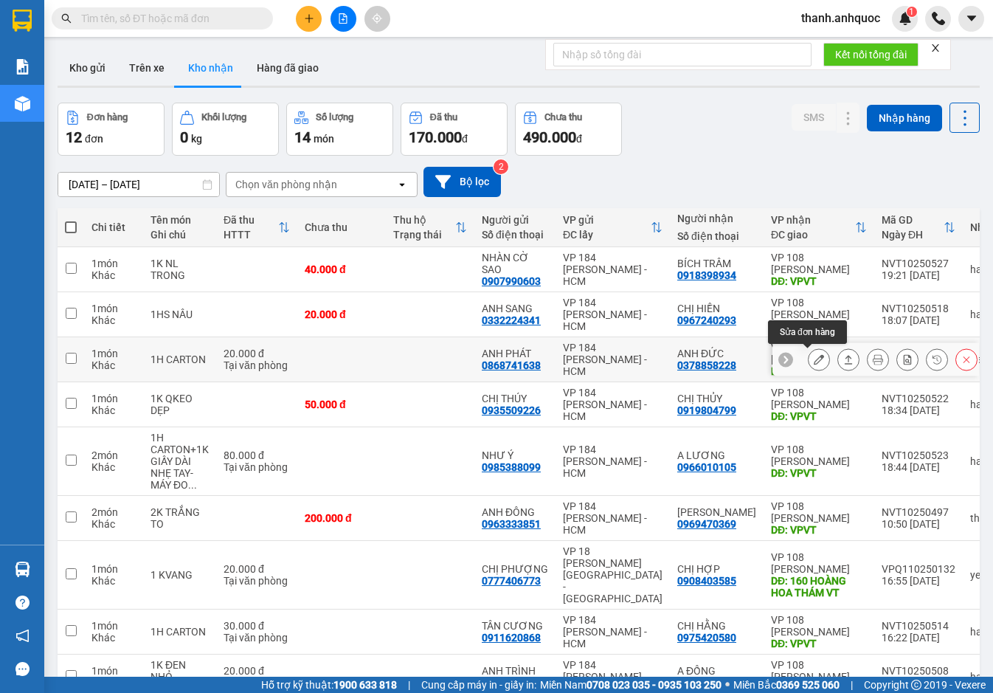
click at [813, 358] on icon at bounding box center [818, 359] width 10 height 10
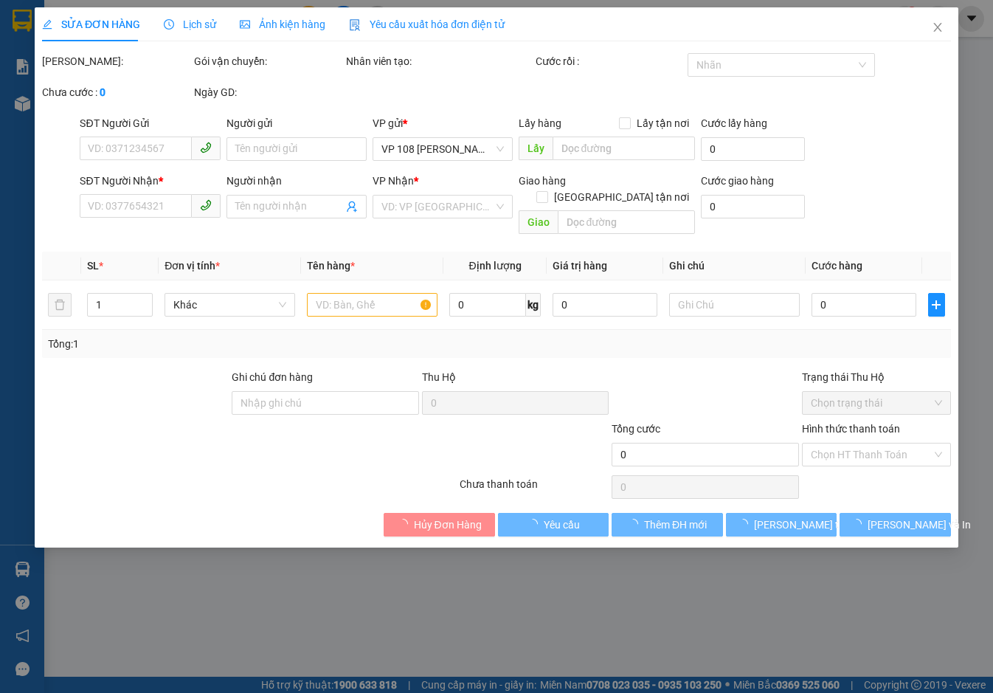
type input "0868741638"
type input "ANH PHÁT"
type input "0378858228"
type input "ANH ĐỨC"
type input "VPVT"
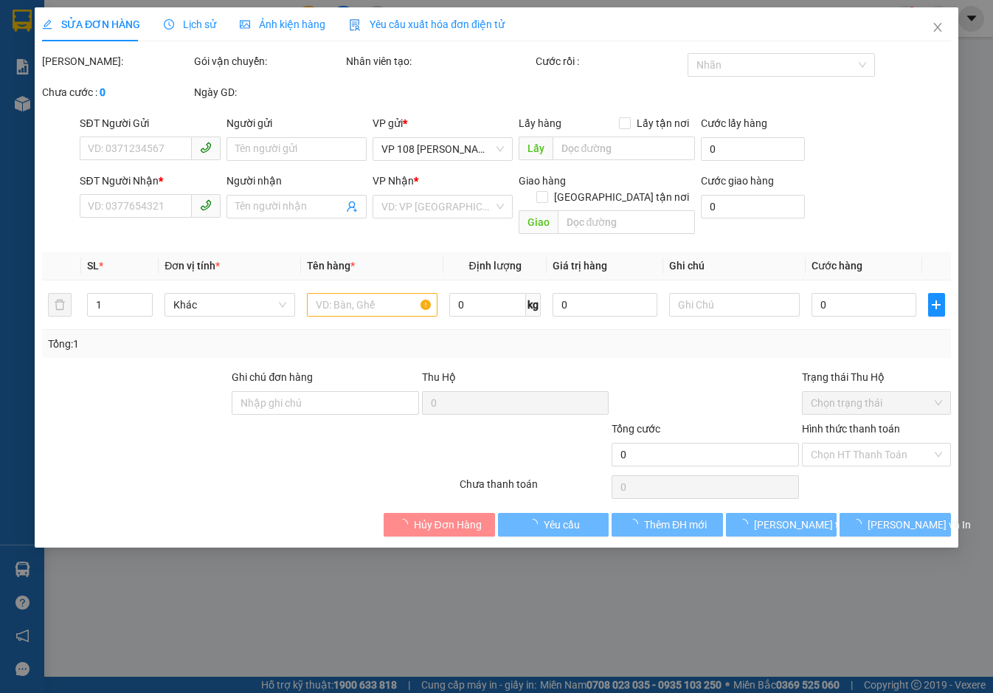
type input "TM 13/10 VP184 HẢO"
type input "20.000"
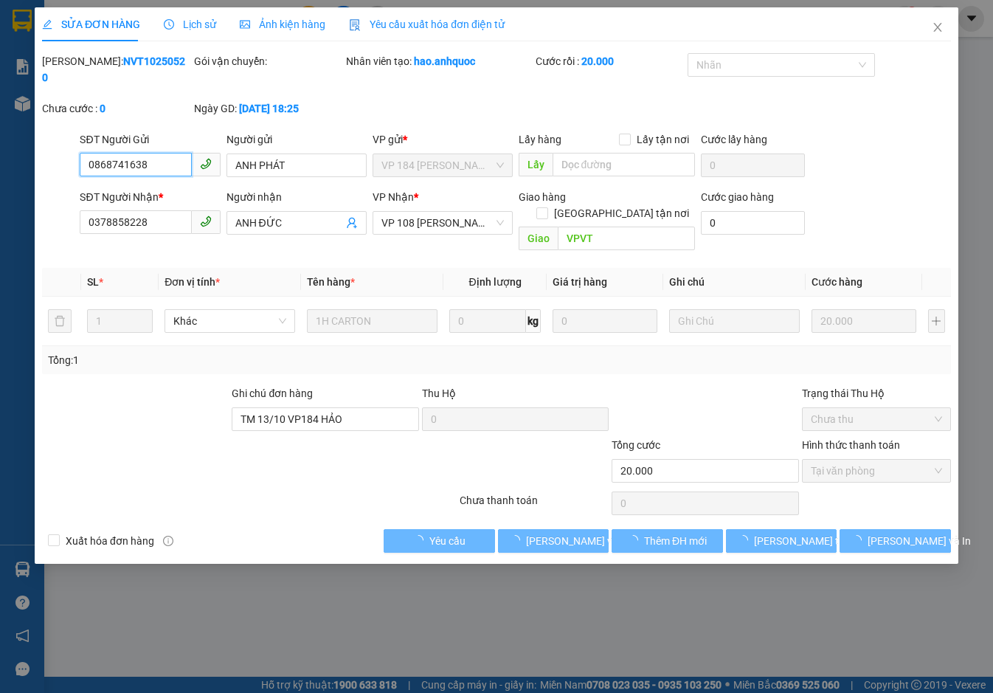
checkbox input "true"
click at [935, 29] on icon "close" at bounding box center [937, 27] width 12 height 12
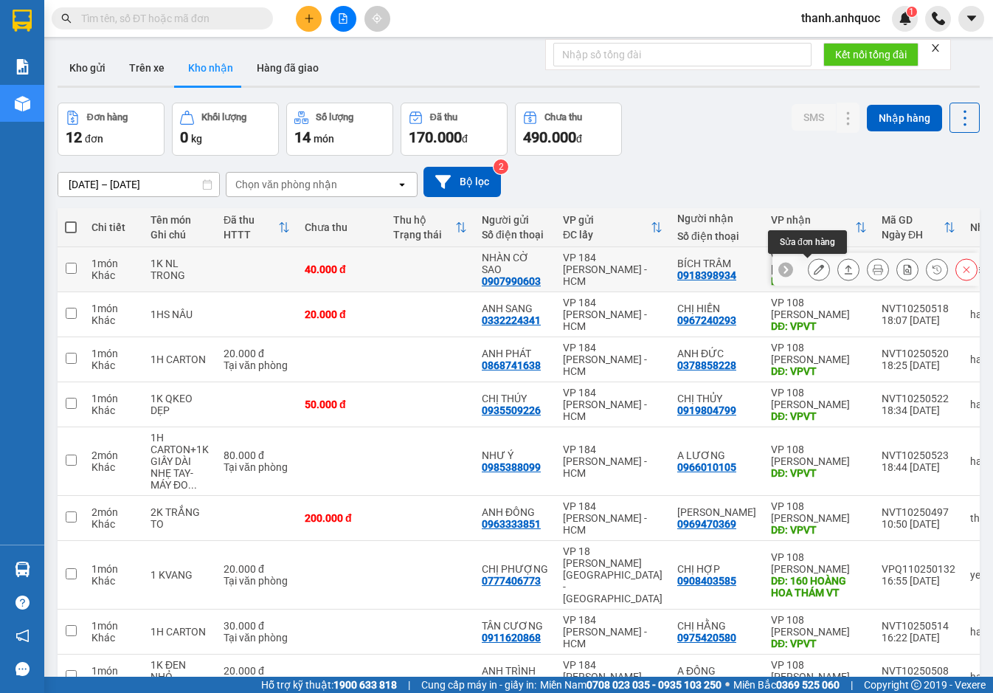
click at [813, 269] on icon at bounding box center [818, 269] width 10 height 10
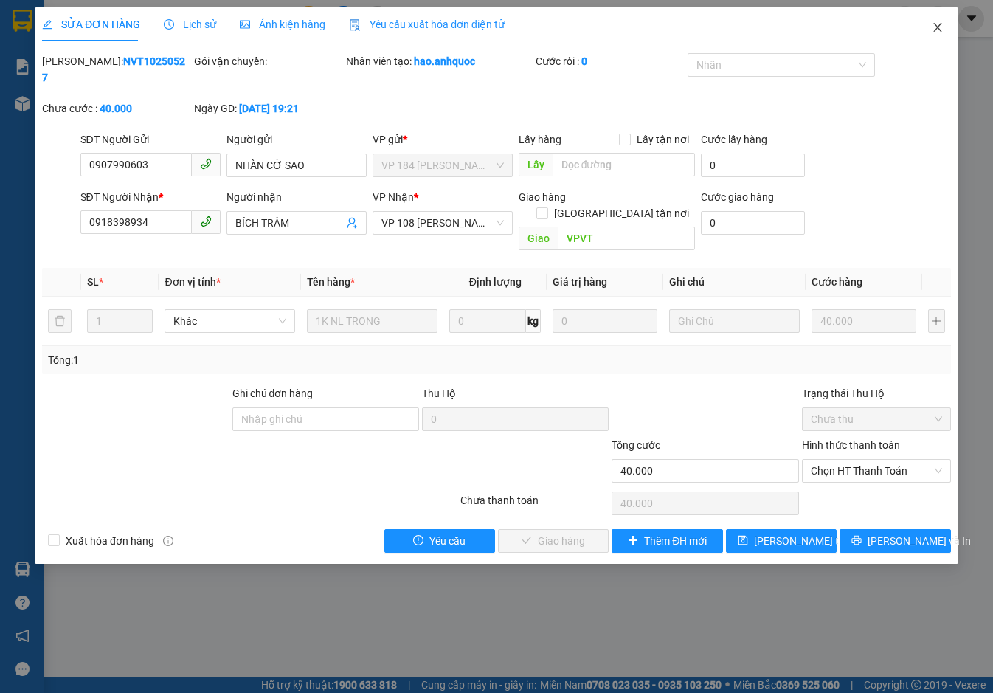
click at [940, 29] on icon "close" at bounding box center [937, 27] width 12 height 12
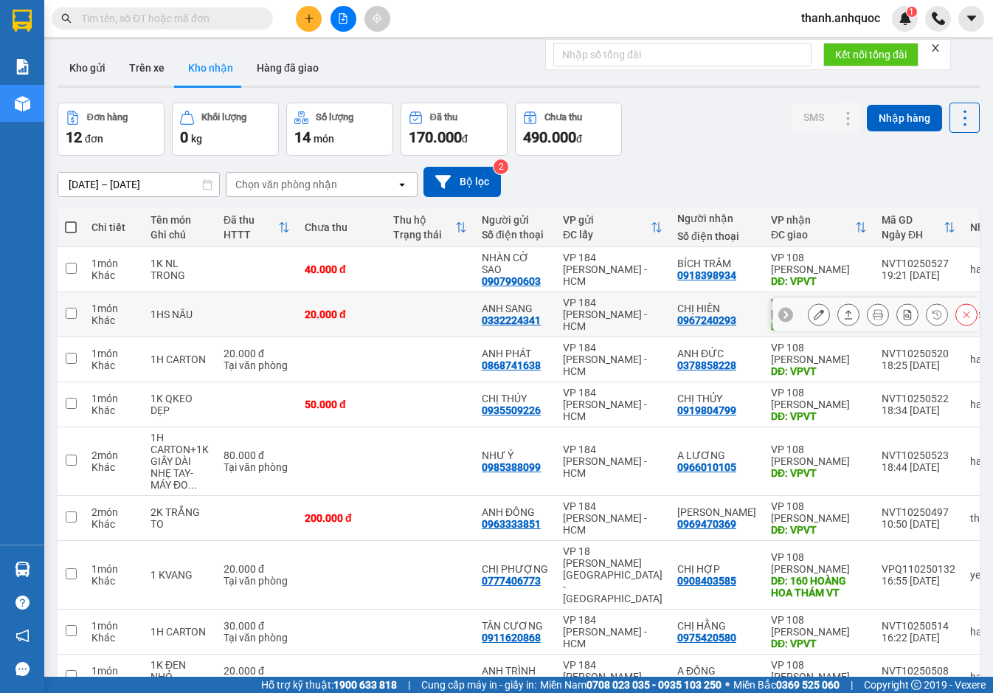
click at [808, 313] on button at bounding box center [818, 315] width 21 height 26
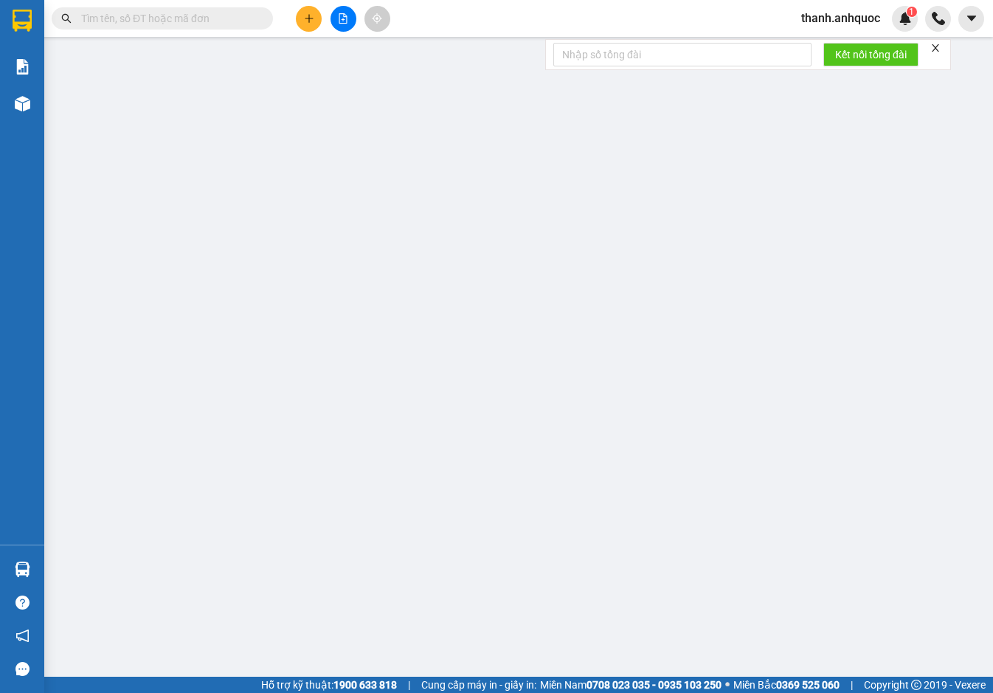
type input "0332224341"
type input "ANH SANG"
type input "0967240293"
type input "CHỊ HIỀN"
type input "VPVT"
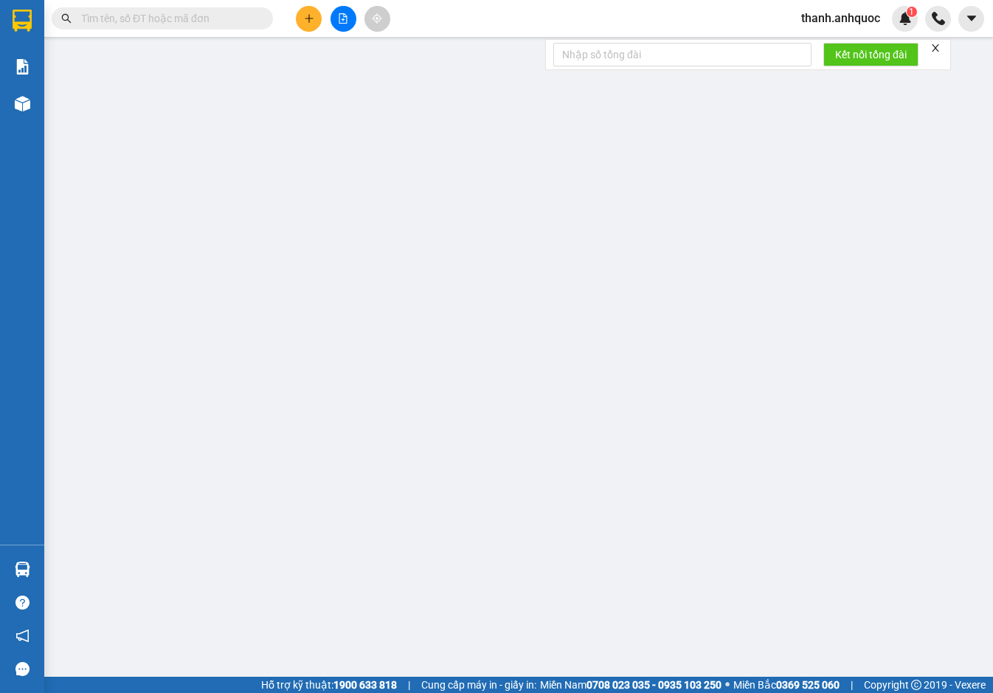
type input "20.000"
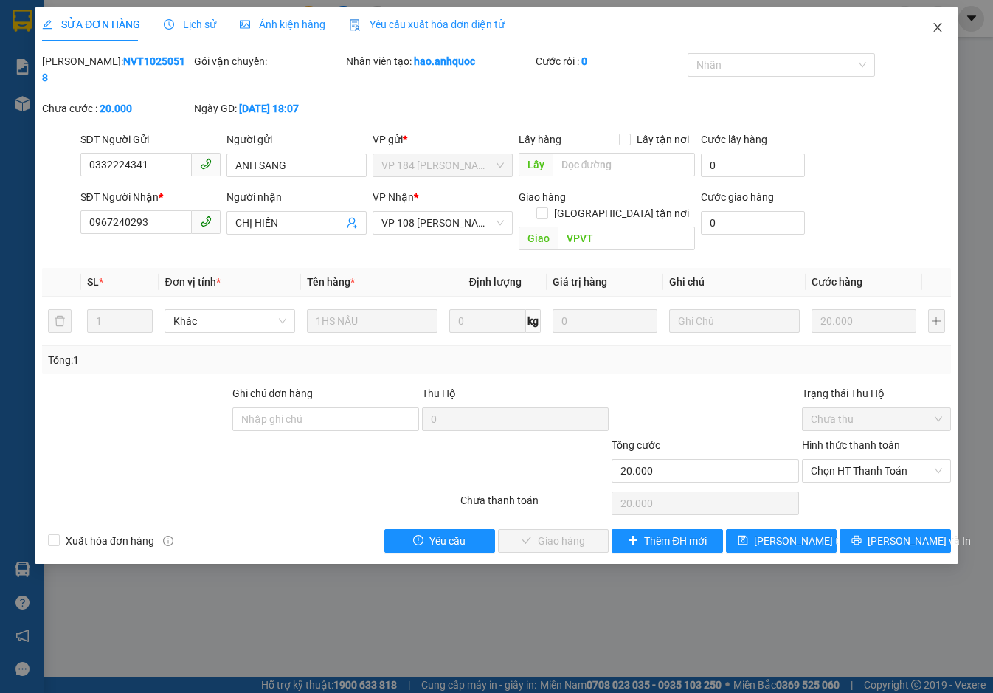
click at [940, 26] on icon "close" at bounding box center [937, 27] width 8 height 9
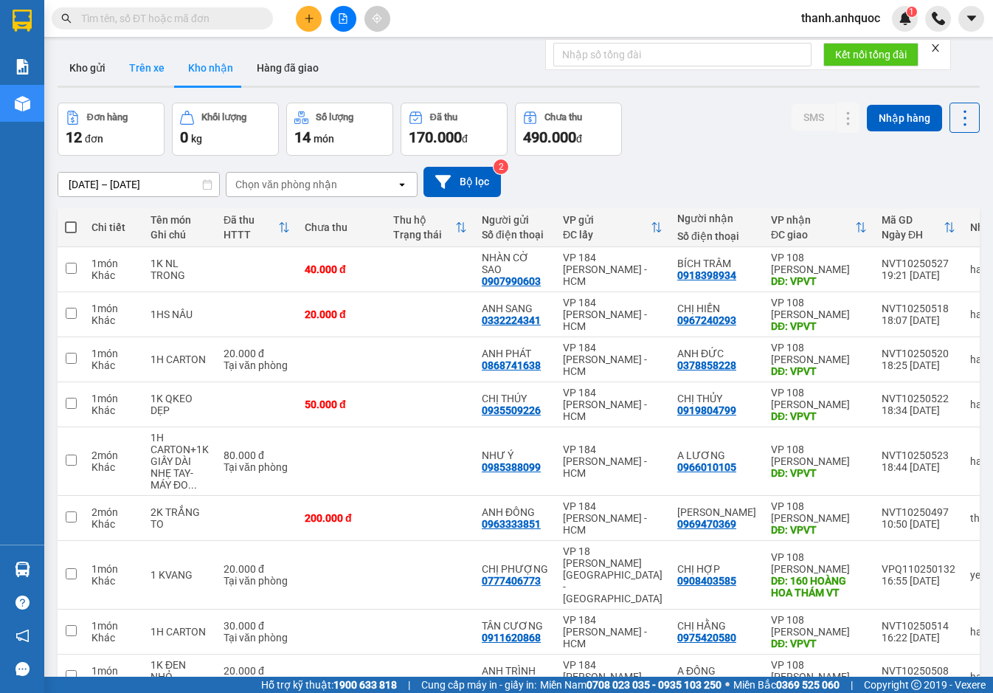
click at [144, 69] on button "Trên xe" at bounding box center [146, 67] width 59 height 35
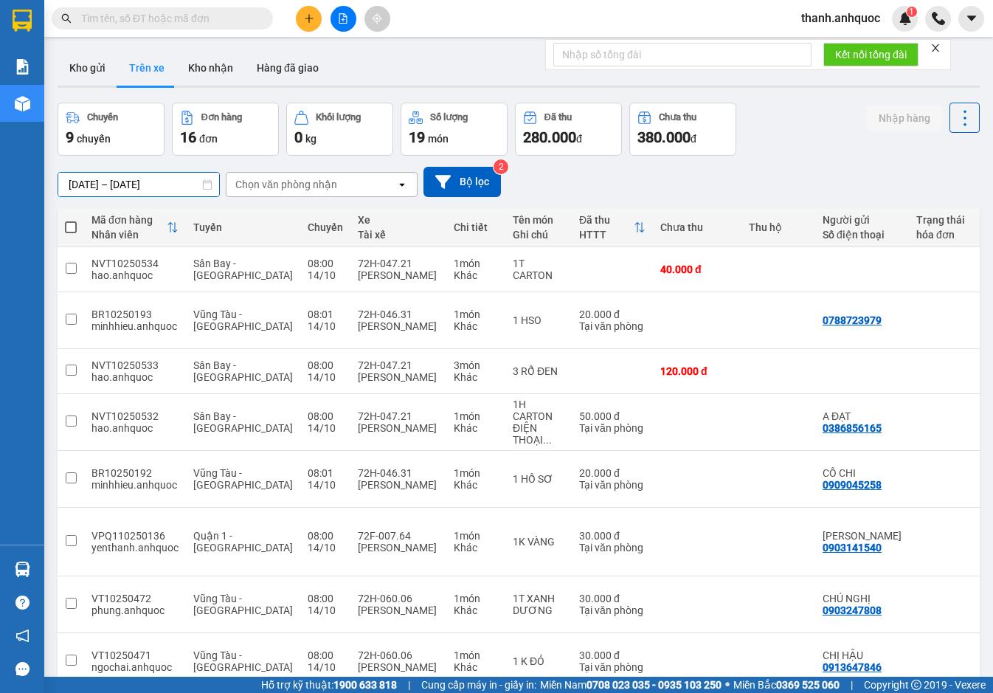
click at [193, 181] on input "12/10/2025 – 14/10/2025" at bounding box center [138, 185] width 161 height 24
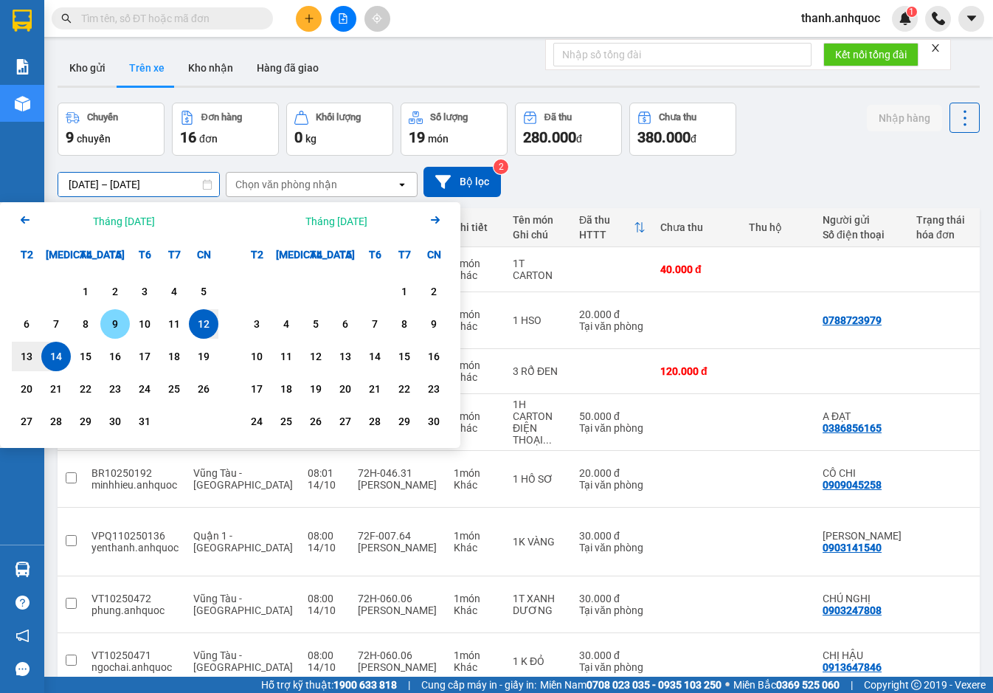
click at [112, 323] on div "9" at bounding box center [115, 324] width 21 height 18
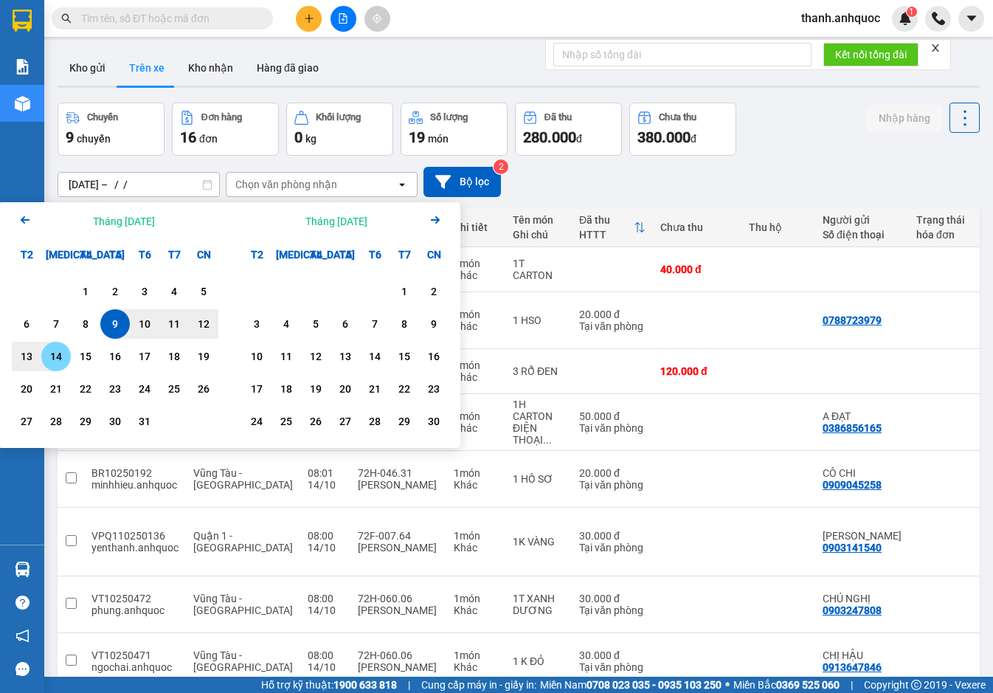
click at [59, 362] on div "14" at bounding box center [56, 356] width 21 height 18
type input "09/10/2025 – 14/10/2025"
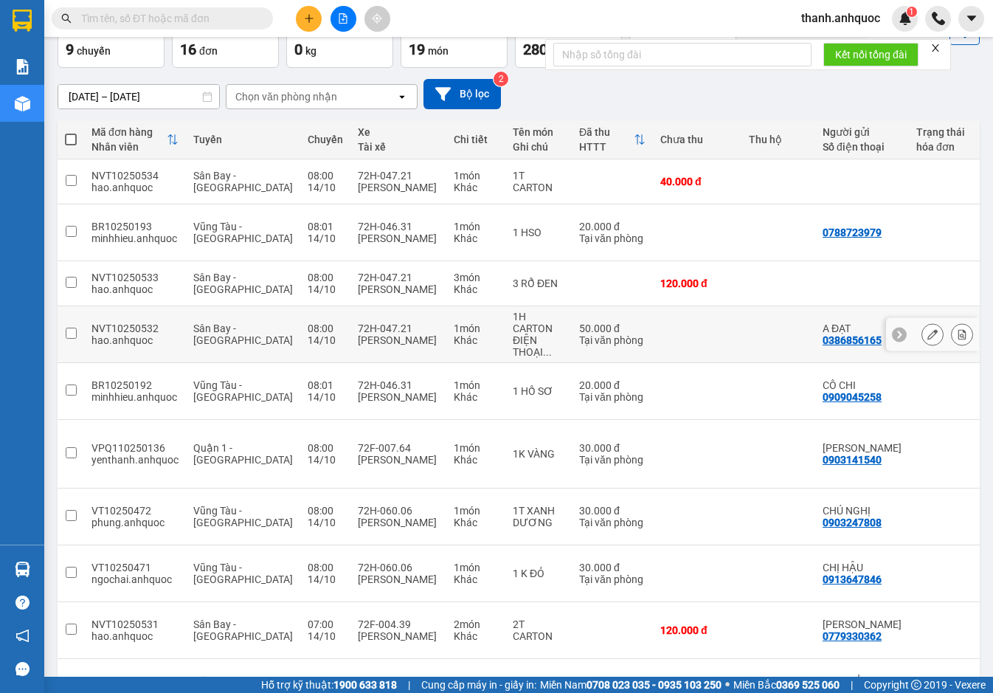
scroll to position [99, 0]
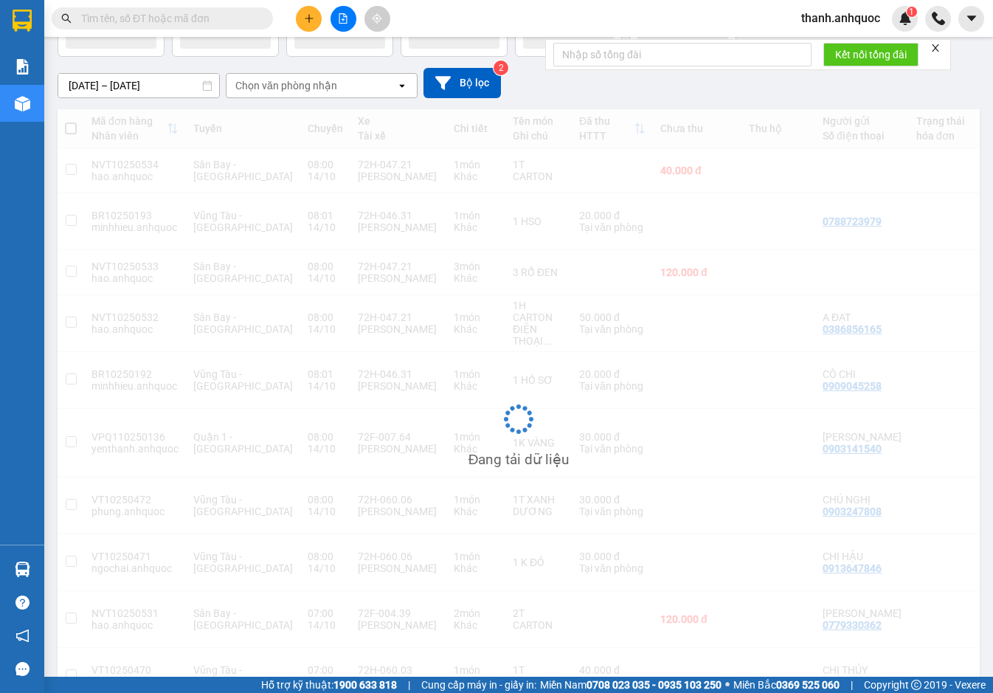
scroll to position [68, 0]
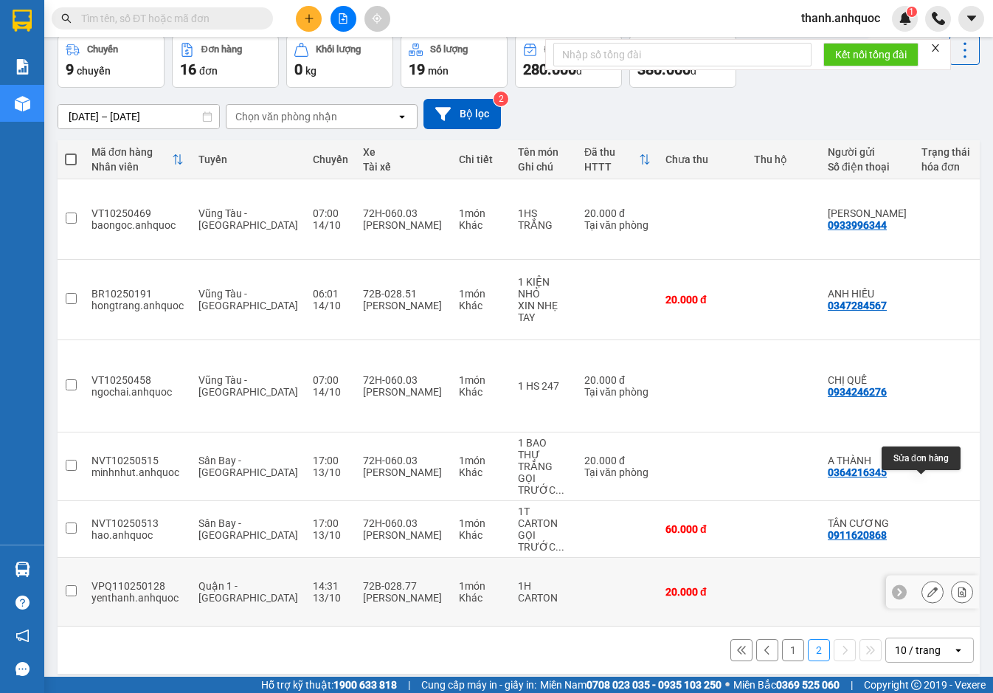
click at [927, 586] on icon at bounding box center [932, 591] width 10 height 10
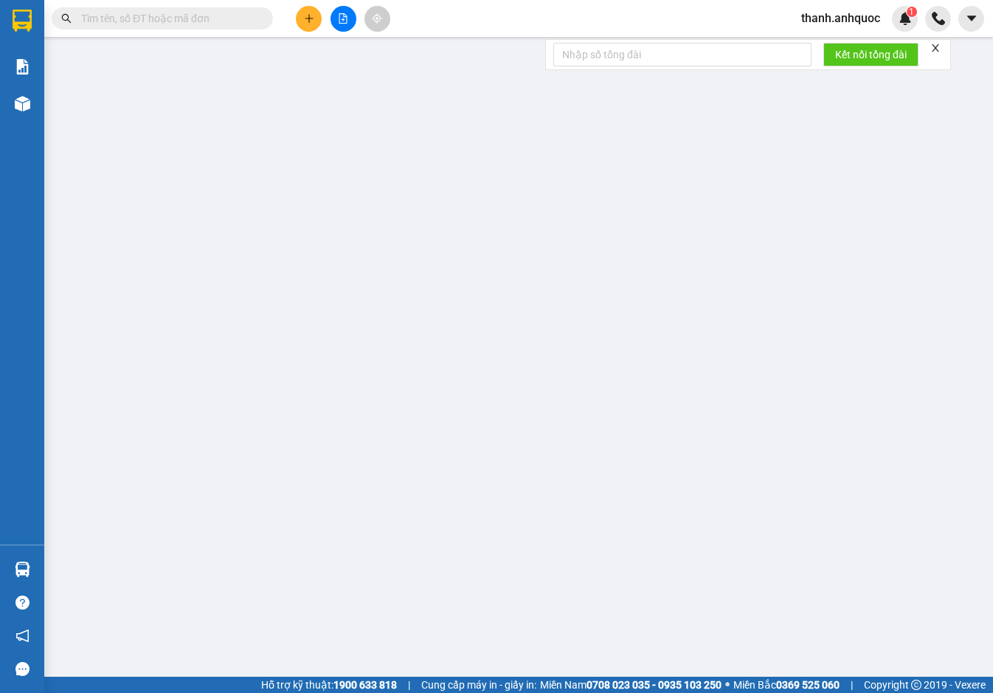
type input "0901532277"
type input "NHẬT MỸ 3"
type input "CẦU NGỌC HÀ"
type input "20.000"
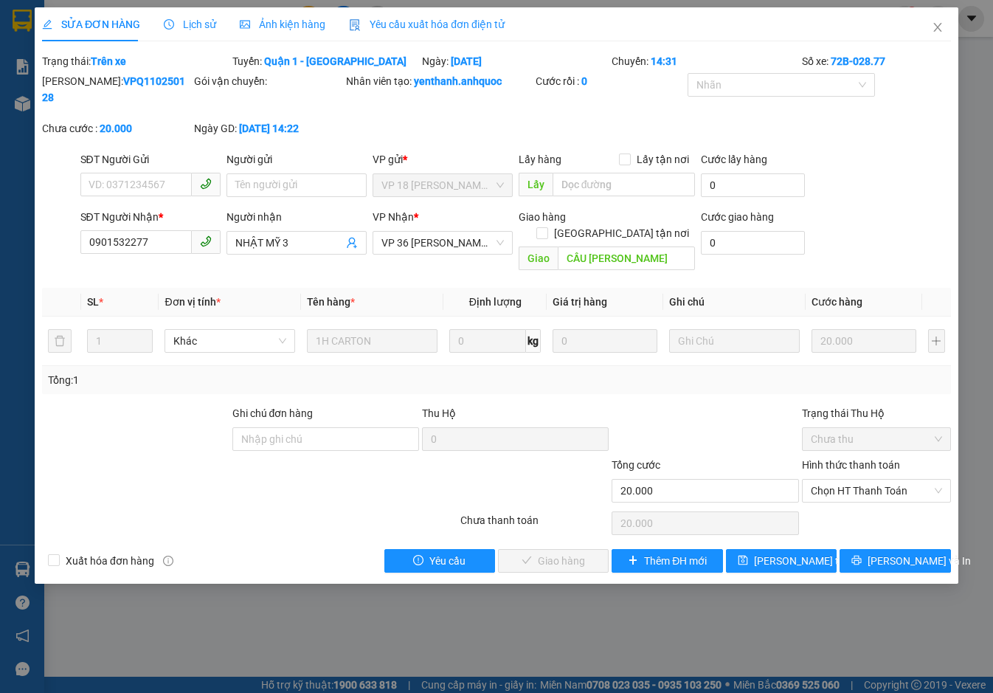
click at [437, 21] on span "Yêu cầu xuất hóa đơn điện tử" at bounding box center [427, 24] width 156 height 12
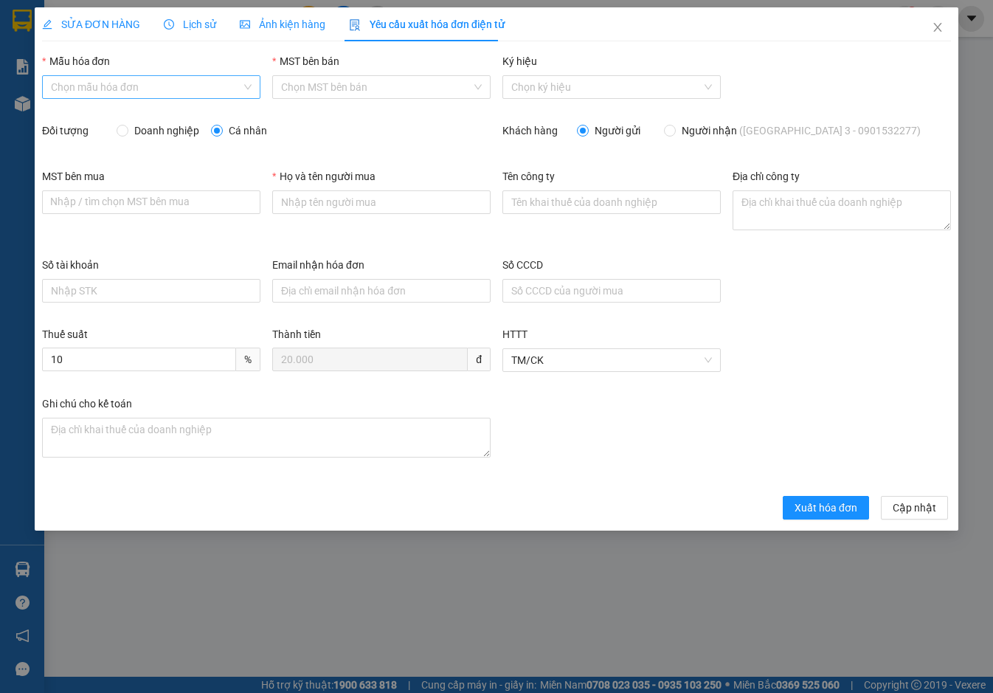
click at [116, 85] on input "Mẫu hóa đơn" at bounding box center [146, 87] width 190 height 22
click at [125, 117] on div "ANH QUỐC" at bounding box center [151, 116] width 201 height 16
type input "8"
click at [768, 207] on textarea "Địa chỉ công ty" at bounding box center [841, 210] width 218 height 40
paste textarea "219B Võ Thị Sáu, Phường Vũng Tàu, Thành phố Hồ Chí Minh, Việt Nam"
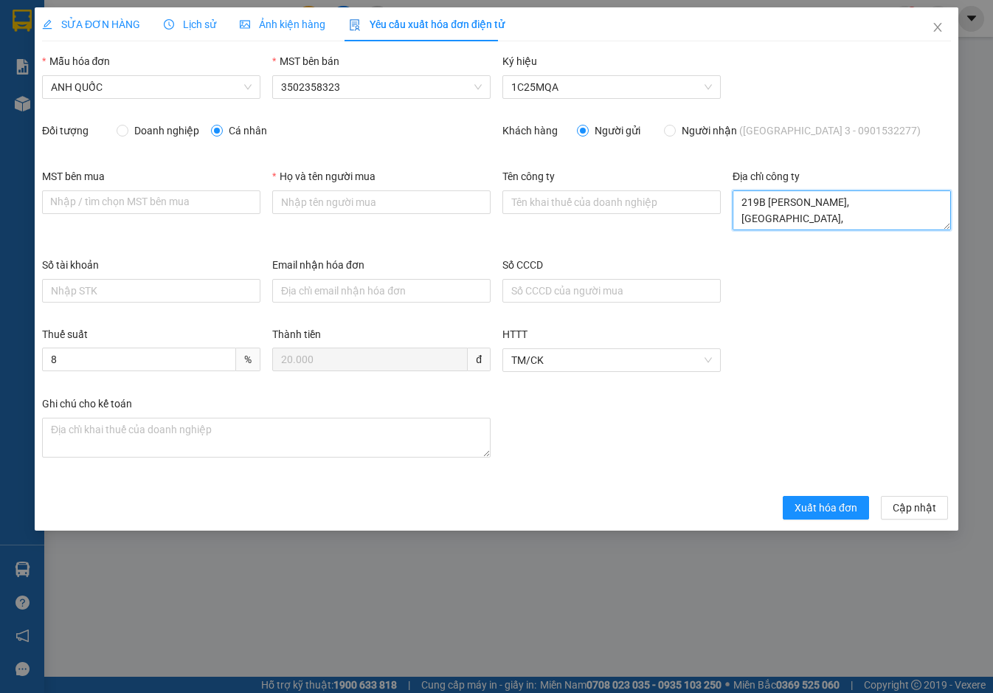
type textarea "219B Võ Thị Sáu, Phường Vũng Tàu, Thành phố Hồ Chí Minh, Việt Nam"
click at [185, 204] on input "MST bên mua" at bounding box center [151, 202] width 218 height 24
paste input "3502206708"
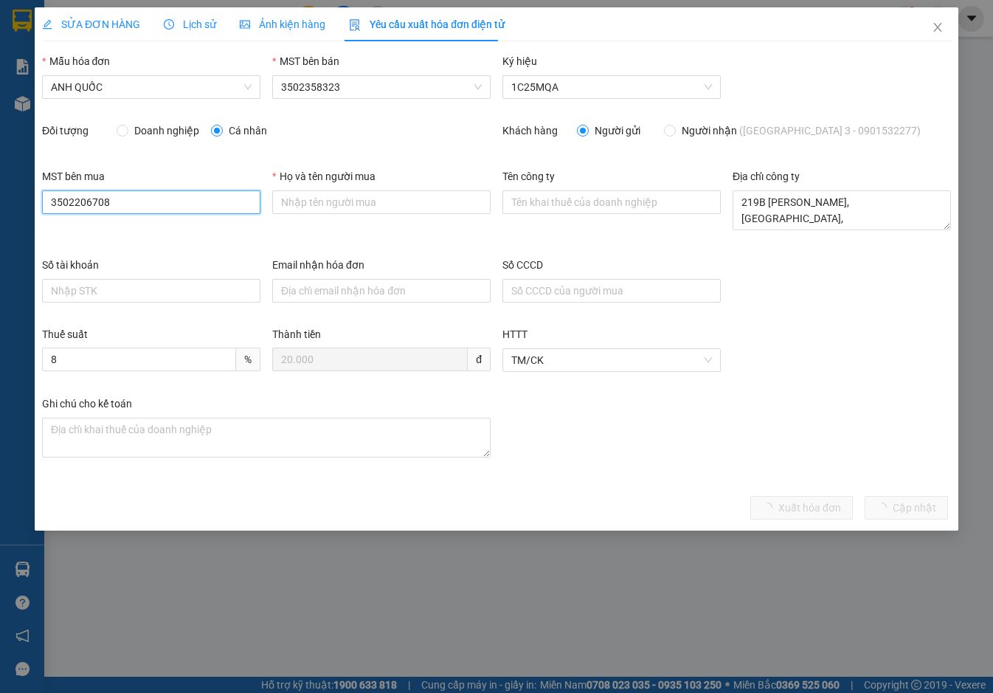
type input "3502206708"
click at [156, 131] on span "Doanh nghiệp" at bounding box center [166, 130] width 77 height 16
click at [127, 131] on input "Doanh nghiệp" at bounding box center [122, 130] width 10 height 10
radio input "true"
radio input "false"
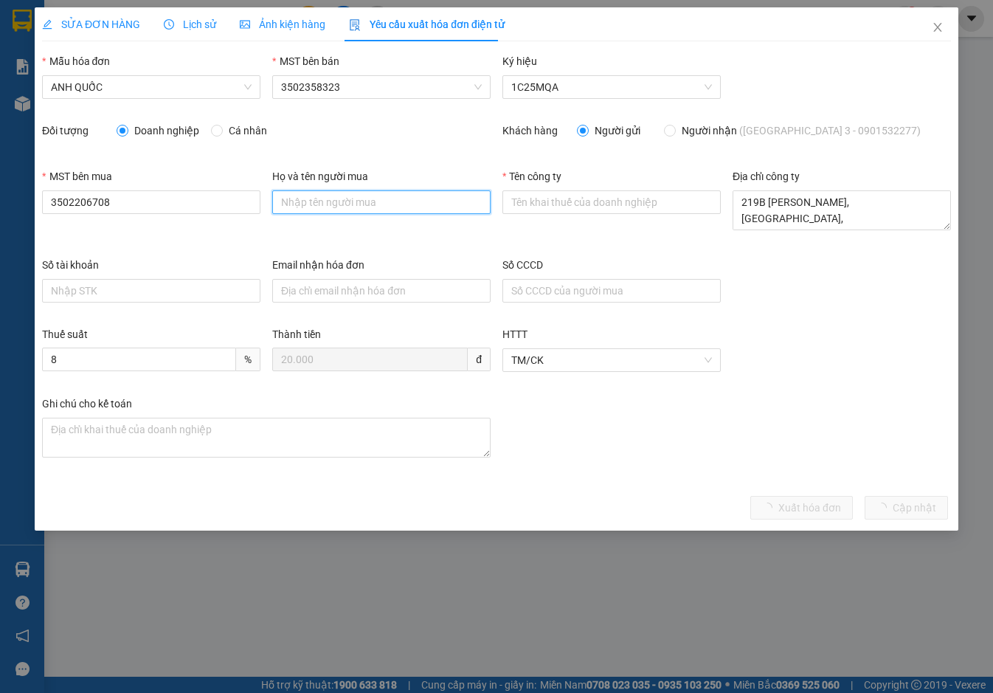
click at [343, 204] on input "Họ và tên người mua" at bounding box center [381, 202] width 218 height 24
type input "."
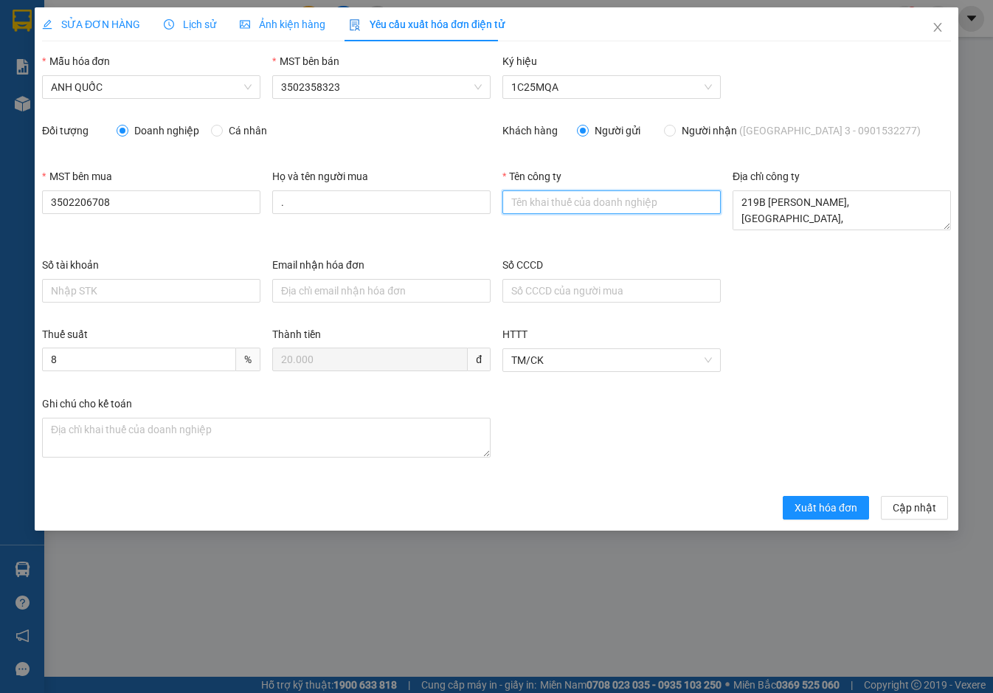
click at [540, 203] on input "Tên công ty" at bounding box center [611, 202] width 218 height 24
type input "Công Ty TNHH Thương Mại Dịch Vụ Ô Tô Nhật Mỹ"
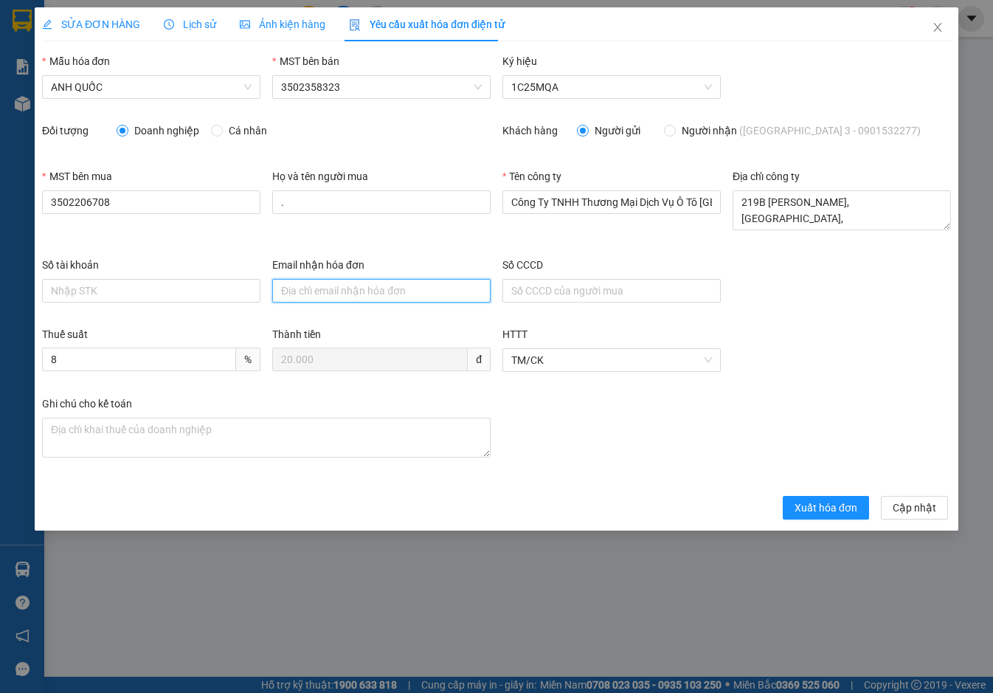
click at [306, 286] on input "Email nhận hóa đơn" at bounding box center [381, 291] width 218 height 24
type input "otonhatmy@gmail.com"
click at [822, 507] on span "Xuất hóa đơn" at bounding box center [825, 507] width 63 height 16
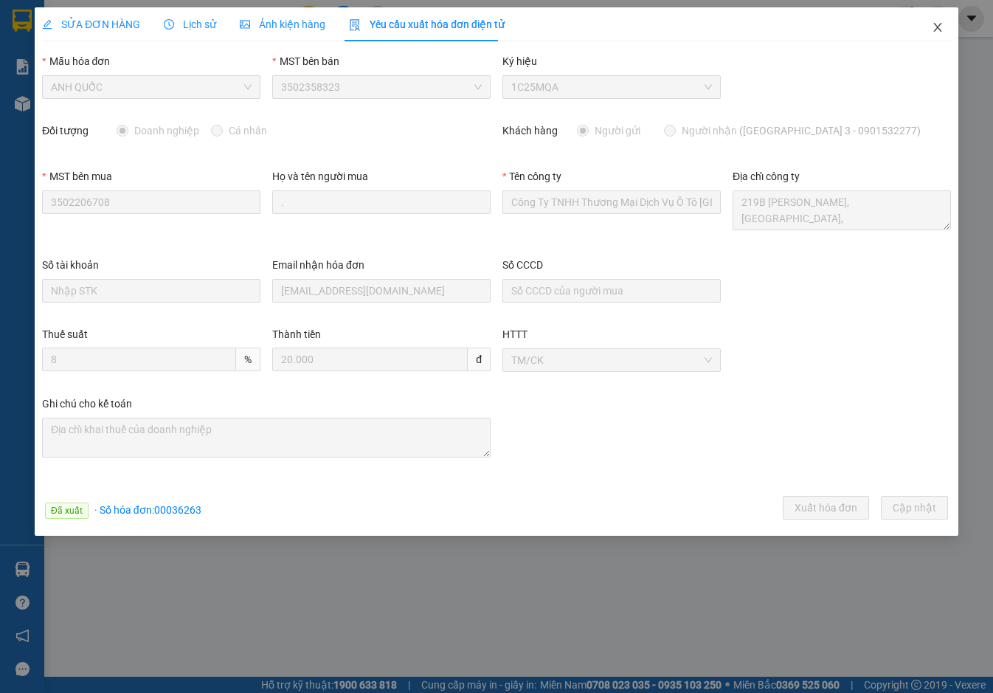
click at [938, 29] on icon "close" at bounding box center [937, 27] width 8 height 9
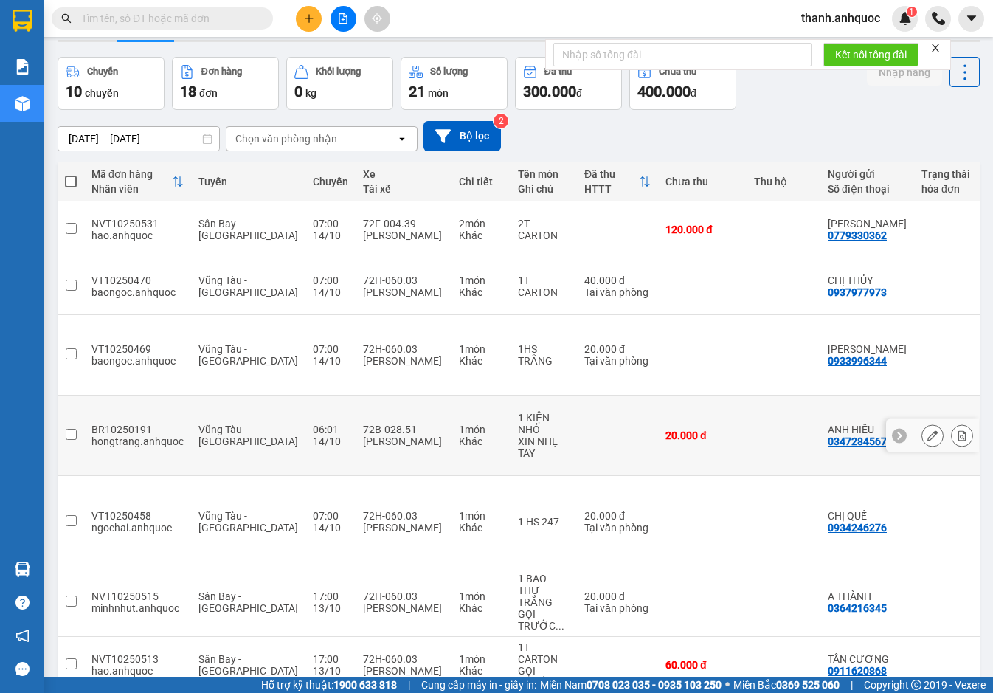
scroll to position [68, 0]
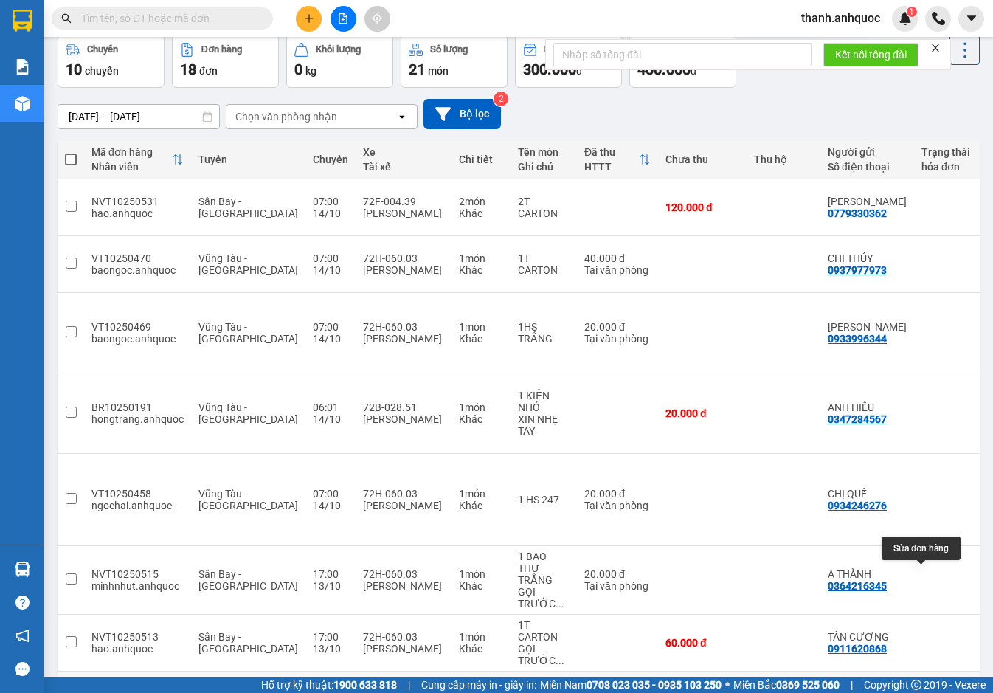
click at [927, 692] on icon at bounding box center [932, 705] width 10 height 10
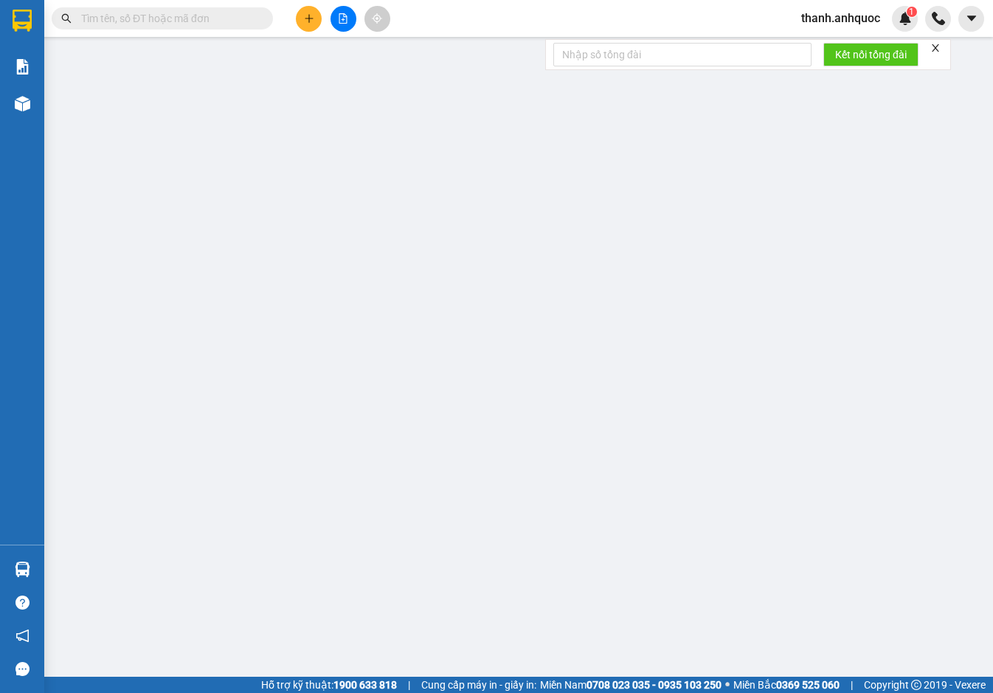
type input "0901532277"
type input "NHẬT MỸ 3"
type input "CẦU NGỌC HÀ"
type input "20.000"
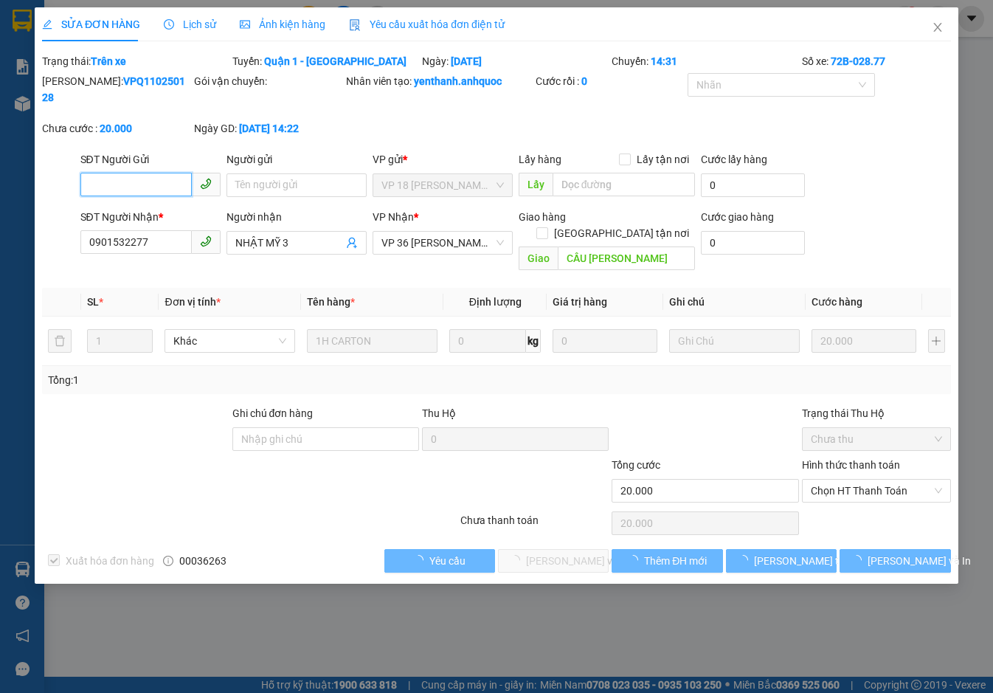
checkbox input "true"
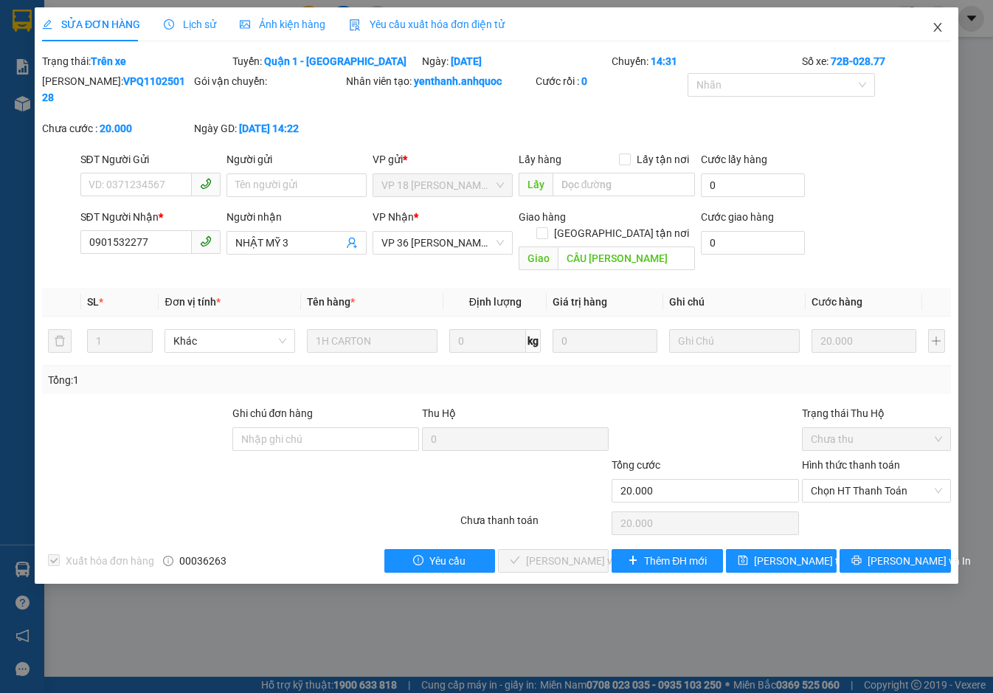
click at [937, 26] on icon "close" at bounding box center [937, 27] width 12 height 12
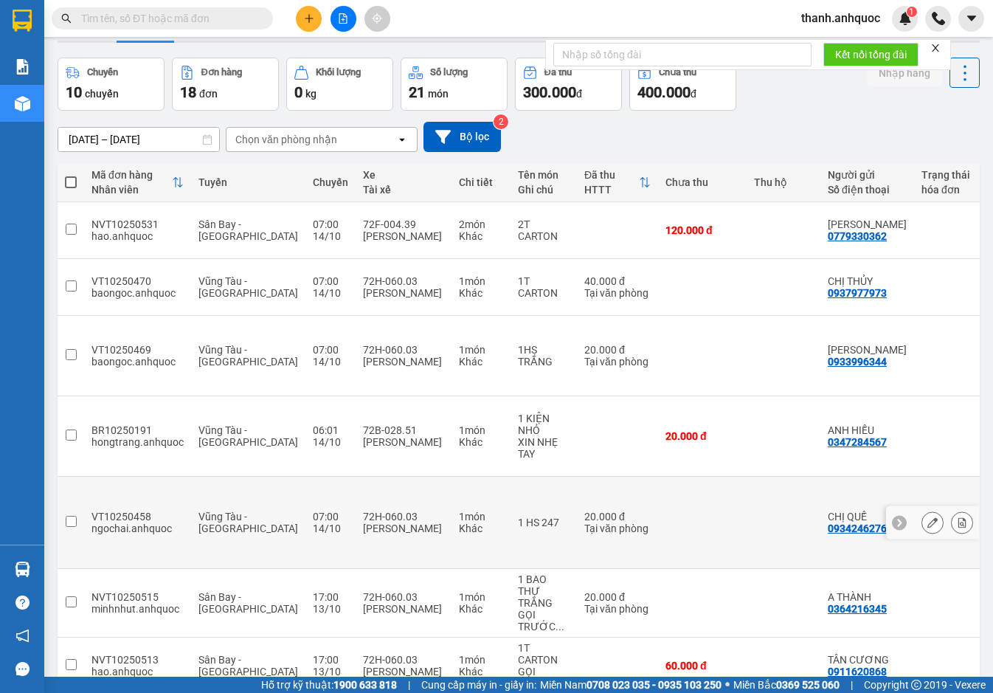
scroll to position [68, 0]
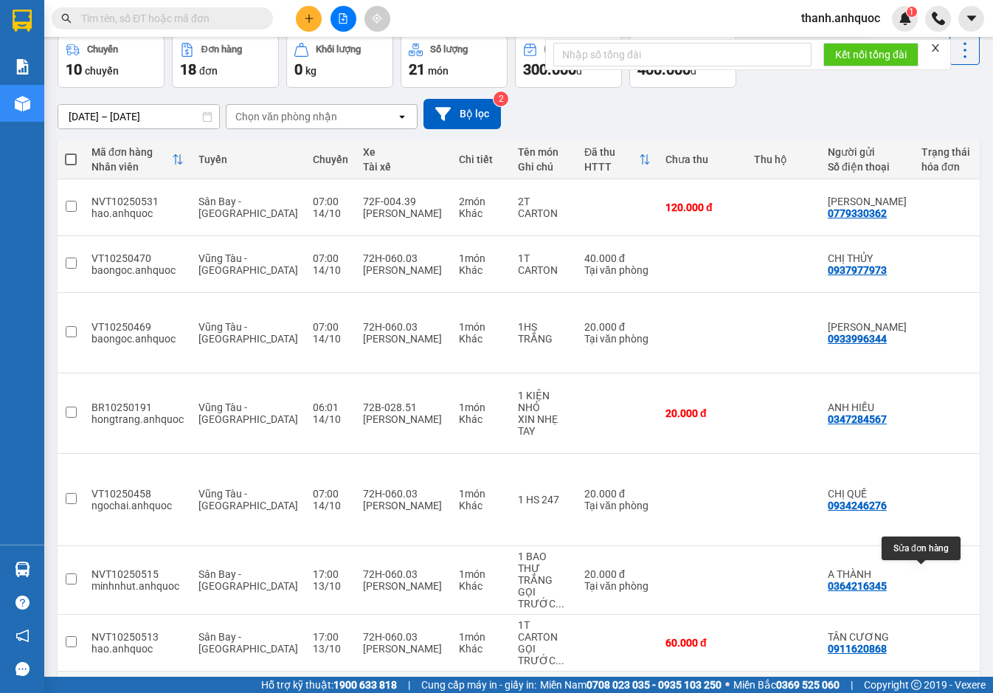
click at [927, 692] on icon at bounding box center [932, 705] width 10 height 10
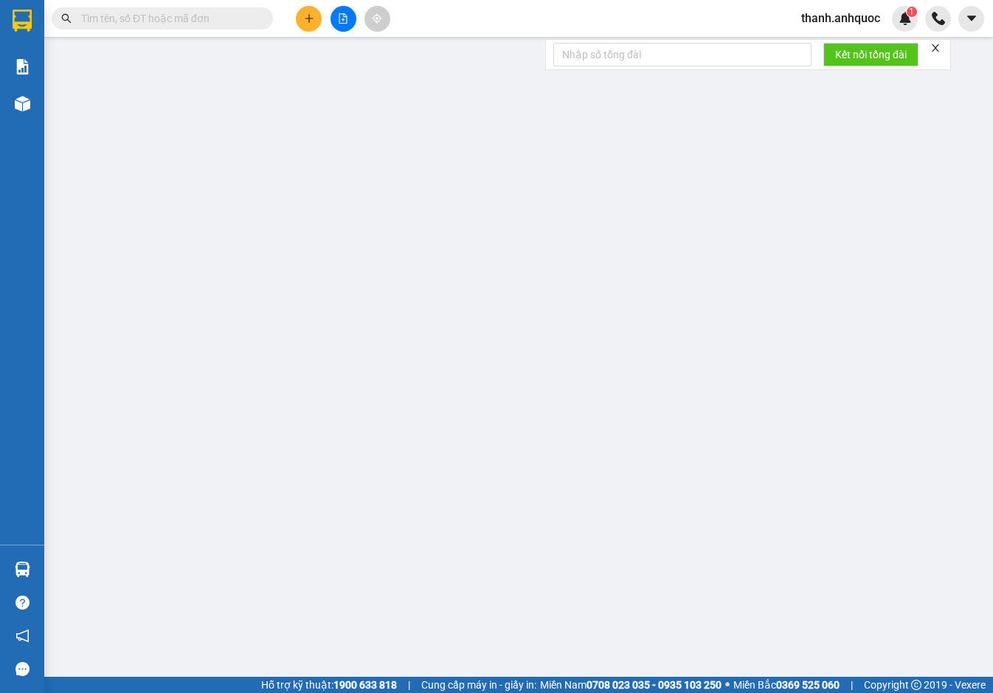
type input "0901532277"
type input "NHẬT MỸ 3"
type input "CẦU NGỌC HÀ"
type input "20.000"
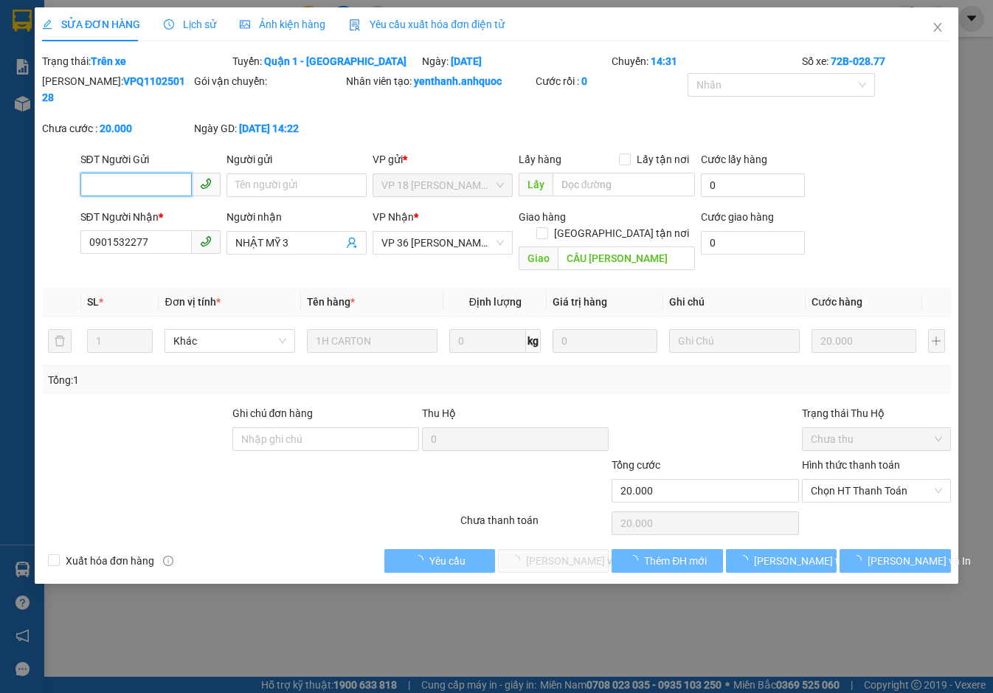
checkbox input "true"
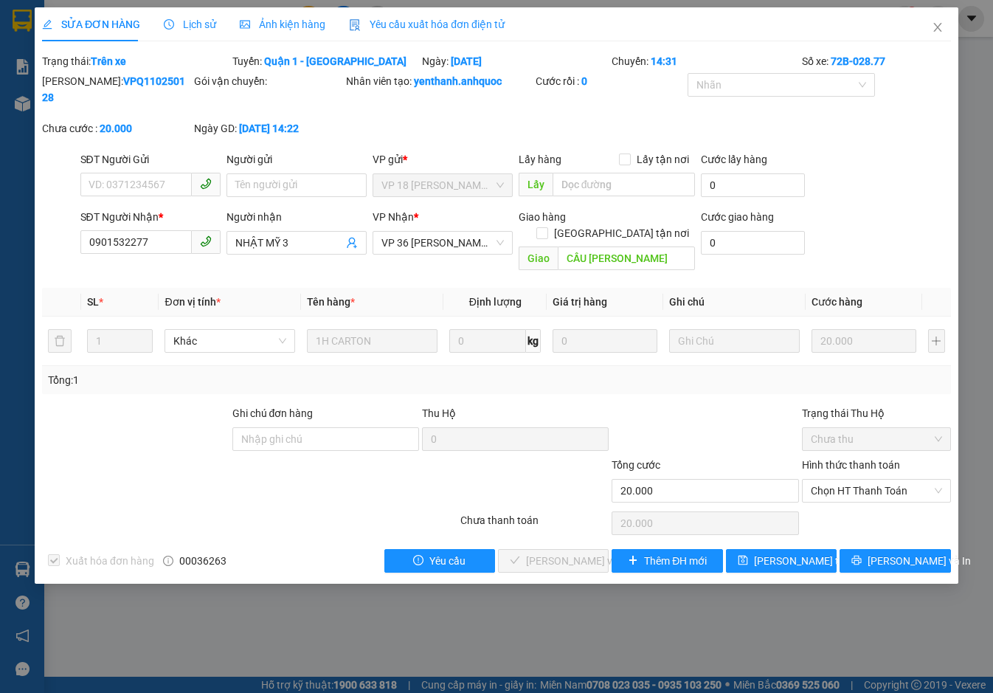
click at [200, 26] on span "Lịch sử" at bounding box center [190, 24] width 52 height 12
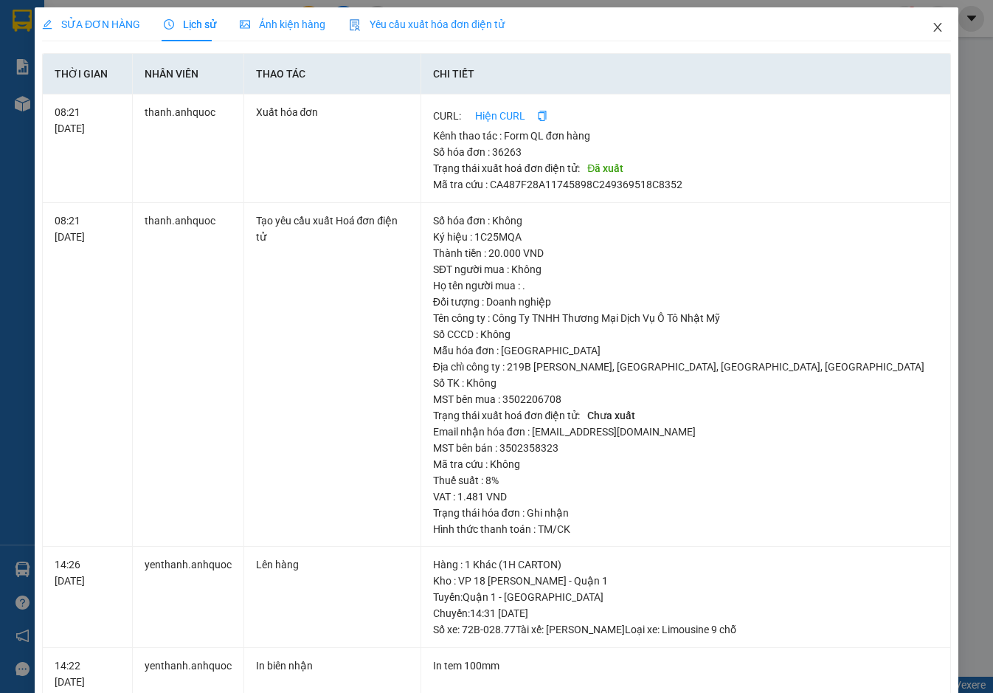
click at [933, 27] on icon "close" at bounding box center [937, 27] width 8 height 9
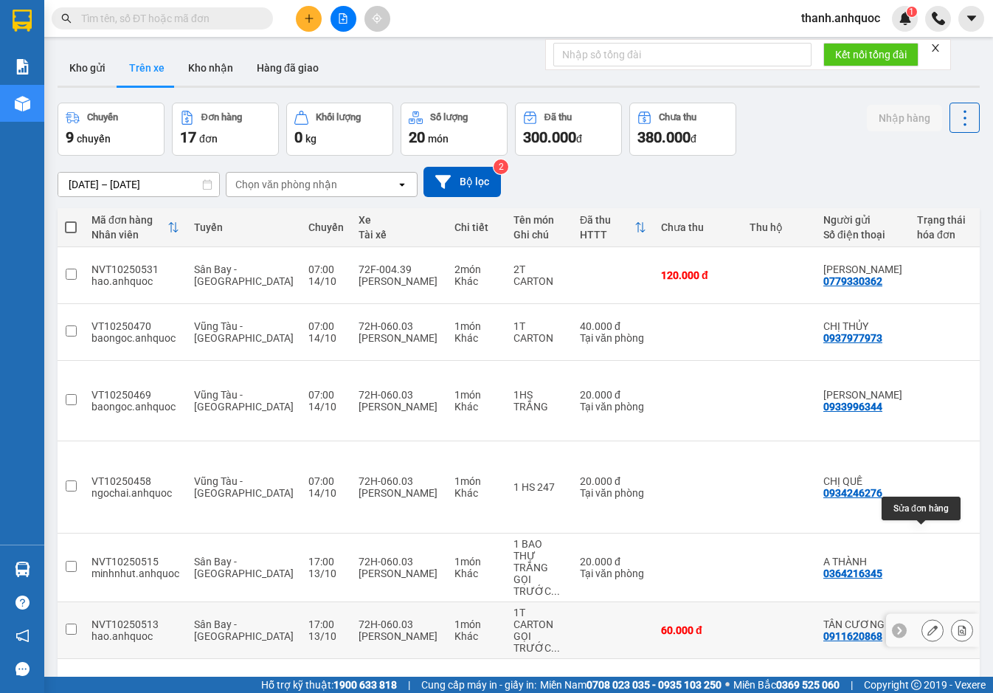
click at [927, 625] on icon at bounding box center [932, 630] width 10 height 10
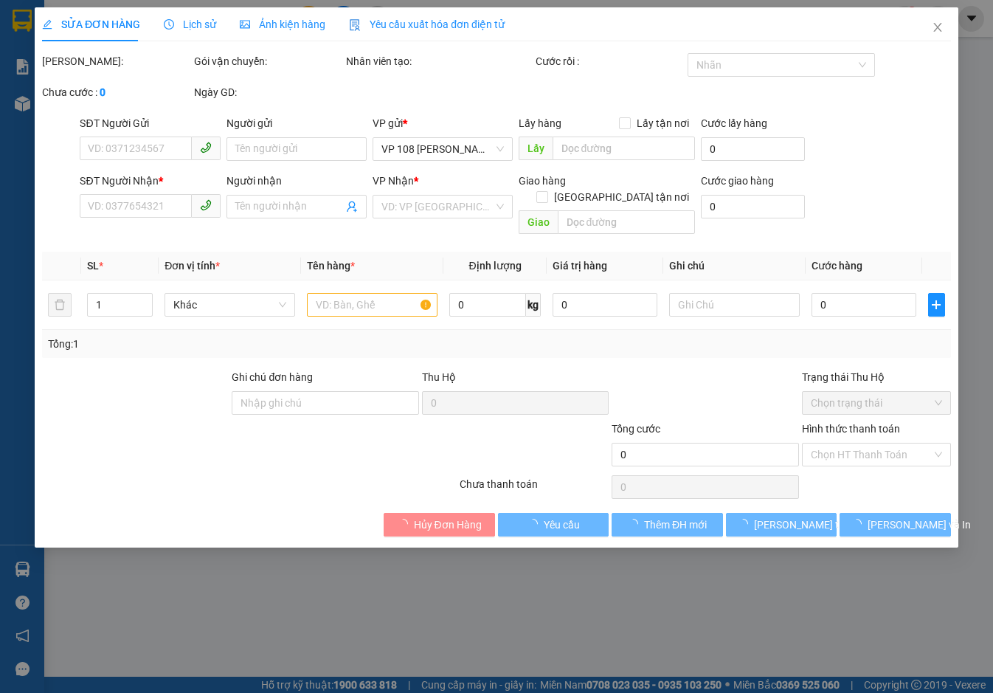
type input "0911620868"
type input "TÂN CƯƠNG"
type input "0909262382"
type input "ANH ÂN"
type input "CF ANH THƯ"
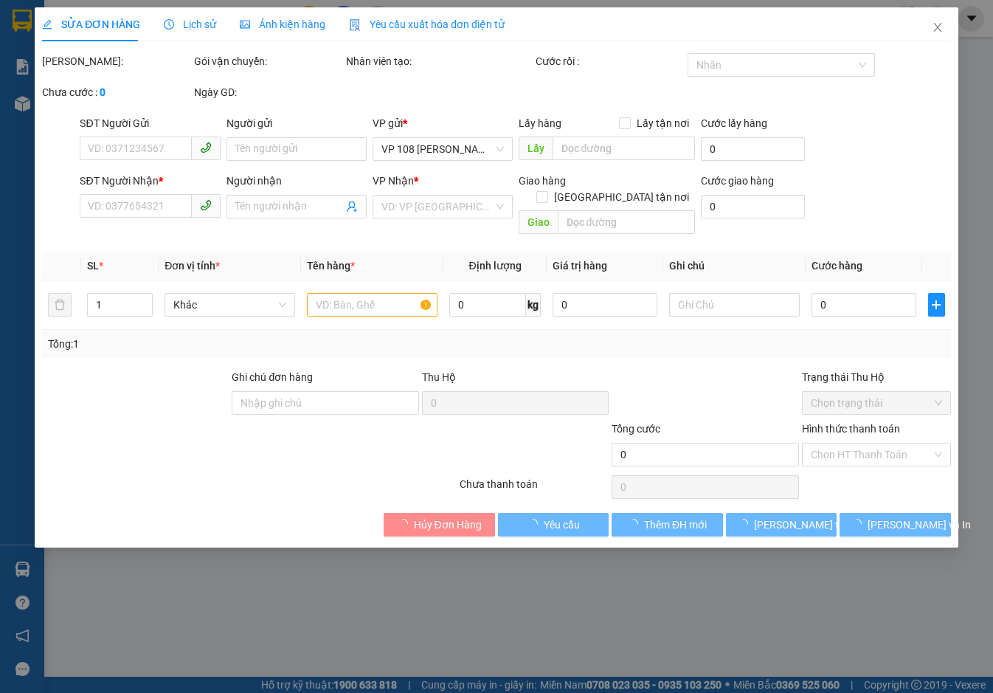
type input "60.000"
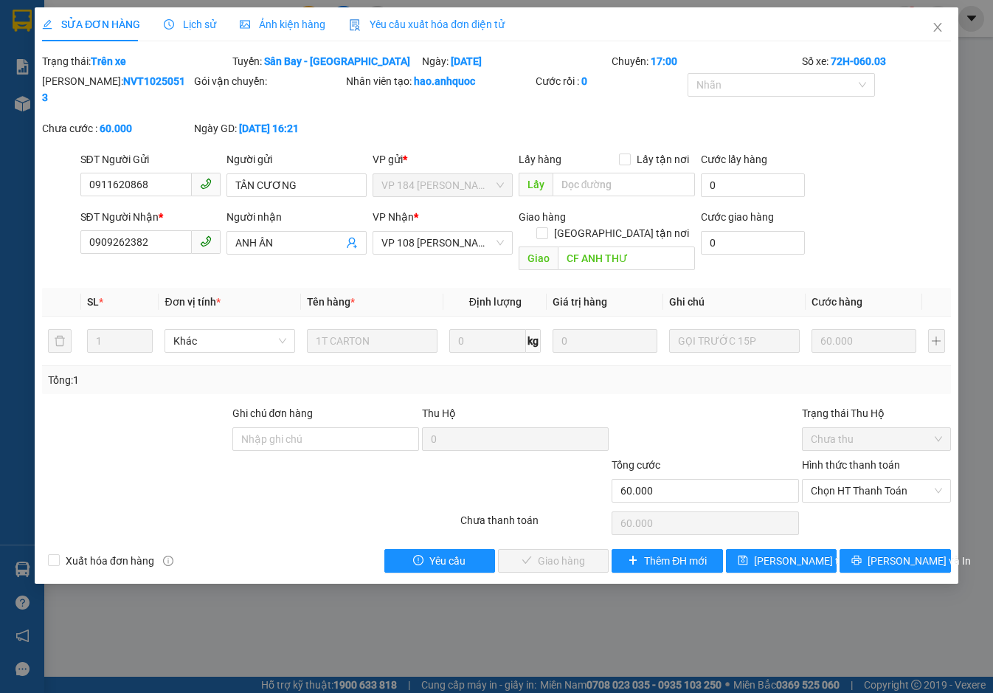
click at [198, 18] on span "Lịch sử" at bounding box center [190, 24] width 52 height 12
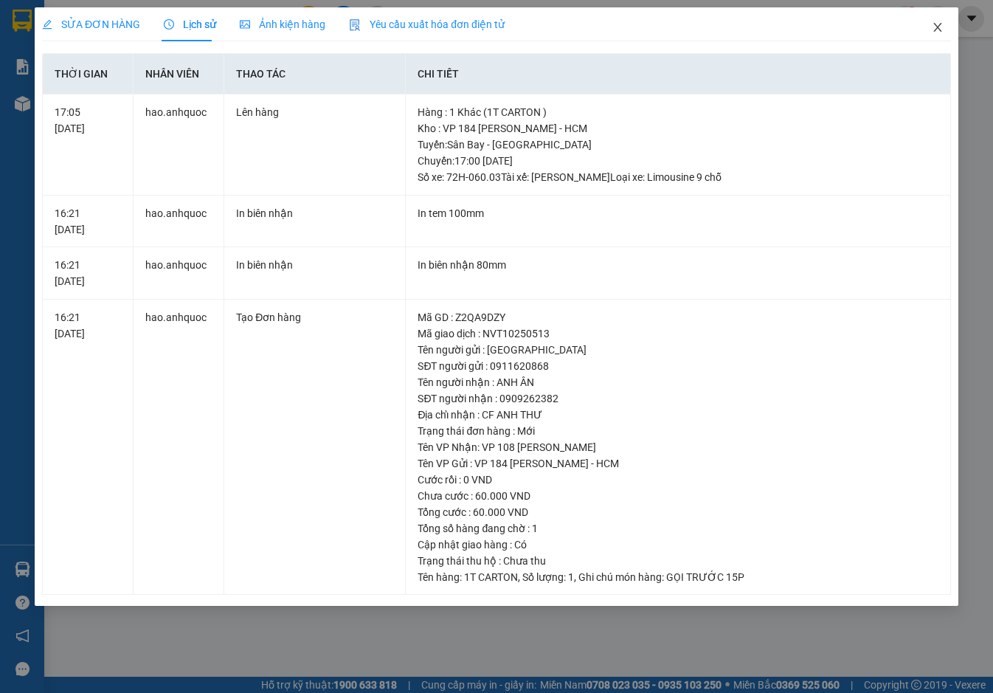
click at [931, 29] on icon "close" at bounding box center [937, 27] width 12 height 12
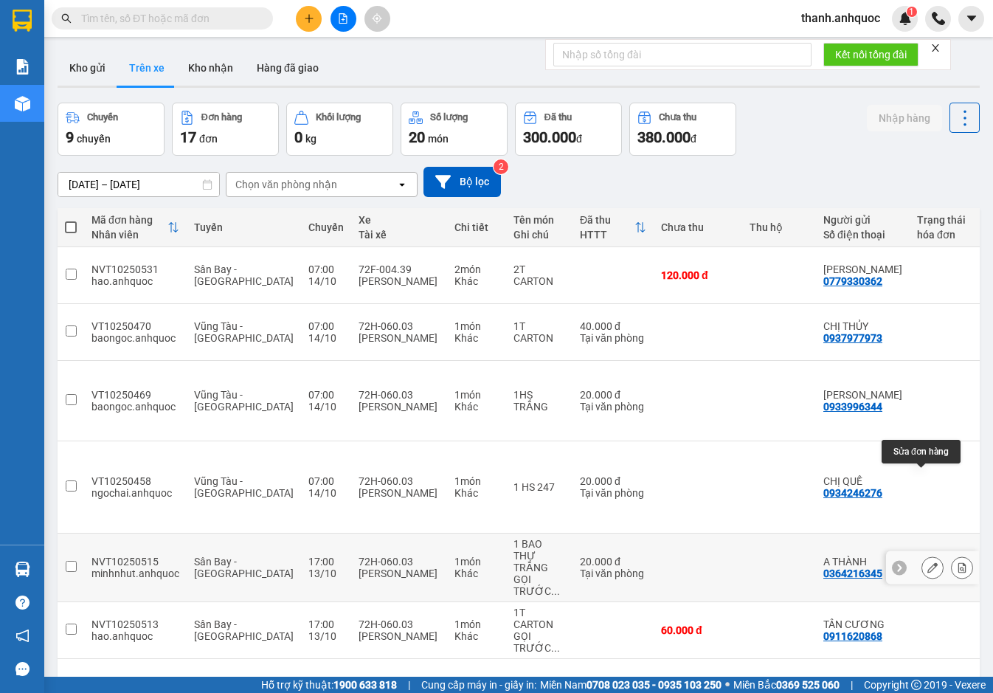
click at [927, 562] on icon at bounding box center [932, 567] width 10 height 10
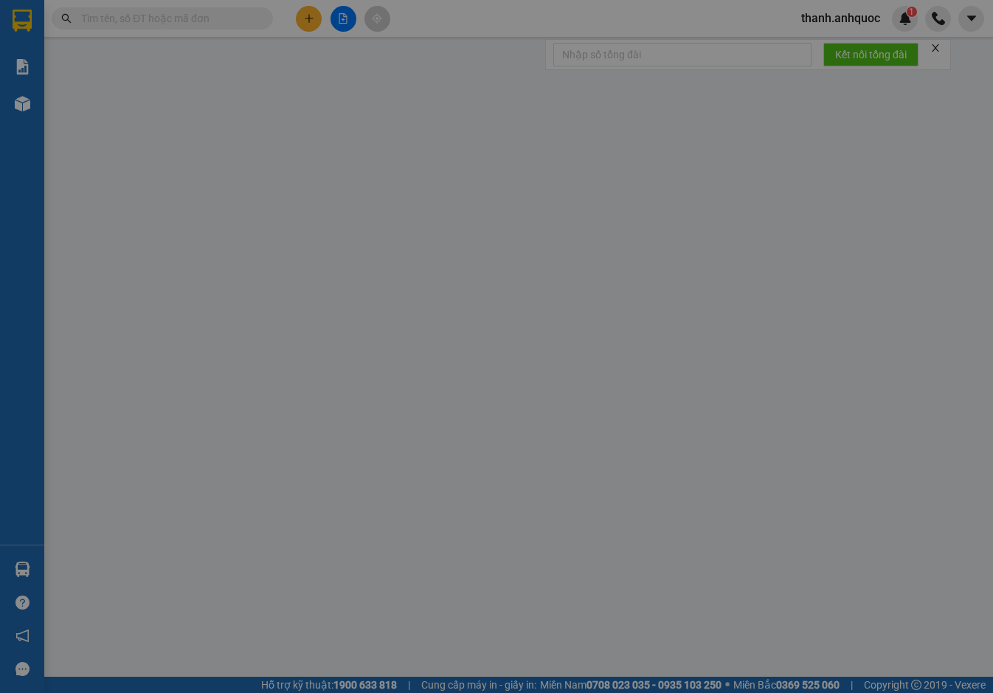
type input "0364216345"
type input "A THÀNH"
type input "0937028942"
type input "CHÚ TÂM"
type input "NT LAM SƠN"
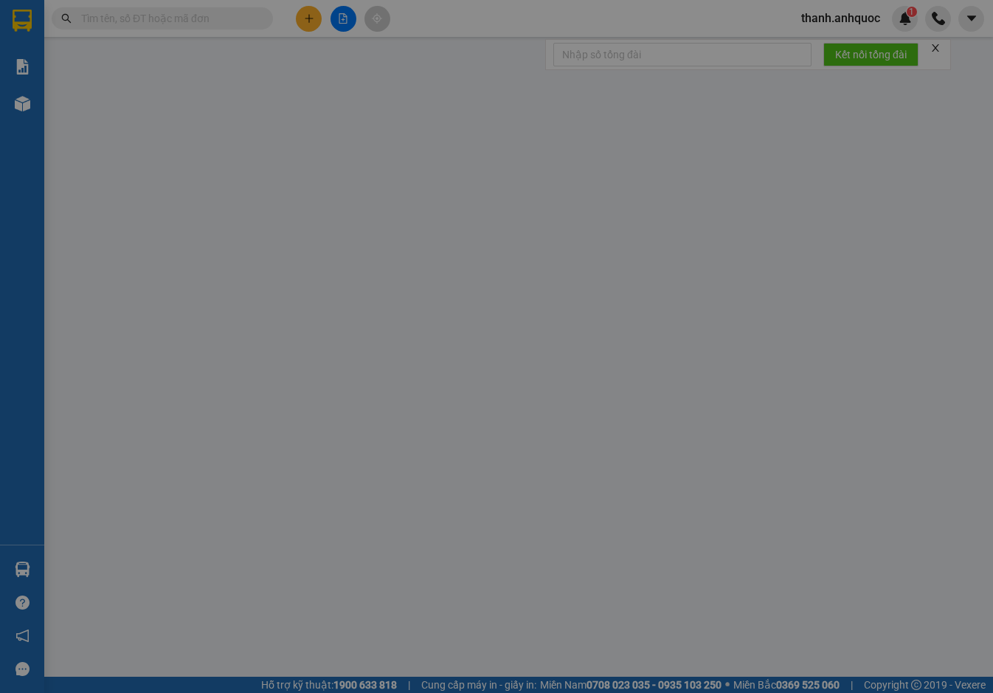
type input "20.000"
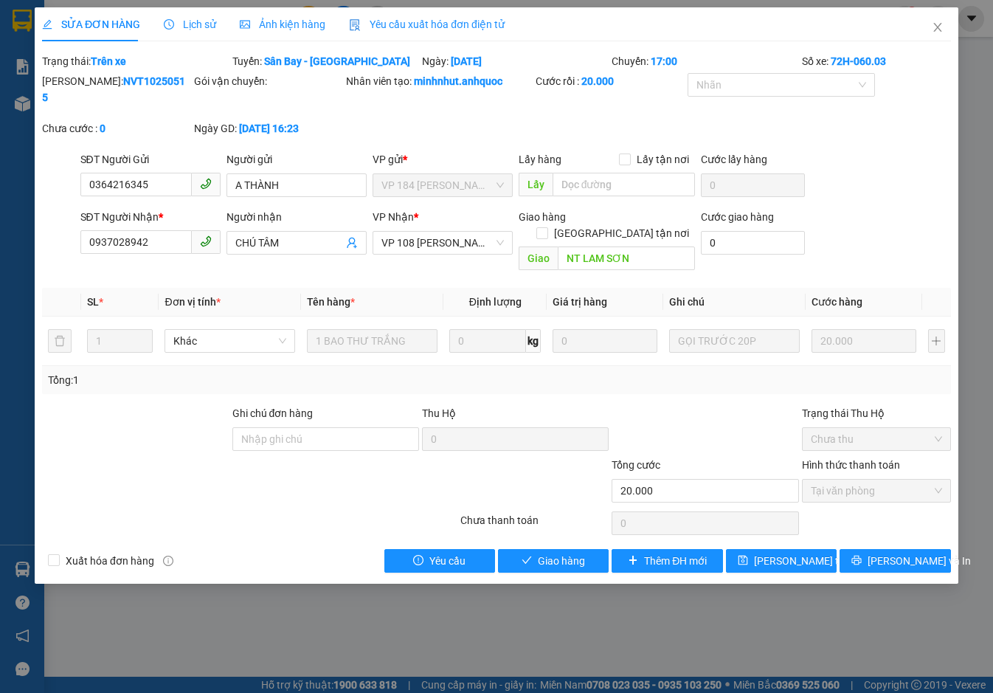
click at [204, 21] on span "Lịch sử" at bounding box center [190, 24] width 52 height 12
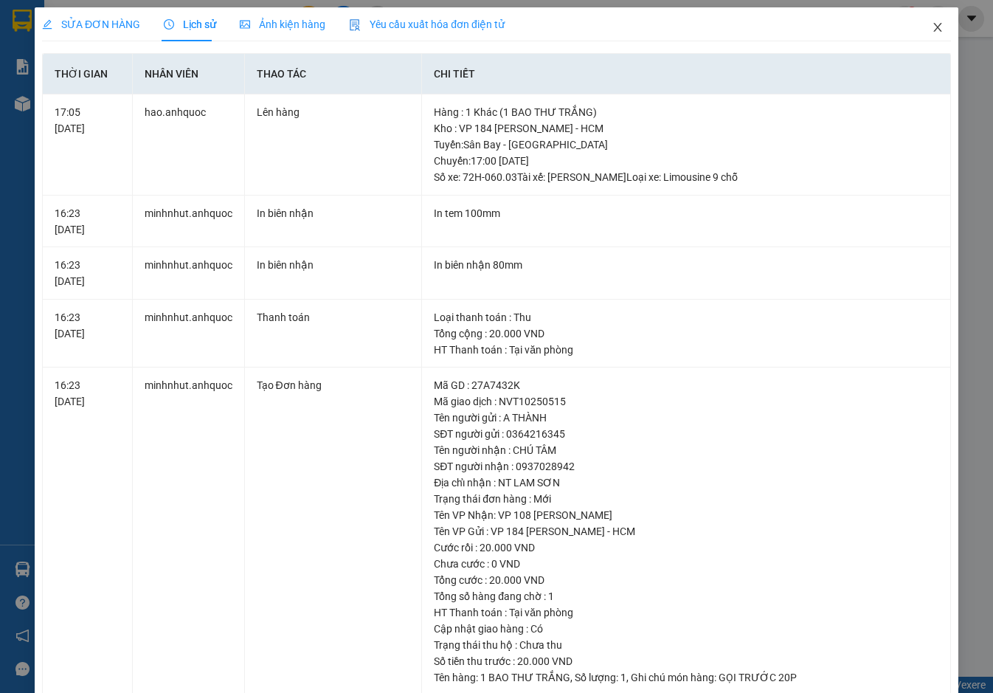
click at [931, 28] on icon "close" at bounding box center [937, 27] width 12 height 12
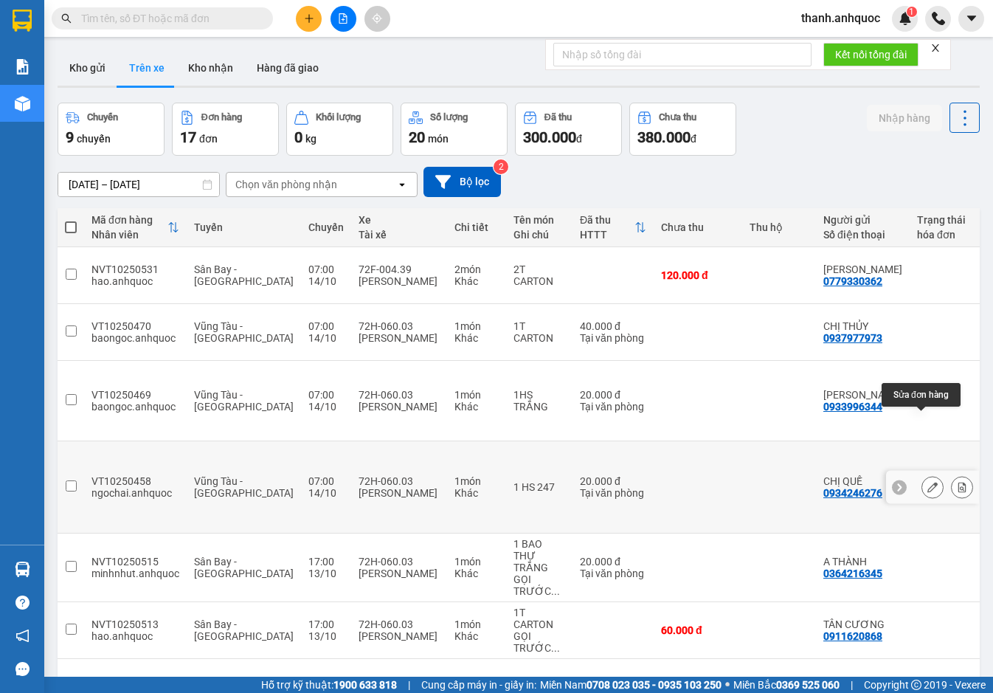
click at [927, 482] on icon at bounding box center [932, 487] width 10 height 10
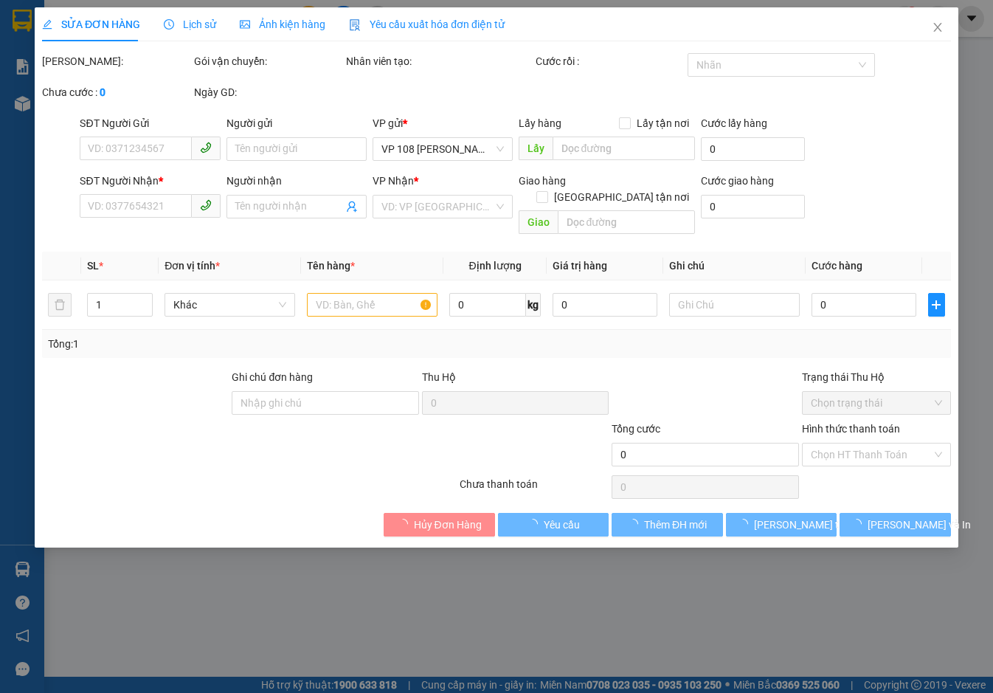
type input "0934246276"
type input "CHỊ QUẾ"
type input "0764546113"
type input "ANH THỊNH"
type input "VINFAST PHÚ MỸ"
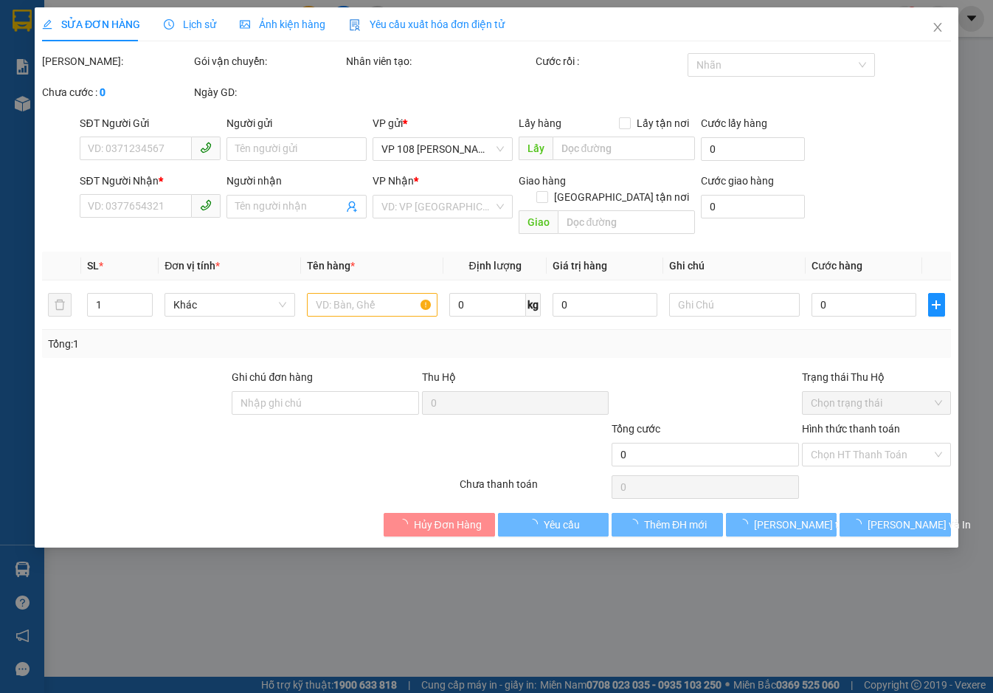
type input "20.000"
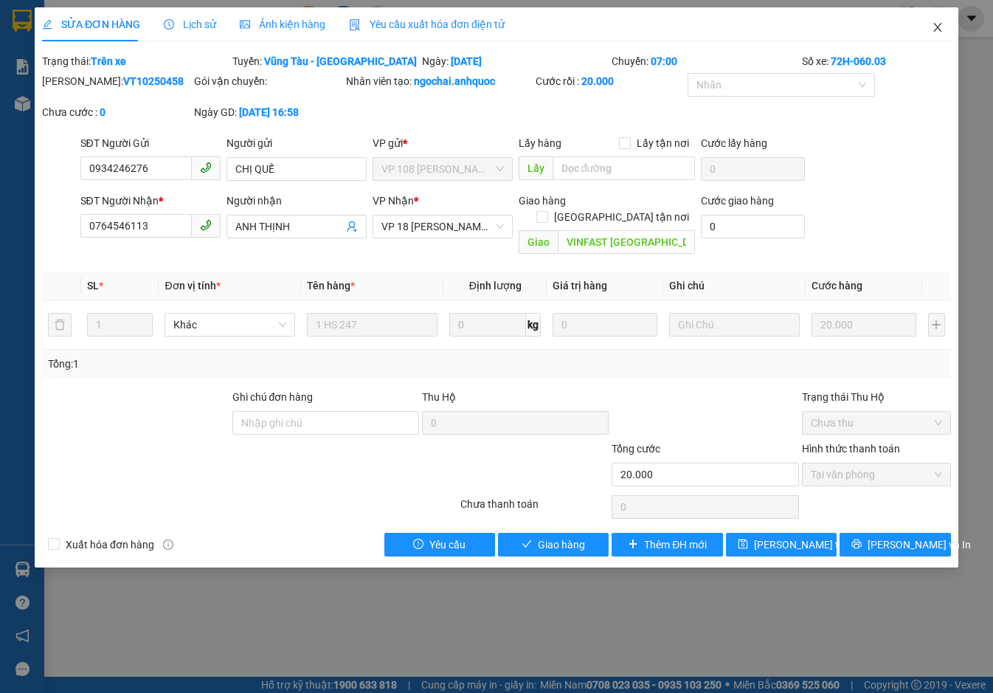
click at [939, 27] on icon "close" at bounding box center [937, 27] width 12 height 12
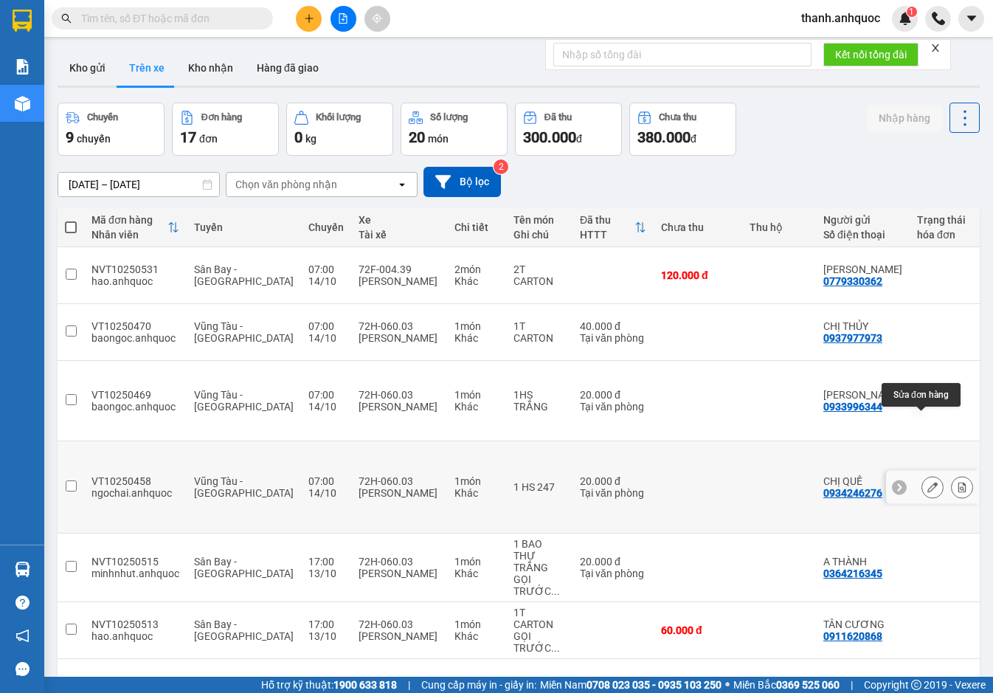
click at [927, 482] on icon at bounding box center [932, 487] width 10 height 10
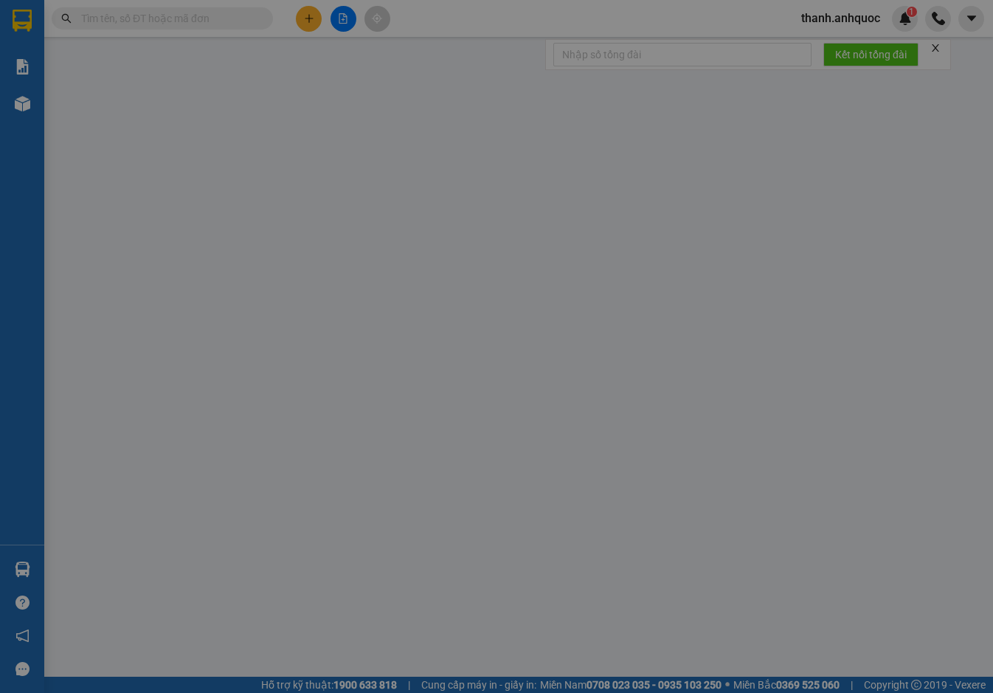
type input "0934246276"
type input "CHỊ QUẾ"
type input "0764546113"
type input "ANH THỊNH"
type input "VINFAST PHÚ MỸ"
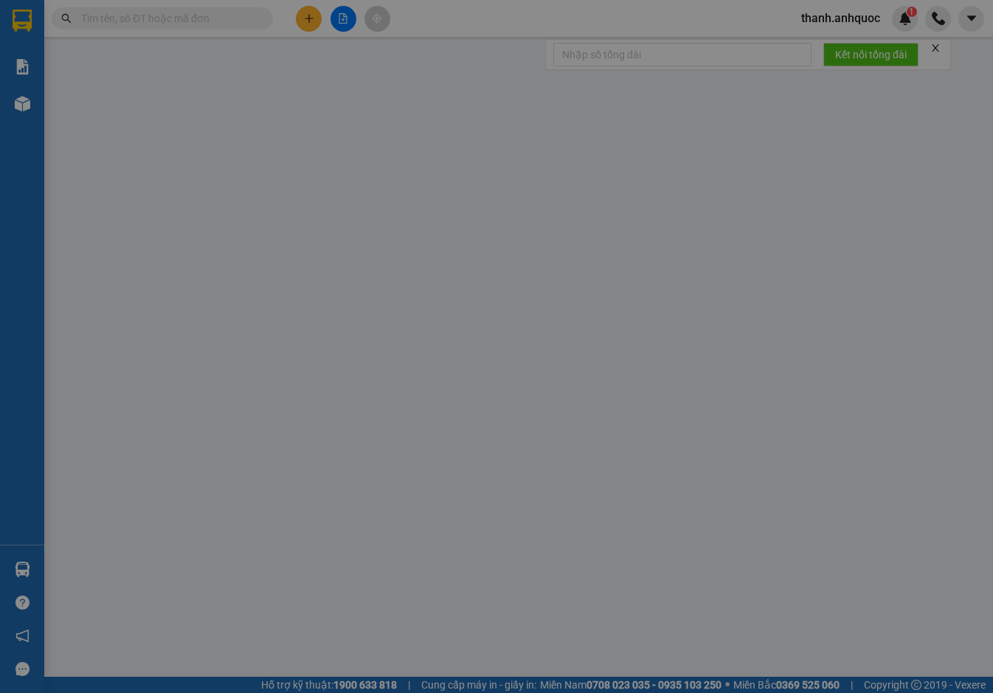
type input "20.000"
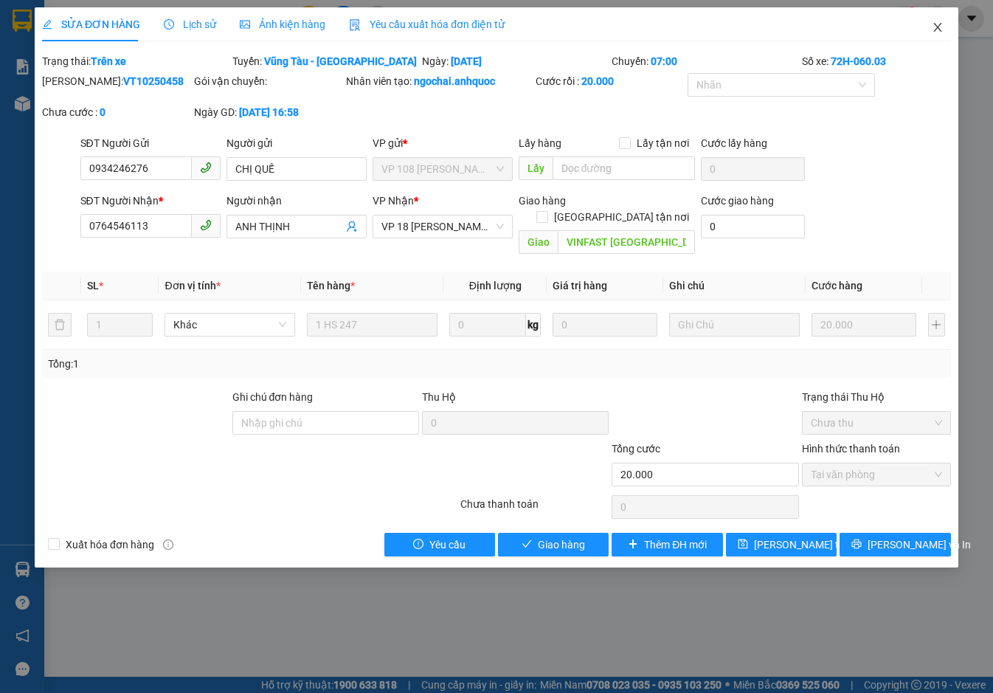
click at [938, 27] on icon "close" at bounding box center [937, 27] width 8 height 9
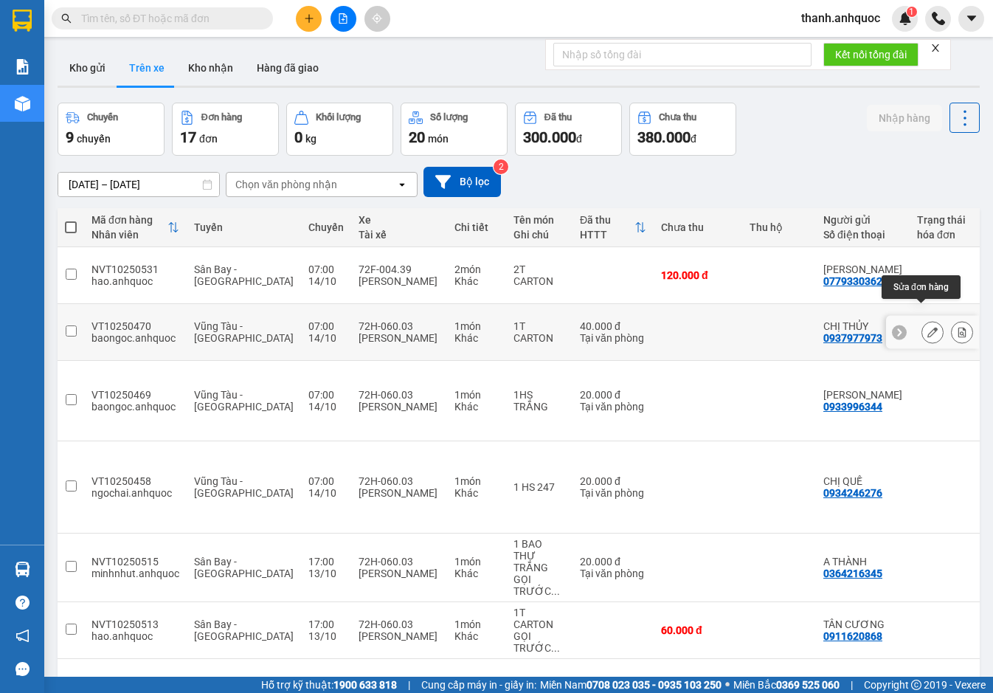
click at [927, 319] on button at bounding box center [932, 332] width 21 height 26
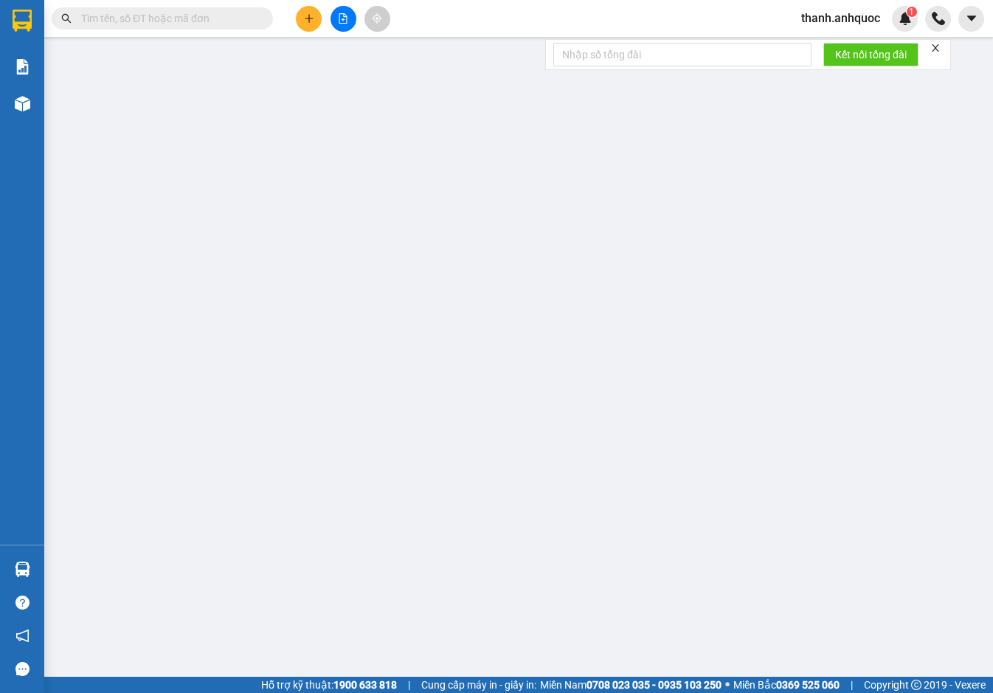
type input "0937977973"
type input "CHỊ THỦY"
type input "0369065933"
type input "ANH HUY"
type input "VPNVT"
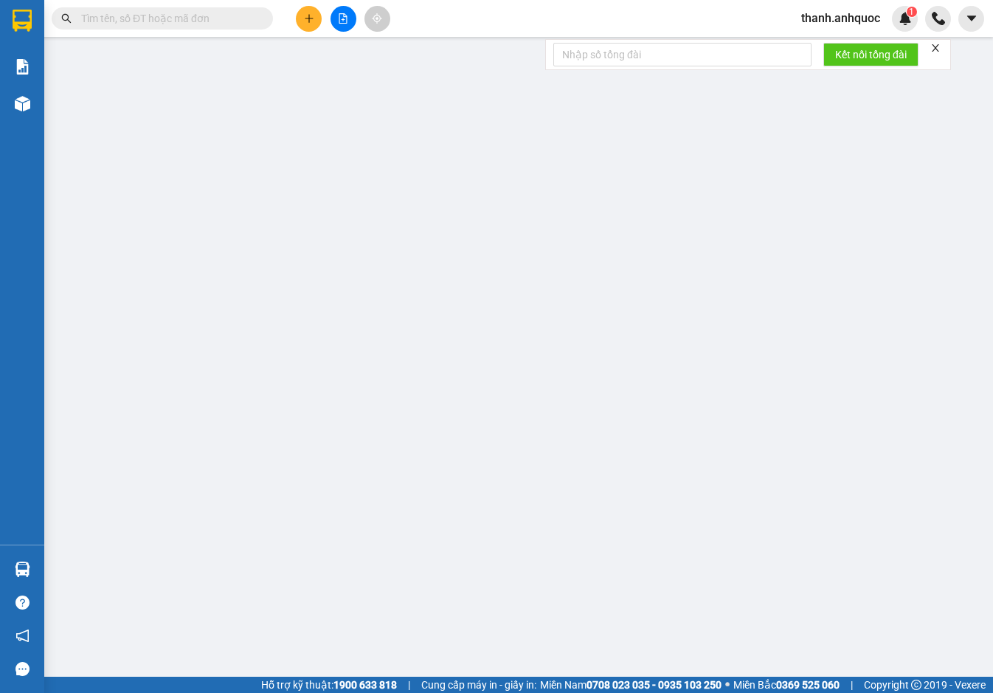
type input "40.000"
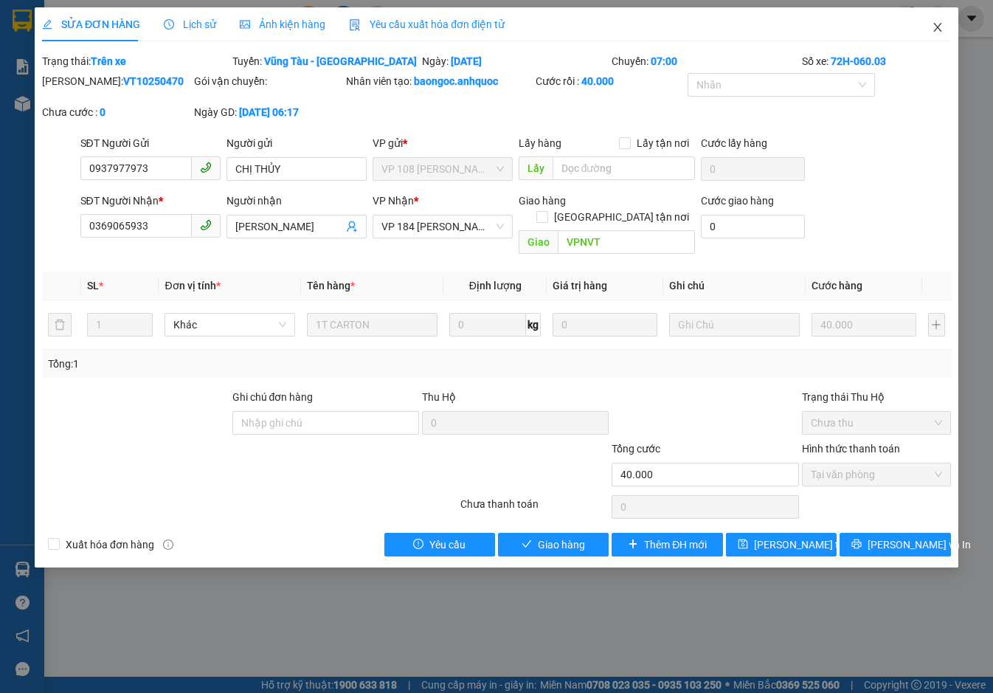
click at [940, 21] on span "Close" at bounding box center [937, 27] width 41 height 41
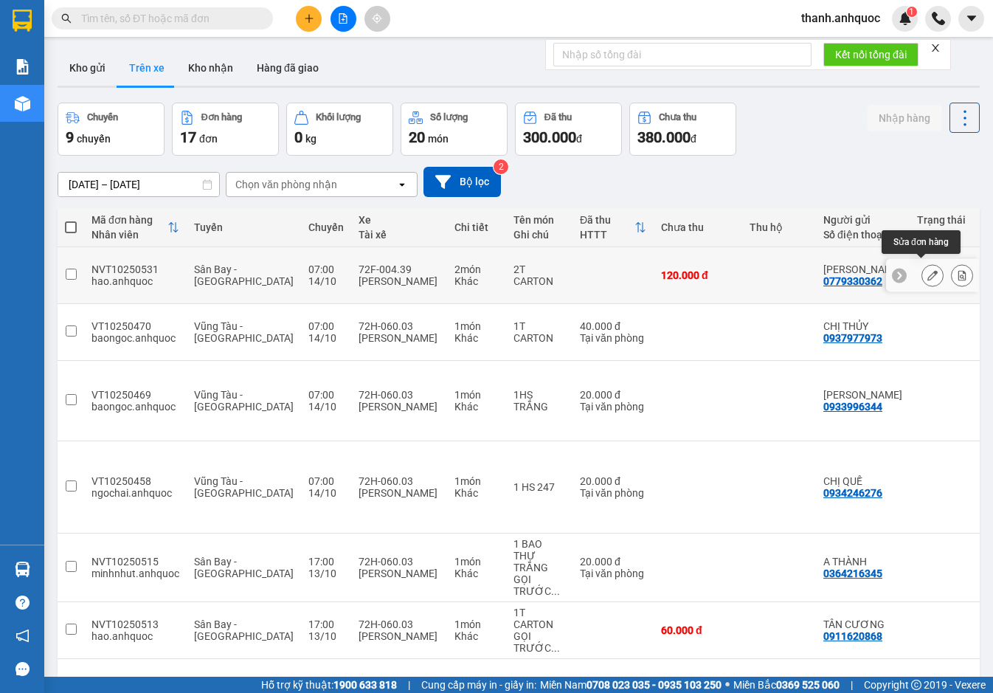
click at [927, 270] on icon at bounding box center [932, 275] width 10 height 10
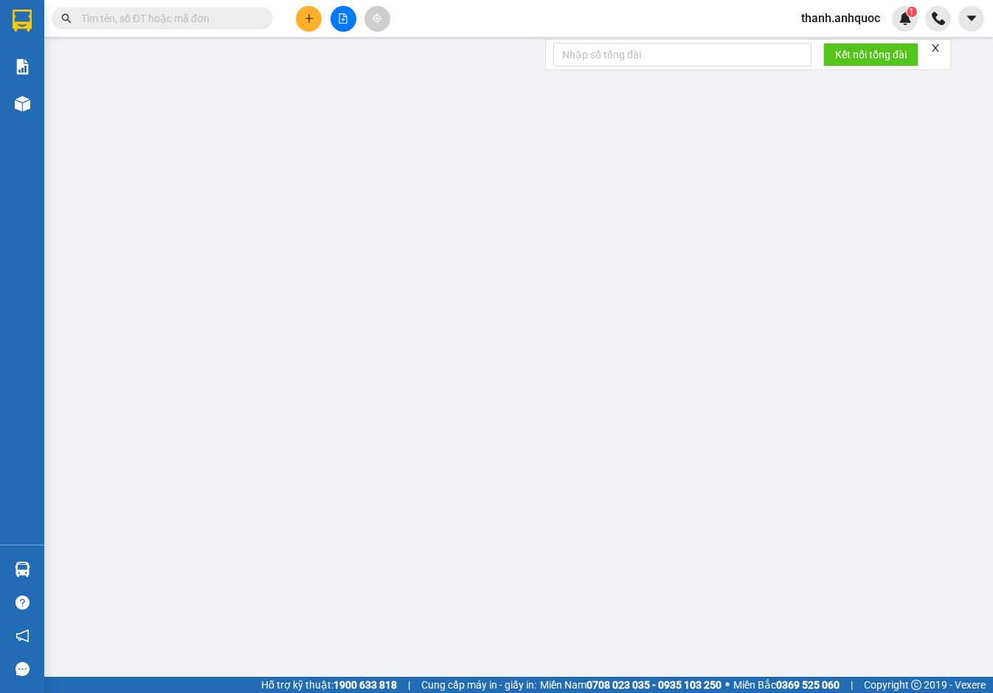
type input "0779330362"
type input "ANH TUẤN"
type input "0773030707"
type input "CHỊ TRÂM"
type input "VPBR"
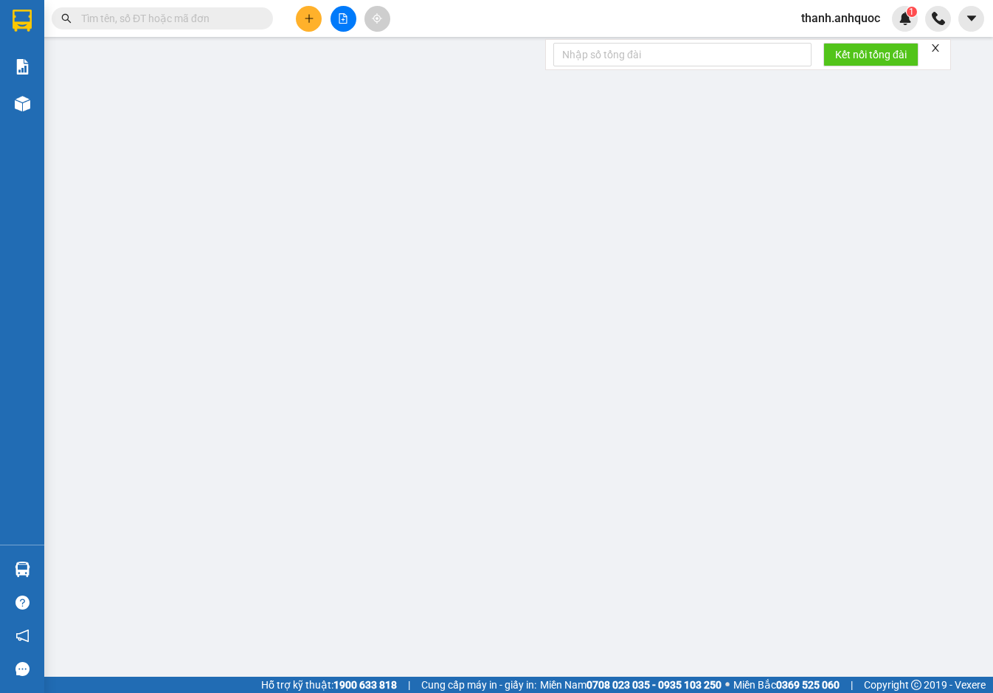
type input "120.000"
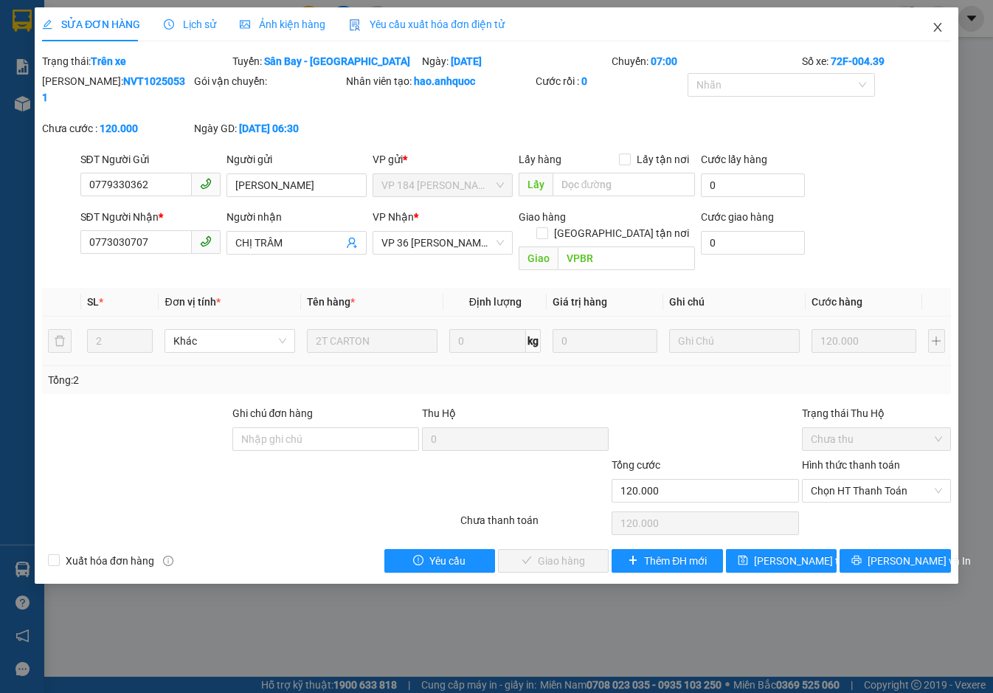
click at [941, 24] on icon "close" at bounding box center [937, 27] width 12 height 12
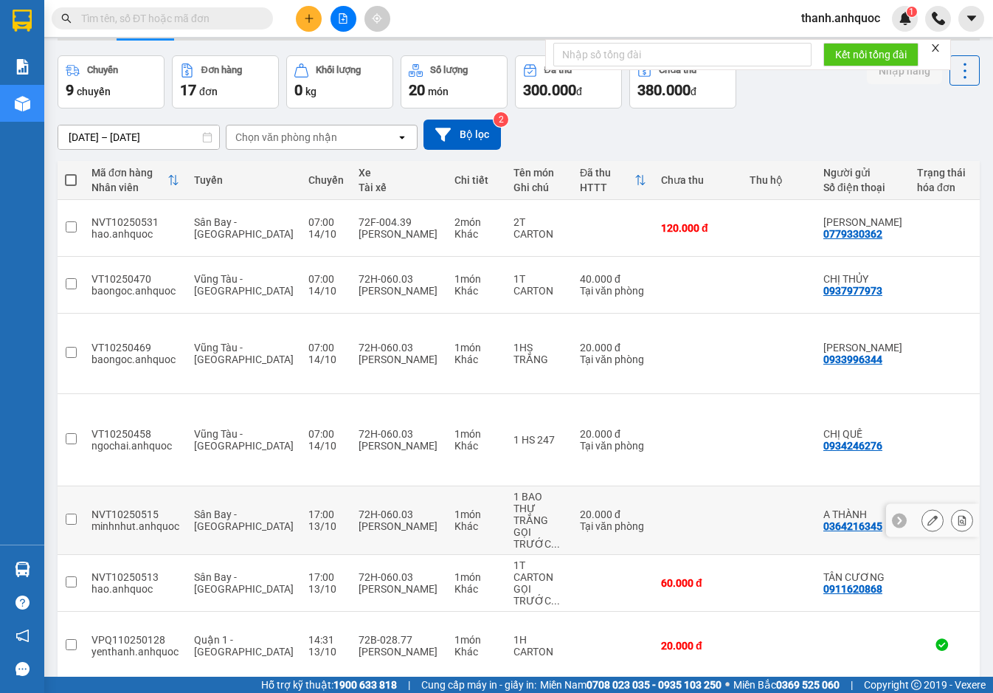
scroll to position [68, 0]
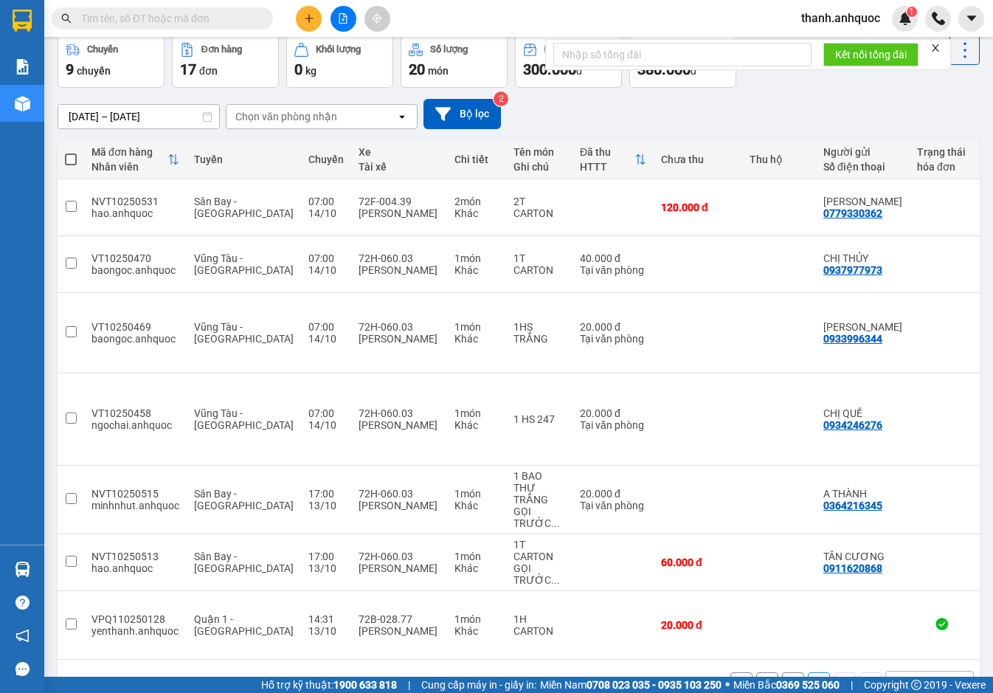
click at [785, 672] on button "1" at bounding box center [793, 683] width 22 height 22
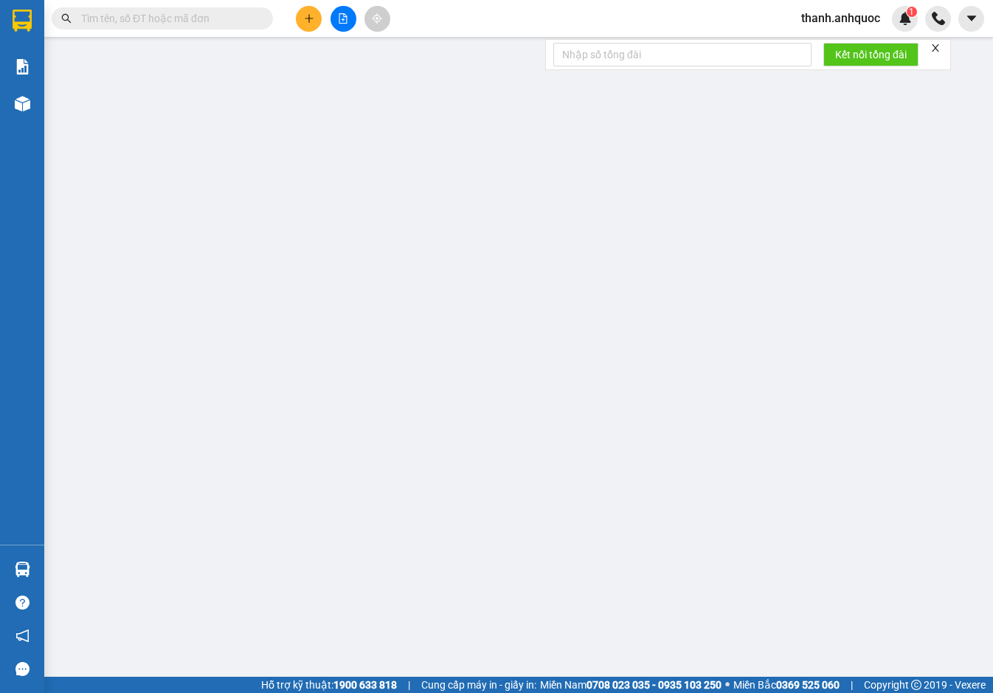
type input "0913647846"
type input "CHỊ HẬU"
type input "0918633755"
type input "CHỊ HÒA"
type input "VP 184 NVT"
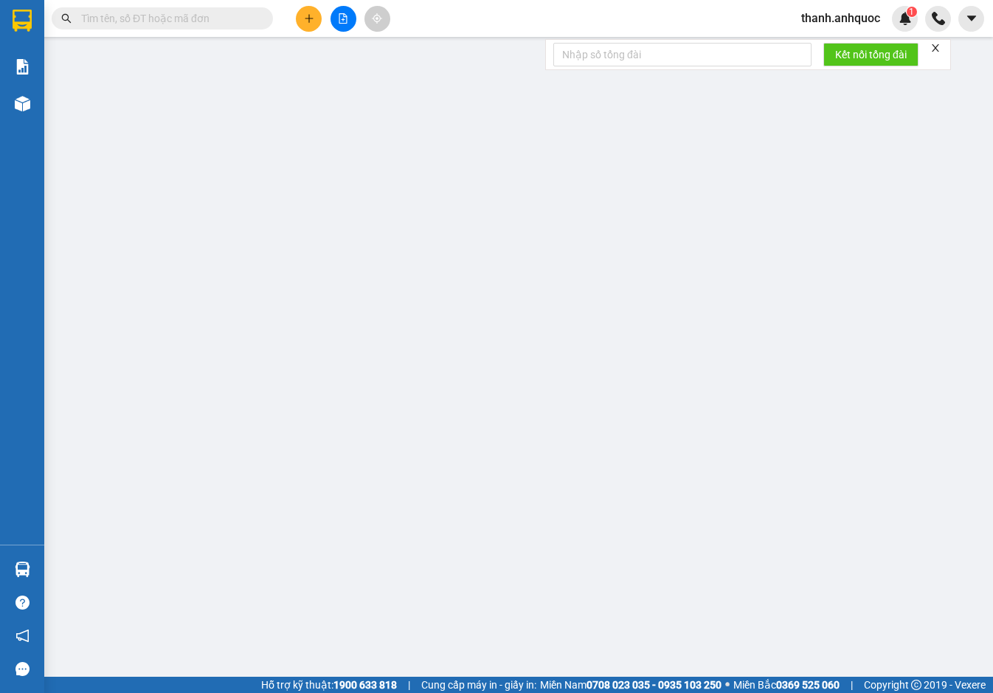
type input "30.000"
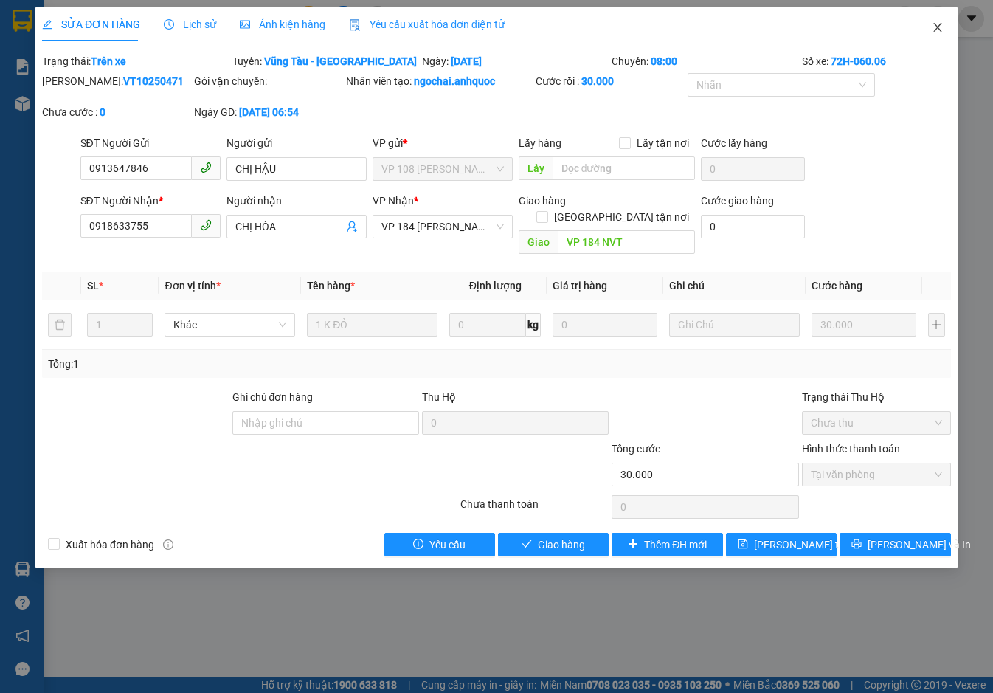
click at [939, 27] on icon "close" at bounding box center [937, 27] width 12 height 12
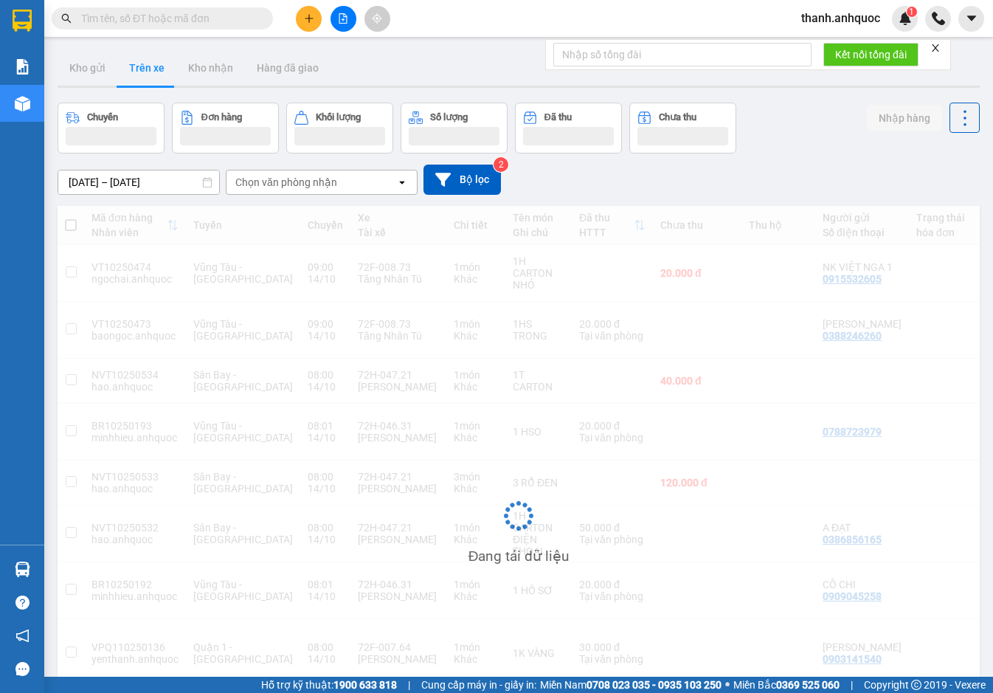
scroll to position [97, 0]
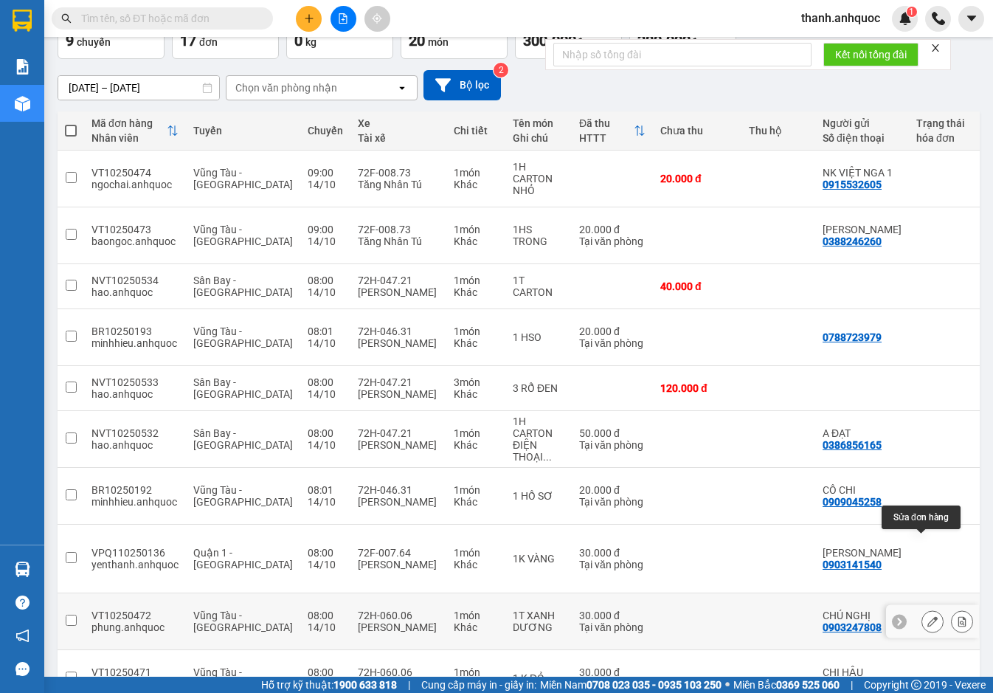
click at [927, 616] on icon at bounding box center [932, 621] width 10 height 10
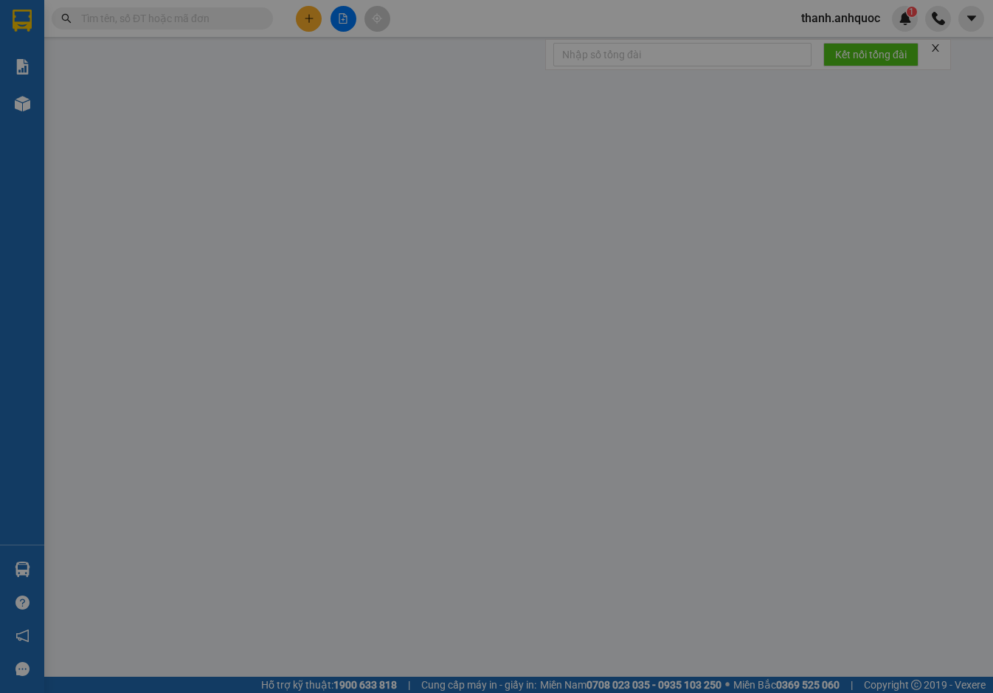
type input "0903247808"
type input "CHÚ NGHỊ"
type input "0878585588"
type input "HẢI HÀ"
type input "VPNVT"
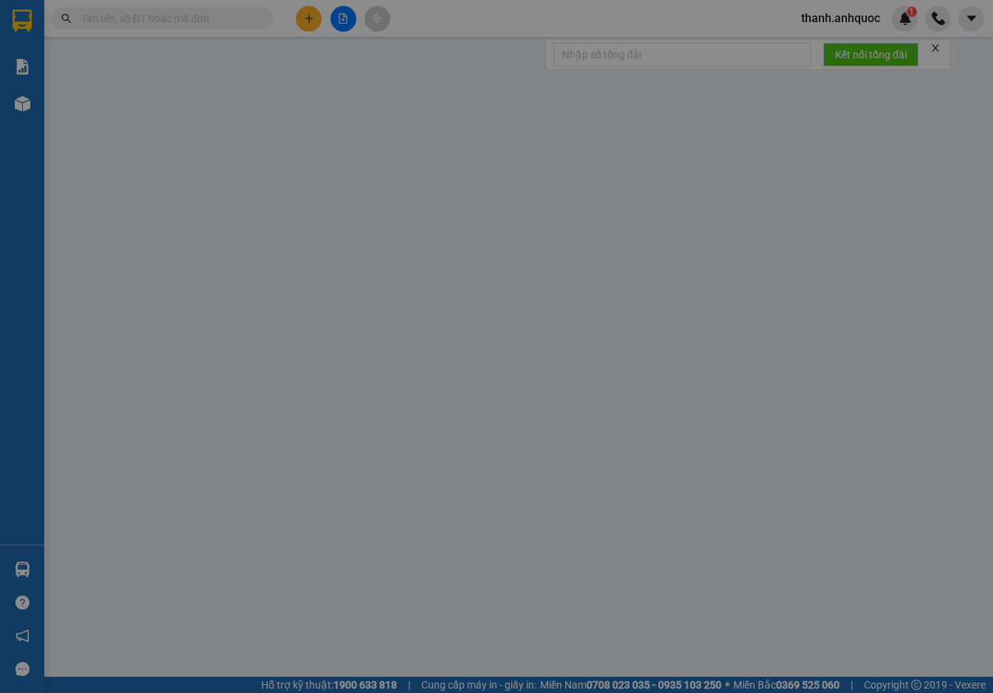
type input "30.000"
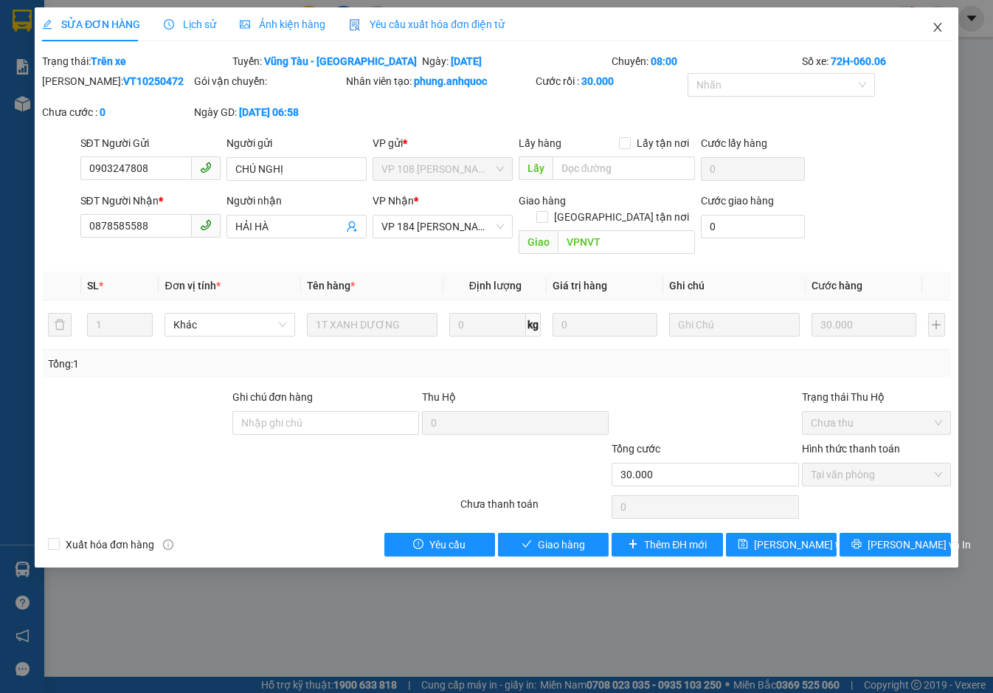
click at [939, 21] on span "Close" at bounding box center [937, 27] width 41 height 41
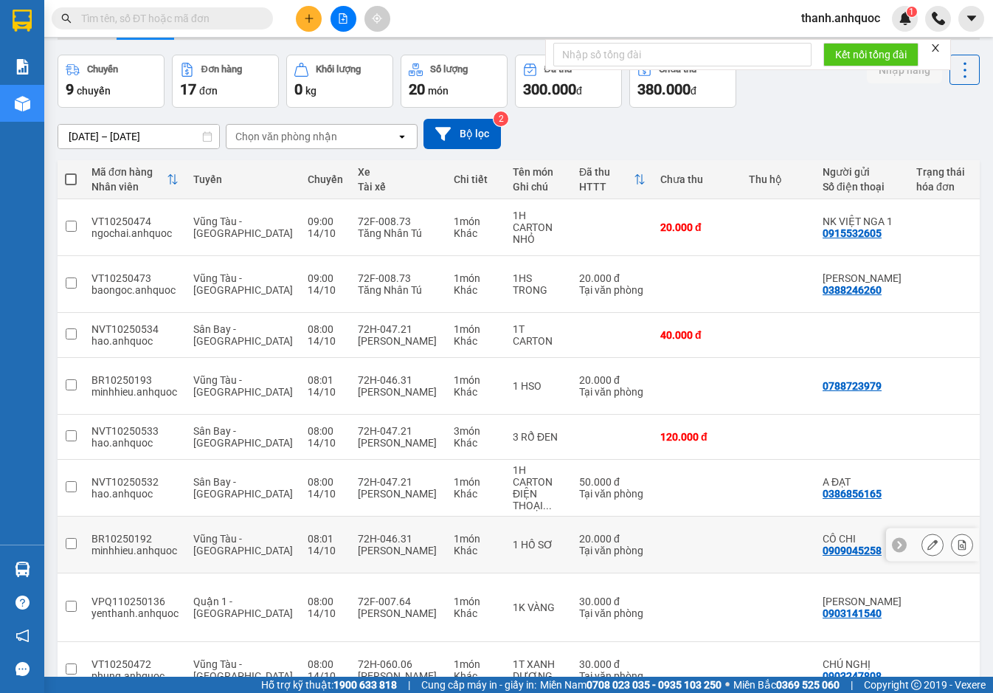
scroll to position [74, 0]
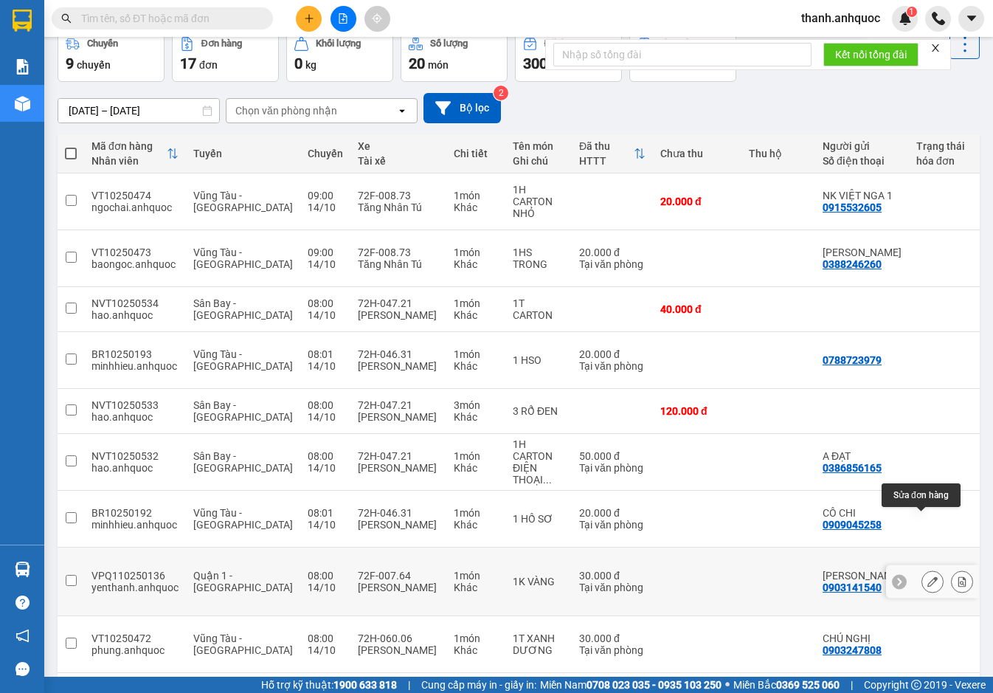
click at [927, 576] on icon at bounding box center [932, 581] width 10 height 10
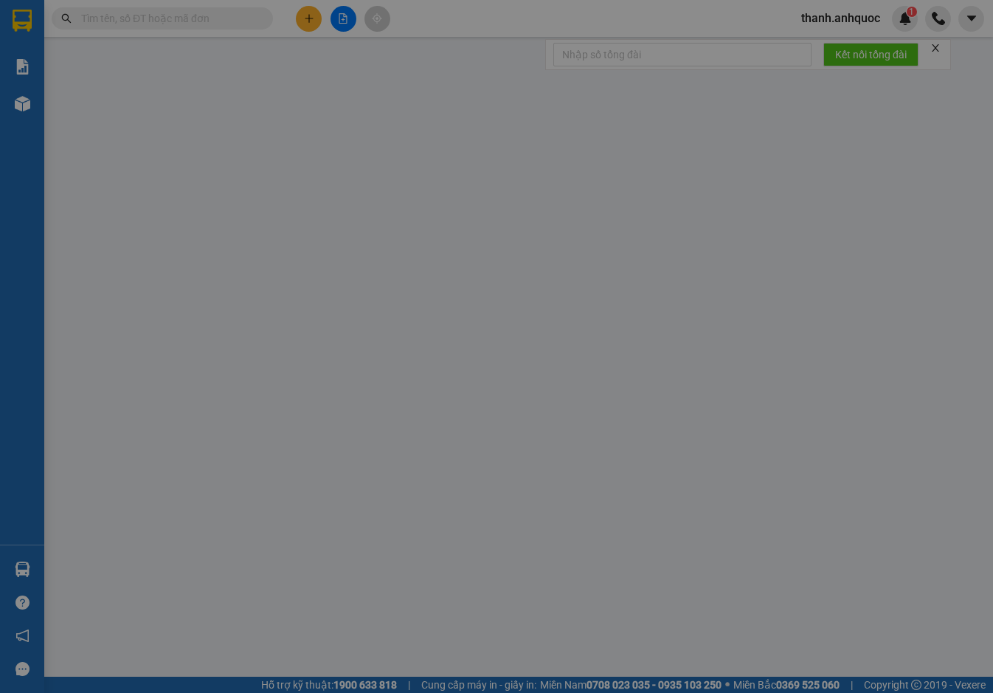
type input "0903141540"
type input "ANH TUẤN"
type input "0783341745"
type input "TÚ MAI"
type input "VPBR"
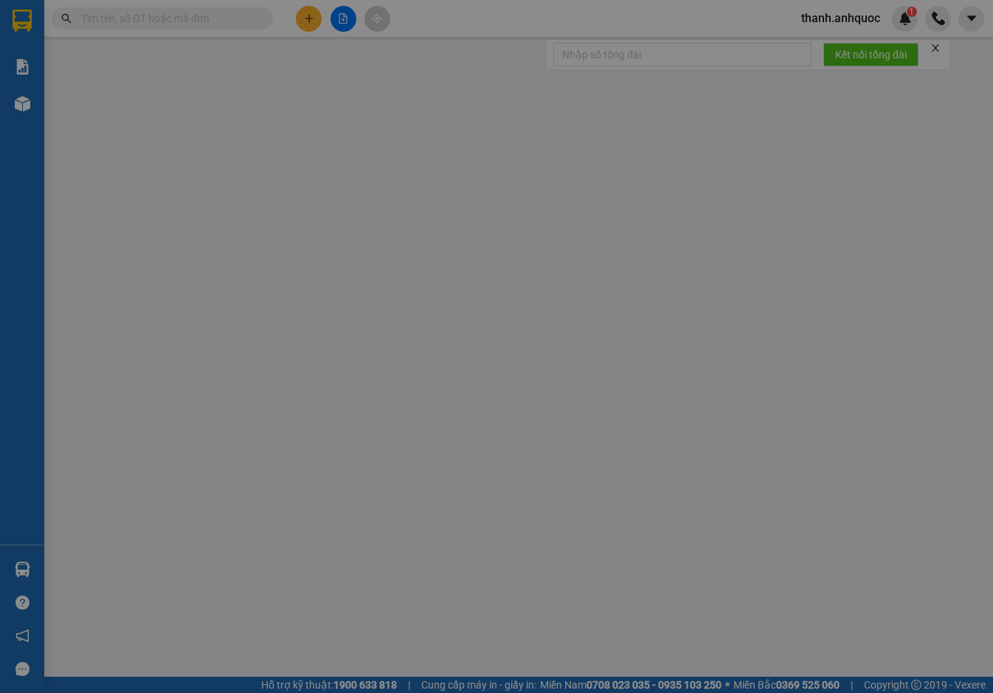
type input "TM 14/10 THANH"
type input "30.000"
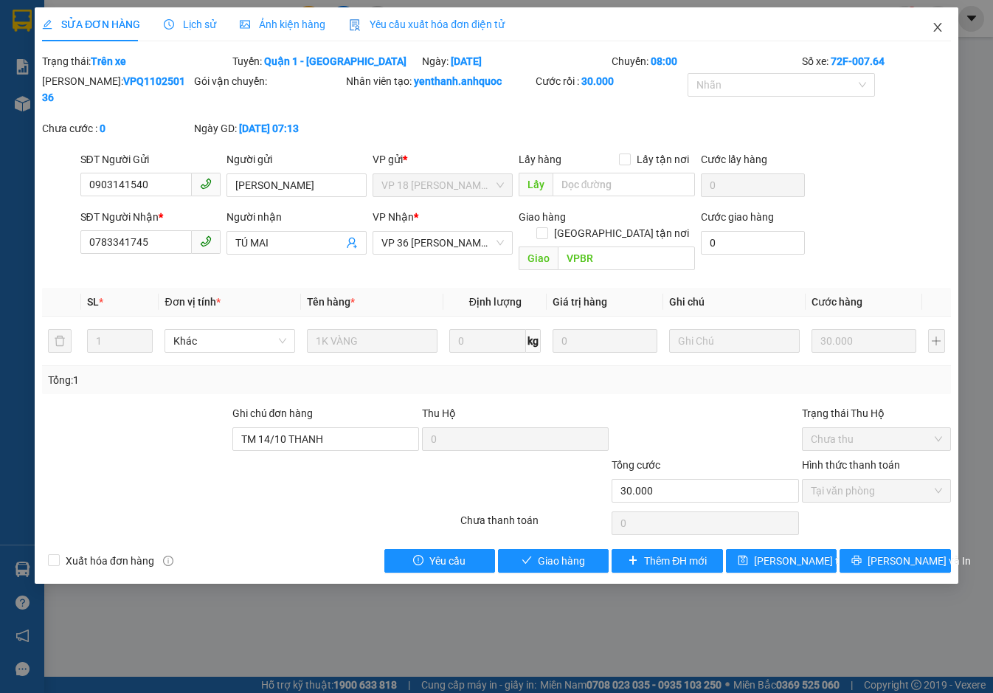
click at [938, 22] on icon "close" at bounding box center [937, 27] width 12 height 12
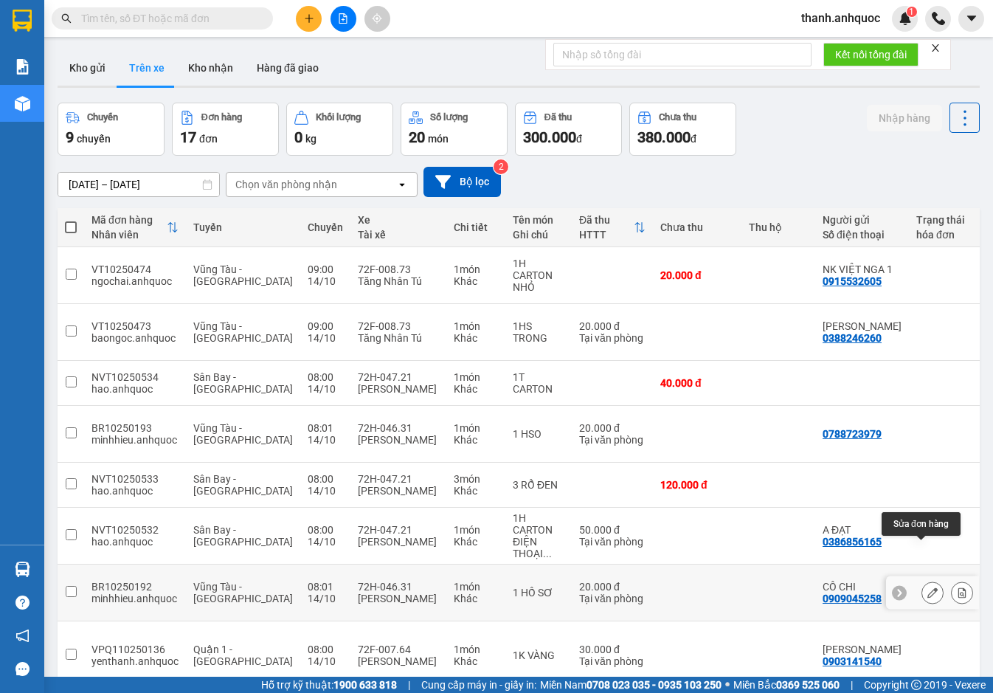
click at [927, 580] on button at bounding box center [932, 593] width 21 height 26
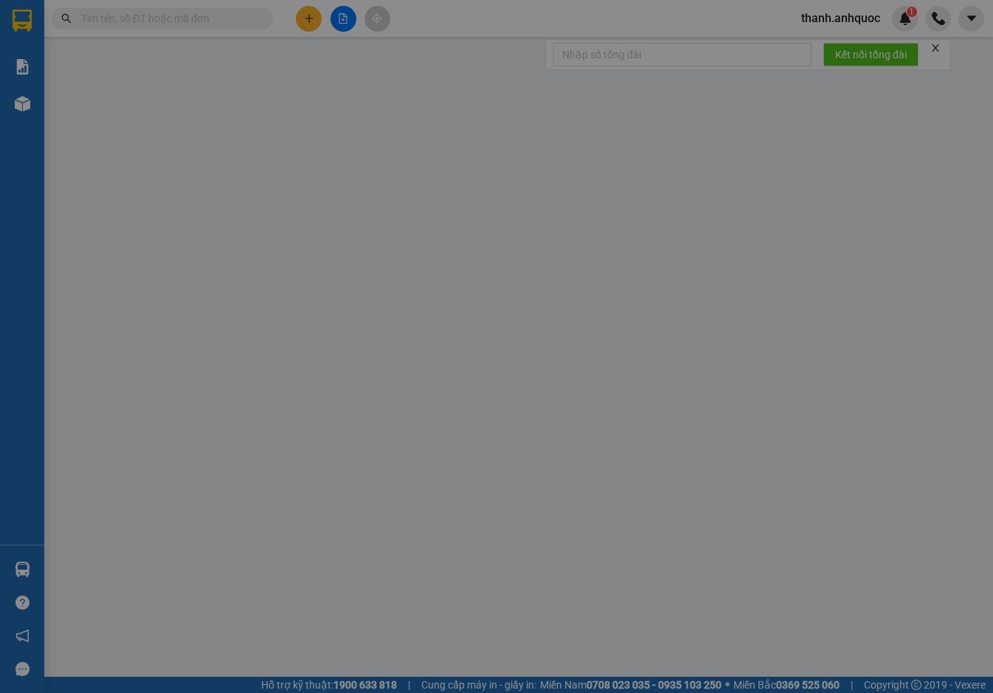
type input "0909045258"
type input "CÔ CHI"
type input "0967080384"
type input "QUỐC ẢNH"
type input "VP NVT"
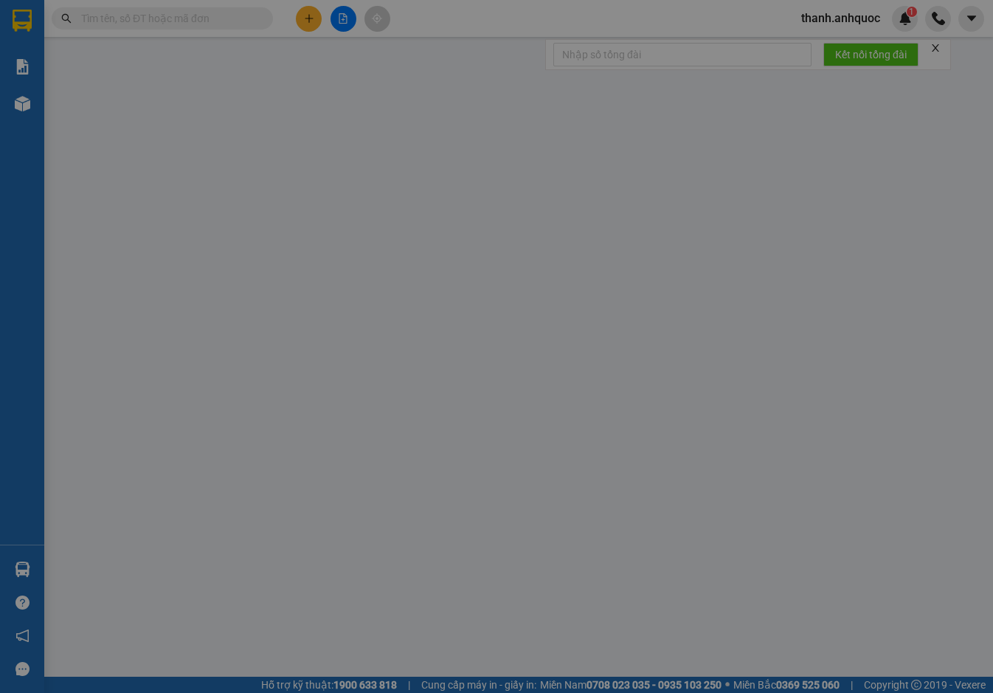
type input "20.000"
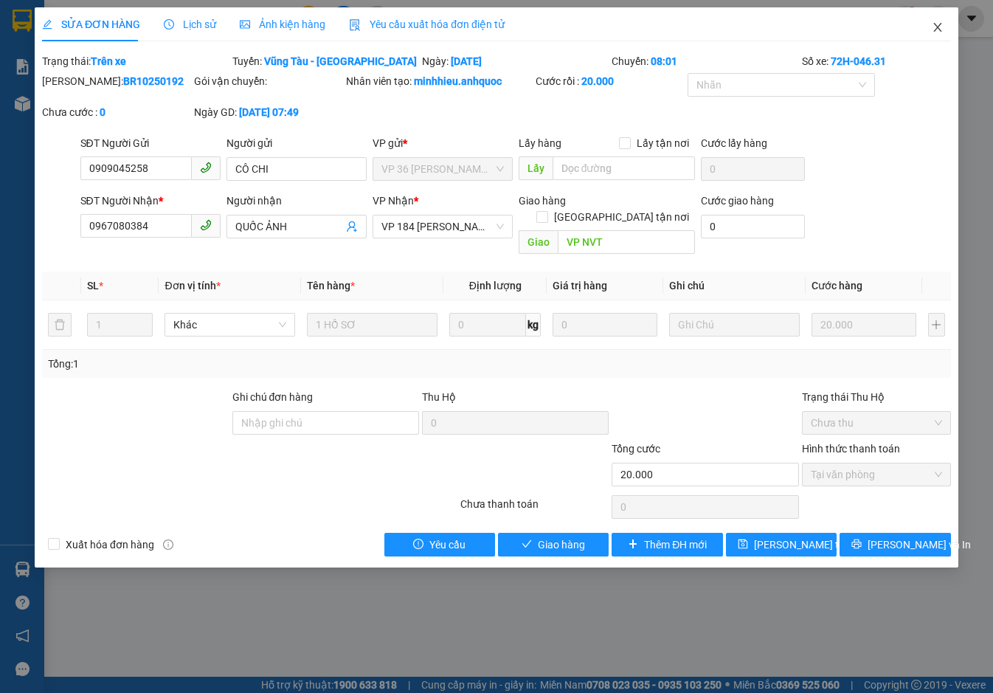
click at [940, 27] on icon "close" at bounding box center [937, 27] width 12 height 12
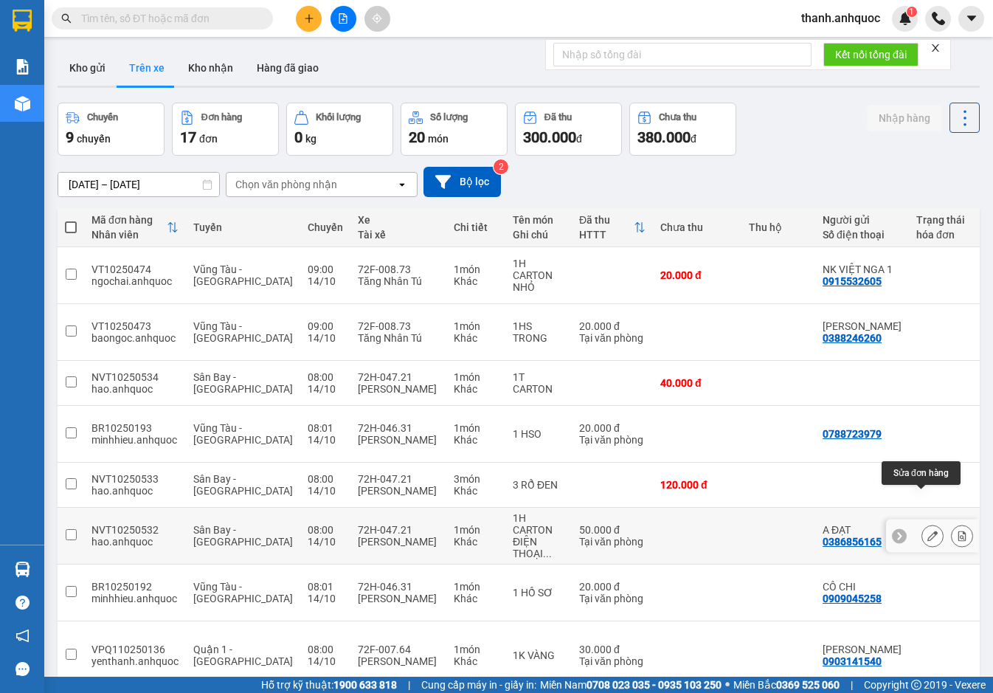
click at [927, 530] on icon at bounding box center [932, 535] width 10 height 10
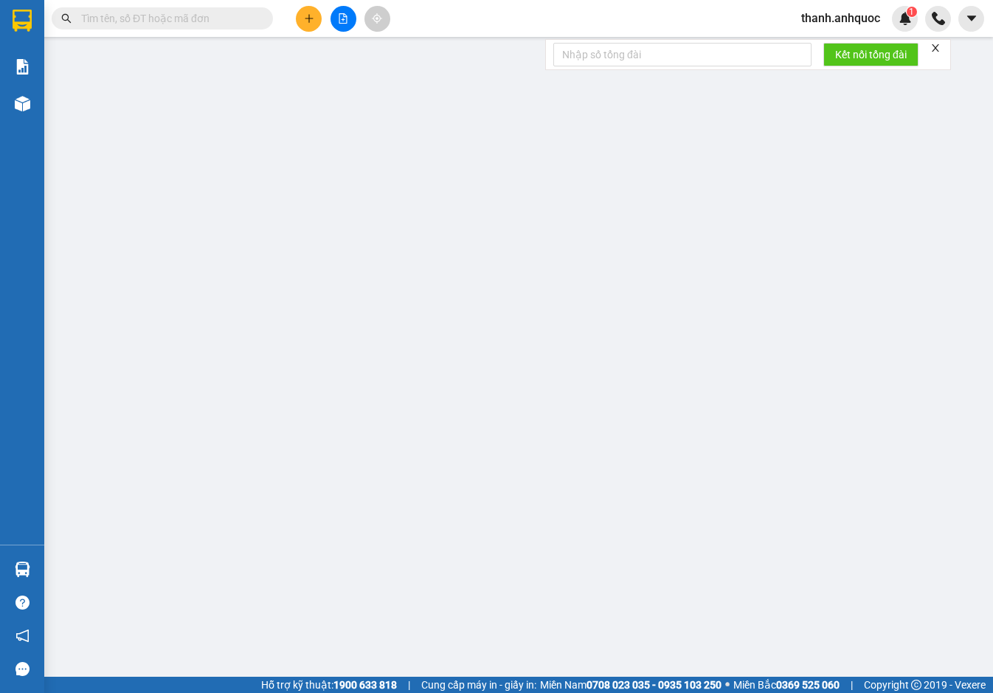
type input "0386856165"
type input "A ĐẠT"
type input "0907050151"
type input "ANH MINH"
type input "VPBR"
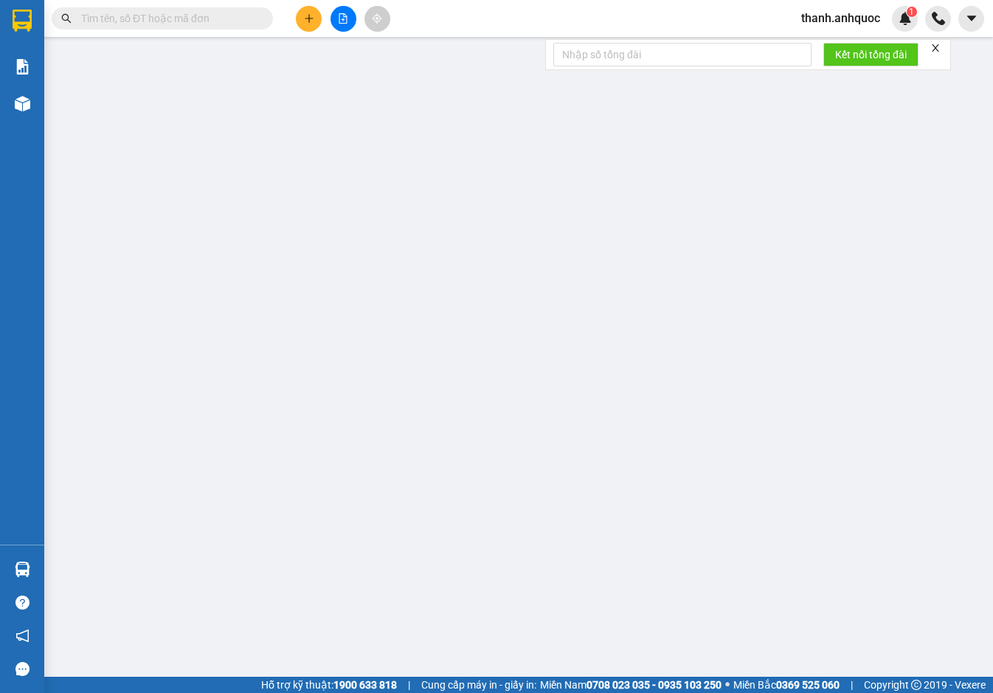
type input "TM 14/10 VP184 HẢO"
type input "50.000"
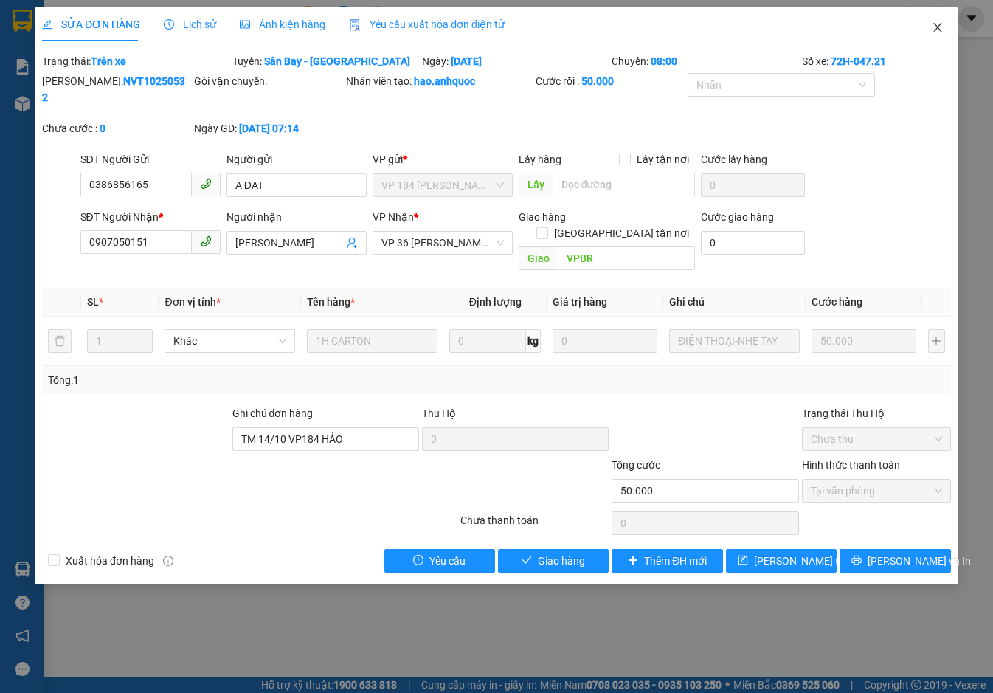
click at [938, 27] on icon "close" at bounding box center [937, 27] width 8 height 9
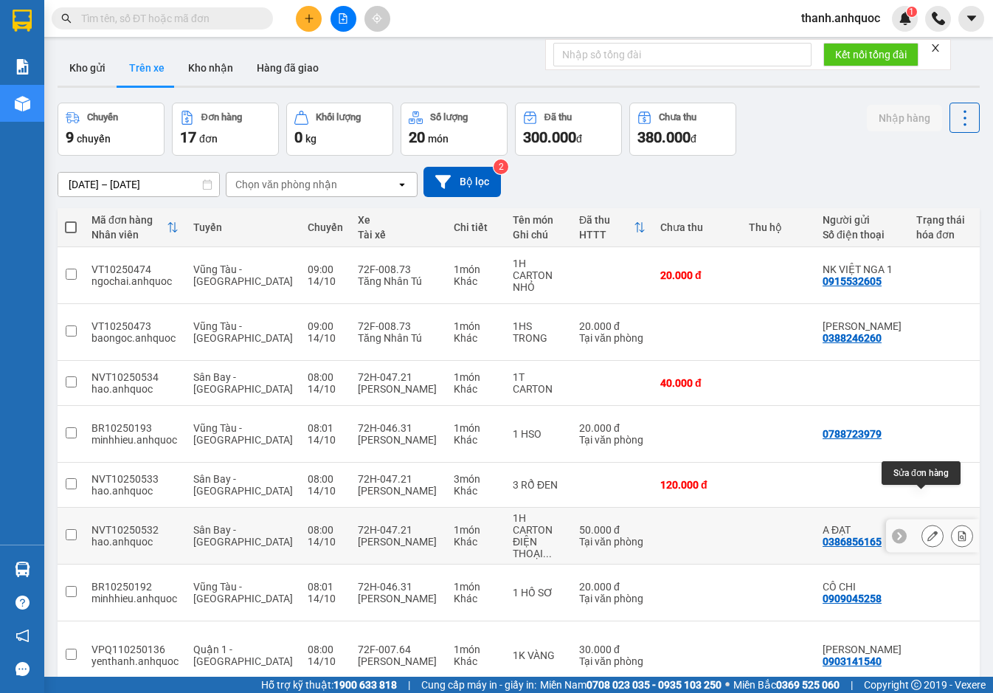
click at [927, 530] on icon at bounding box center [932, 535] width 10 height 10
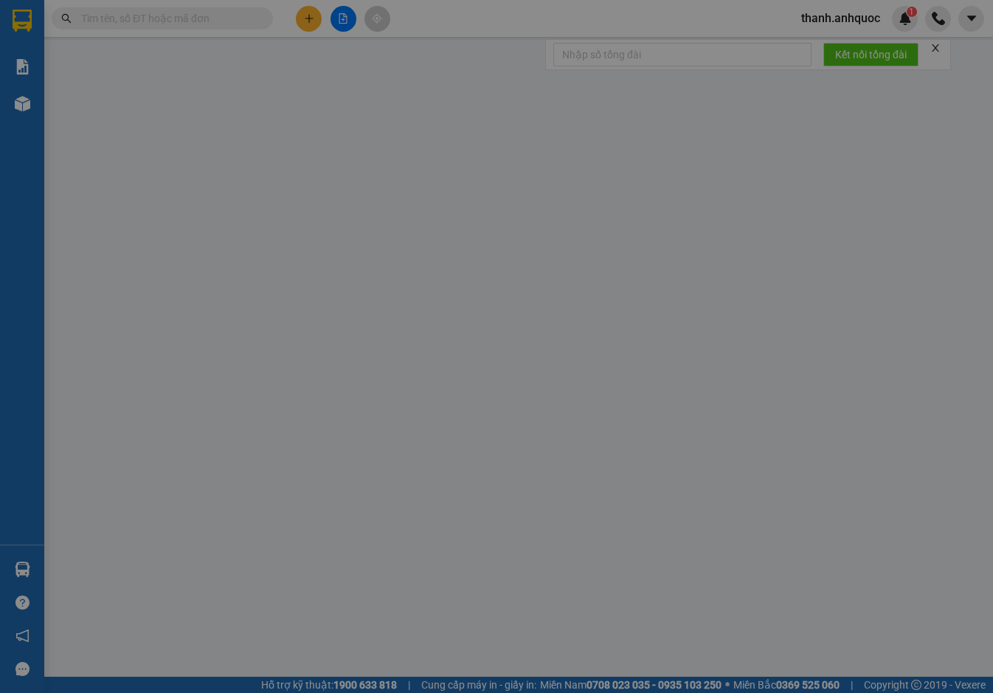
type input "0386856165"
type input "A ĐẠT"
type input "0907050151"
type input "ANH MINH"
type input "VPBR"
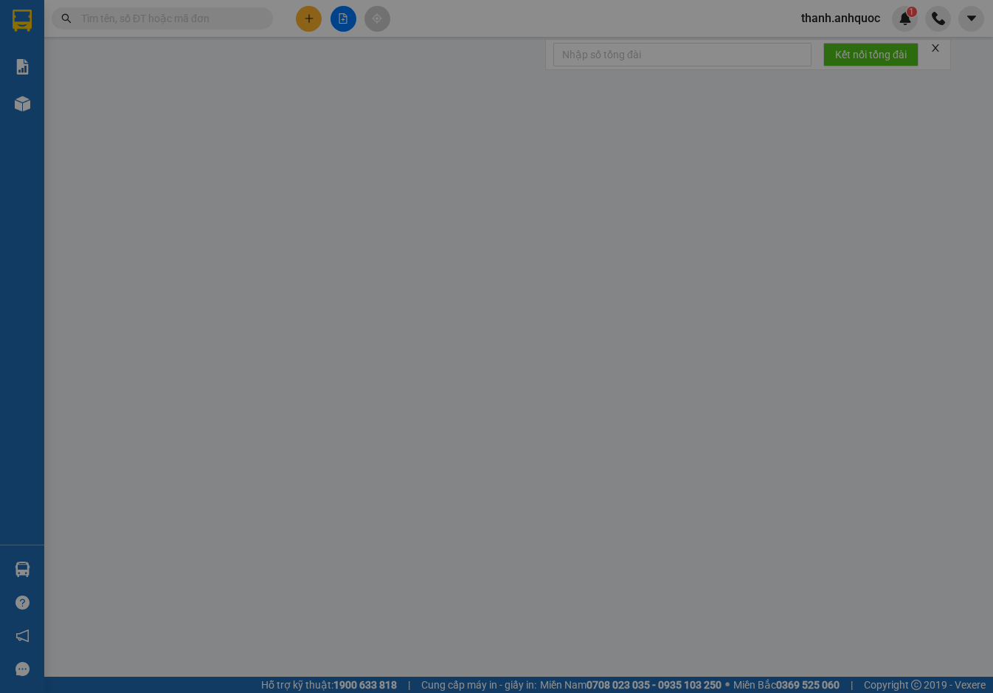
type input "TM 14/10 VP184 HẢO"
type input "50.000"
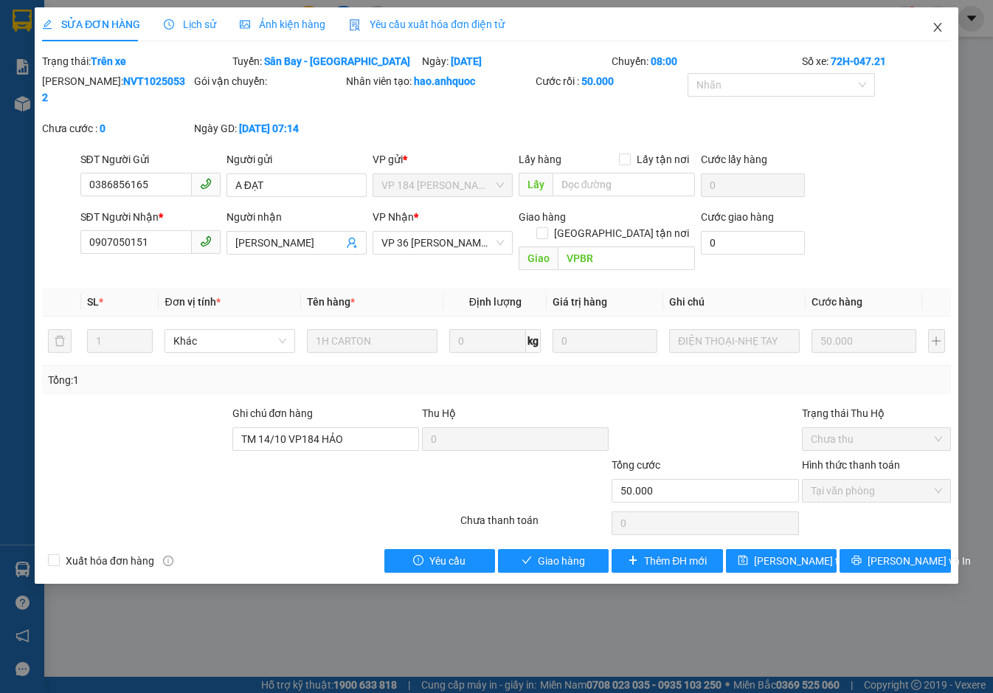
click at [940, 28] on icon "close" at bounding box center [937, 27] width 12 height 12
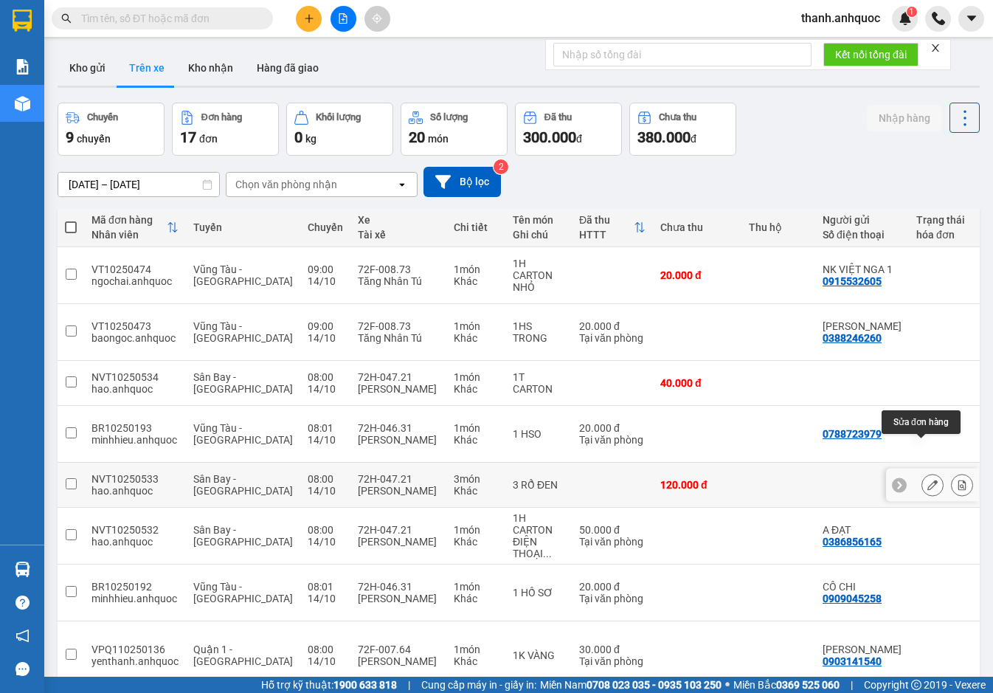
click at [922, 472] on button at bounding box center [932, 485] width 21 height 26
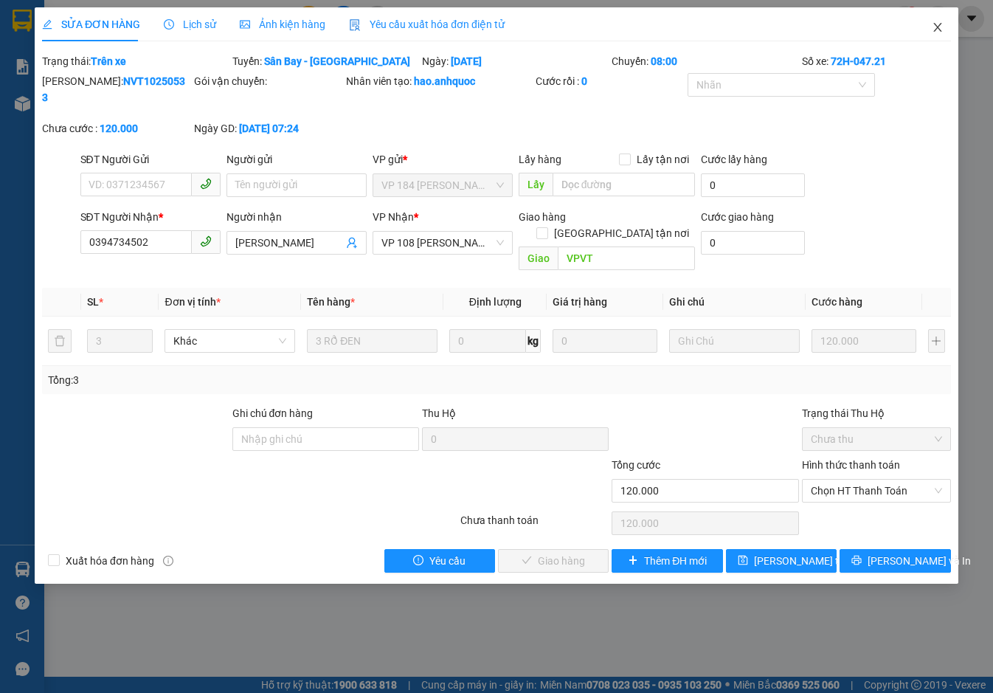
click at [938, 28] on icon "close" at bounding box center [937, 27] width 12 height 12
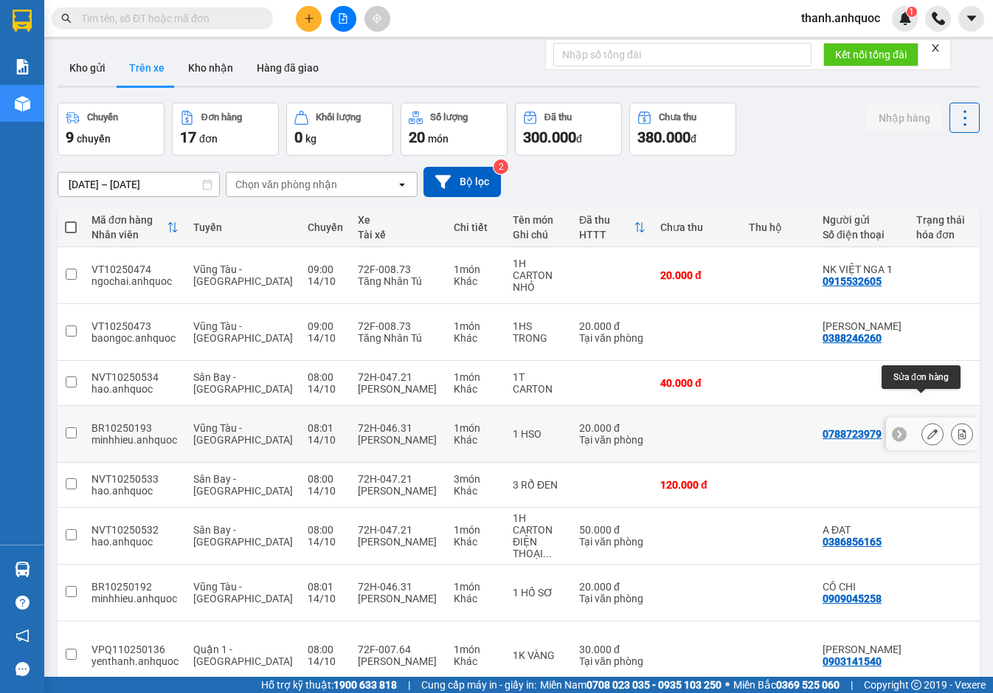
click at [927, 428] on icon at bounding box center [932, 433] width 10 height 10
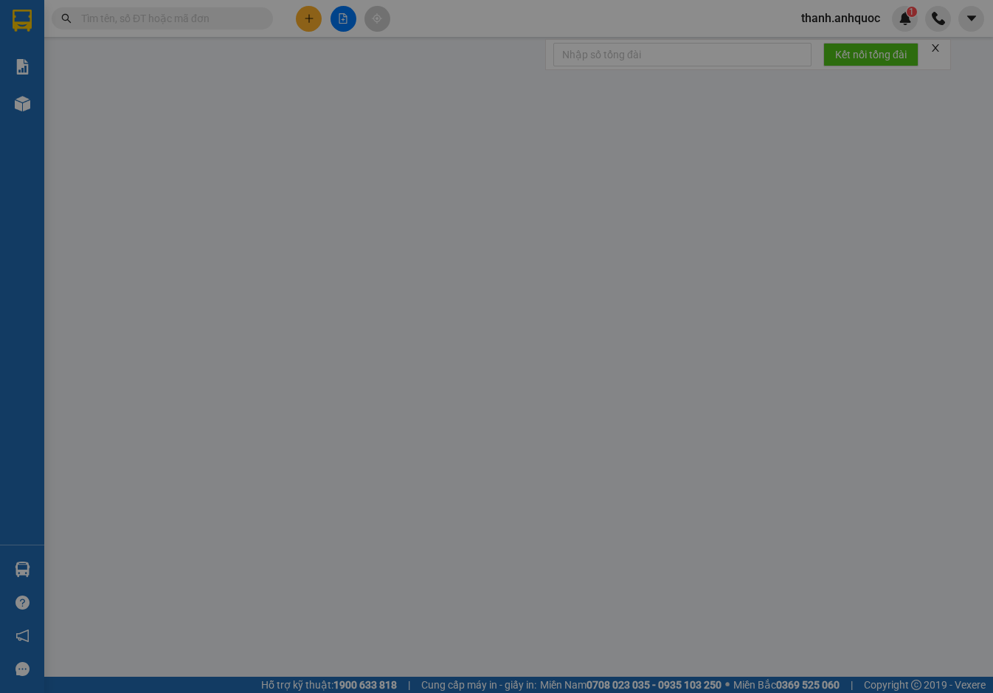
type input "0788723979"
type input "0984099386"
type input "ANH DUẨN"
type input "VP NVT"
type input "20.000"
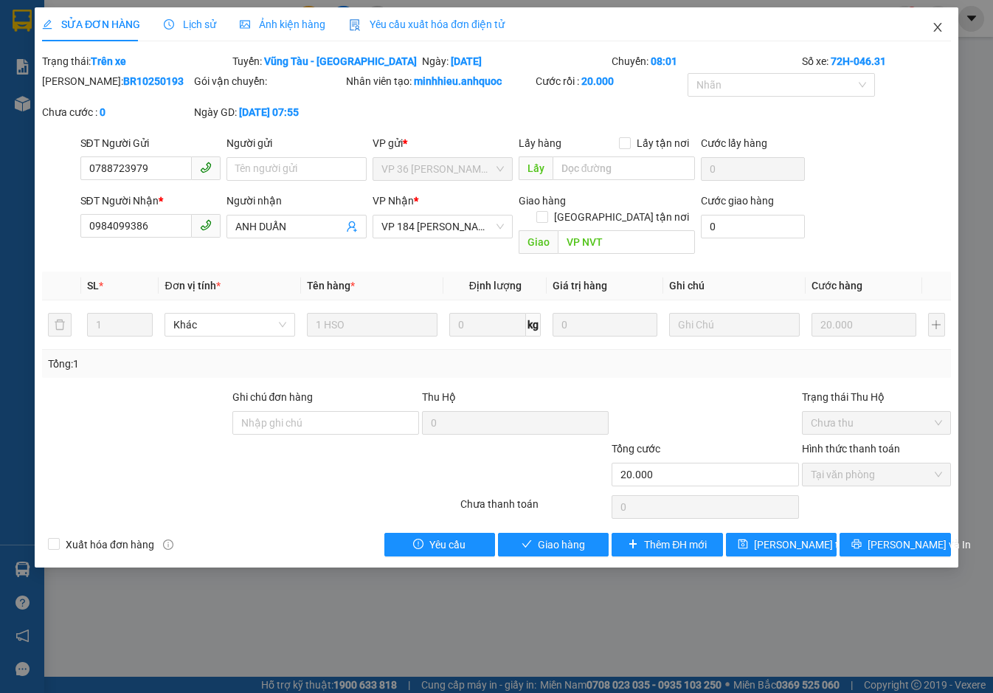
click at [931, 23] on icon "close" at bounding box center [937, 27] width 12 height 12
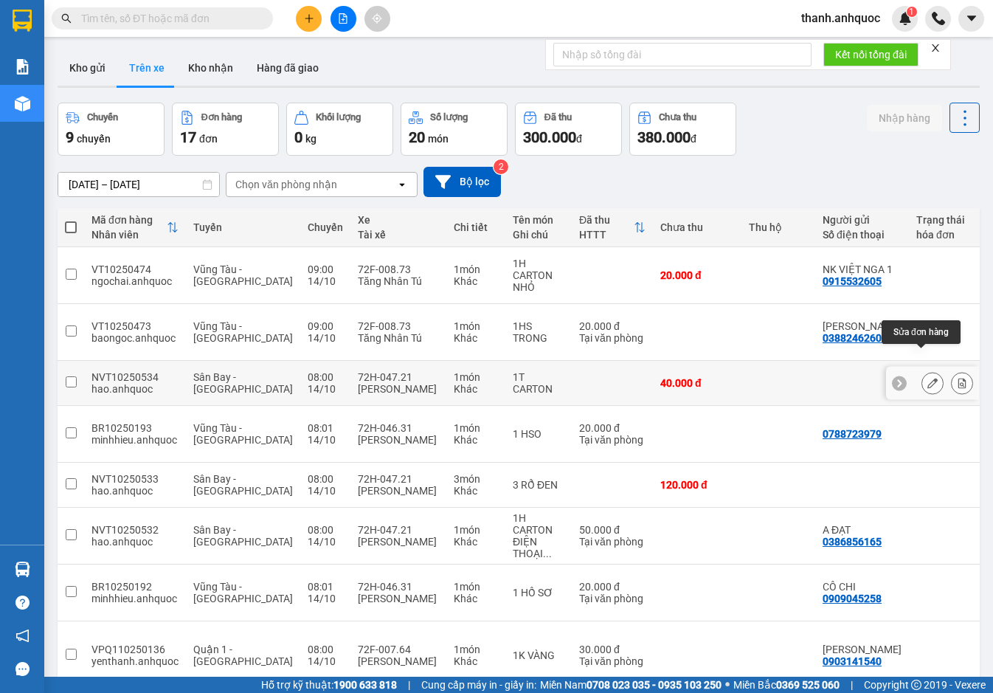
click at [928, 370] on button at bounding box center [932, 383] width 21 height 26
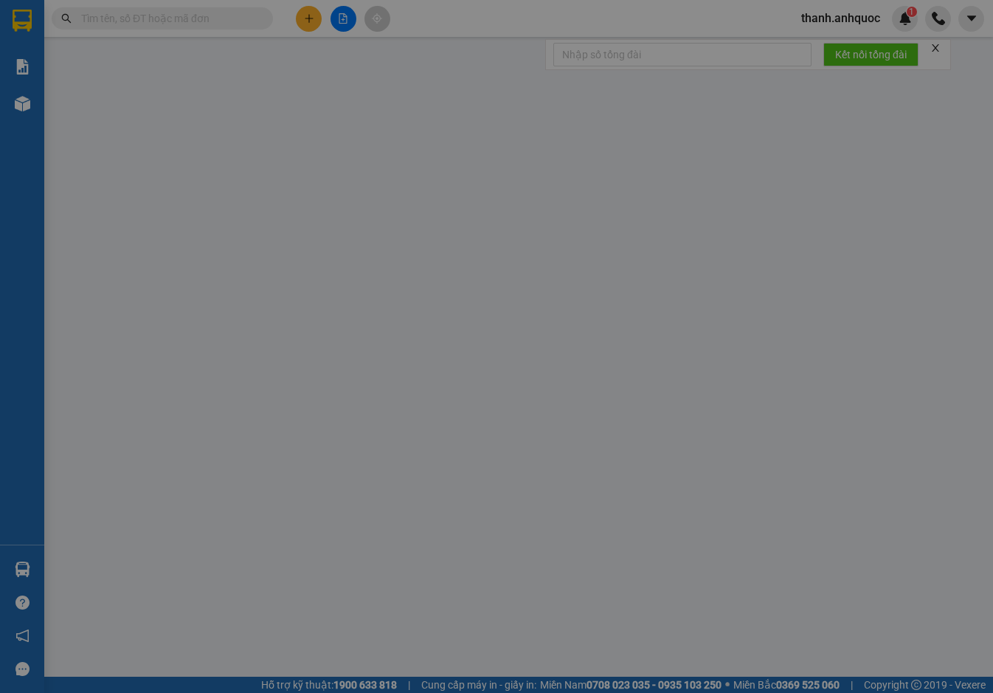
type input "0394734502"
type input "ANH MINH"
type input "VPVT"
type input "40.000"
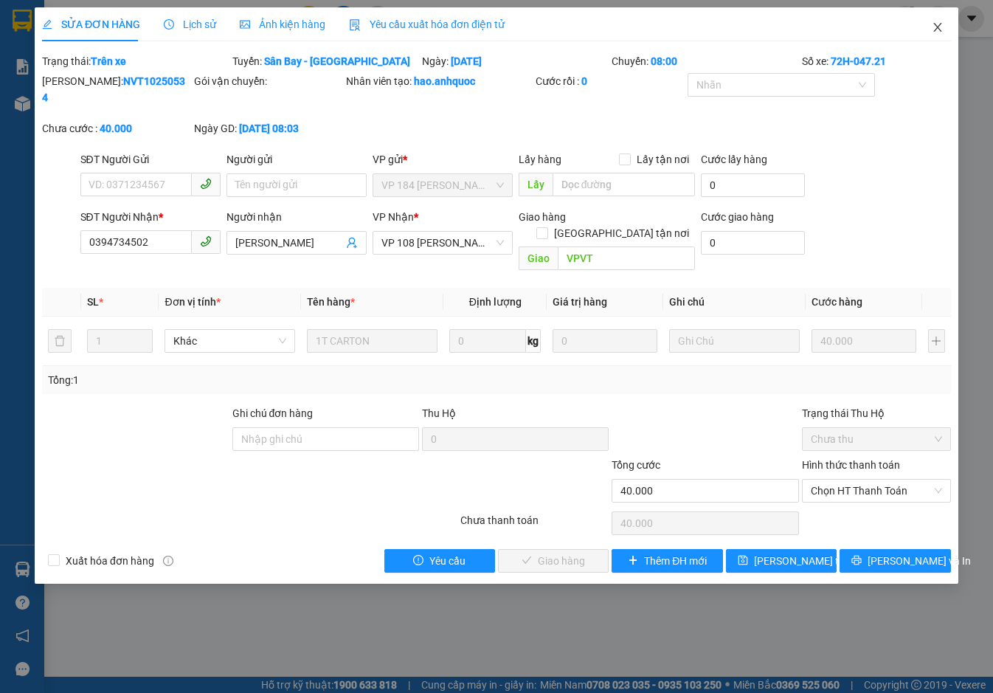
click at [939, 28] on icon "close" at bounding box center [937, 27] width 12 height 12
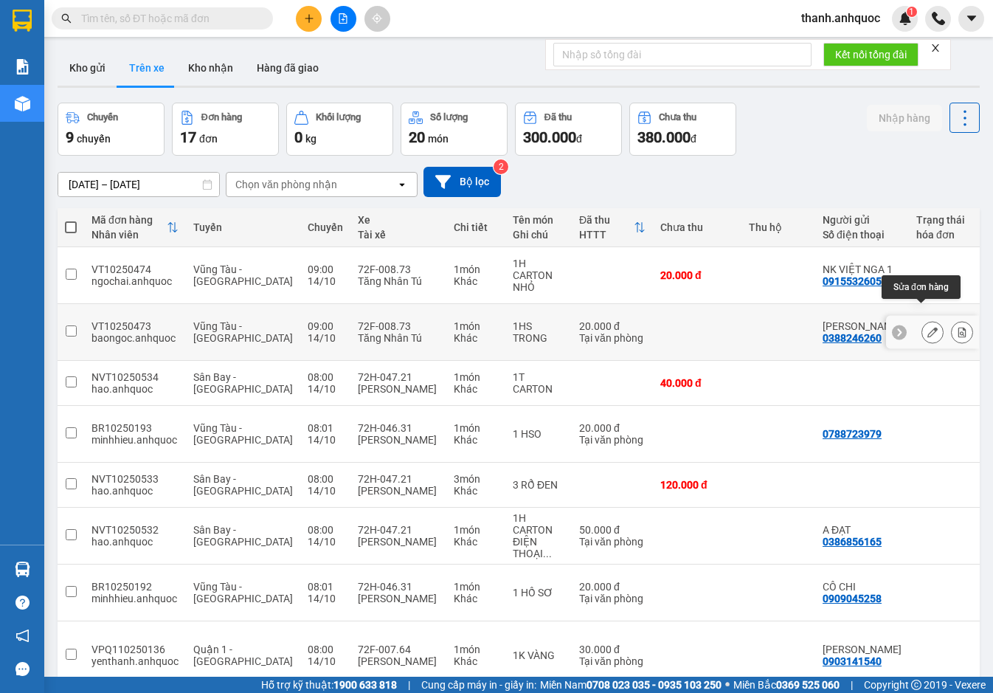
click at [922, 319] on button at bounding box center [932, 332] width 21 height 26
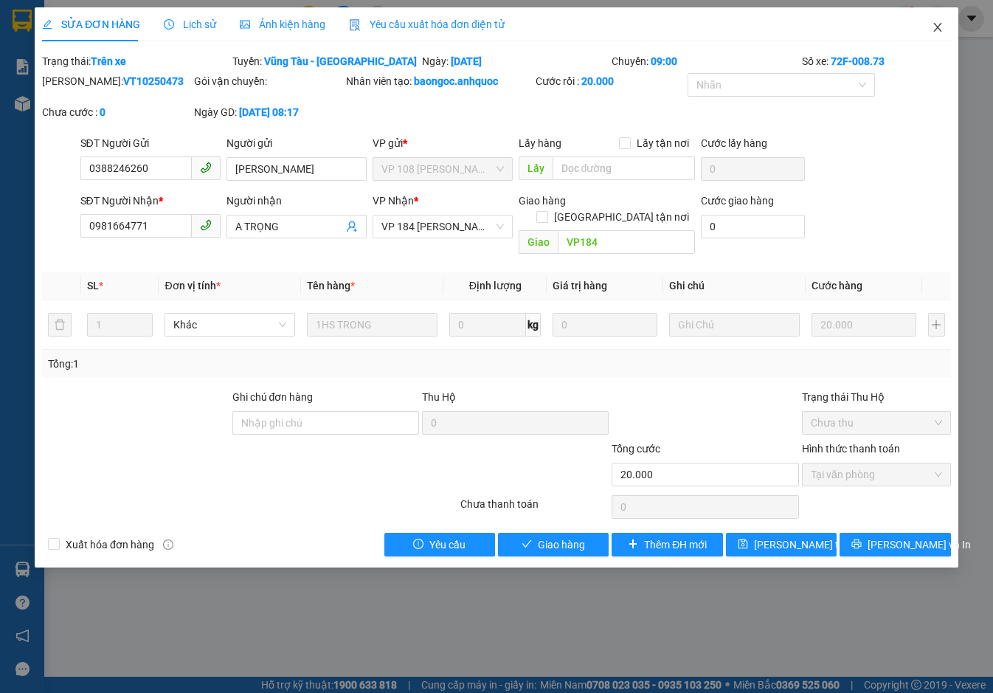
click at [936, 23] on icon "close" at bounding box center [937, 27] width 12 height 12
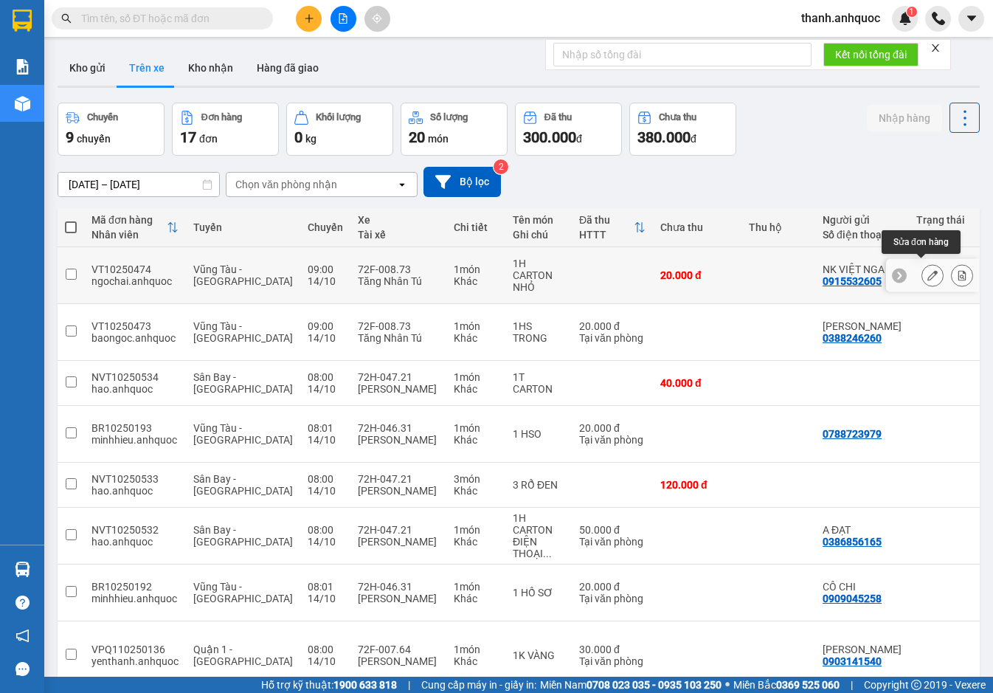
click at [923, 263] on button at bounding box center [932, 276] width 21 height 26
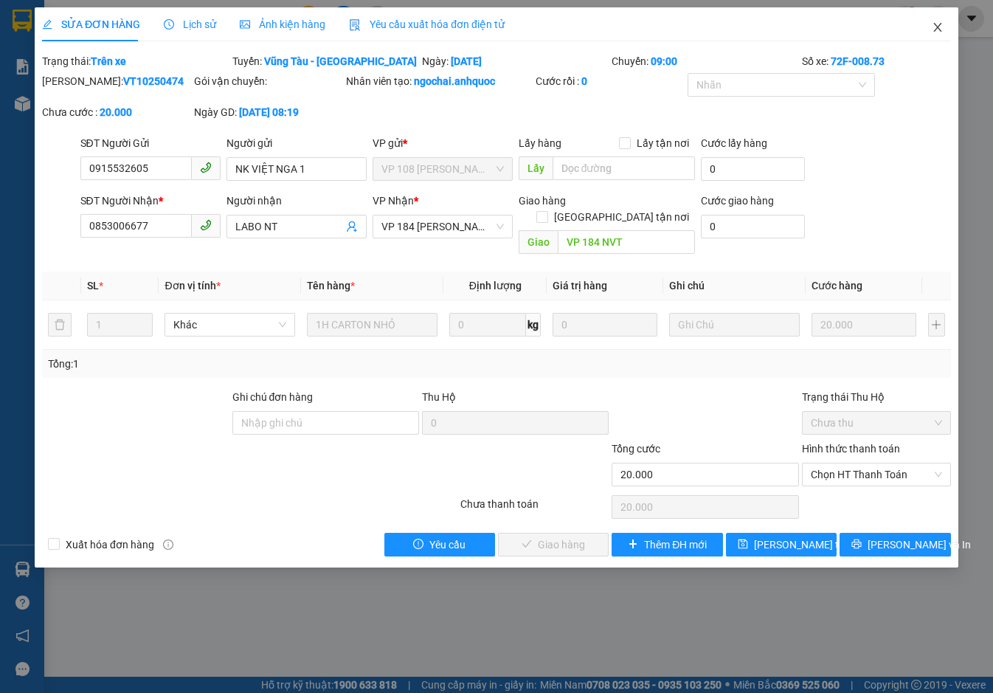
click at [937, 28] on icon "close" at bounding box center [937, 27] width 8 height 9
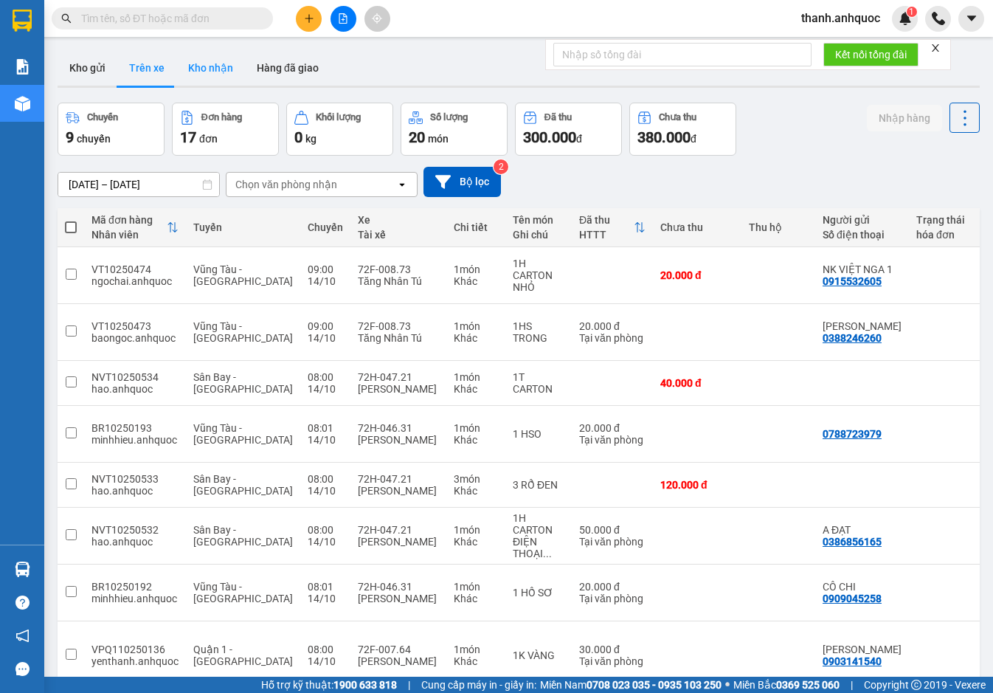
click at [219, 67] on button "Kho nhận" at bounding box center [210, 67] width 69 height 35
type input "06/10/2025 – 14/10/2025"
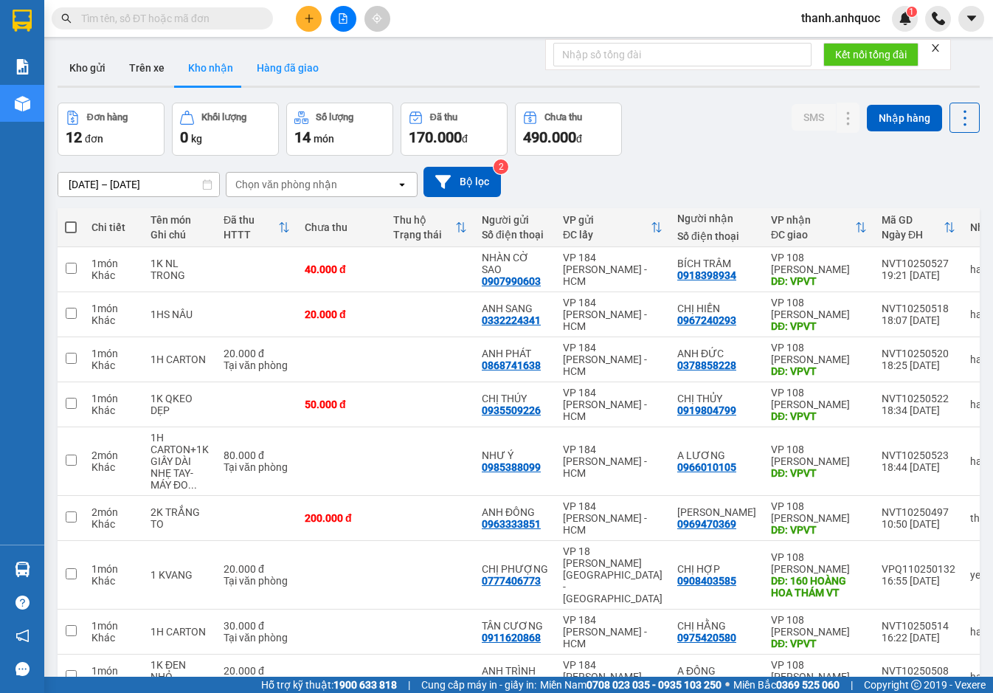
click at [288, 71] on button "Hàng đã giao" at bounding box center [288, 67] width 86 height 35
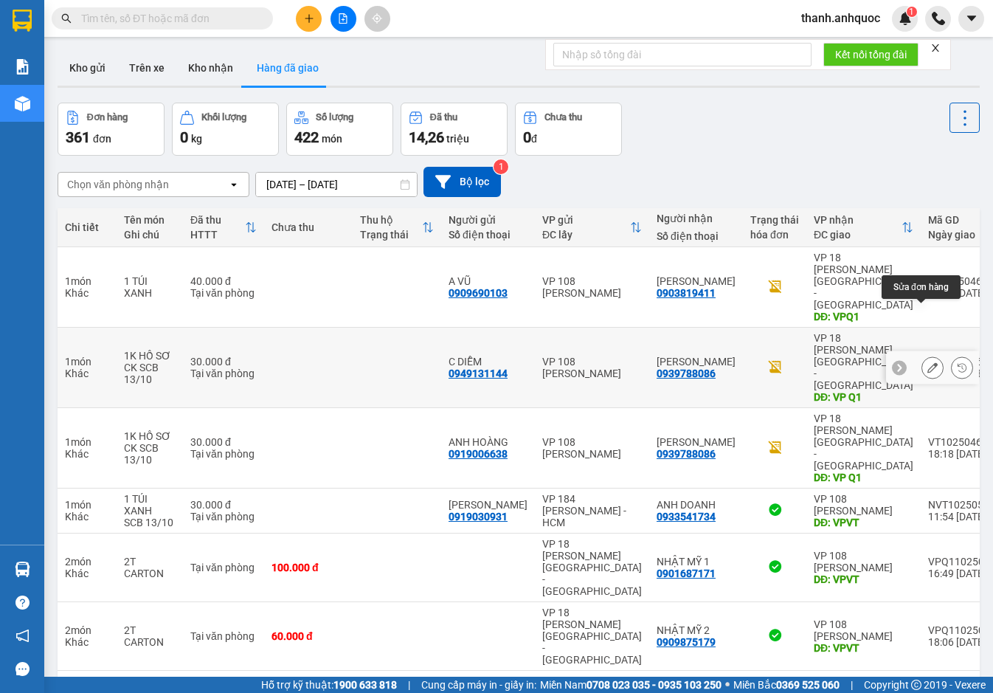
click at [927, 362] on icon at bounding box center [932, 367] width 10 height 10
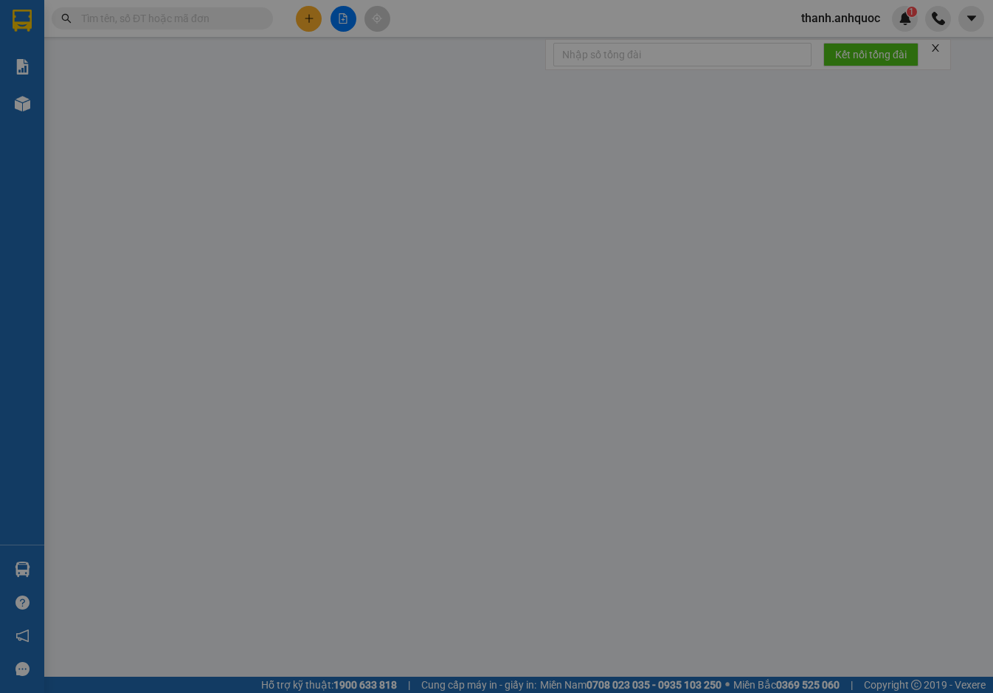
type input "0949131144"
type input "C DIỄM"
type input "0939788086"
type input "ANH SƠN"
type input "VP Q1"
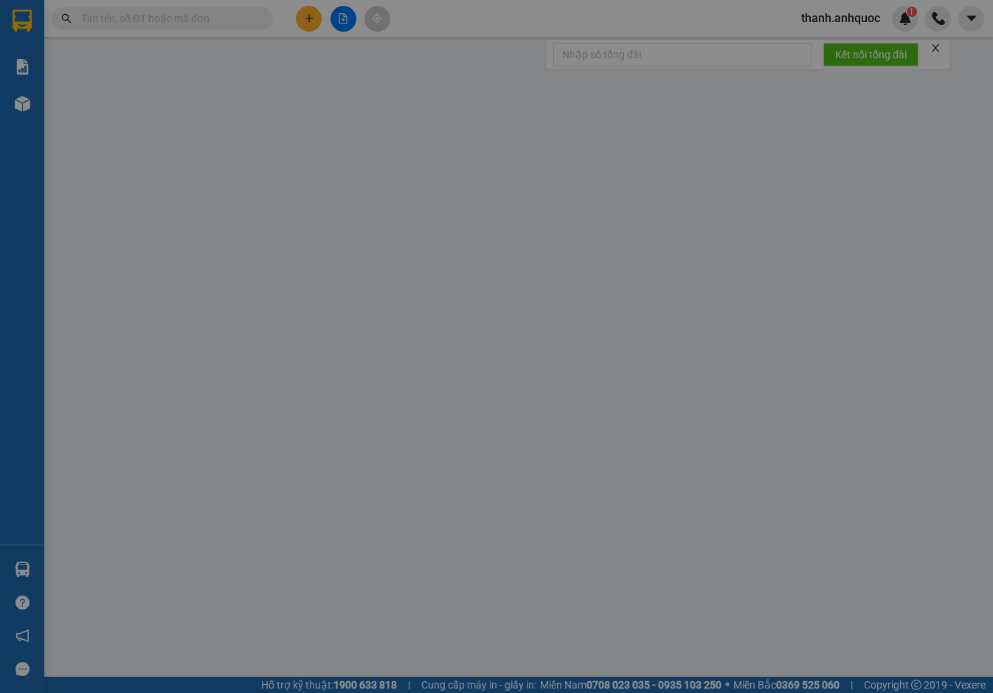
type input "30.000"
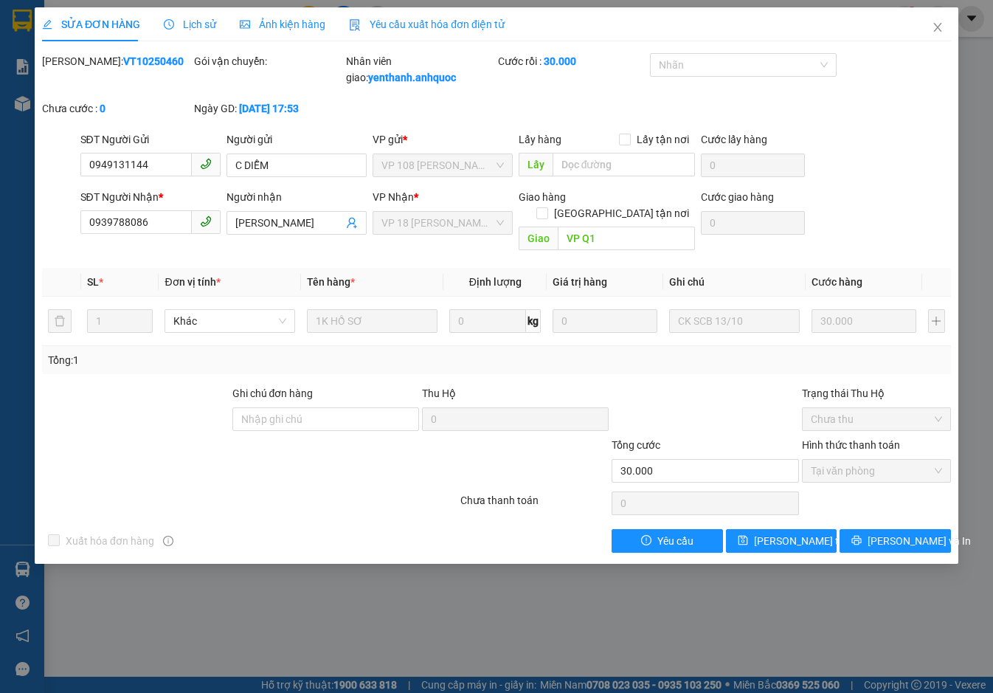
click at [402, 24] on span "Yêu cầu xuất hóa đơn điện tử" at bounding box center [427, 24] width 156 height 12
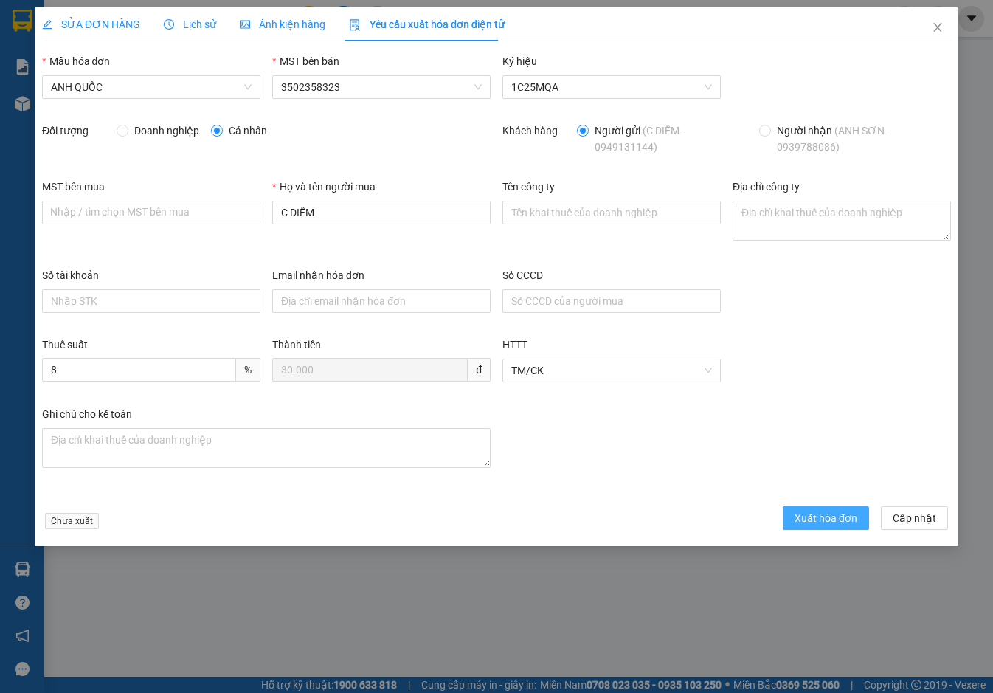
click at [803, 513] on span "Xuất hóa đơn" at bounding box center [825, 518] width 63 height 16
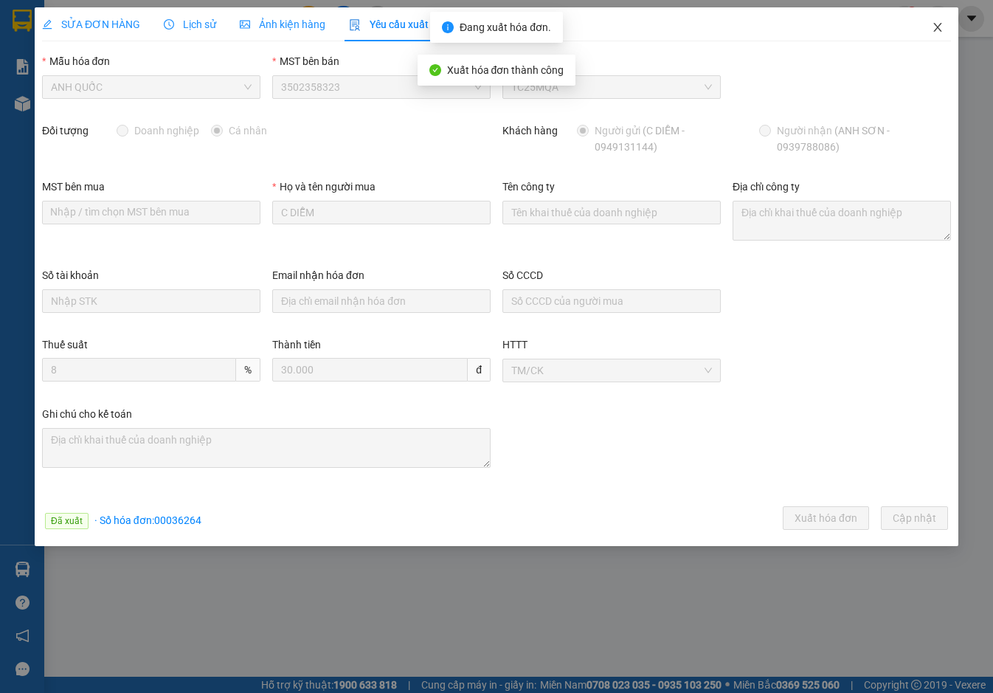
click at [935, 30] on icon "close" at bounding box center [937, 27] width 8 height 9
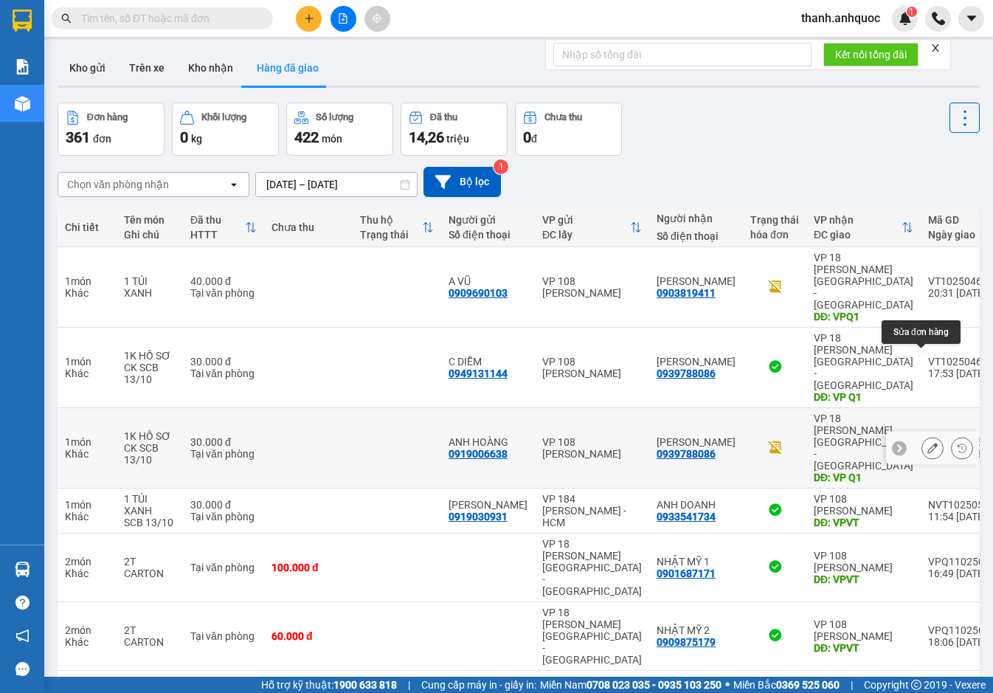
click at [927, 442] on icon at bounding box center [932, 447] width 10 height 10
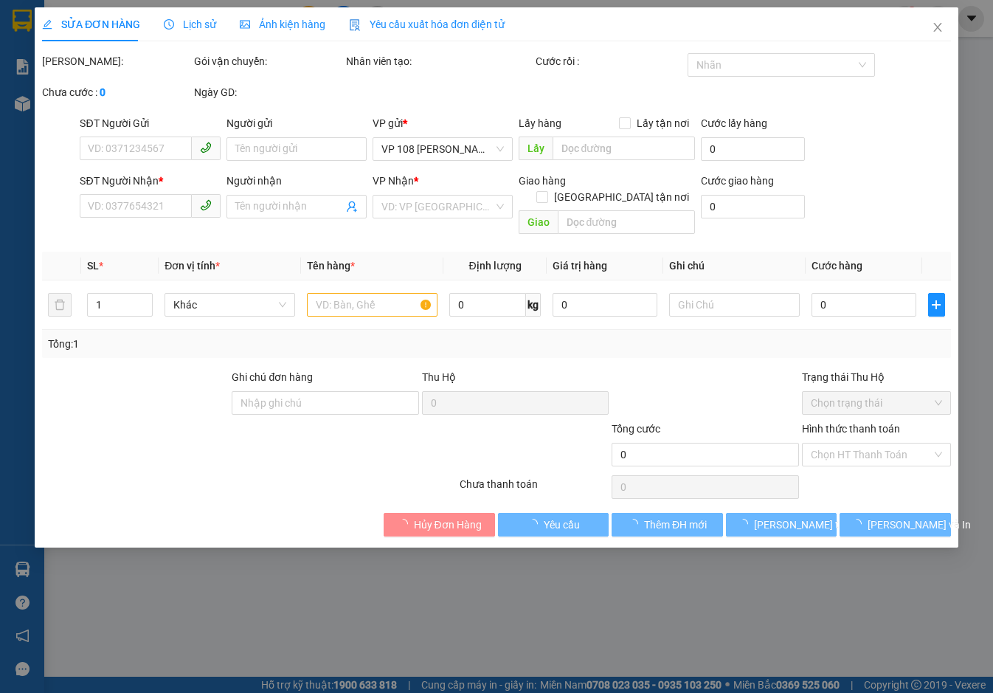
type input "0919006638"
type input "ANH HOÀNG"
type input "0939788086"
type input "ANH SƠN"
type input "VP Q1"
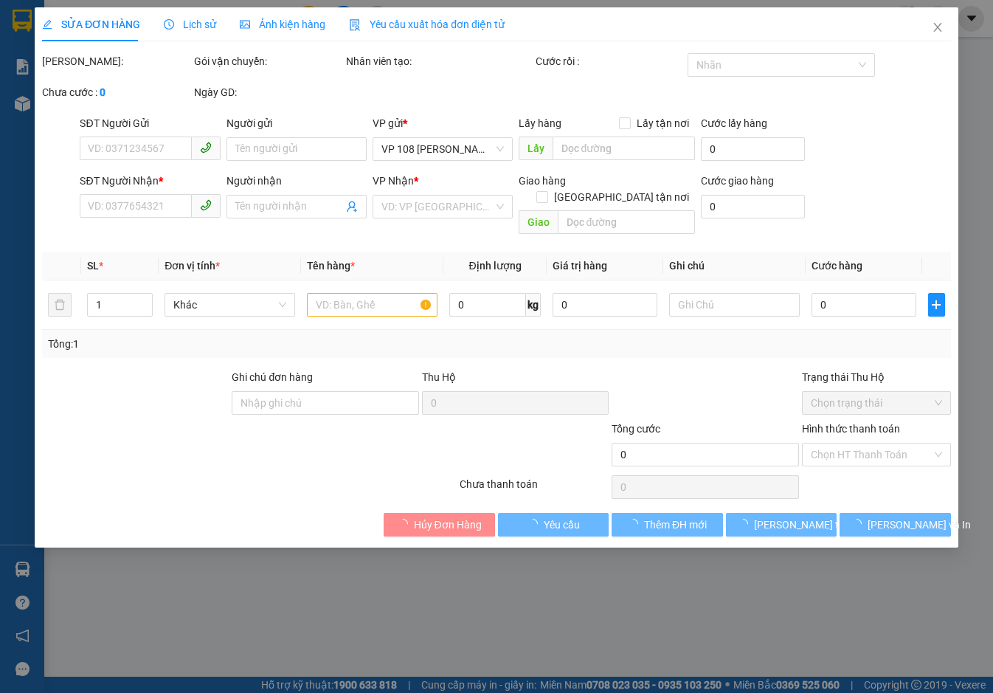
type input "30.000"
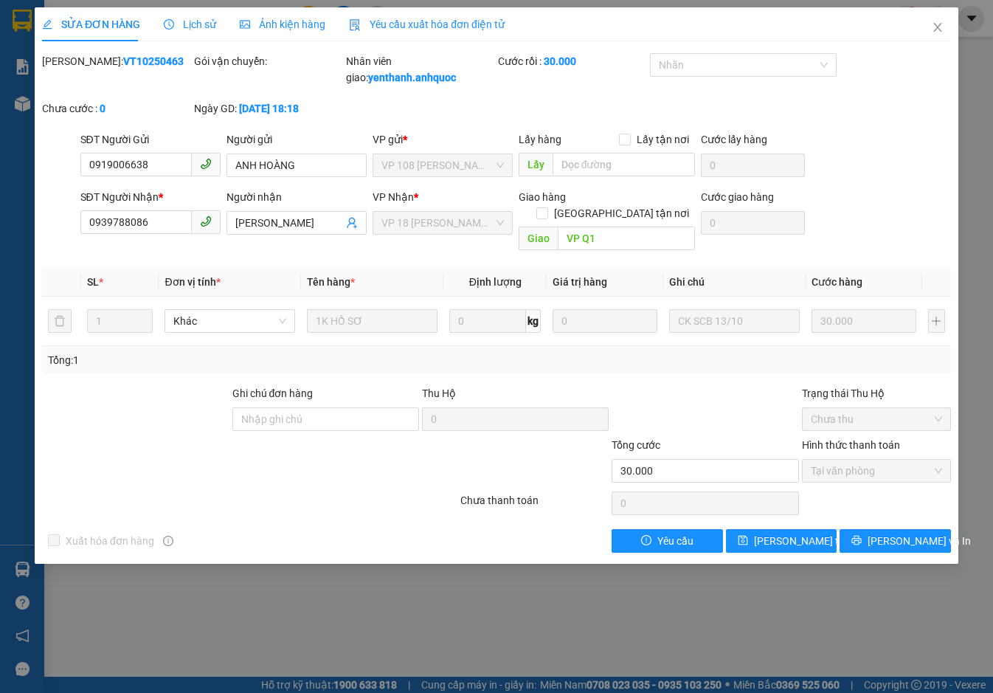
click at [430, 21] on span "Yêu cầu xuất hóa đơn điện tử" at bounding box center [427, 24] width 156 height 12
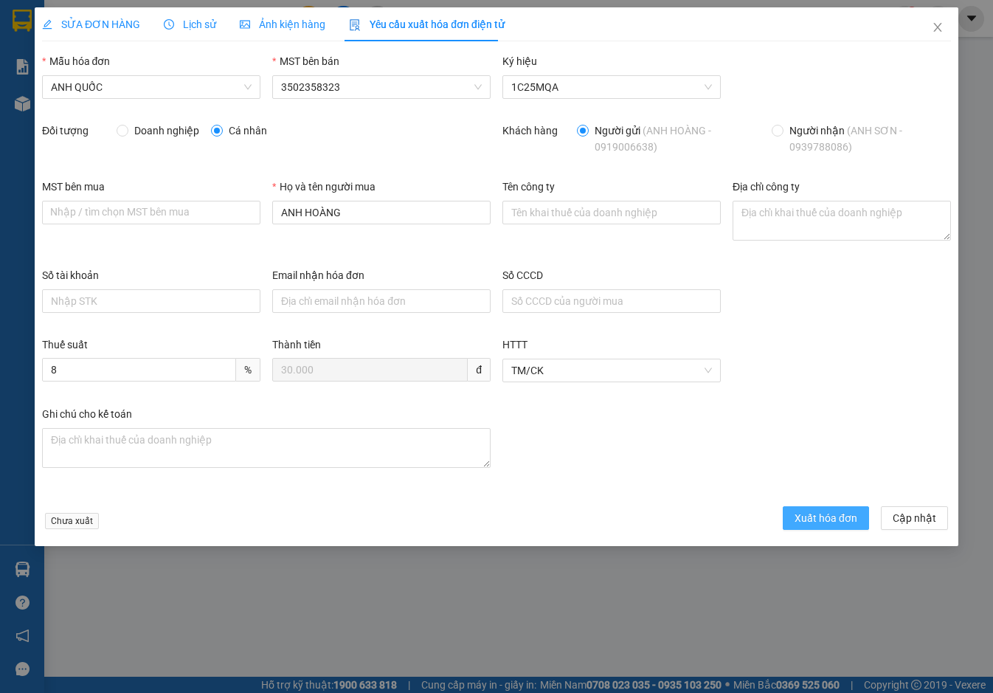
click at [817, 521] on span "Xuất hóa đơn" at bounding box center [825, 518] width 63 height 16
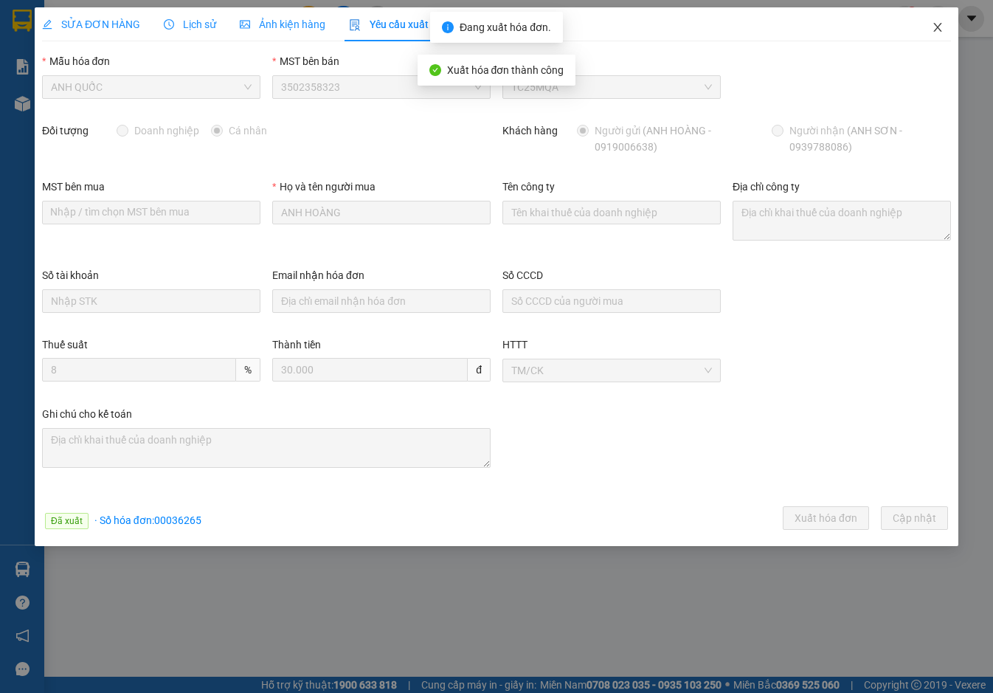
click at [943, 26] on icon "close" at bounding box center [937, 27] width 12 height 12
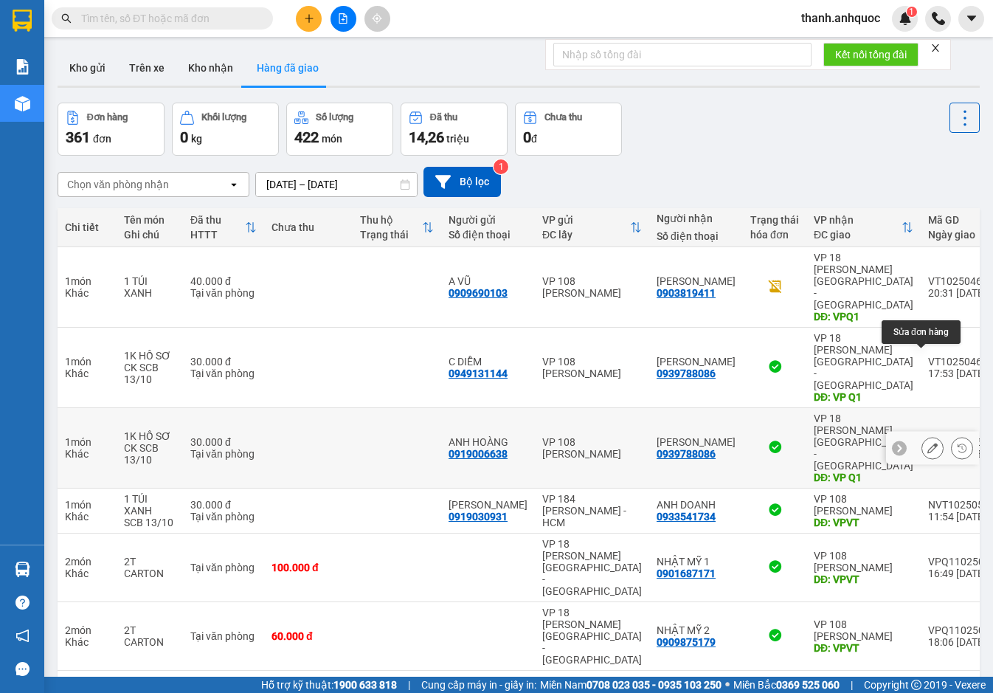
click at [927, 442] on icon at bounding box center [932, 447] width 10 height 10
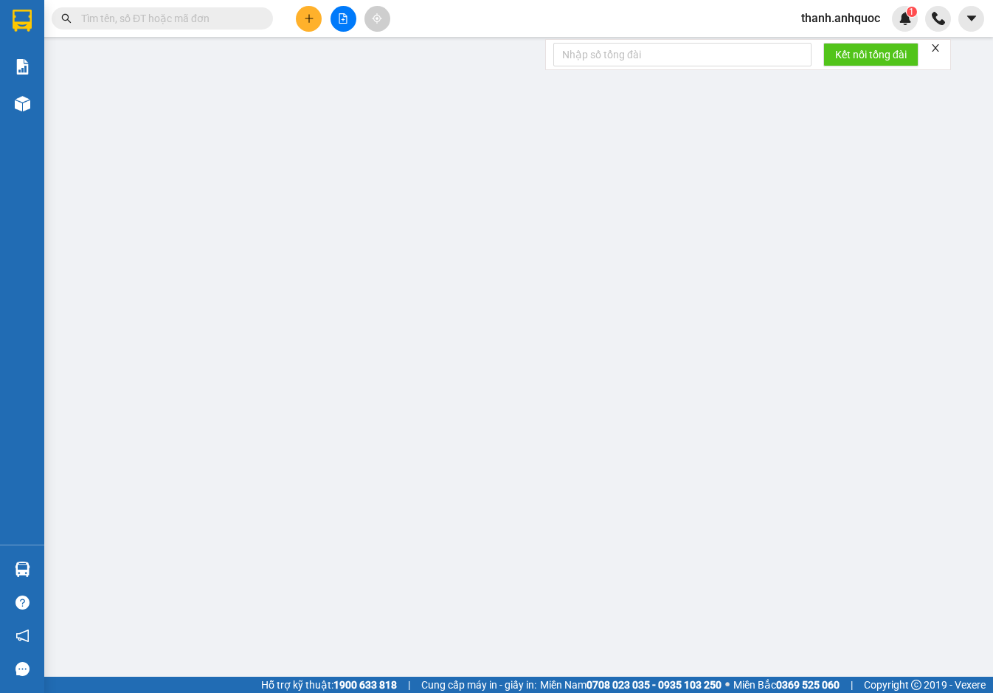
type input "0919006638"
type input "ANH HOÀNG"
type input "0939788086"
type input "ANH SƠN"
type input "VP Q1"
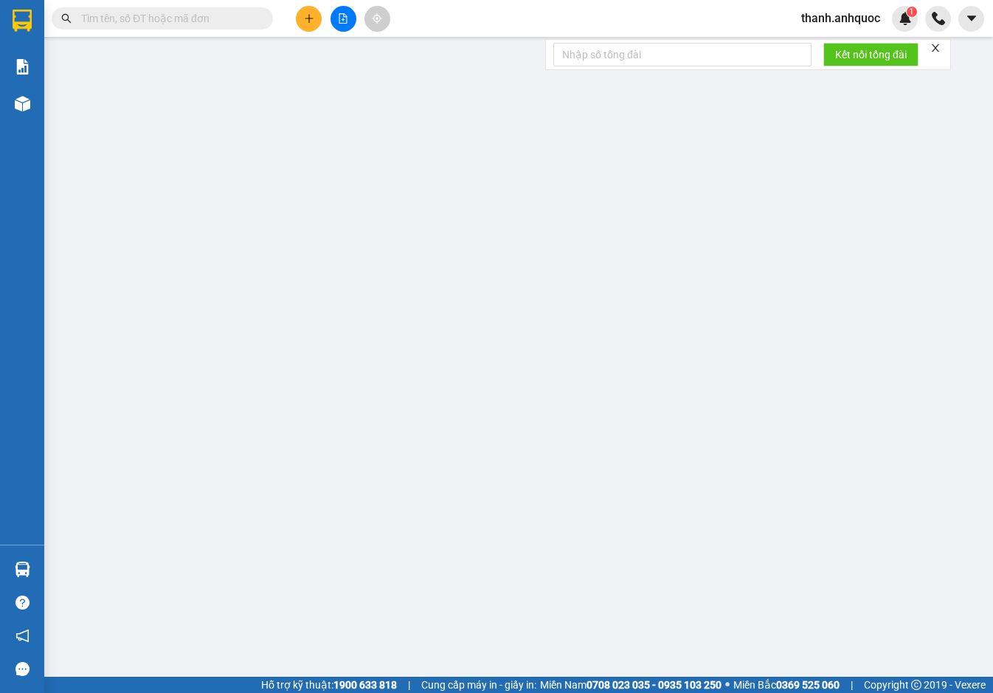
type input "30.000"
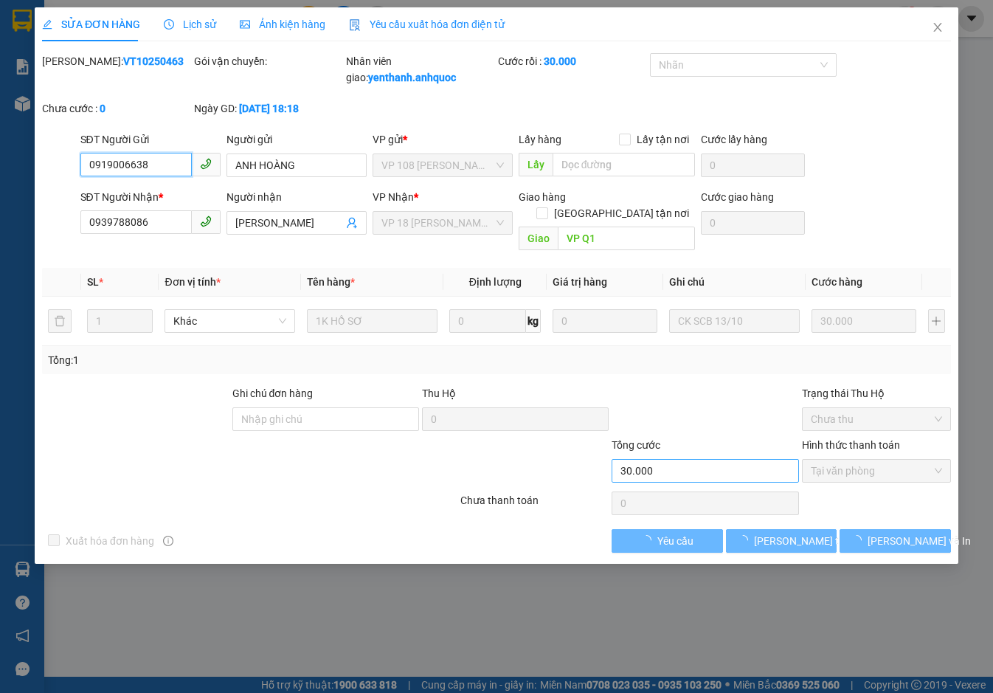
checkbox input "true"
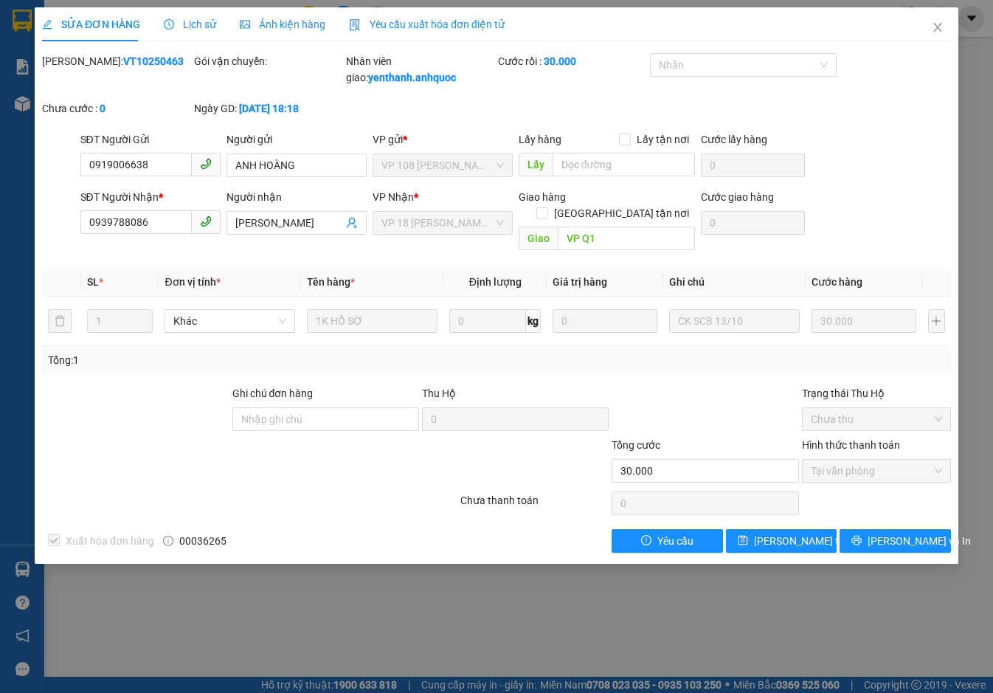
click at [195, 22] on span "Lịch sử" at bounding box center [190, 24] width 52 height 12
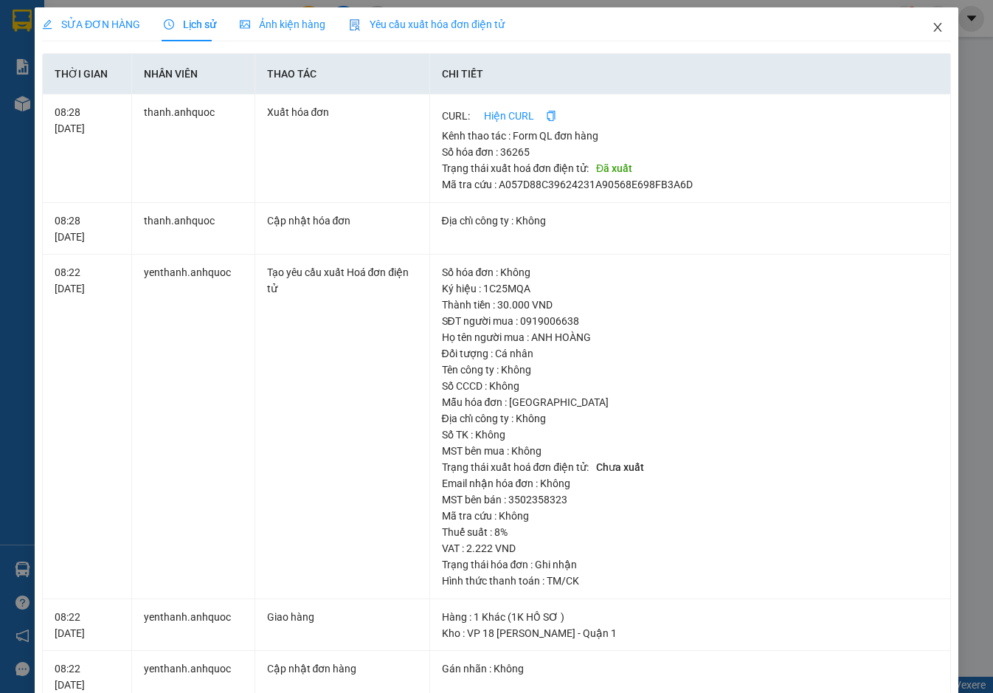
click at [931, 29] on icon "close" at bounding box center [937, 27] width 12 height 12
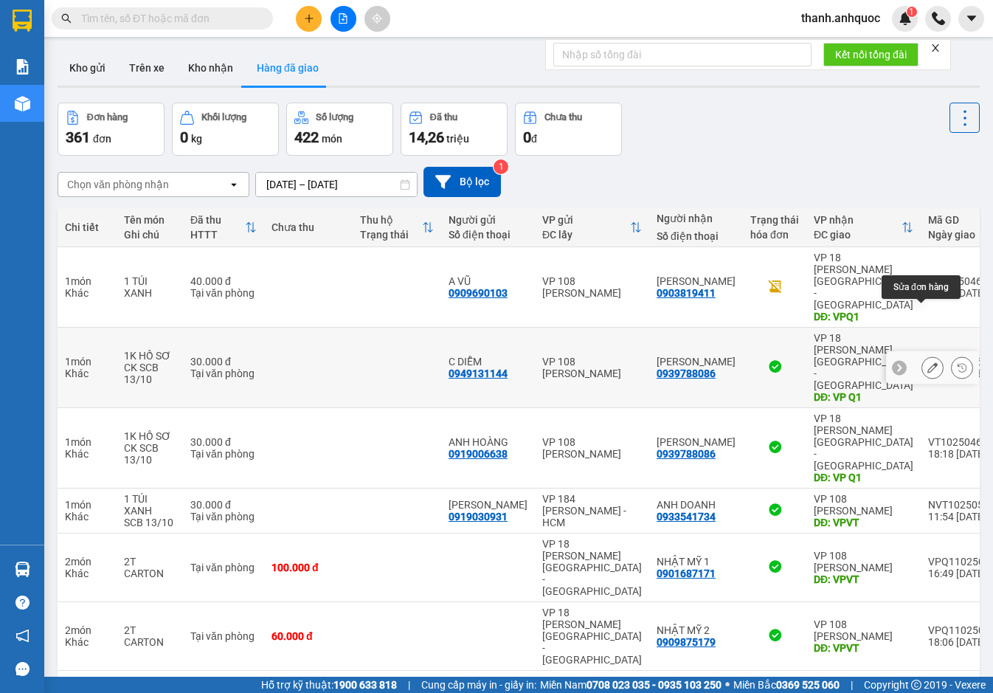
click at [926, 355] on button at bounding box center [932, 368] width 21 height 26
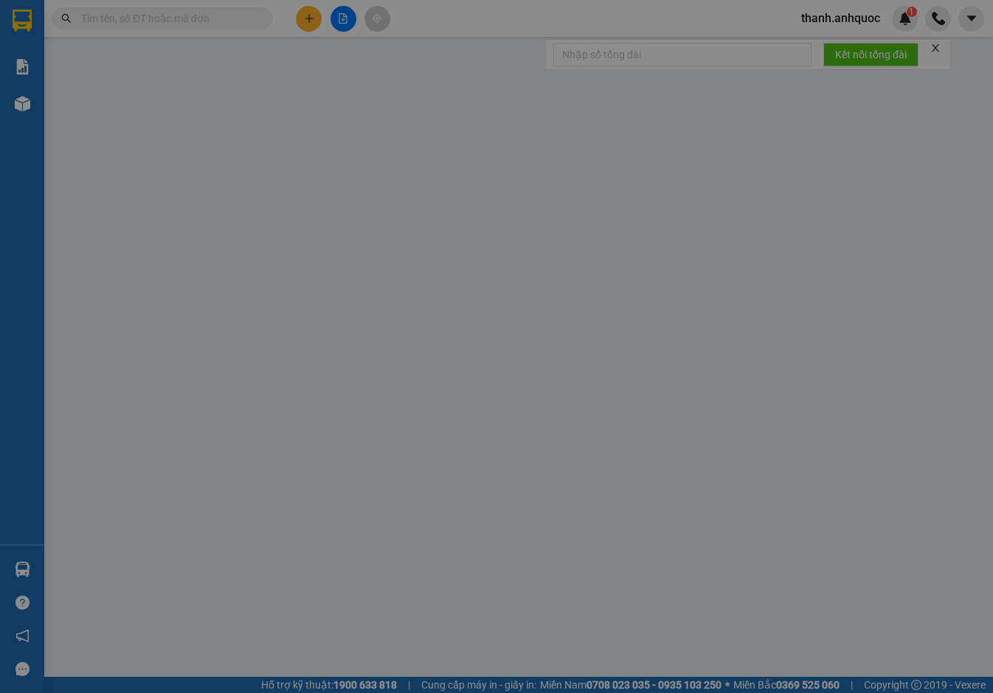
type input "0949131144"
type input "C DIỄM"
type input "0939788086"
type input "ANH SƠN"
type input "VP Q1"
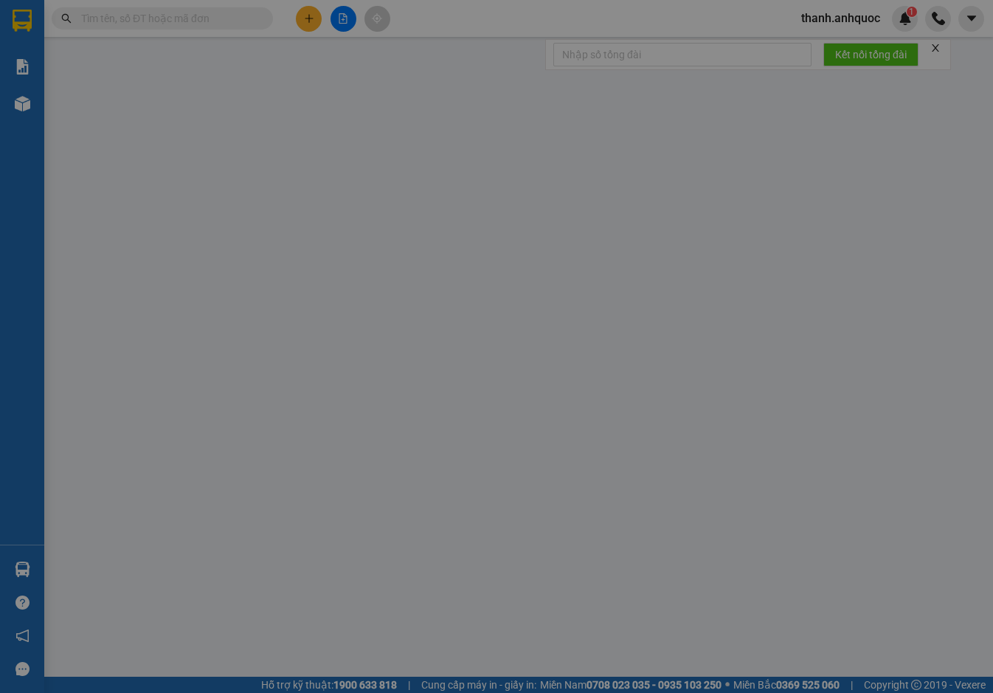
type input "30.000"
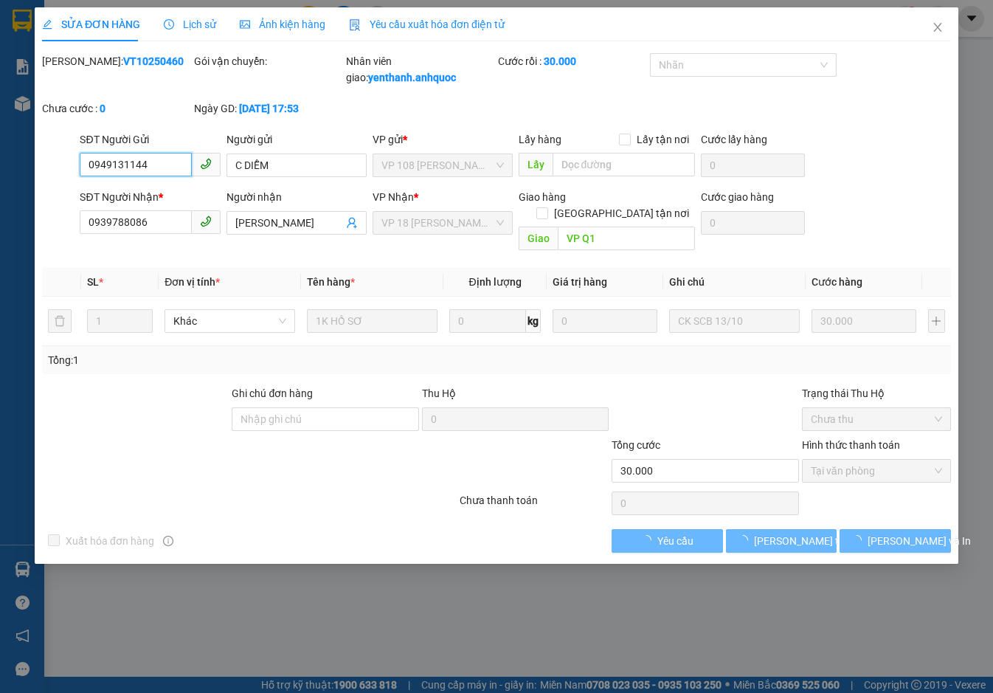
checkbox input "true"
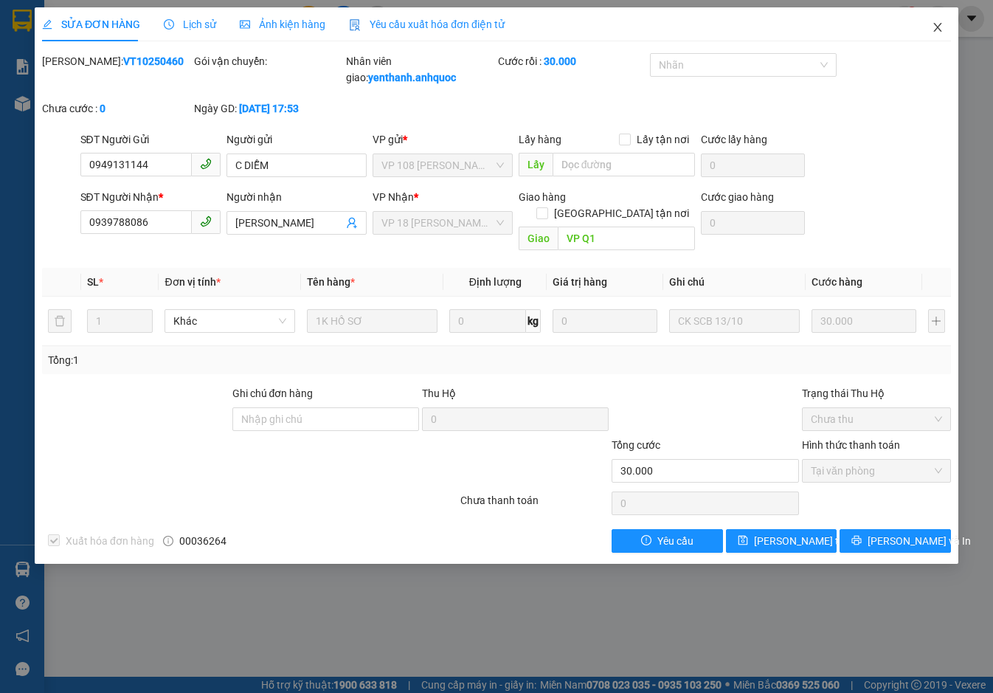
click at [943, 29] on icon "close" at bounding box center [937, 27] width 12 height 12
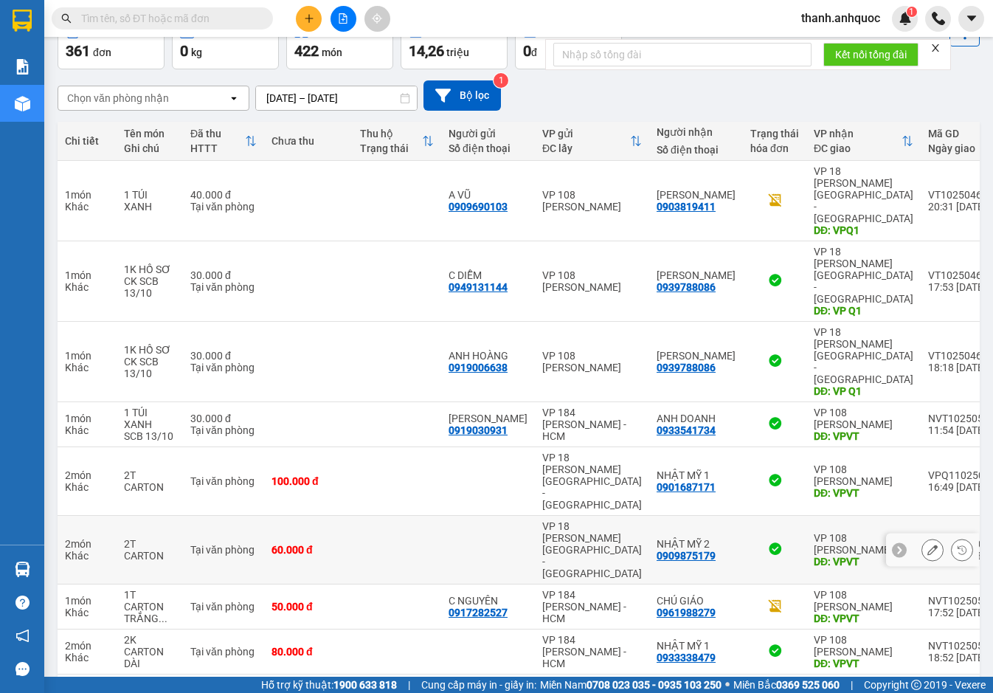
scroll to position [87, 0]
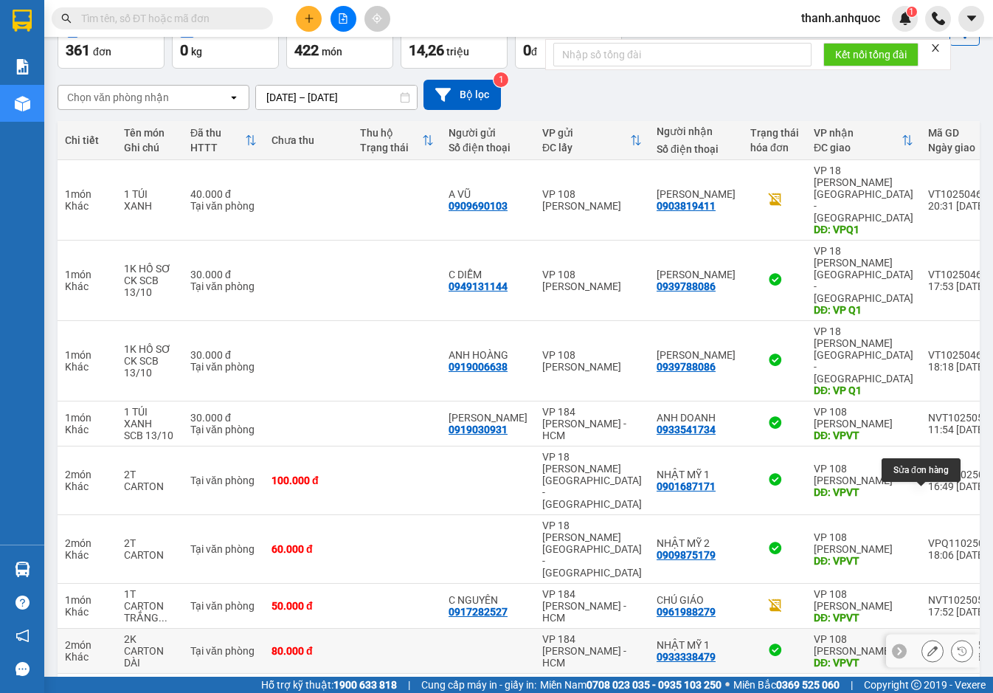
click at [927, 645] on icon at bounding box center [932, 650] width 10 height 10
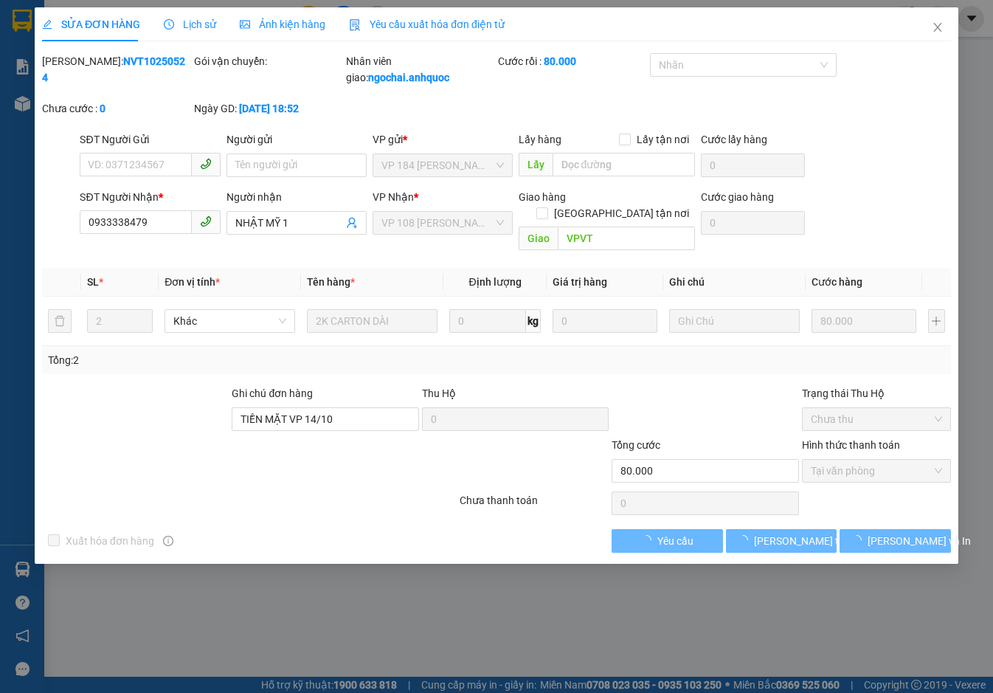
checkbox input "true"
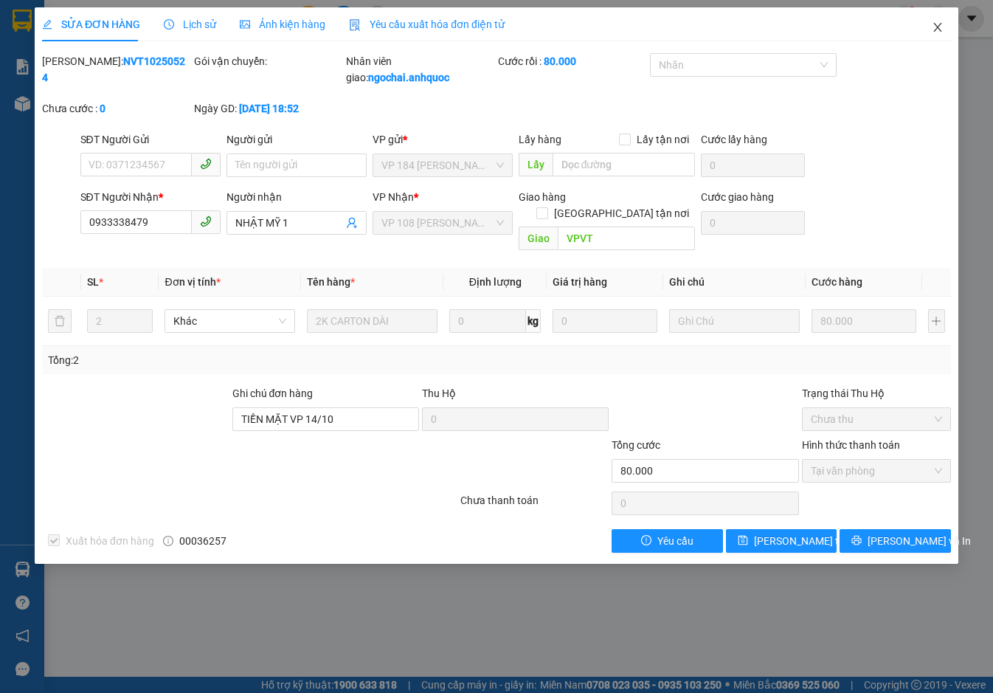
click at [938, 24] on icon "close" at bounding box center [937, 27] width 12 height 12
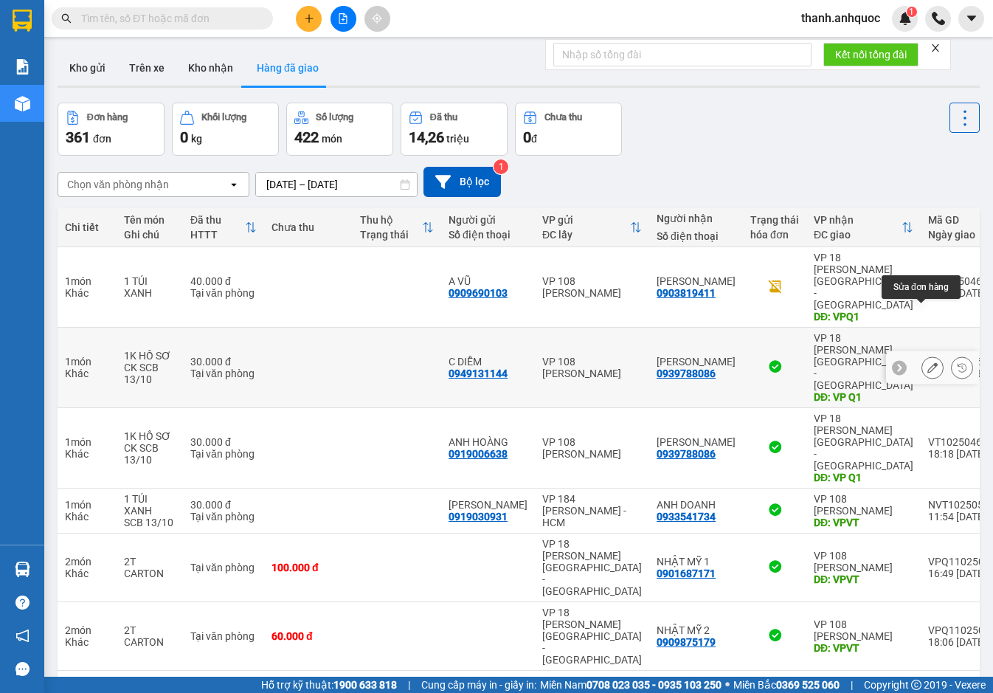
click at [927, 362] on icon at bounding box center [932, 367] width 10 height 10
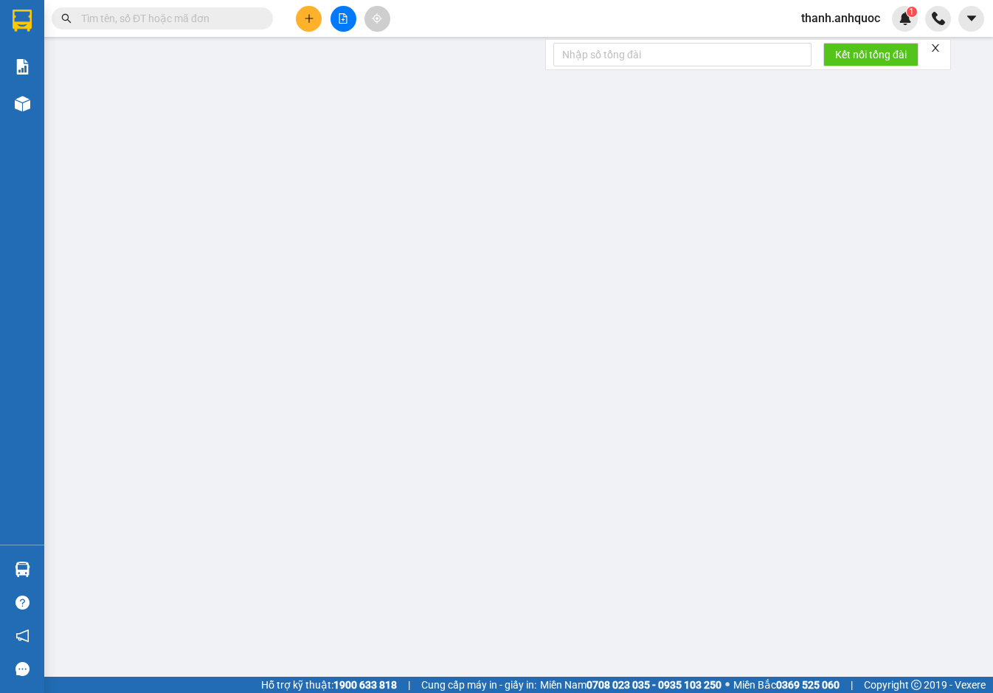
type input "0949131144"
type input "C DIỄM"
type input "0939788086"
type input "ANH SƠN"
type input "VP Q1"
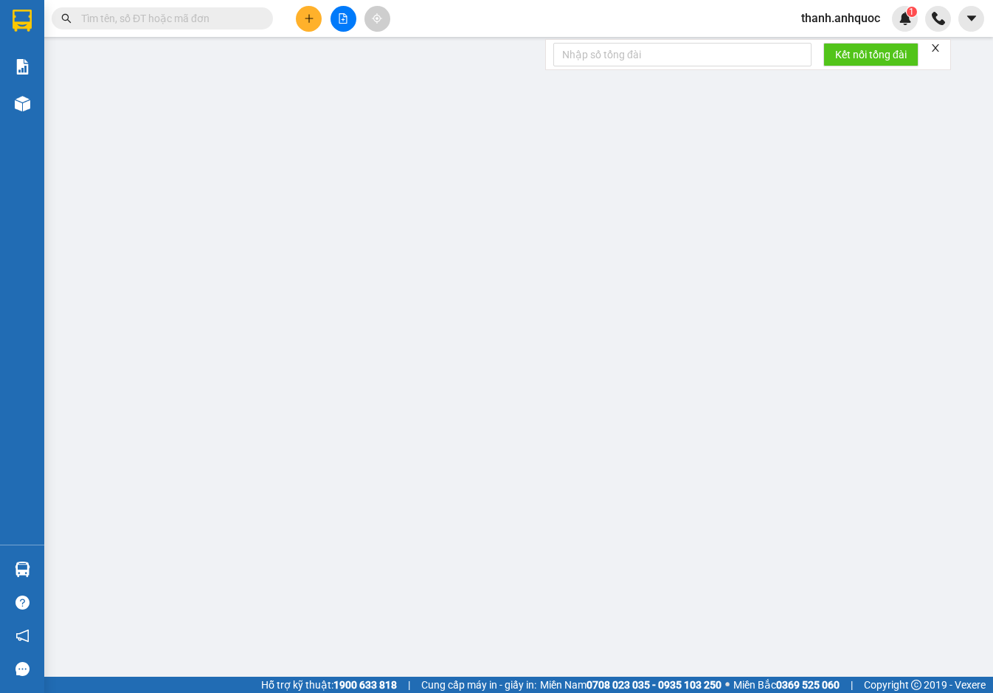
type input "30.000"
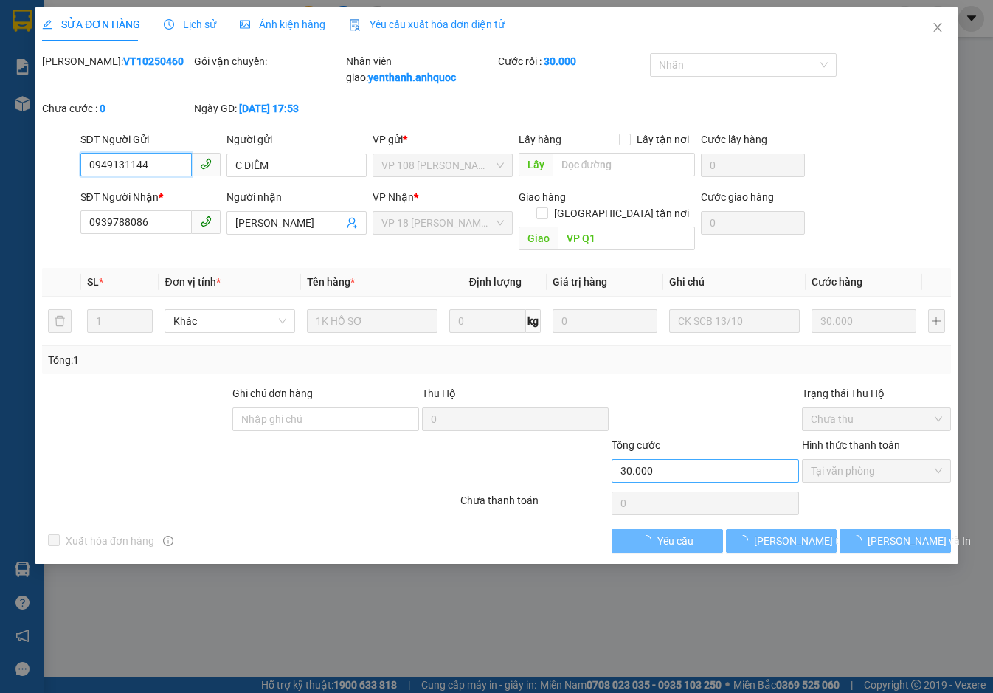
checkbox input "true"
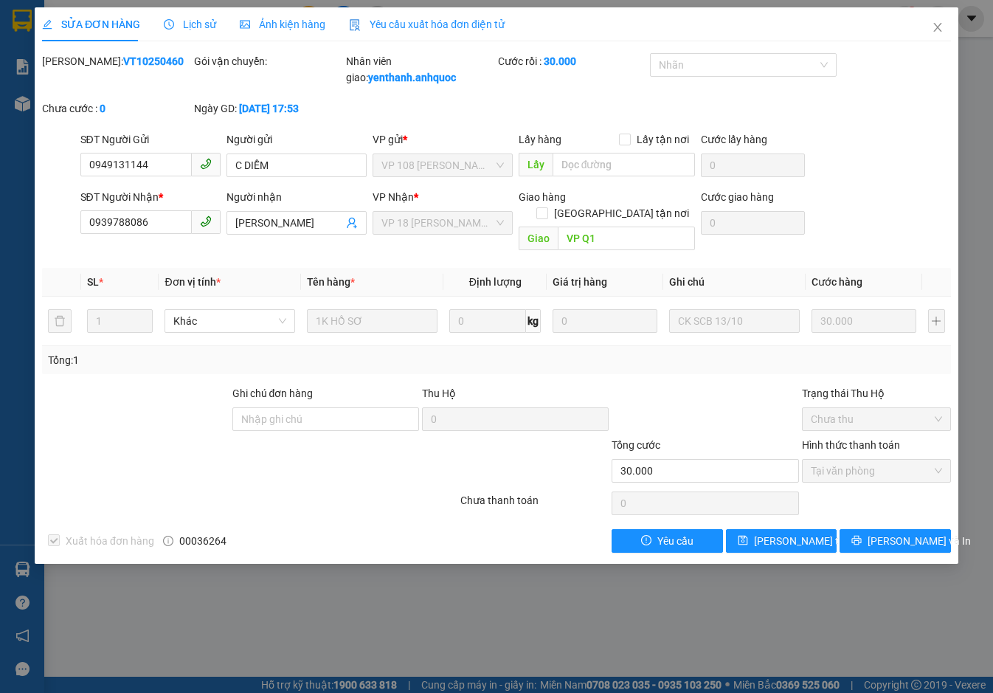
click at [197, 19] on span "Lịch sử" at bounding box center [190, 24] width 52 height 12
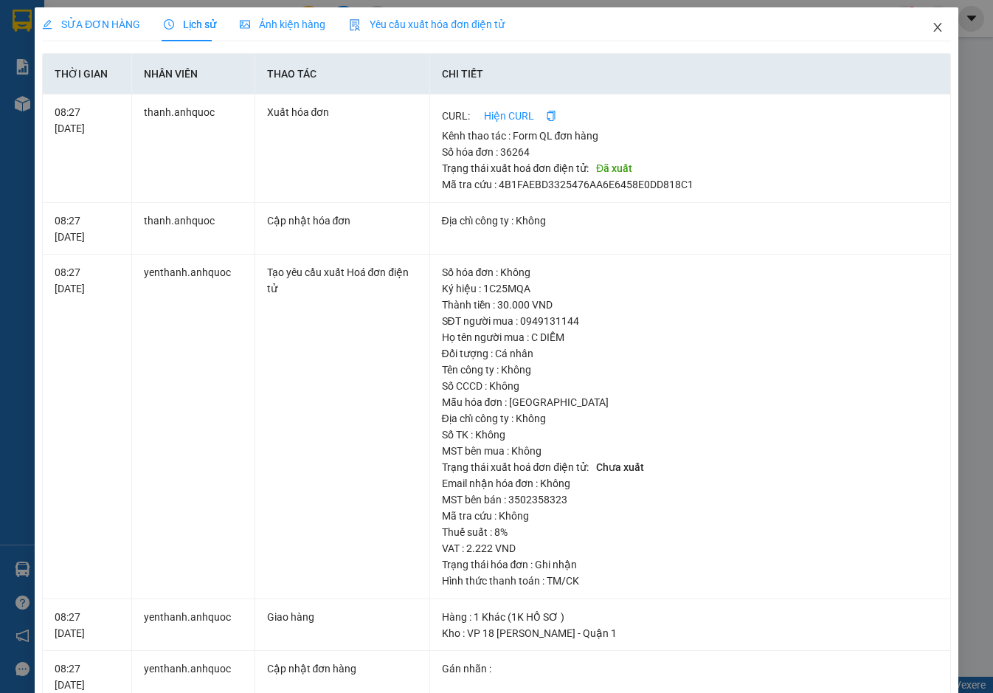
click at [931, 25] on icon "close" at bounding box center [937, 27] width 12 height 12
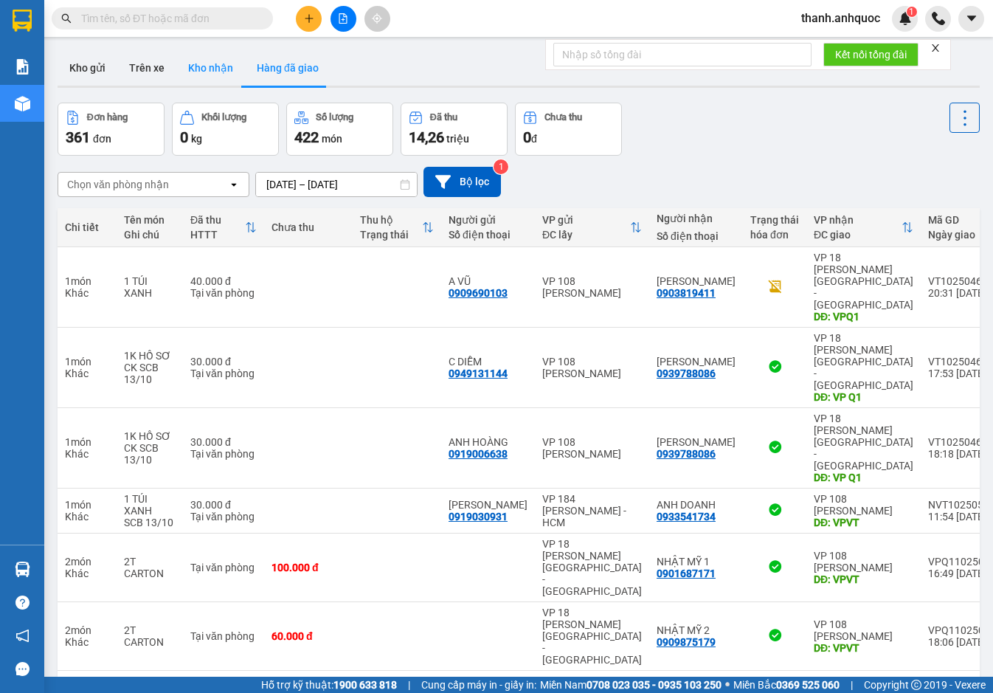
click at [218, 66] on button "Kho nhận" at bounding box center [210, 67] width 69 height 35
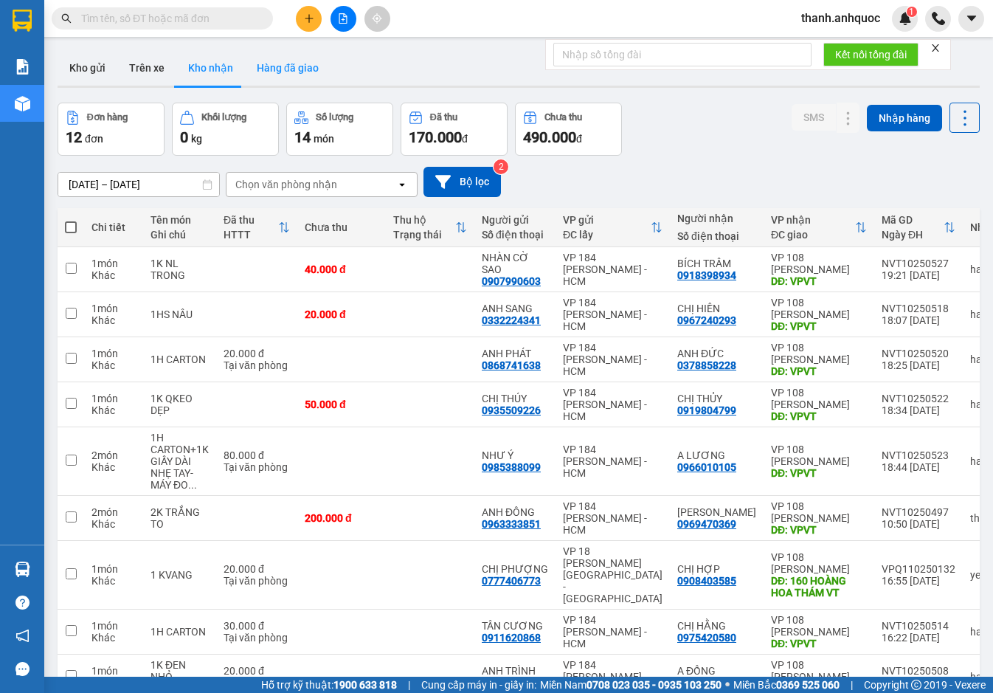
click at [285, 60] on button "Hàng đã giao" at bounding box center [288, 67] width 86 height 35
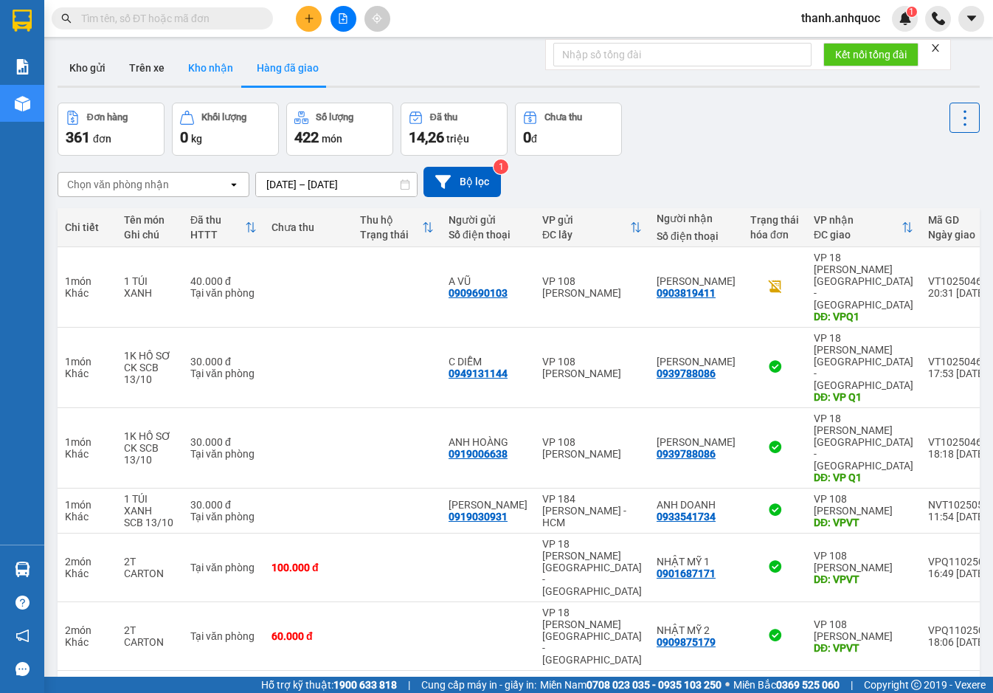
click at [208, 66] on button "Kho nhận" at bounding box center [210, 67] width 69 height 35
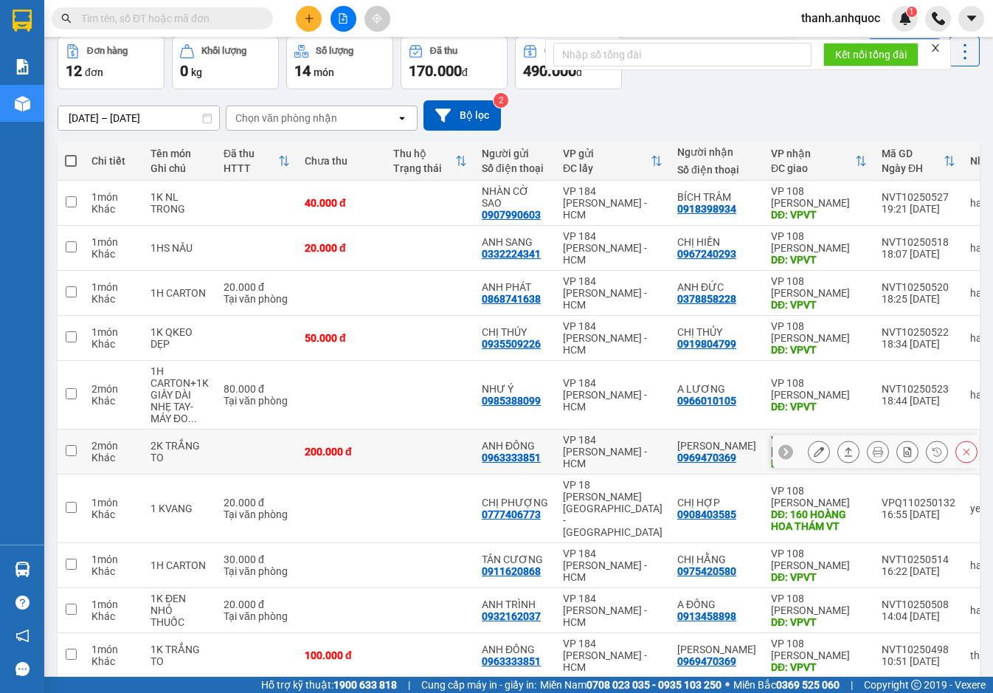
scroll to position [122, 0]
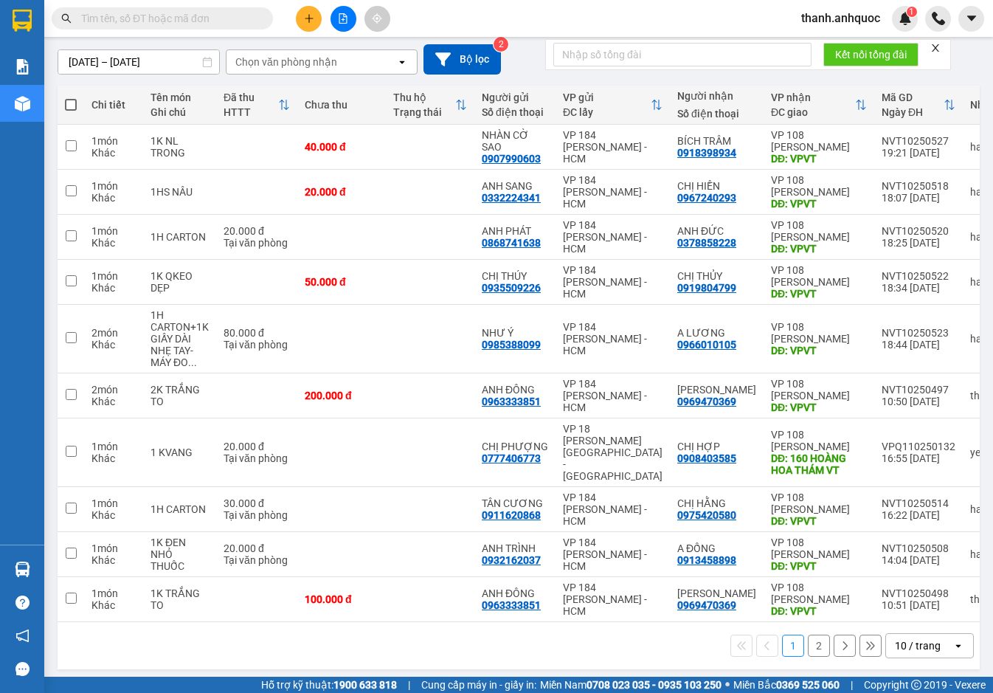
click at [810, 640] on button "2" at bounding box center [819, 645] width 22 height 22
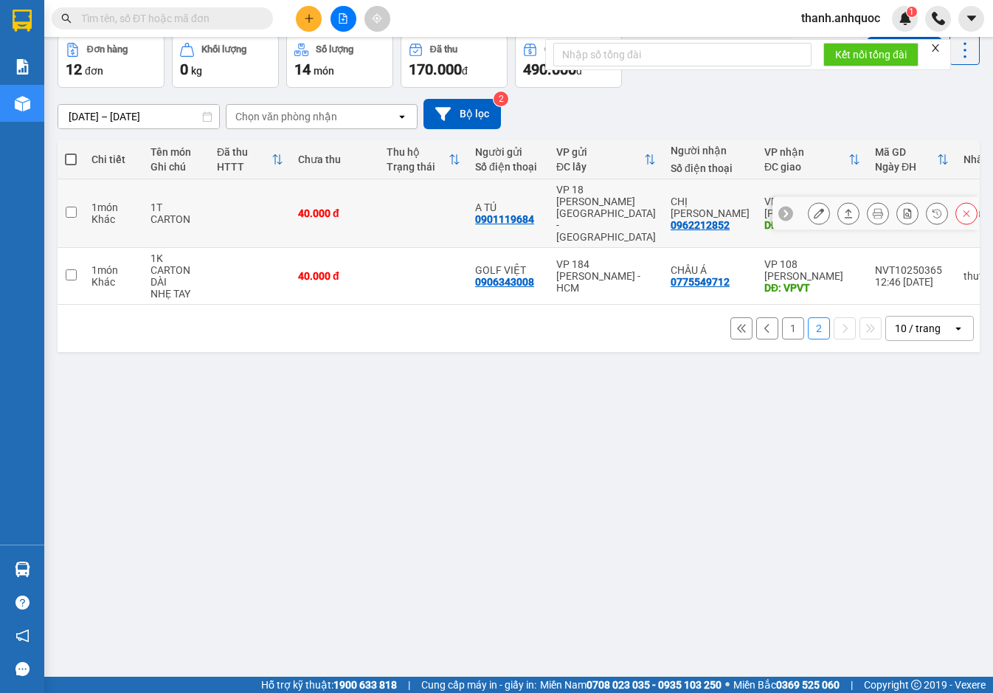
scroll to position [0, 0]
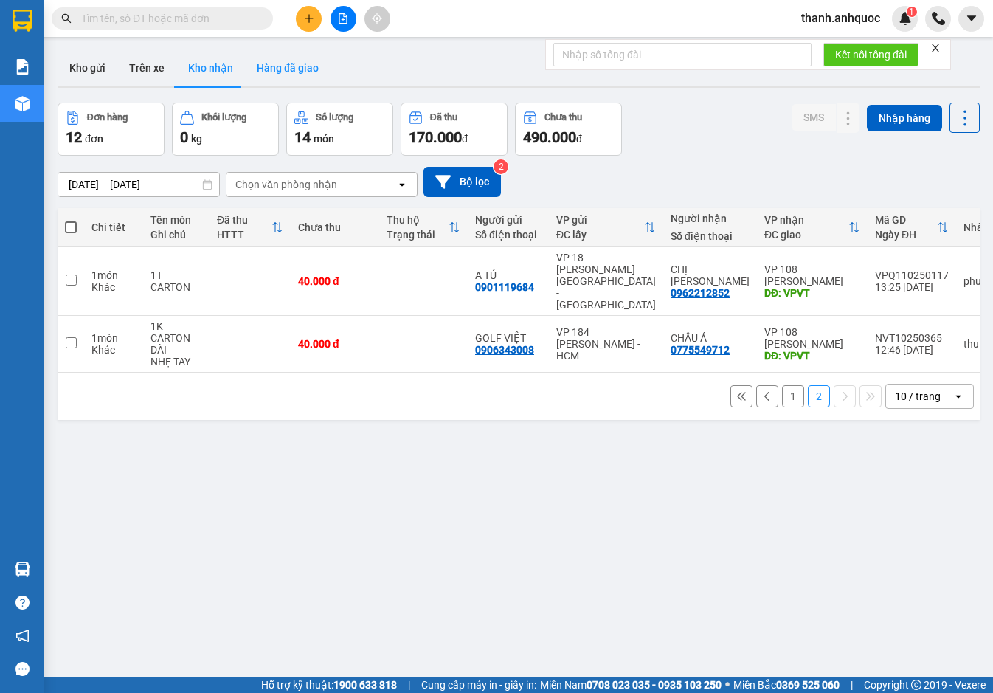
click at [267, 65] on button "Hàng đã giao" at bounding box center [288, 67] width 86 height 35
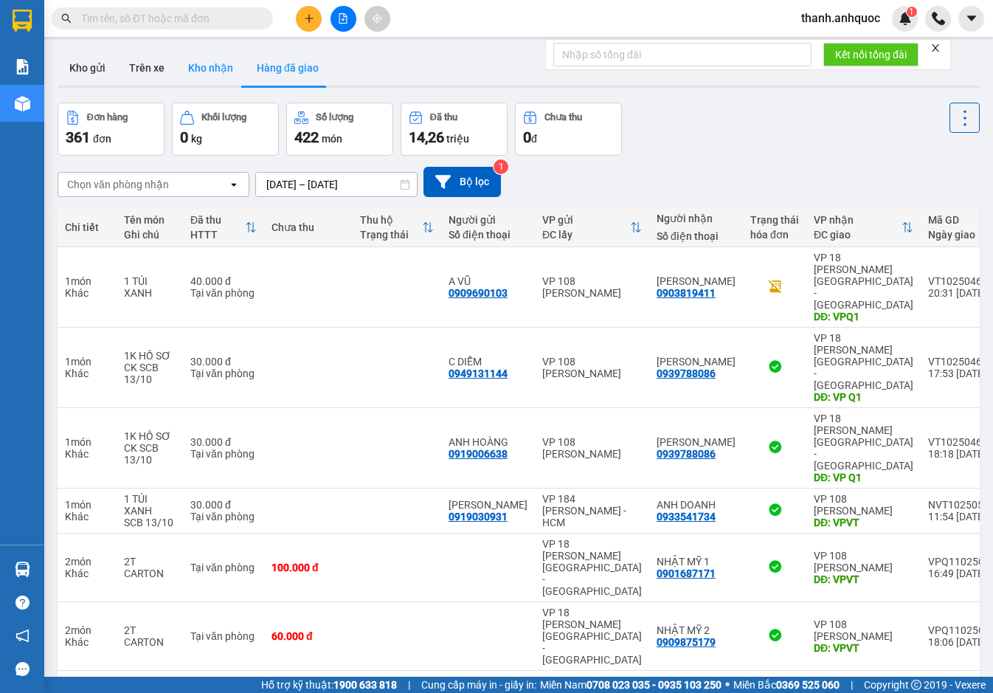
click at [205, 65] on button "Kho nhận" at bounding box center [210, 67] width 69 height 35
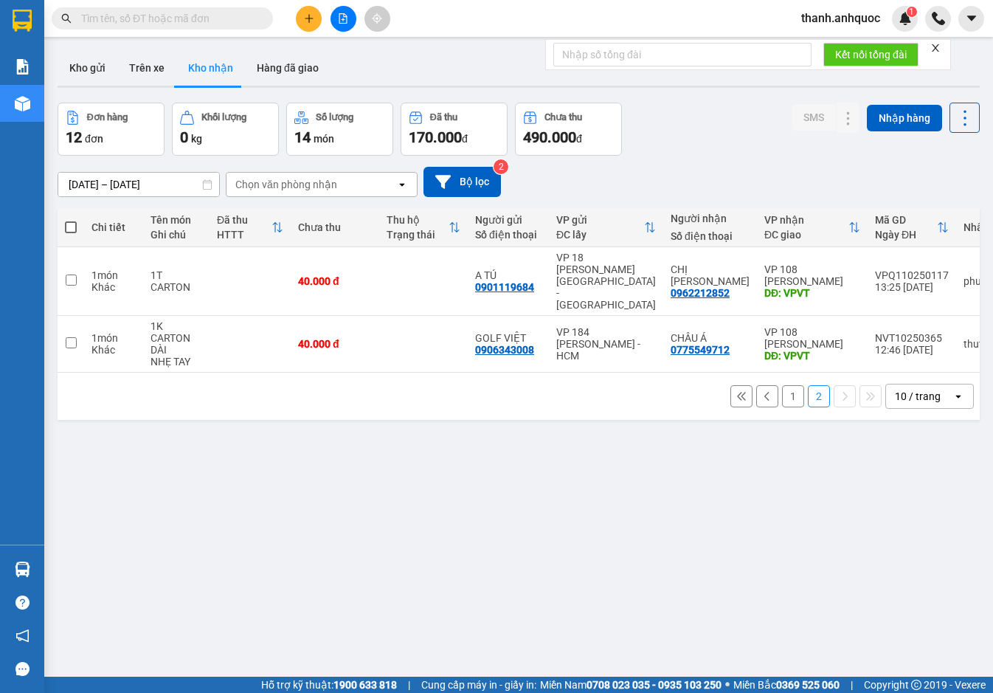
click at [782, 385] on button "1" at bounding box center [793, 396] width 22 height 22
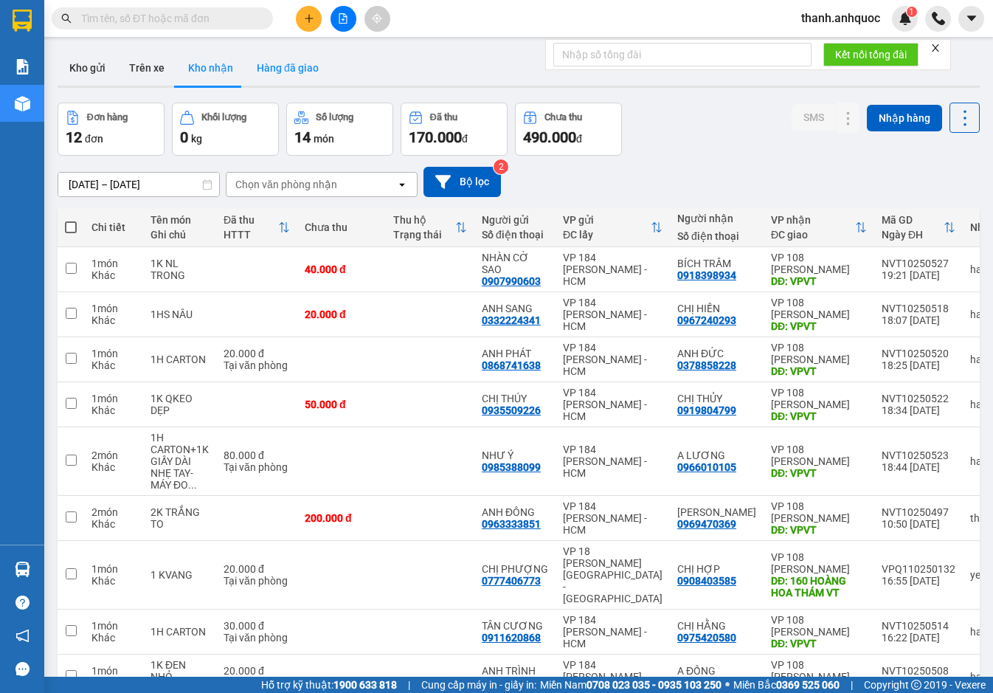
click at [265, 71] on button "Hàng đã giao" at bounding box center [288, 67] width 86 height 35
